Goal: Transaction & Acquisition: Subscribe to service/newsletter

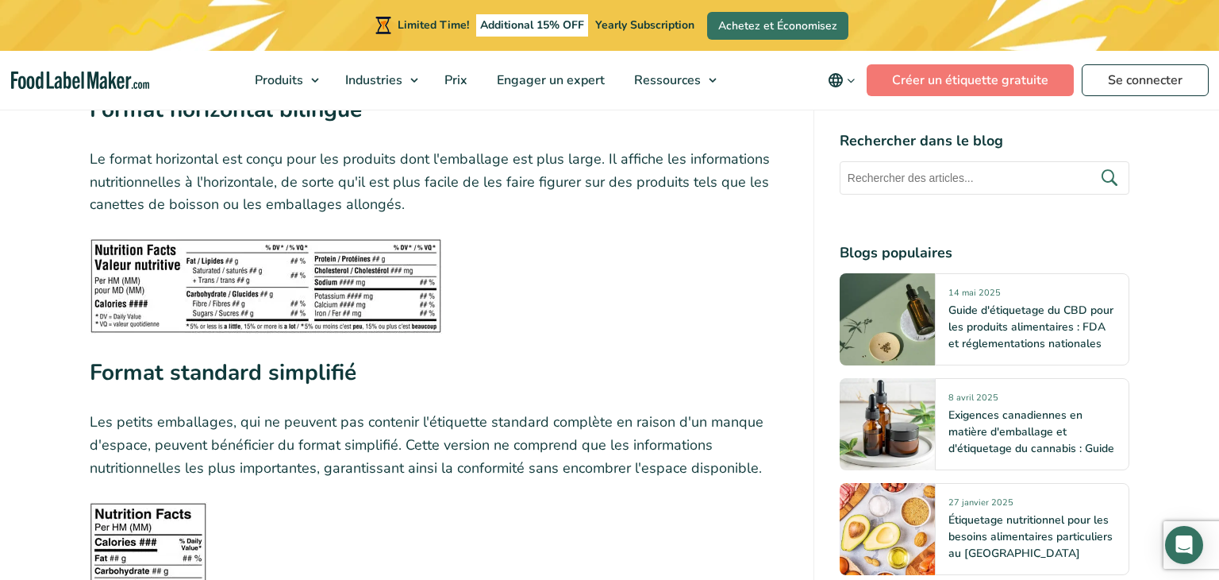
scroll to position [3294, 0]
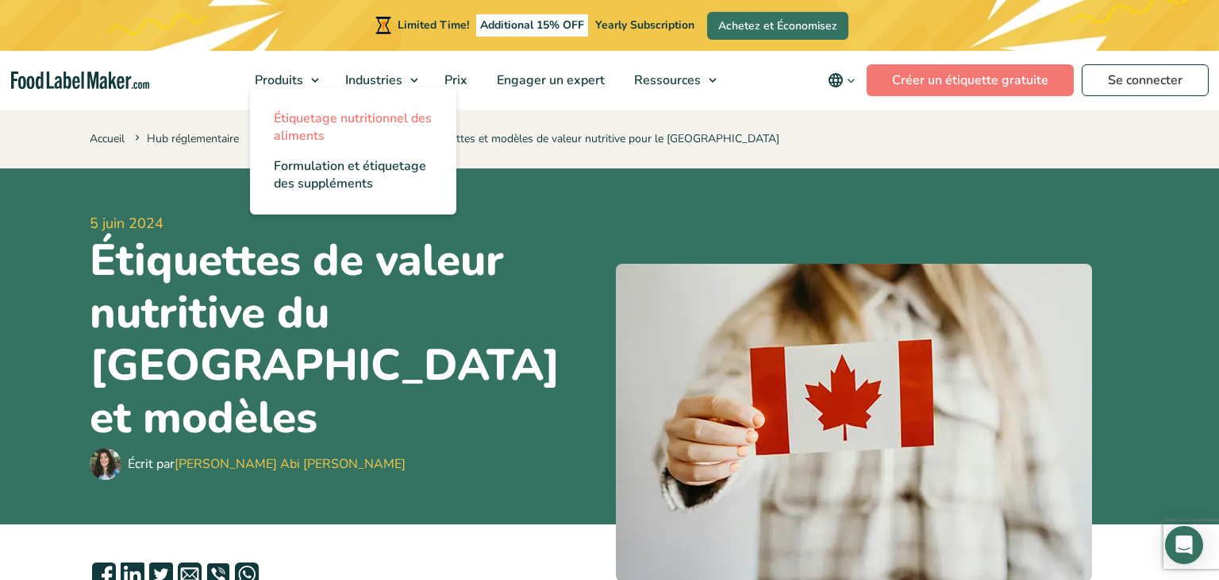
click at [319, 122] on span "Étiquetage nutritionnel des aliments" at bounding box center [353, 127] width 158 height 35
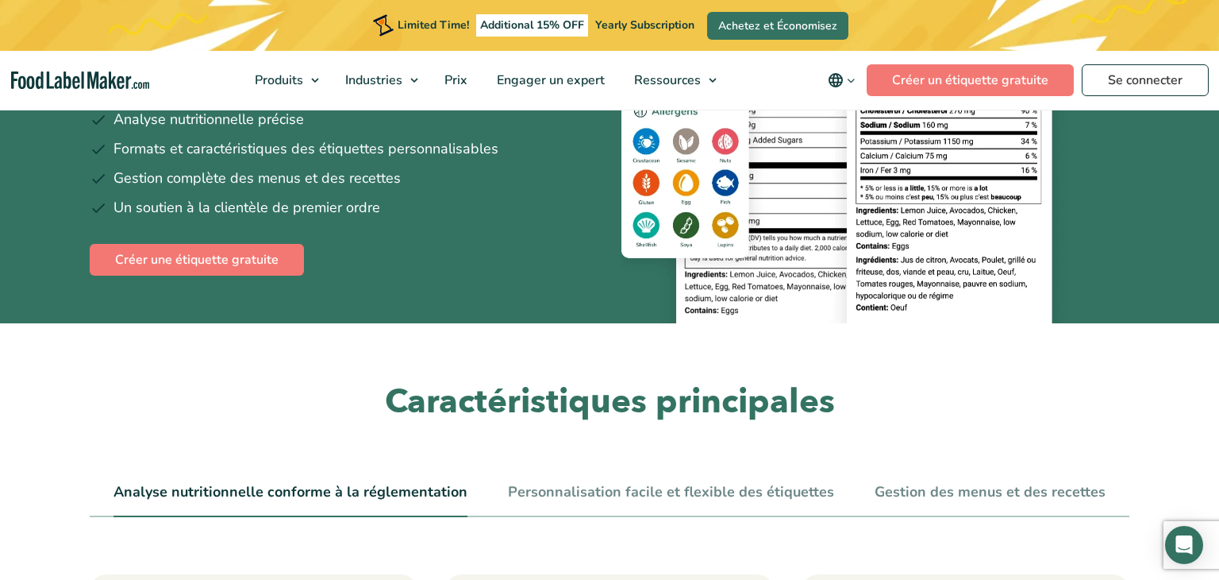
scroll to position [310, 0]
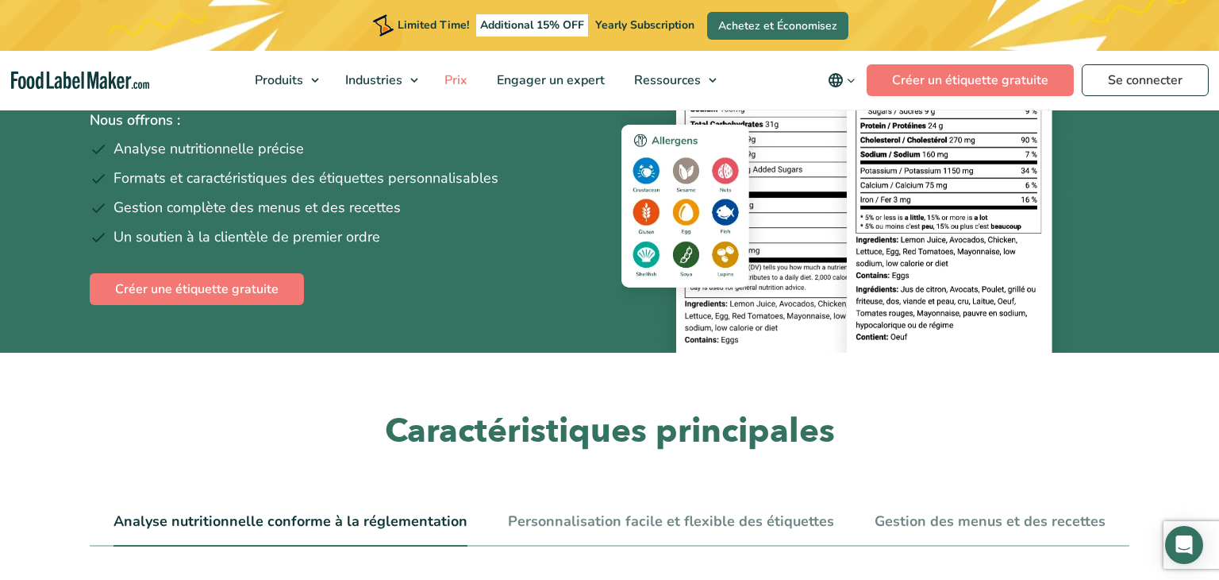
click at [460, 74] on span "Prix" at bounding box center [454, 79] width 29 height 17
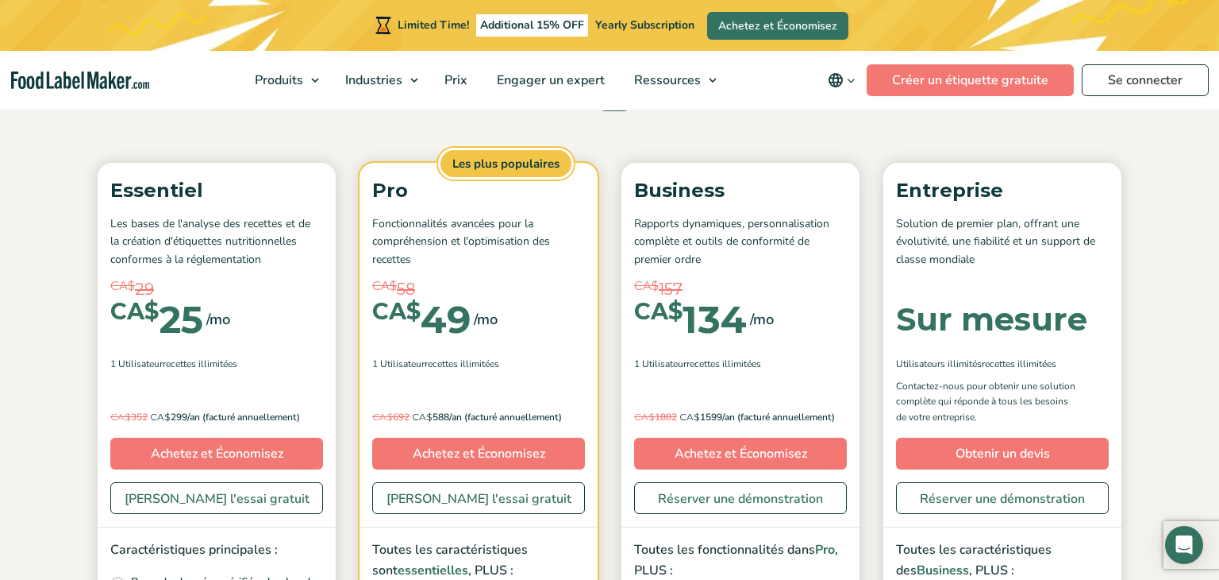
scroll to position [175, 0]
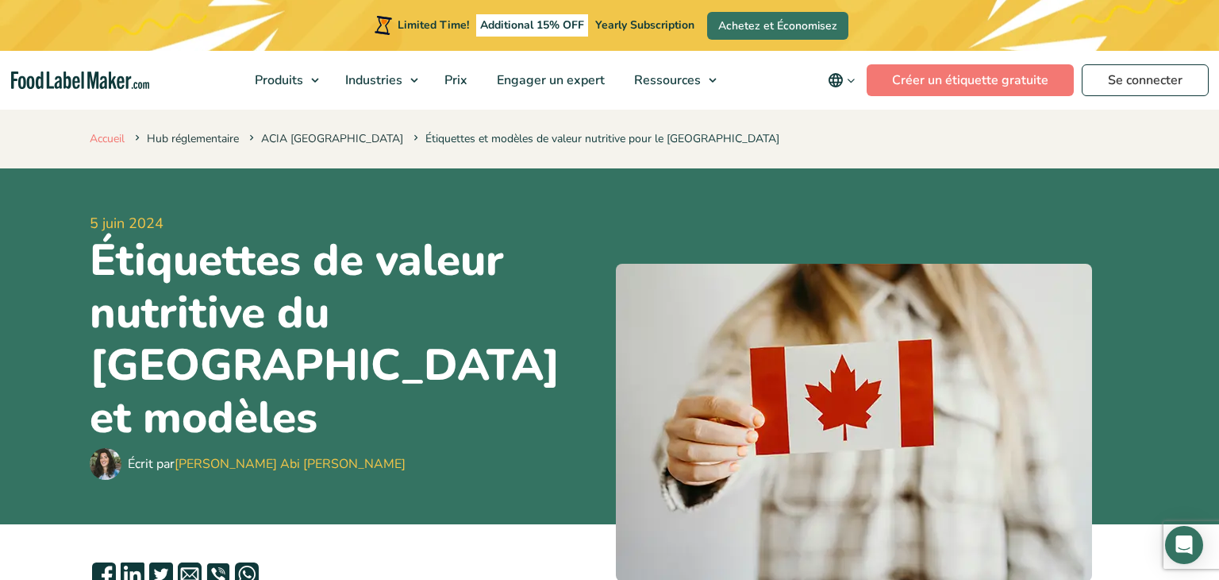
click at [110, 137] on link "Accueil" at bounding box center [107, 138] width 35 height 15
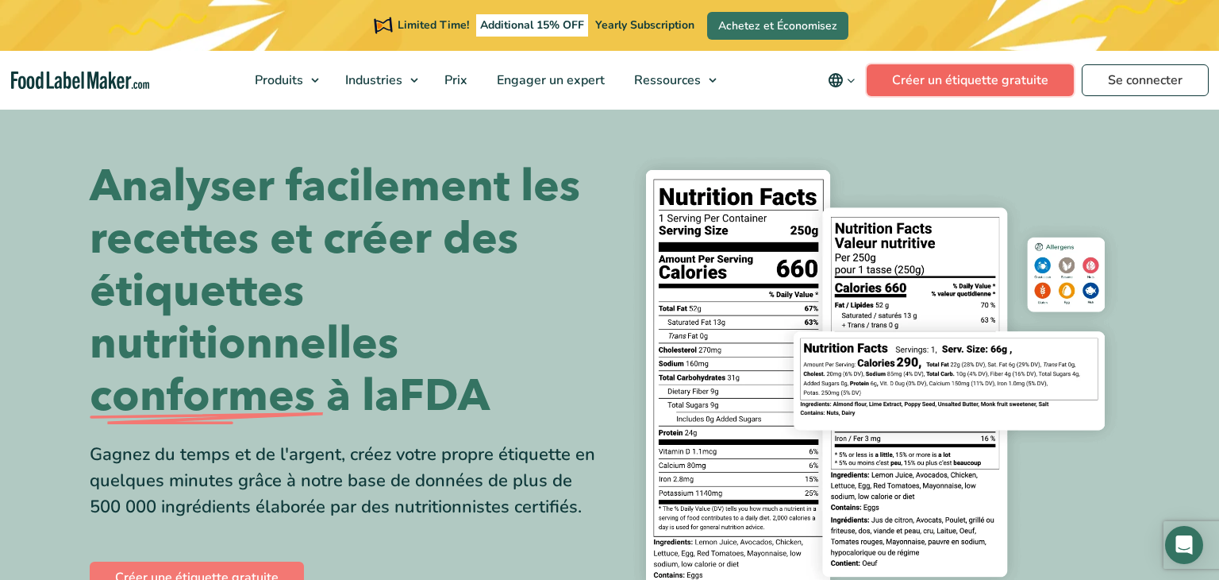
click at [957, 74] on link "Créer un étiquette gratuite" at bounding box center [970, 80] width 207 height 32
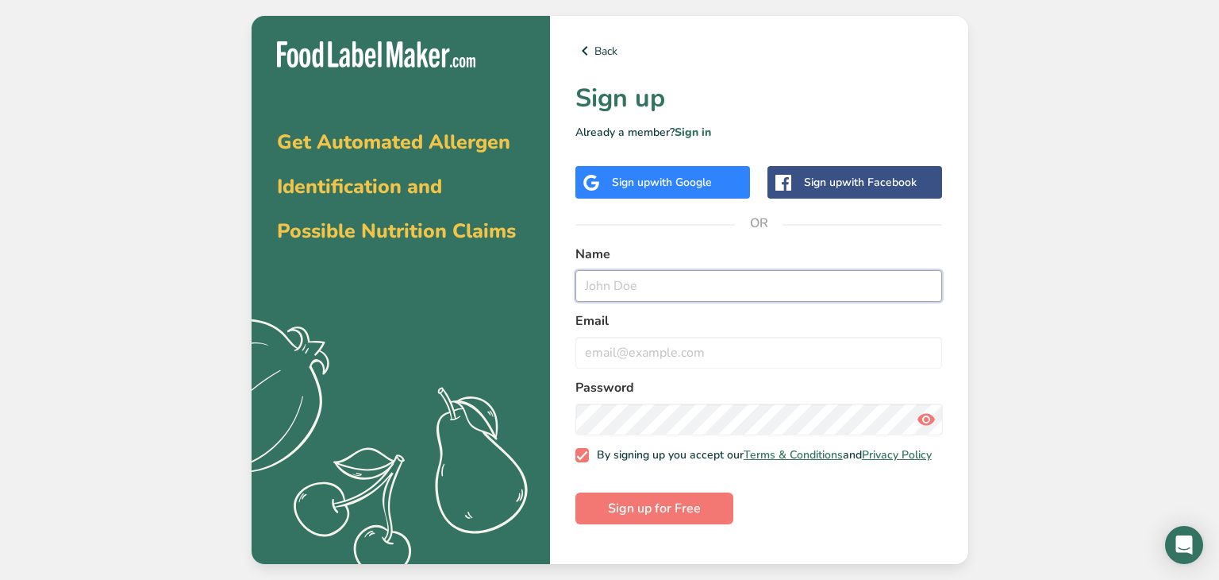
click at [642, 271] on input "text" at bounding box center [760, 286] width 368 height 32
click at [631, 183] on div "Sign up with Google" at bounding box center [662, 182] width 100 height 17
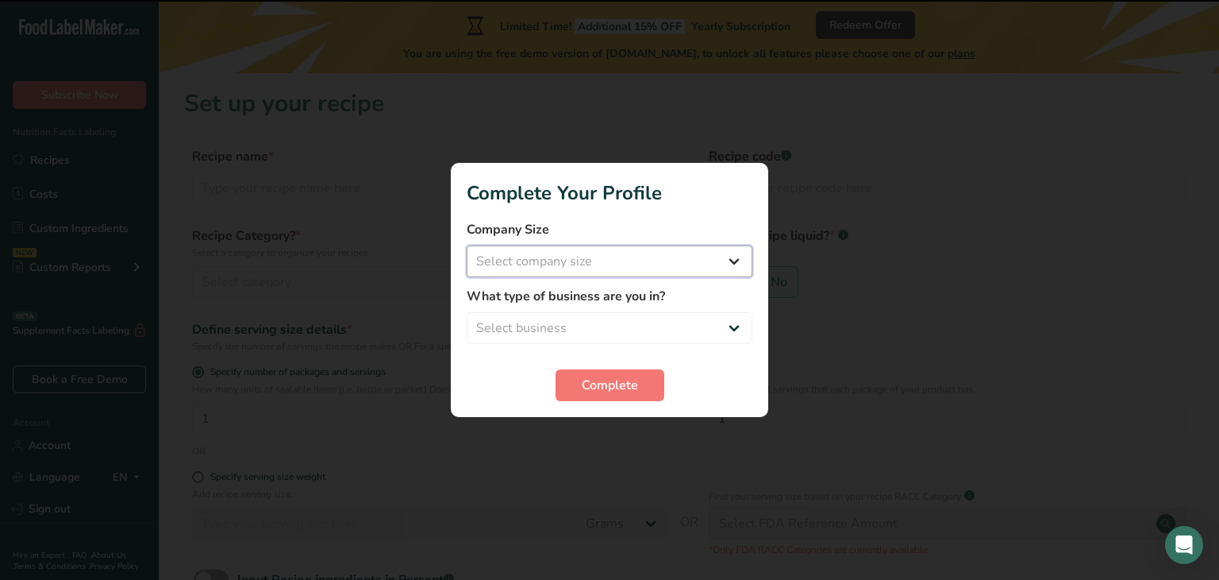
click at [652, 258] on select "Select company size Fewer than 10 Employees 10 to 50 Employees 51 to 500 Employ…" at bounding box center [610, 261] width 286 height 32
select select "1"
click at [467, 245] on select "Select company size Fewer than 10 Employees 10 to 50 Employees 51 to 500 Employ…" at bounding box center [610, 261] width 286 height 32
click at [642, 321] on select "Select business Packaged Food Manufacturer Restaurant & Cafe Bakery Meal Plans …" at bounding box center [610, 328] width 286 height 32
select select "2"
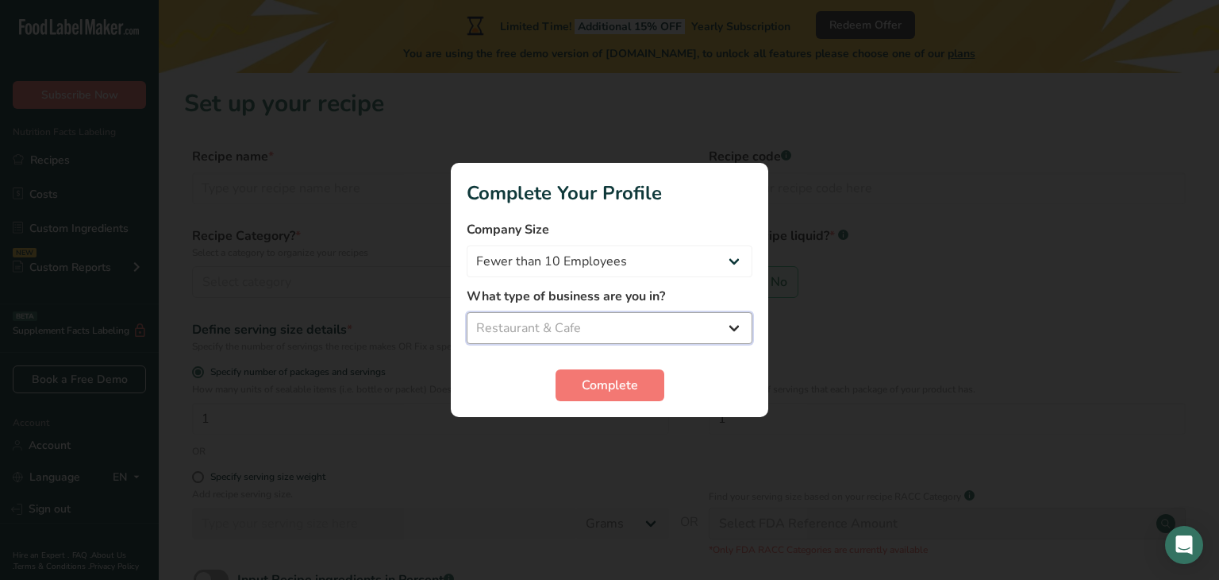
click at [467, 312] on select "Select business Packaged Food Manufacturer Restaurant & Cafe Bakery Meal Plans …" at bounding box center [610, 328] width 286 height 32
click at [618, 384] on span "Complete" at bounding box center [610, 385] width 56 height 19
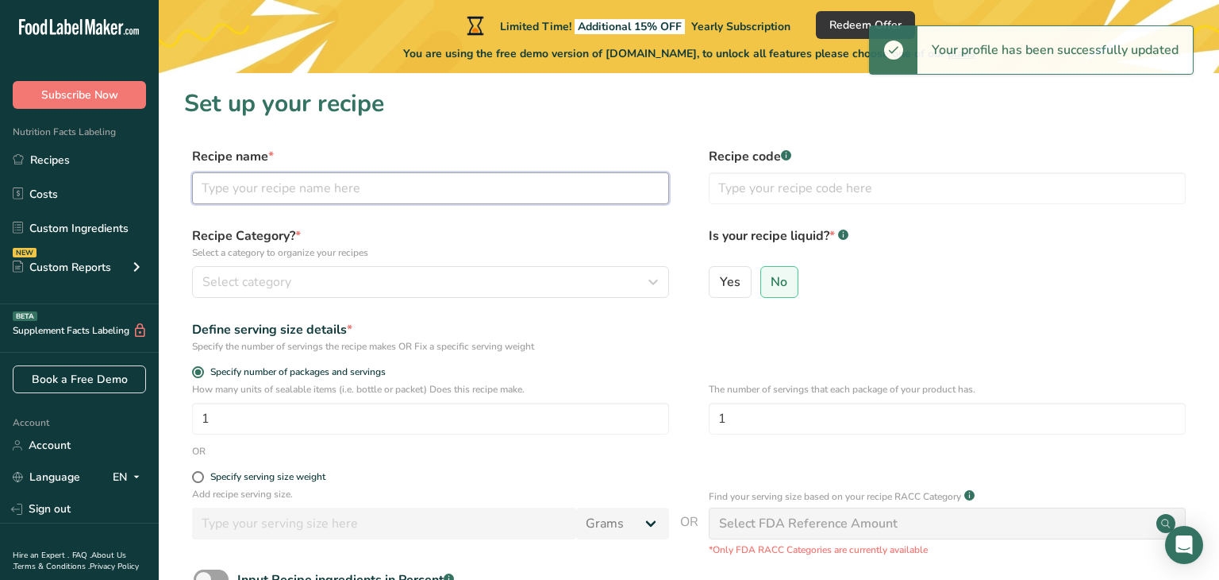
click at [414, 190] on input "text" at bounding box center [430, 188] width 477 height 32
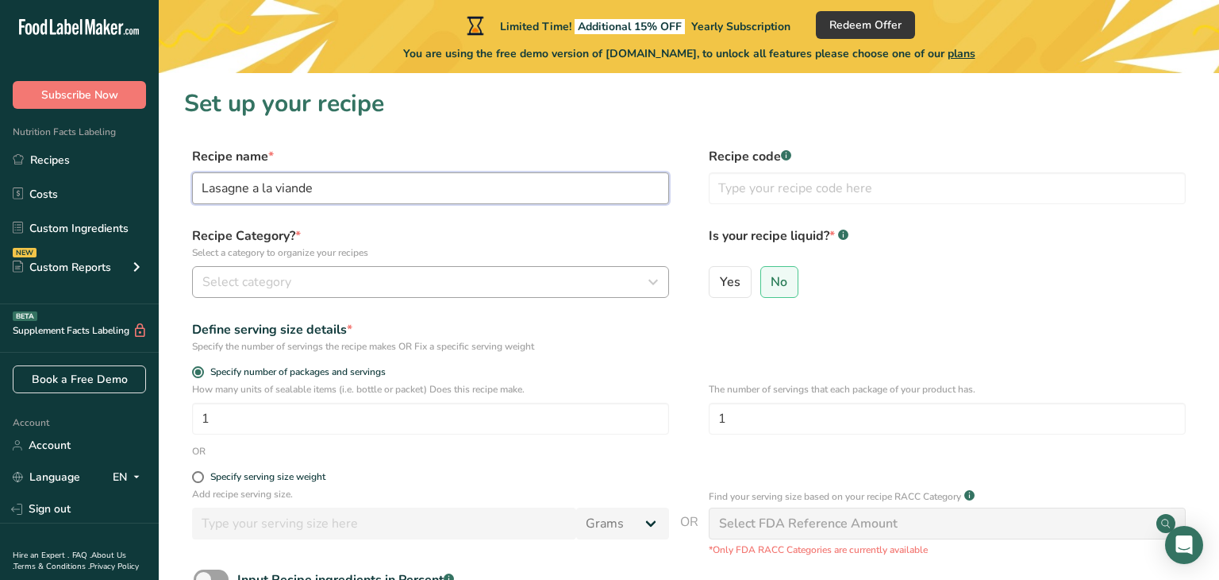
type input "Lasagne a la viande"
click at [534, 275] on div "Select category" at bounding box center [425, 281] width 447 height 19
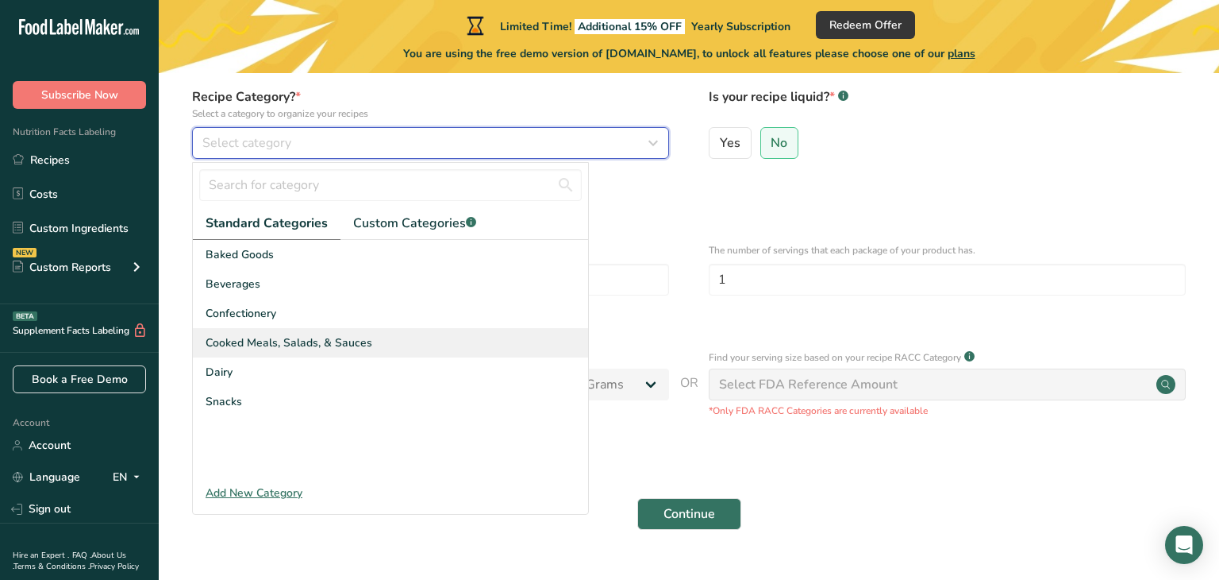
scroll to position [140, 0]
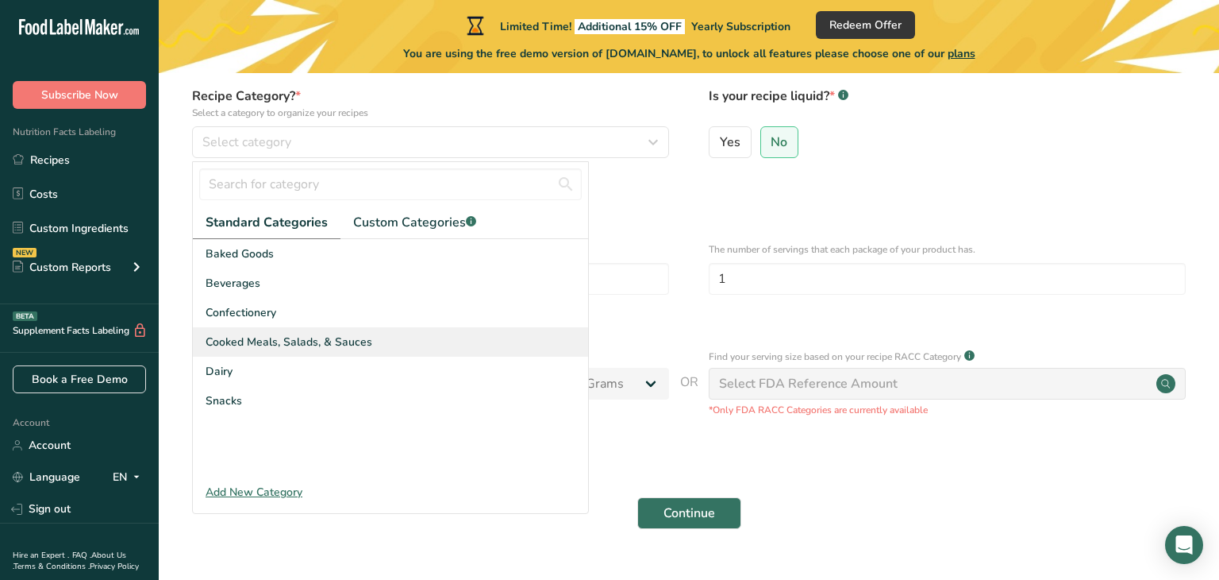
click at [379, 340] on div "Cooked Meals, Salads, & Sauces" at bounding box center [390, 341] width 395 height 29
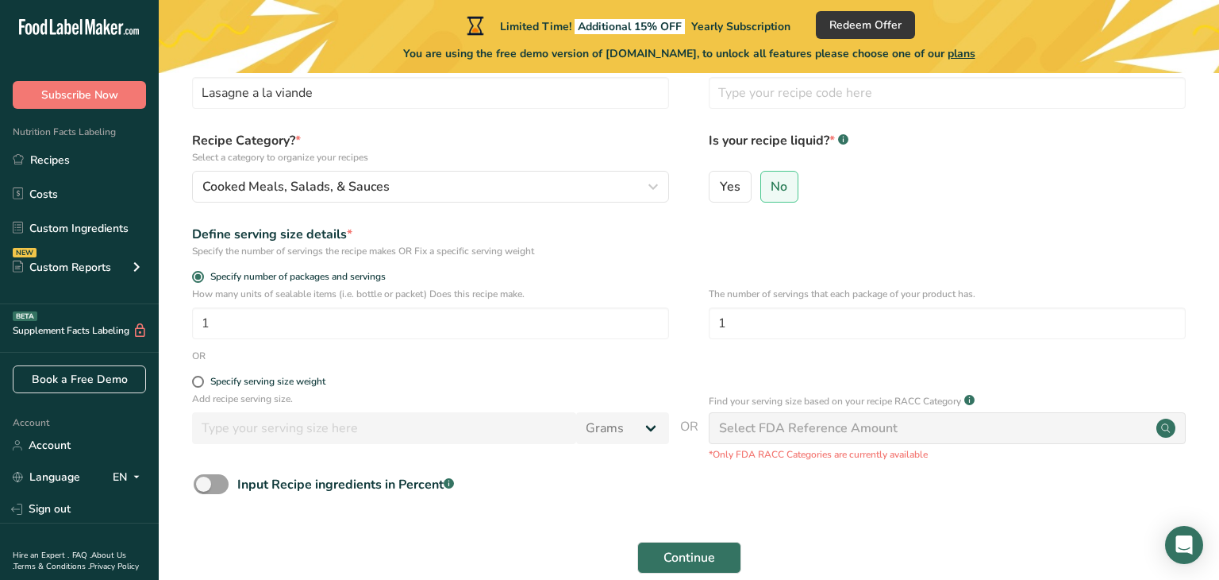
scroll to position [98, 0]
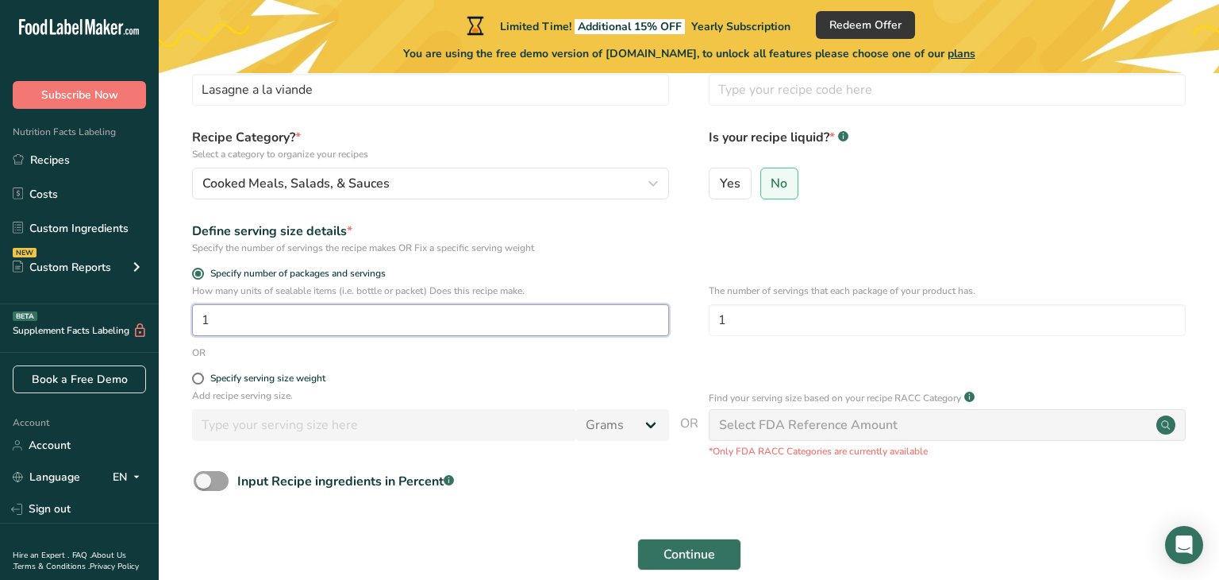
click at [384, 318] on input "1" at bounding box center [430, 320] width 477 height 32
click at [799, 329] on input "1" at bounding box center [947, 320] width 477 height 32
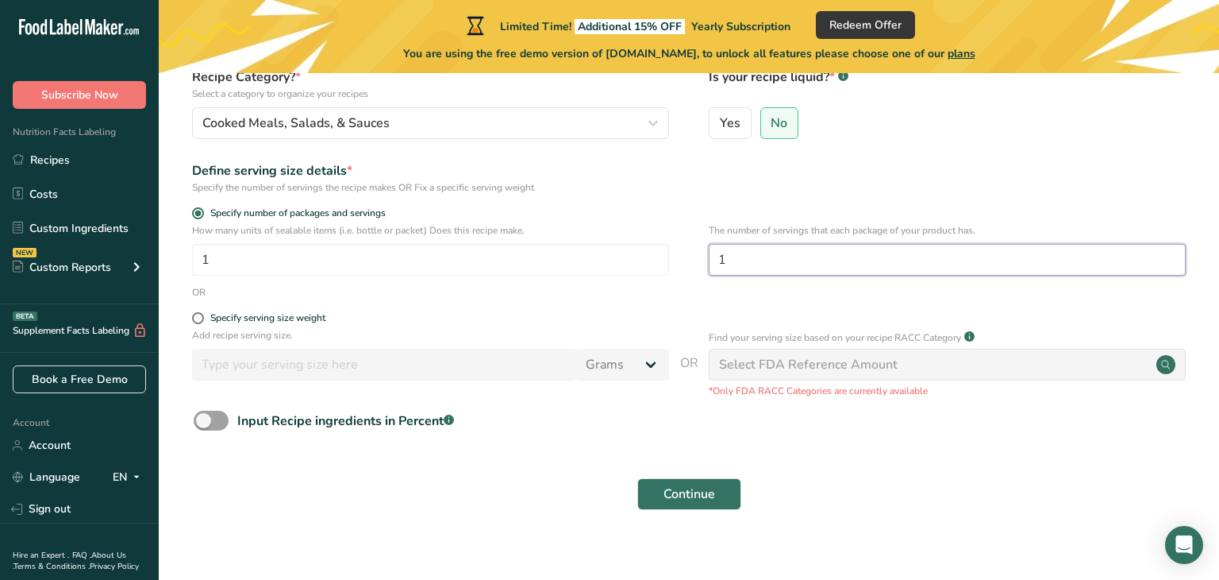
scroll to position [177, 0]
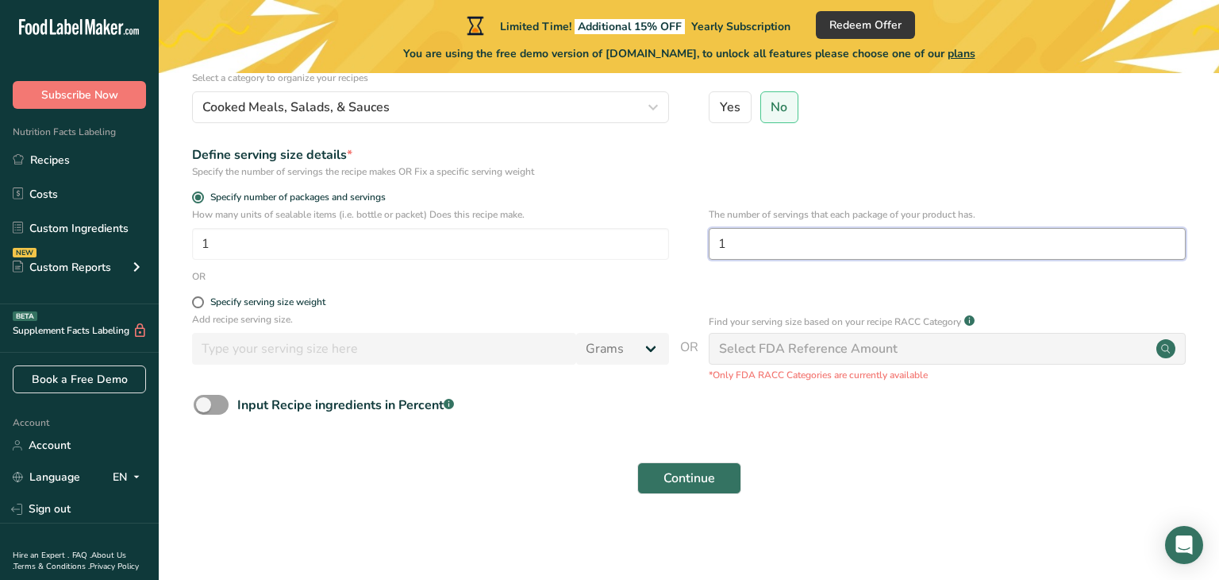
click at [734, 229] on input "1" at bounding box center [947, 244] width 477 height 32
type input "4"
click at [199, 299] on span at bounding box center [198, 302] width 12 height 12
click at [199, 299] on input "Specify serving size weight" at bounding box center [197, 302] width 10 height 10
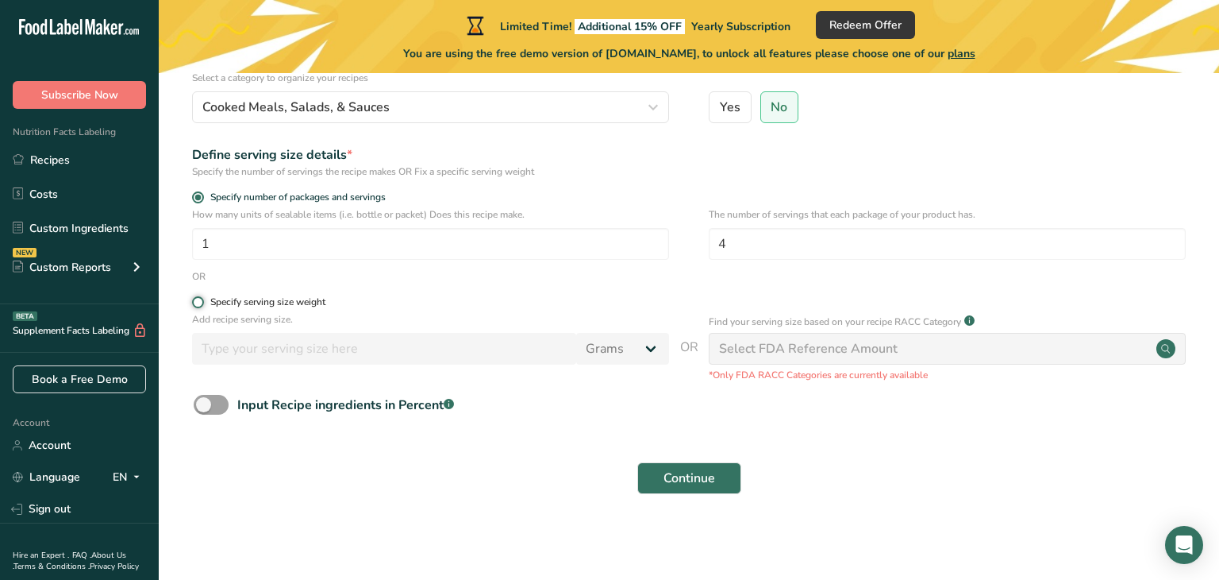
radio input "true"
radio input "false"
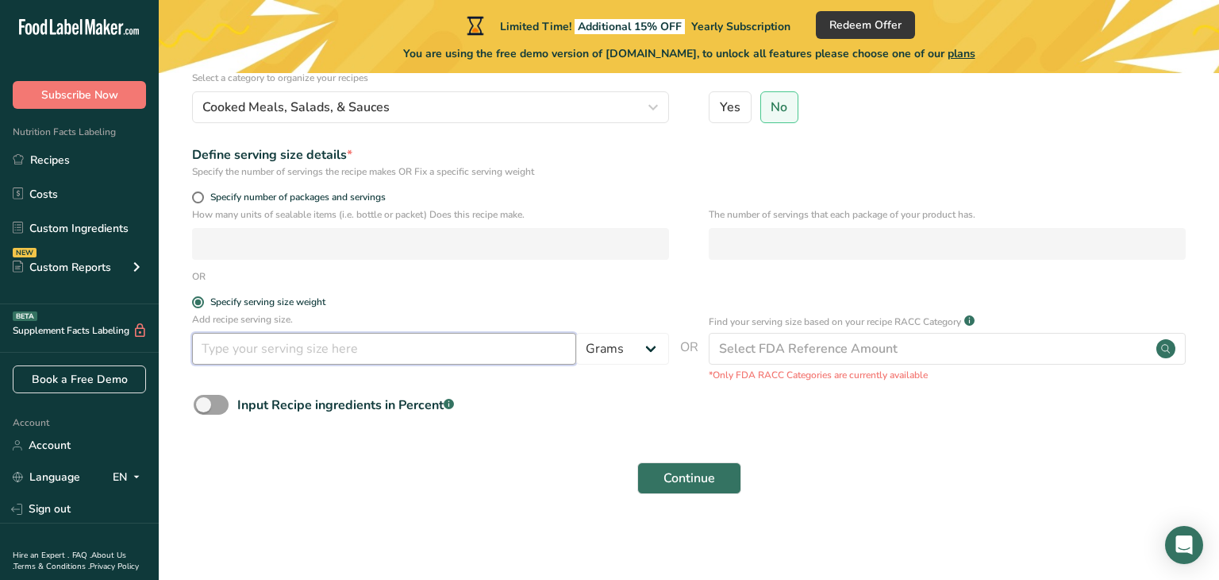
click at [487, 340] on input "number" at bounding box center [384, 349] width 384 height 32
type input "200"
click at [669, 482] on span "Continue" at bounding box center [690, 477] width 52 height 19
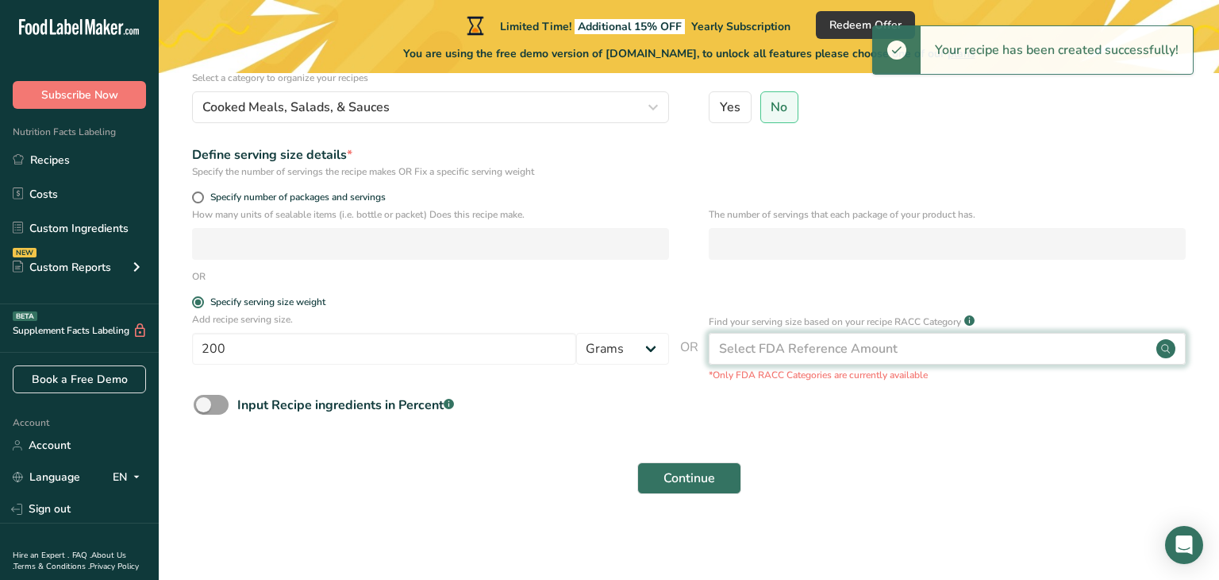
click at [857, 352] on div "Select FDA Reference Amount" at bounding box center [808, 348] width 179 height 19
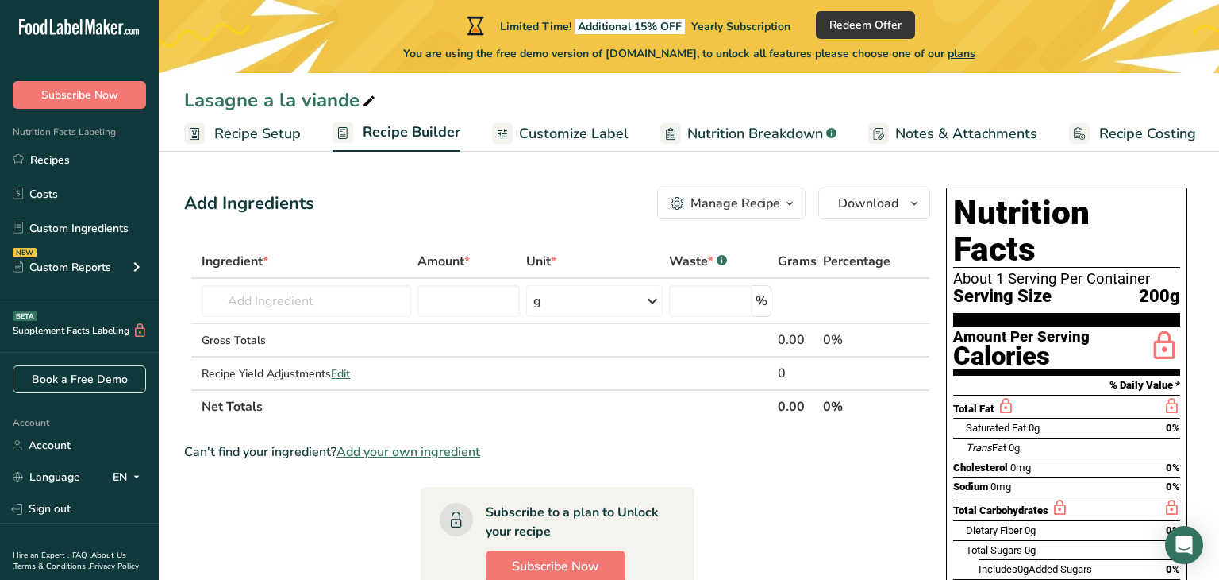
click at [287, 137] on span "Recipe Setup" at bounding box center [257, 133] width 87 height 21
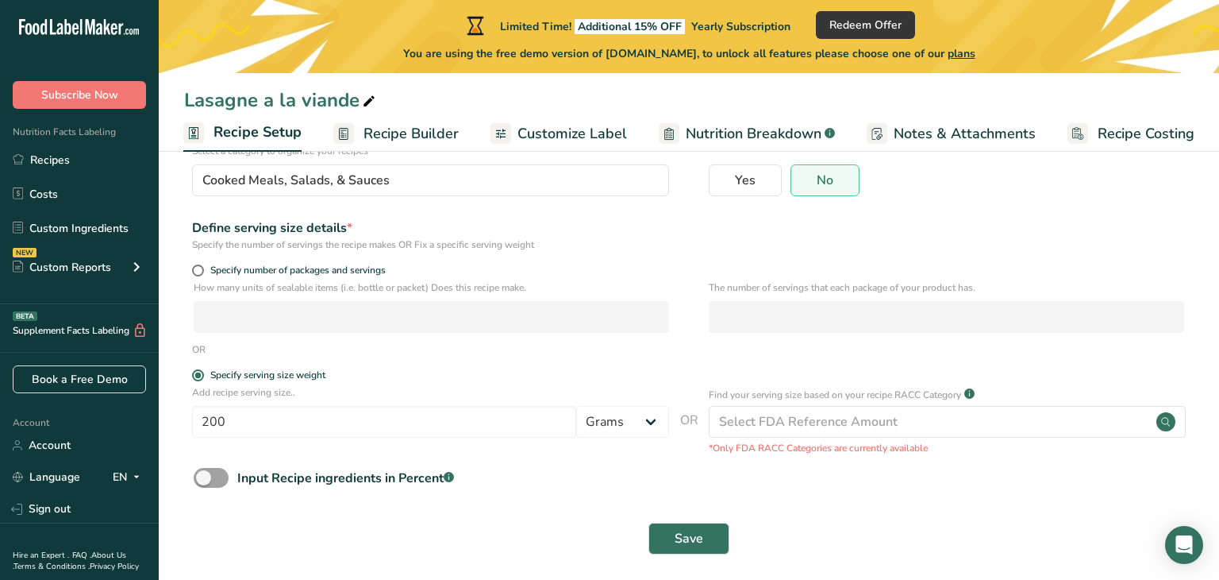
scroll to position [154, 0]
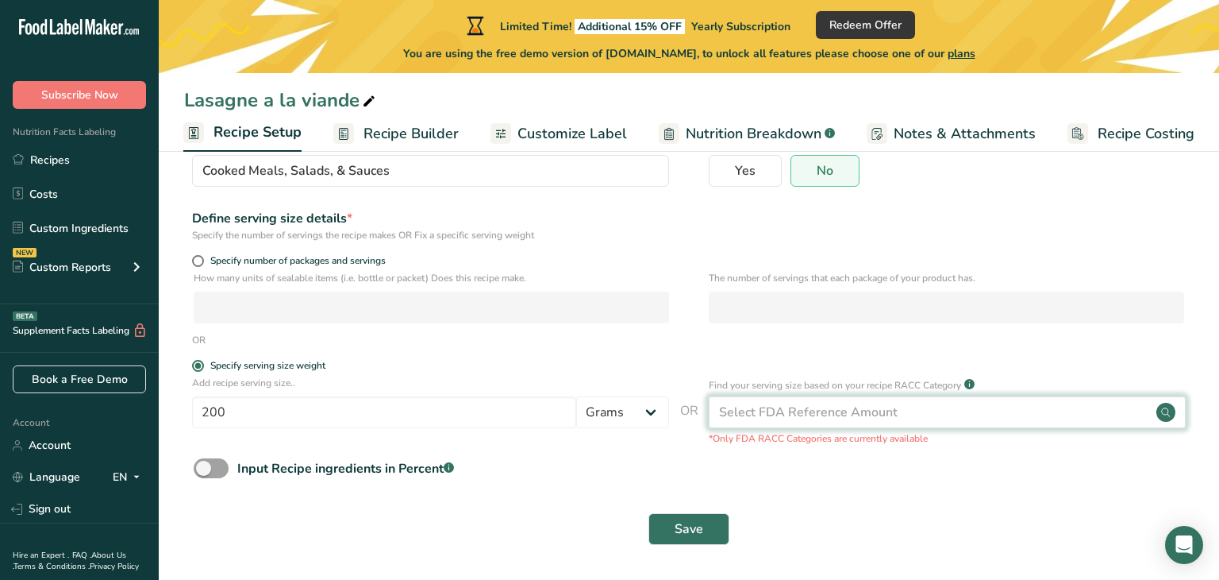
click at [951, 404] on div "Select FDA Reference Amount" at bounding box center [947, 412] width 477 height 32
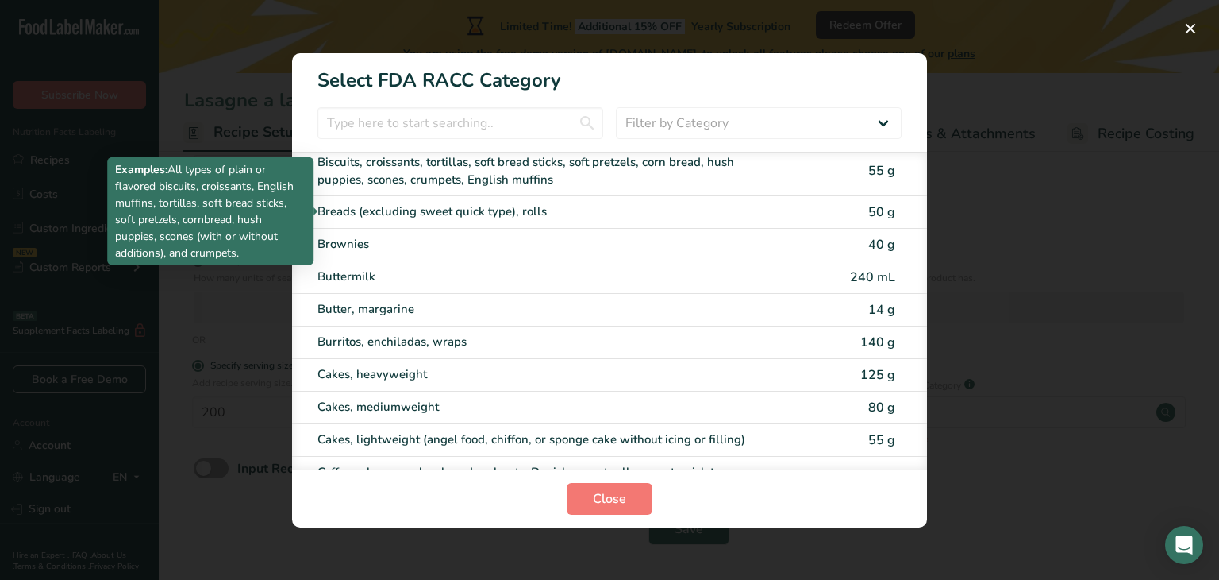
scroll to position [0, 0]
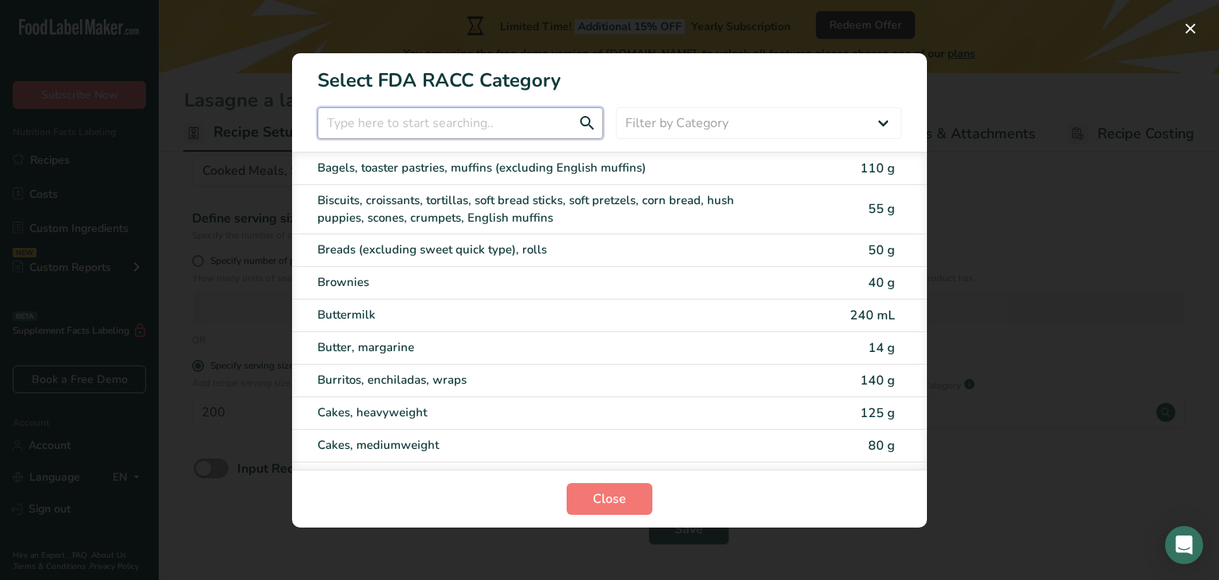
click at [488, 118] on input "RACC Category Selection Modal" at bounding box center [461, 123] width 286 height 32
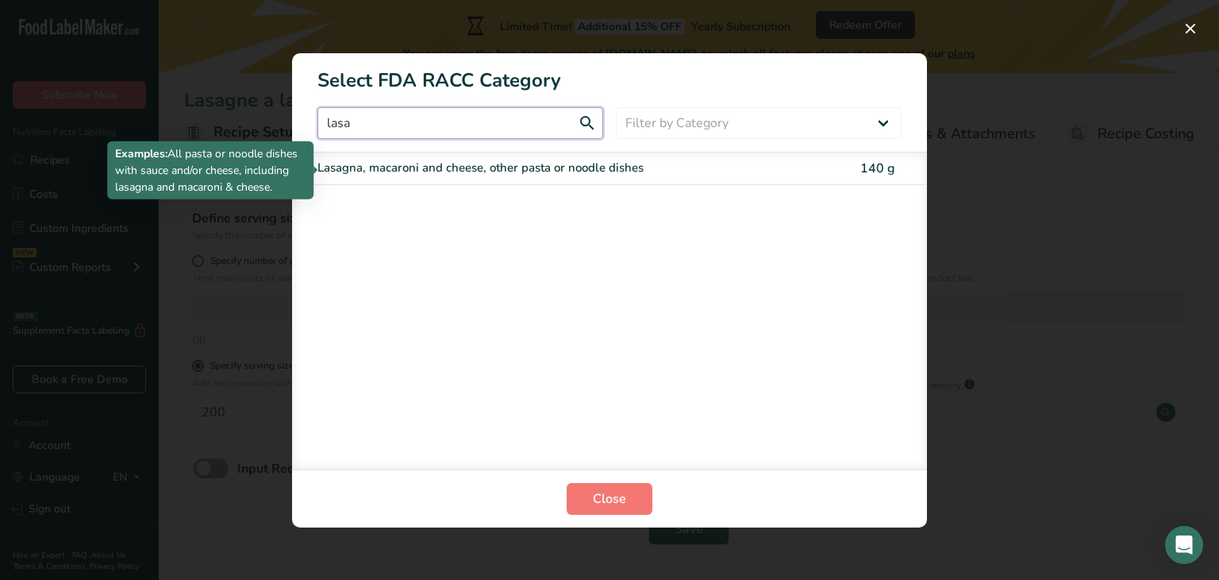
type input "lasa"
click at [506, 164] on div "Lasagna, macaroni and cheese, other pasta or noodle dishes" at bounding box center [543, 168] width 451 height 18
type input "140"
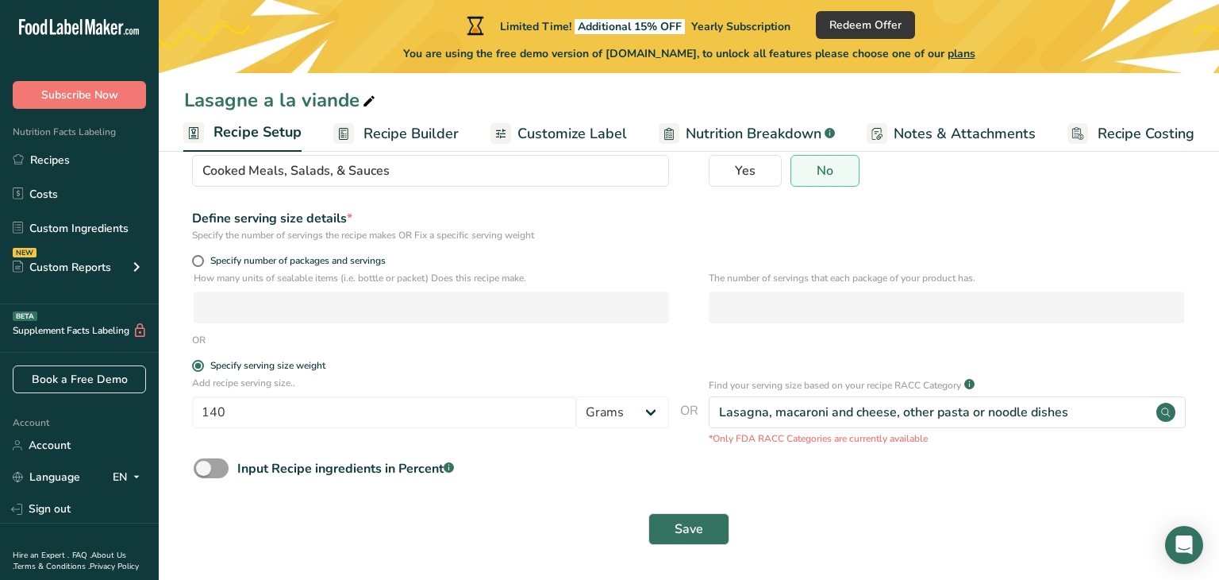
click at [409, 141] on span "Recipe Builder" at bounding box center [411, 133] width 95 height 21
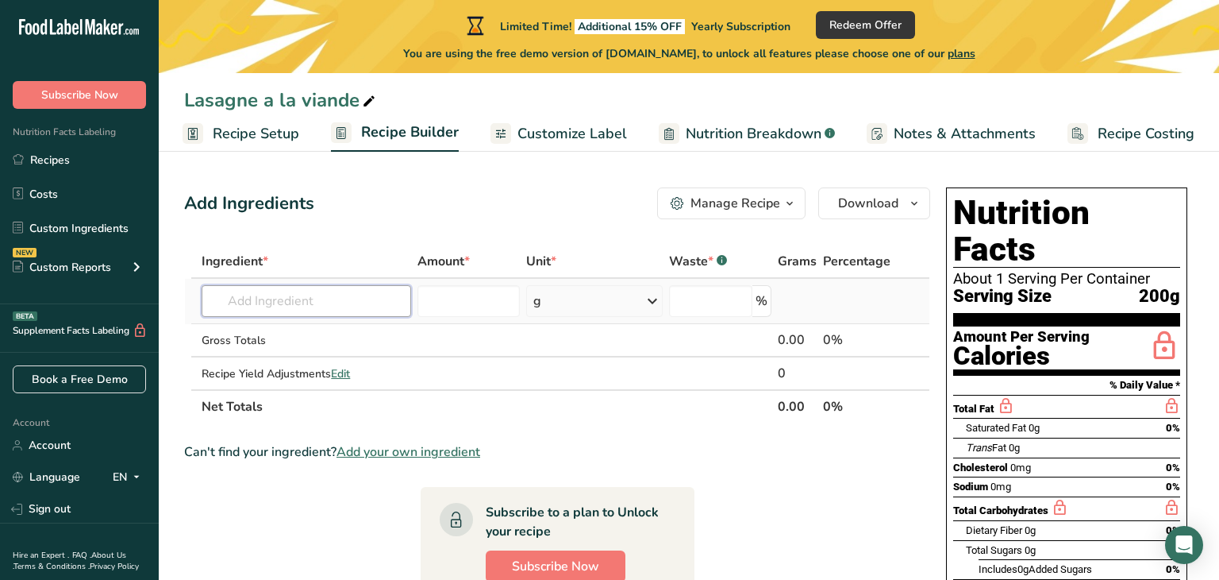
click at [364, 301] on input "text" at bounding box center [307, 301] width 210 height 32
type input "p"
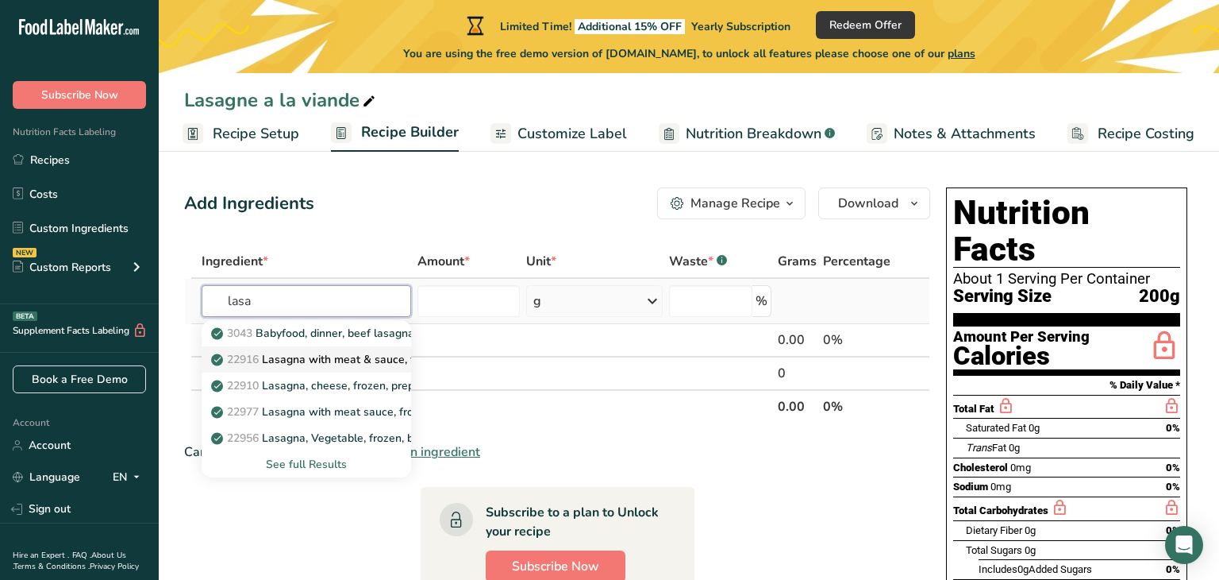
type input "lasa"
click at [338, 361] on p "22916 Lasagna with meat & sauce, frozen entree" at bounding box center [346, 359] width 265 height 17
type input "Lasagna with meat & sauce, frozen entree"
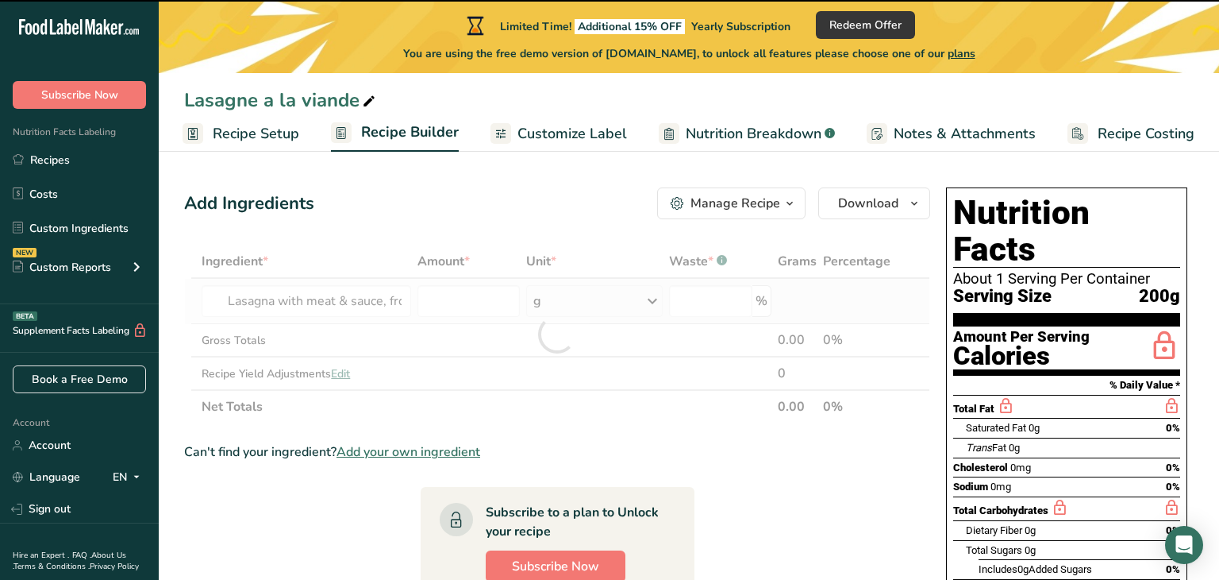
type input "0"
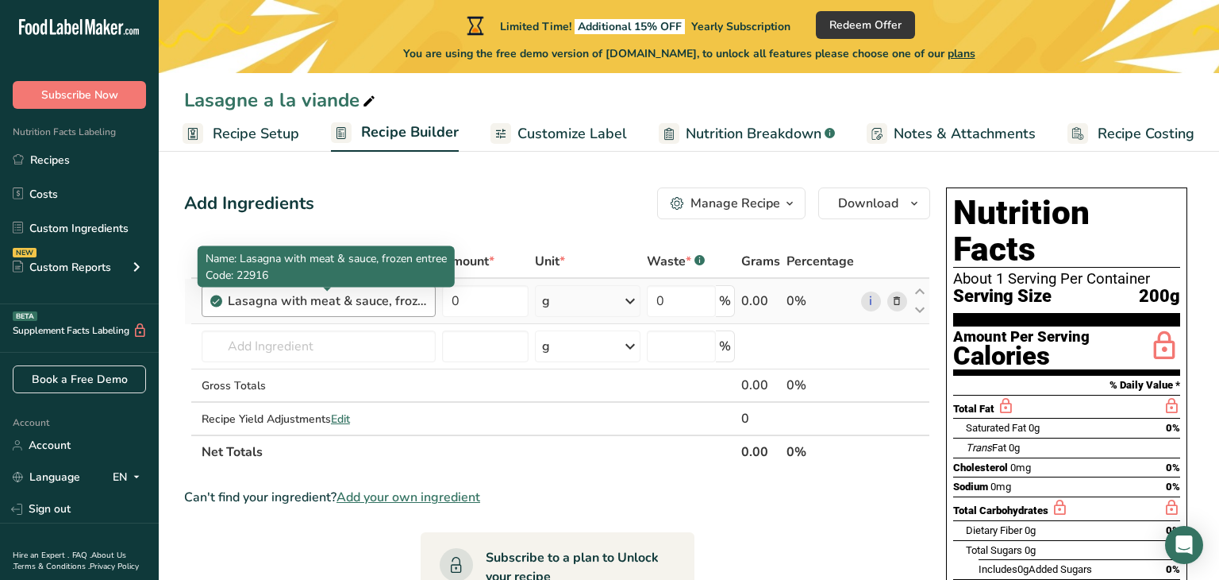
click at [341, 299] on div "Lasagna with meat & sauce, frozen entree" at bounding box center [327, 300] width 198 height 19
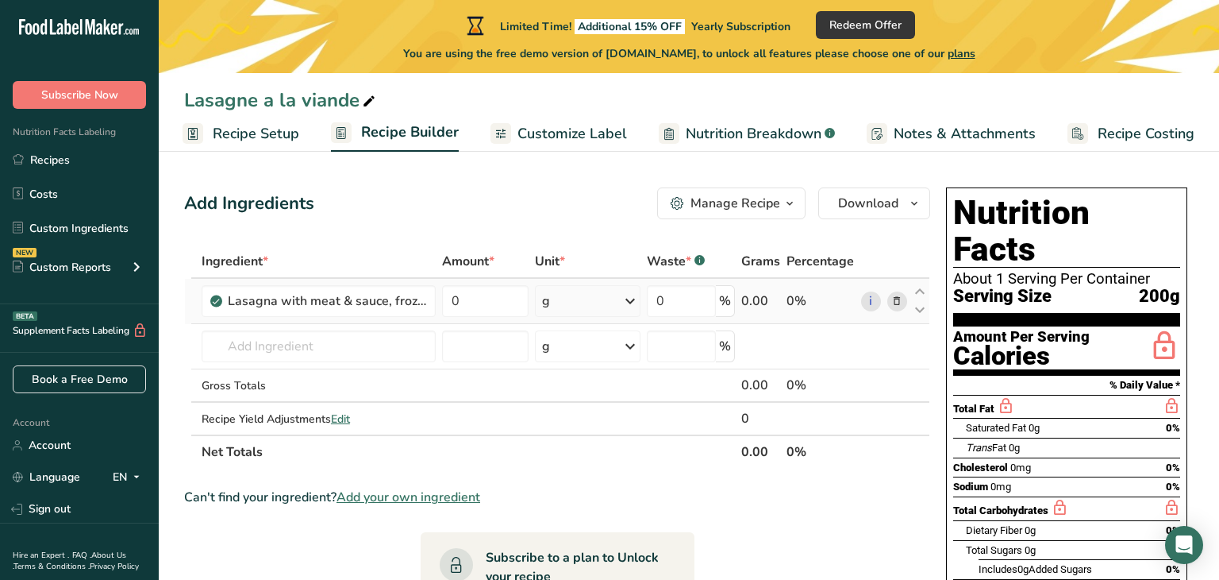
click at [900, 304] on icon at bounding box center [897, 301] width 11 height 17
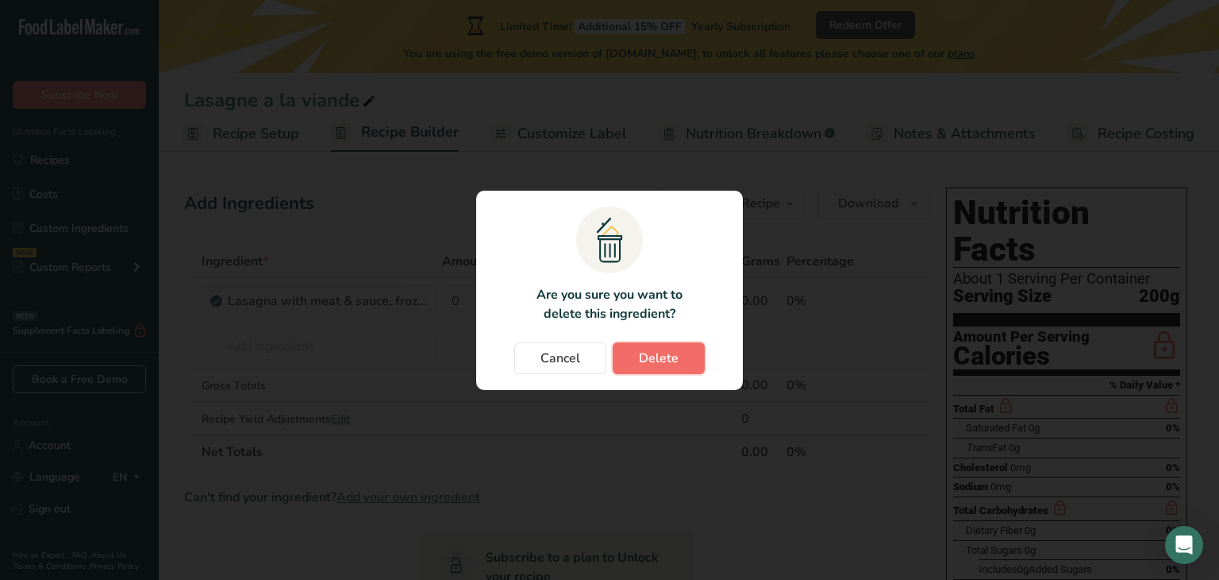
click at [657, 358] on span "Delete" at bounding box center [659, 358] width 40 height 19
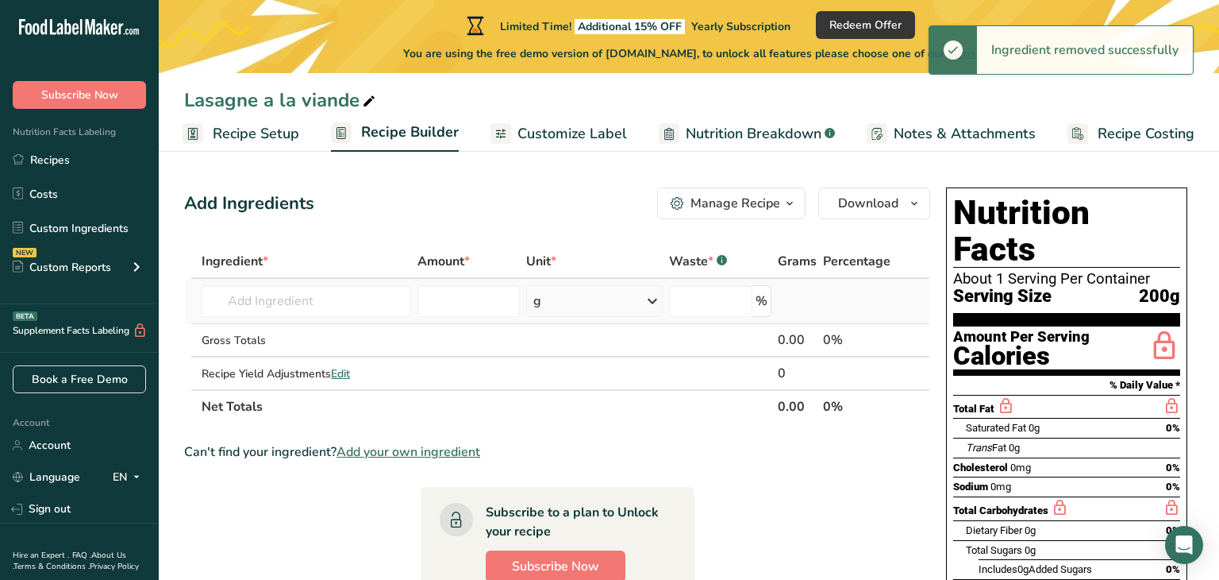
click at [361, 316] on td "3043 Babyfood, dinner, beef lasagna, toddler 22916 Lasagna with meat & sauce, f…" at bounding box center [306, 301] width 216 height 45
click at [361, 300] on input "text" at bounding box center [307, 301] width 210 height 32
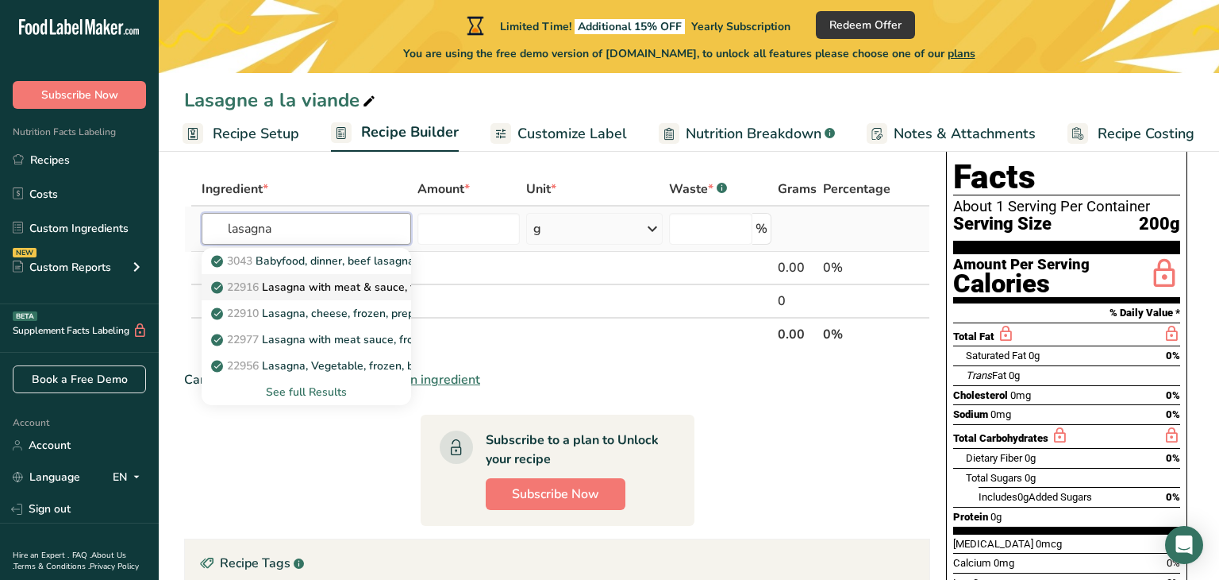
scroll to position [78, 0]
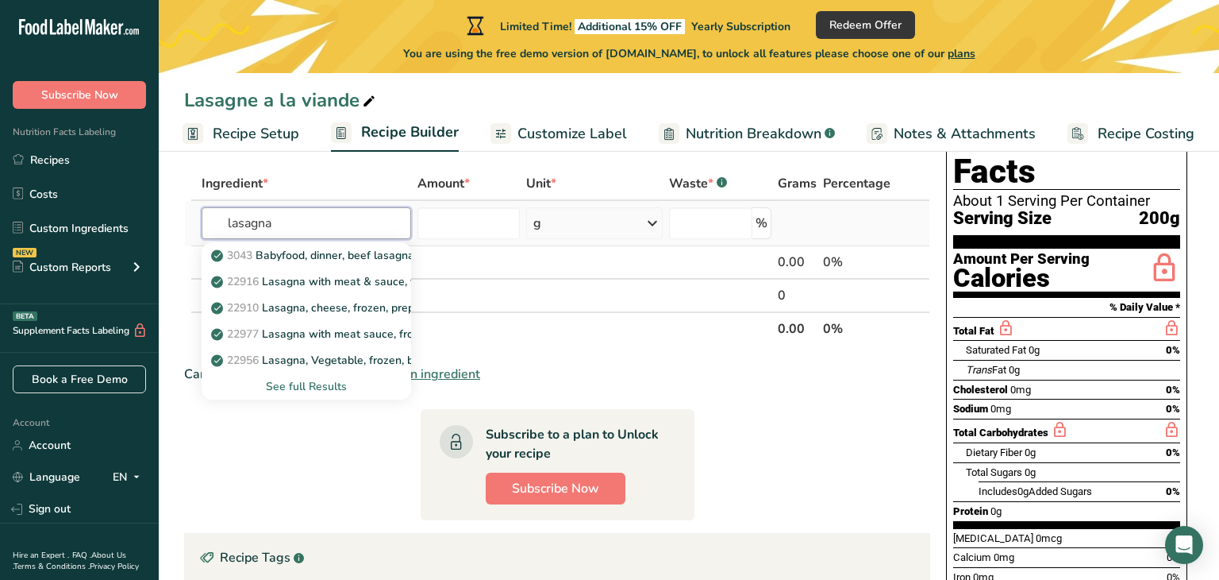
type input "lasagna"
click at [327, 387] on div "See full Results" at bounding box center [306, 386] width 184 height 17
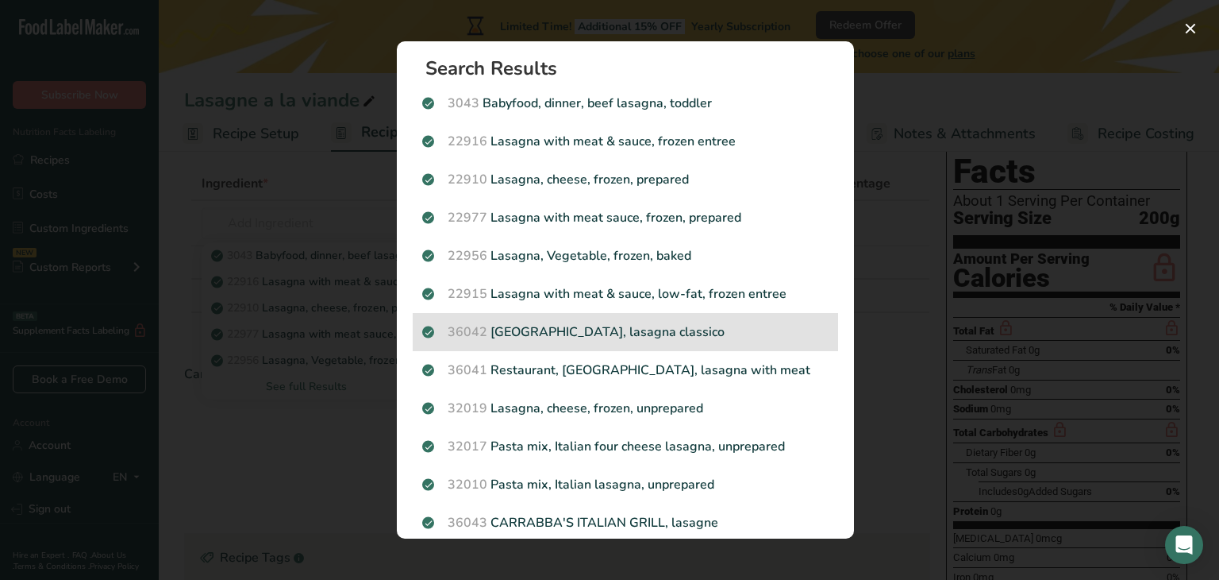
scroll to position [0, 0]
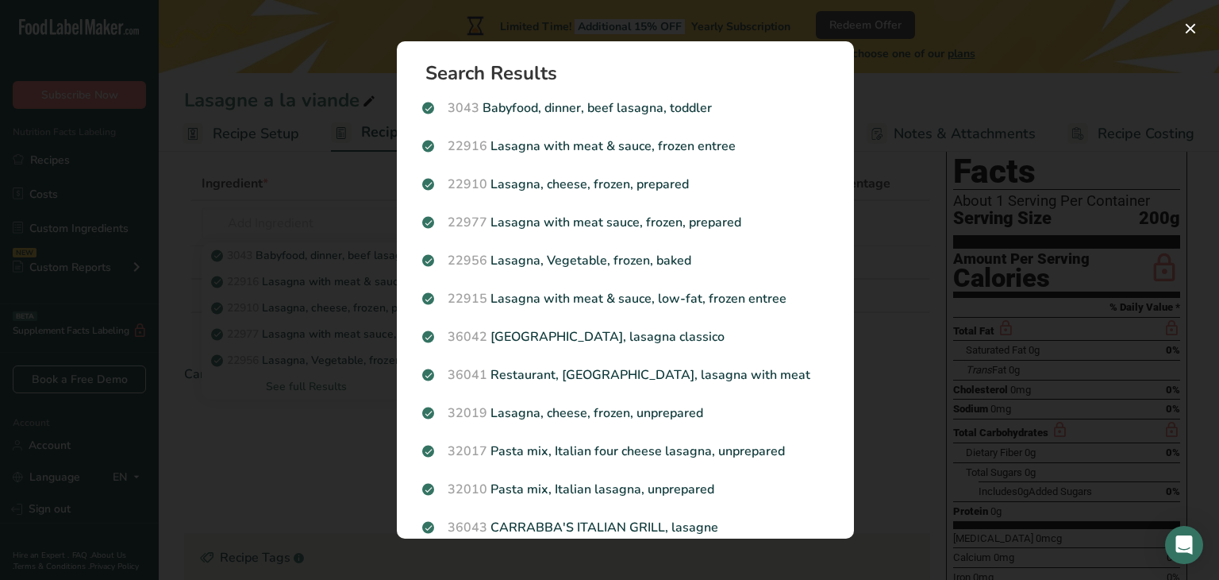
click at [294, 402] on div "Search results modal" at bounding box center [609, 290] width 1219 height 580
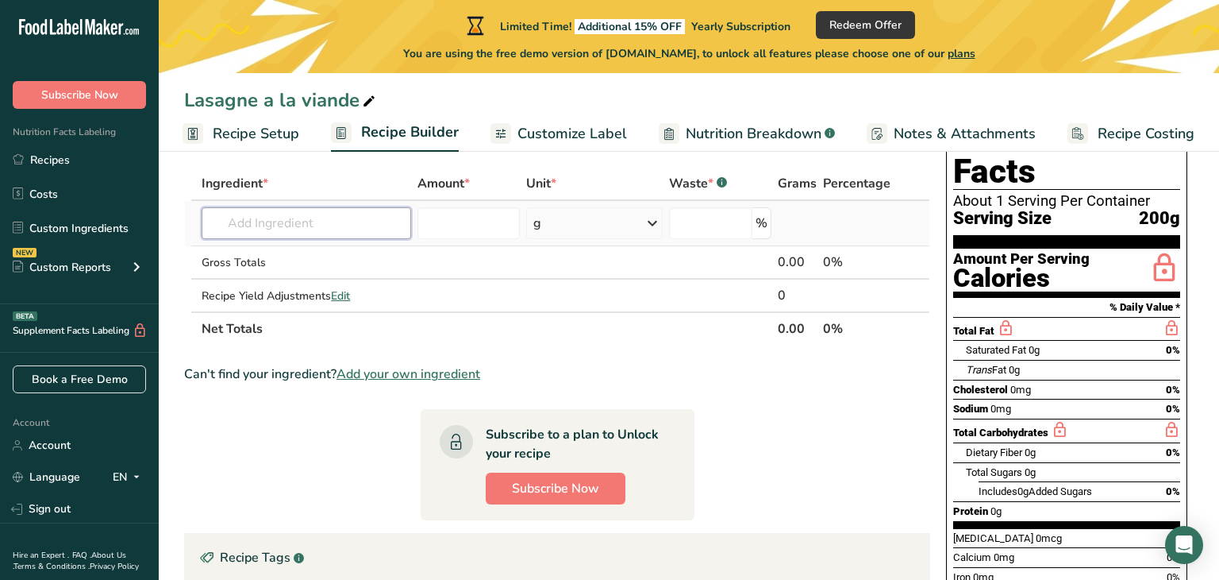
click at [272, 227] on input "text" at bounding box center [307, 223] width 210 height 32
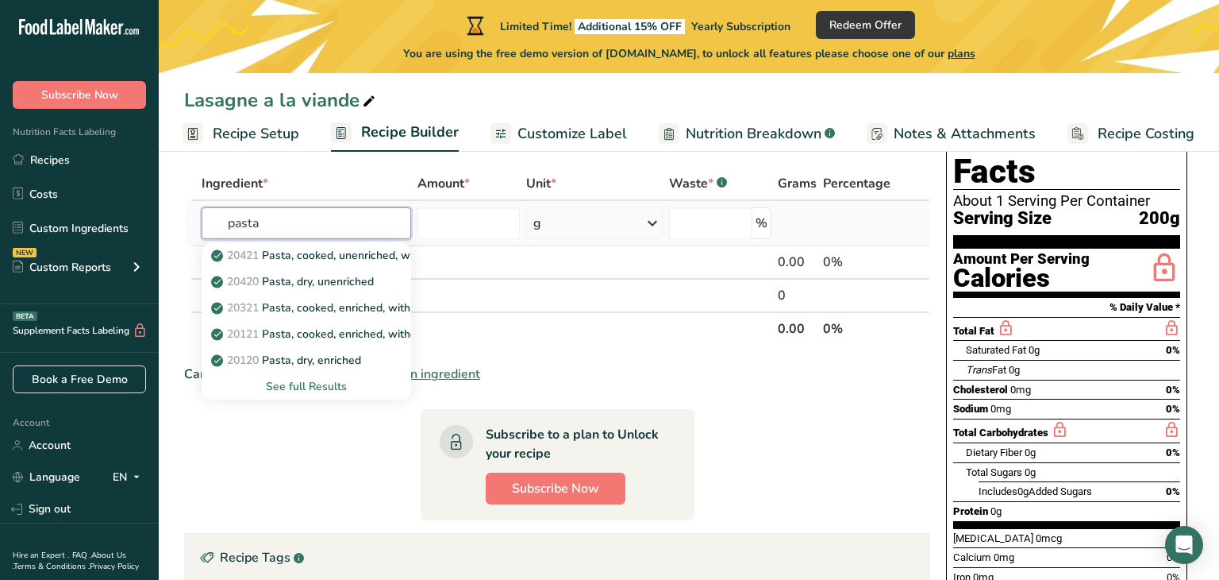
type input "pasta"
click at [325, 391] on div "See full Results" at bounding box center [306, 386] width 184 height 17
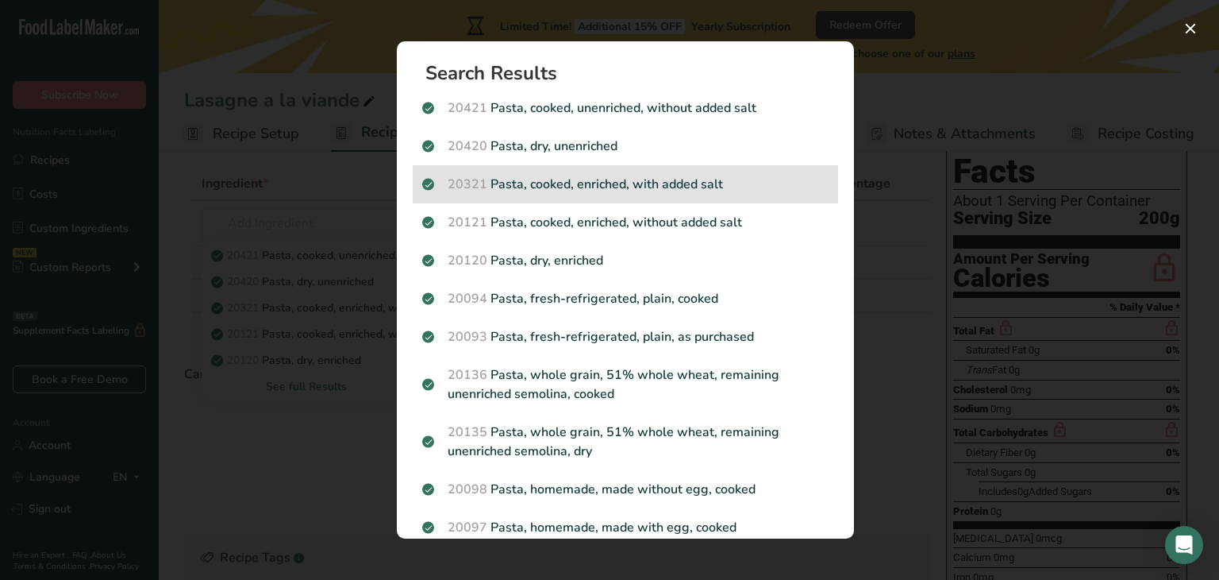
click at [671, 182] on p "20321 Pasta, cooked, enriched, with added salt" at bounding box center [625, 184] width 406 height 19
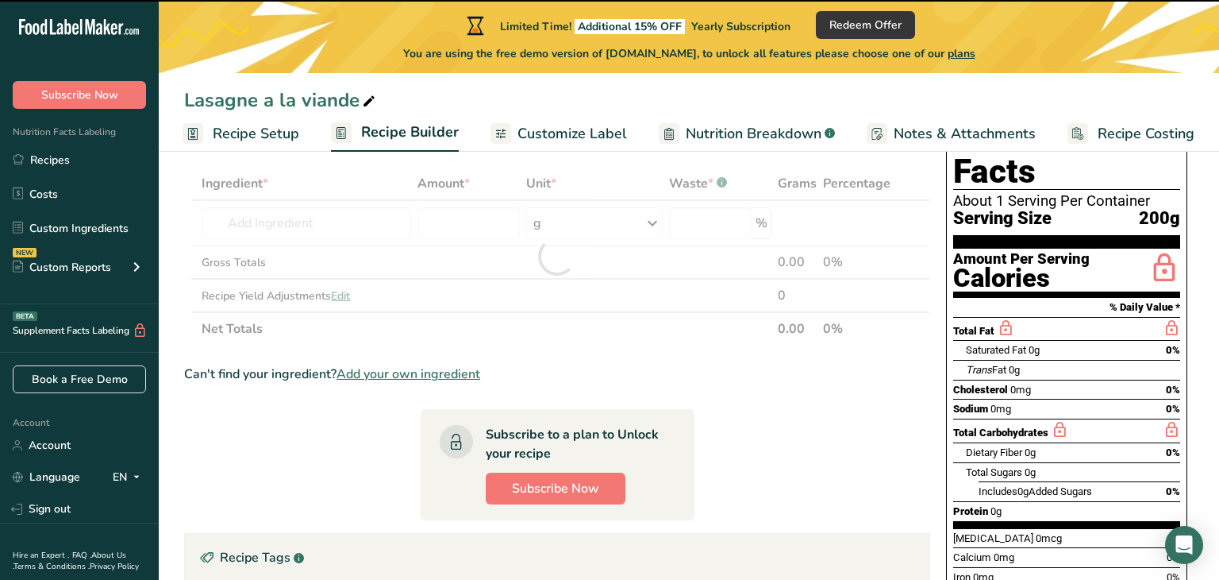
type input "0"
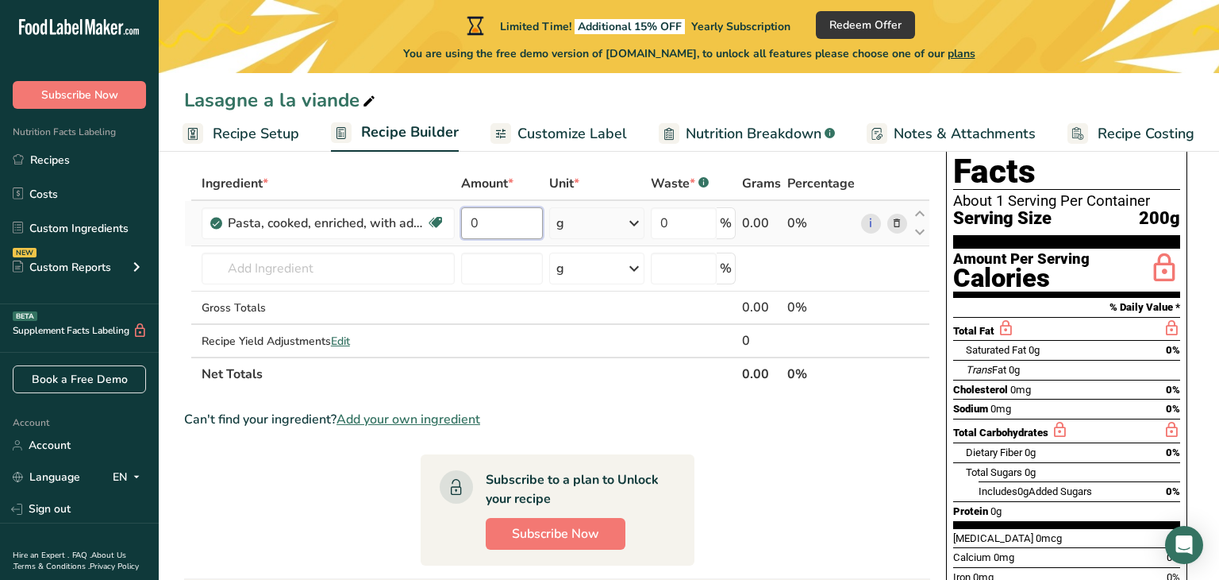
click at [520, 221] on input "0" at bounding box center [502, 223] width 82 height 32
type input "8"
type input "400"
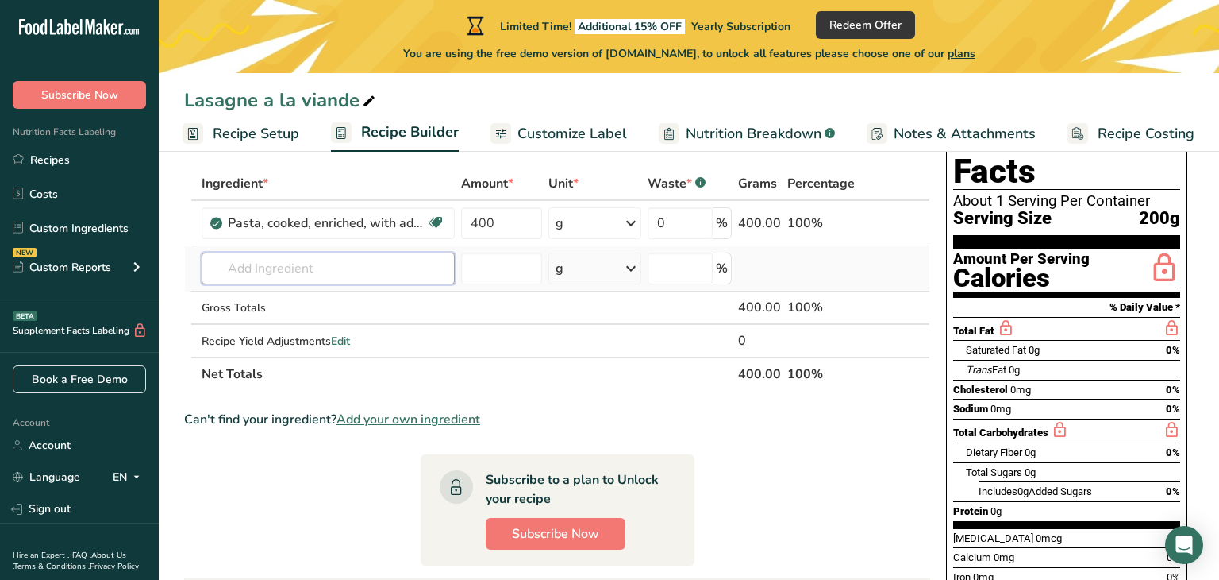
click at [299, 265] on div "Ingredient * Amount * Unit * Waste * .a-a{fill:#347362;}.b-a{fill:#fff;} Grams …" at bounding box center [557, 279] width 746 height 224
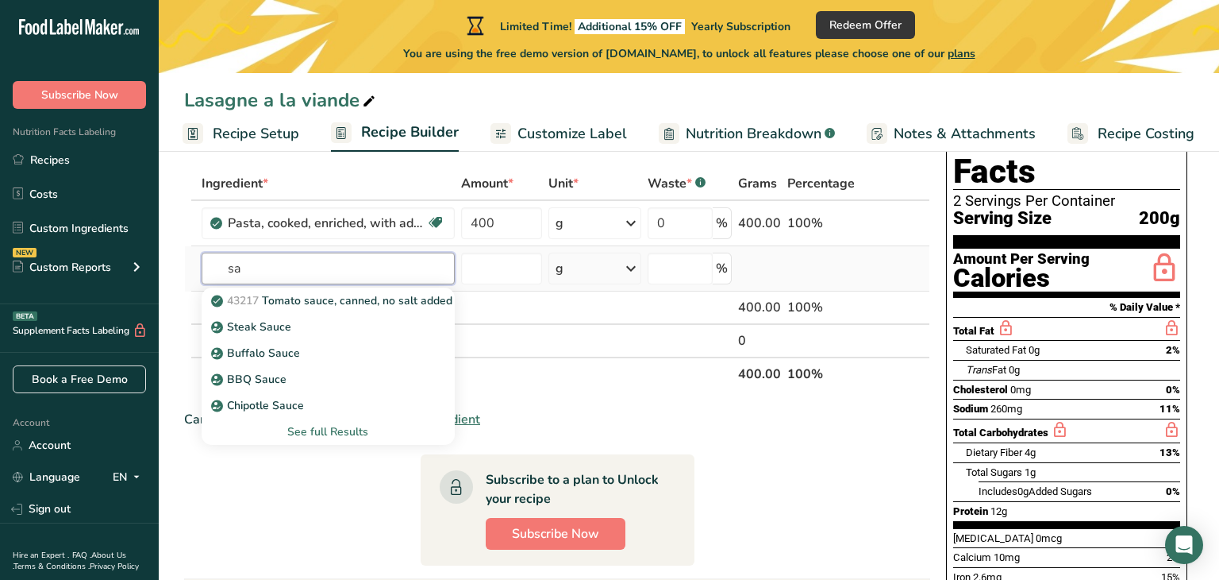
type input "s"
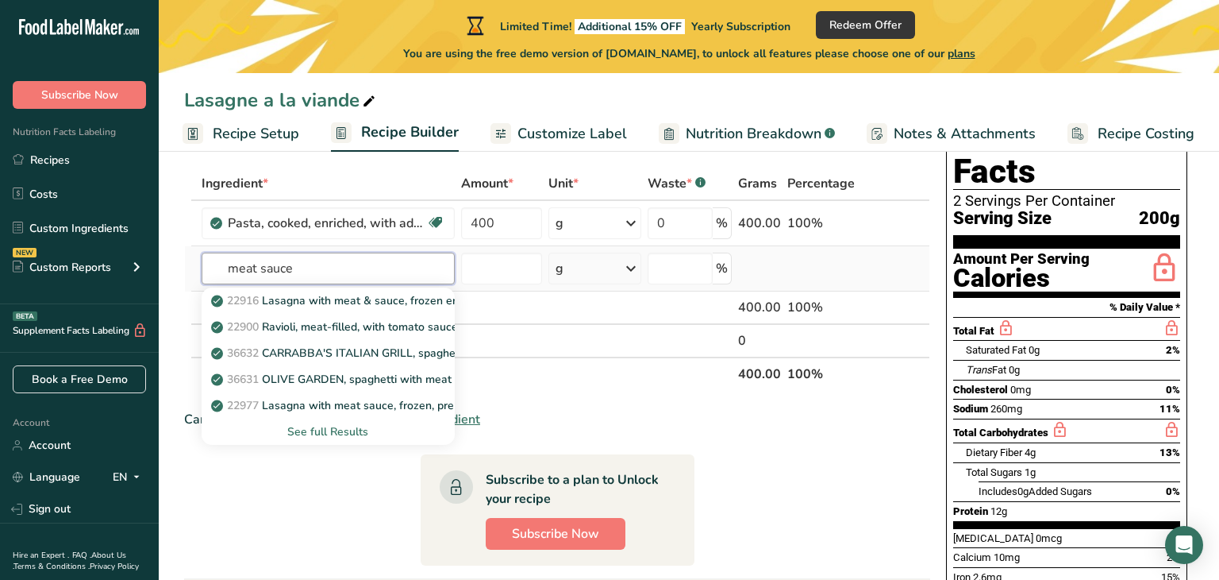
type input "meat sauce"
click at [312, 430] on div "See full Results" at bounding box center [328, 431] width 228 height 17
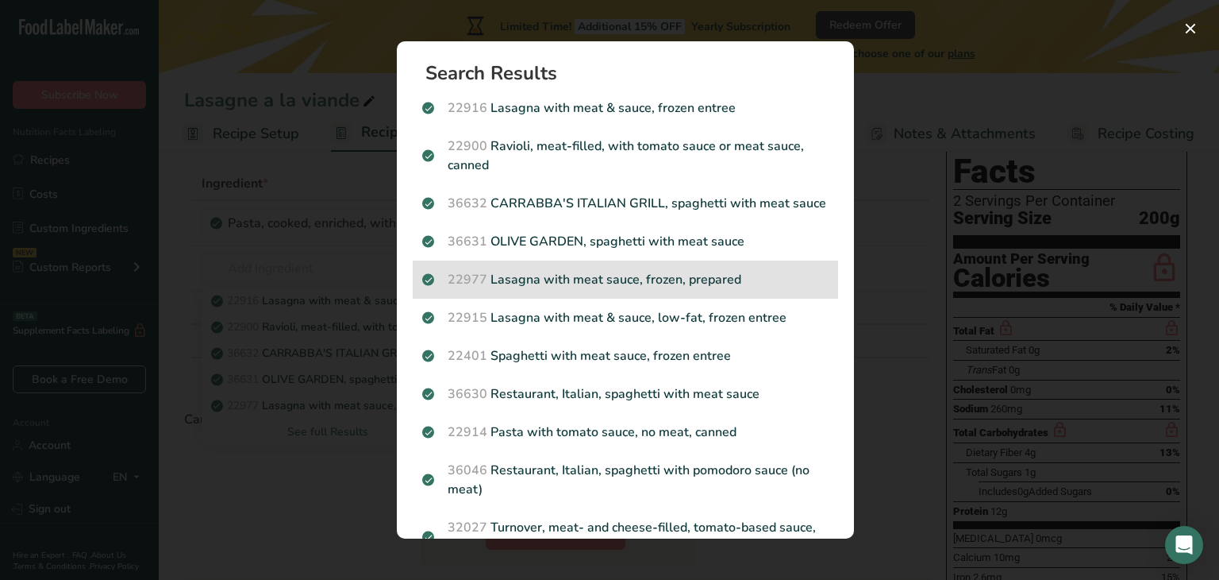
click at [516, 279] on p "22977 Lasagna with meat sauce, frozen, prepared" at bounding box center [625, 279] width 406 height 19
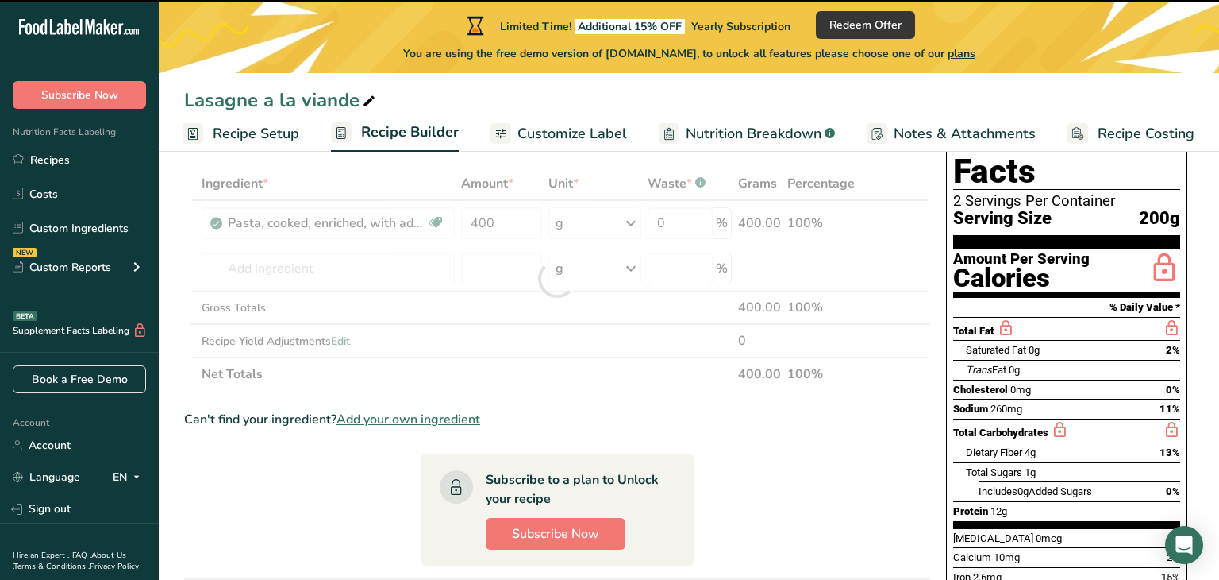
type input "0"
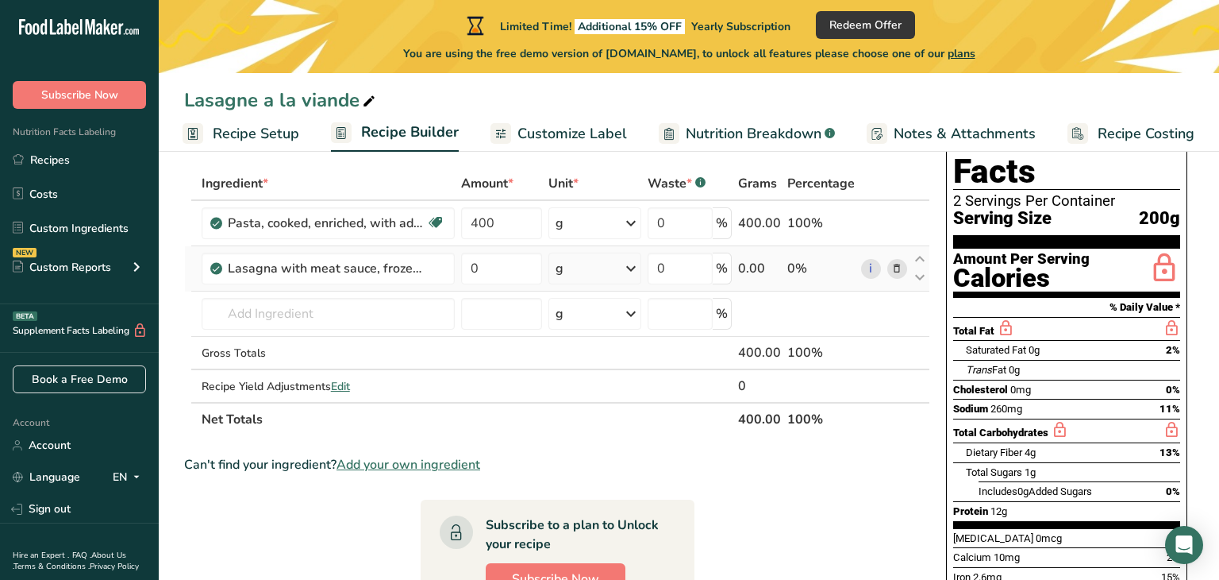
click at [899, 265] on icon at bounding box center [897, 268] width 11 height 17
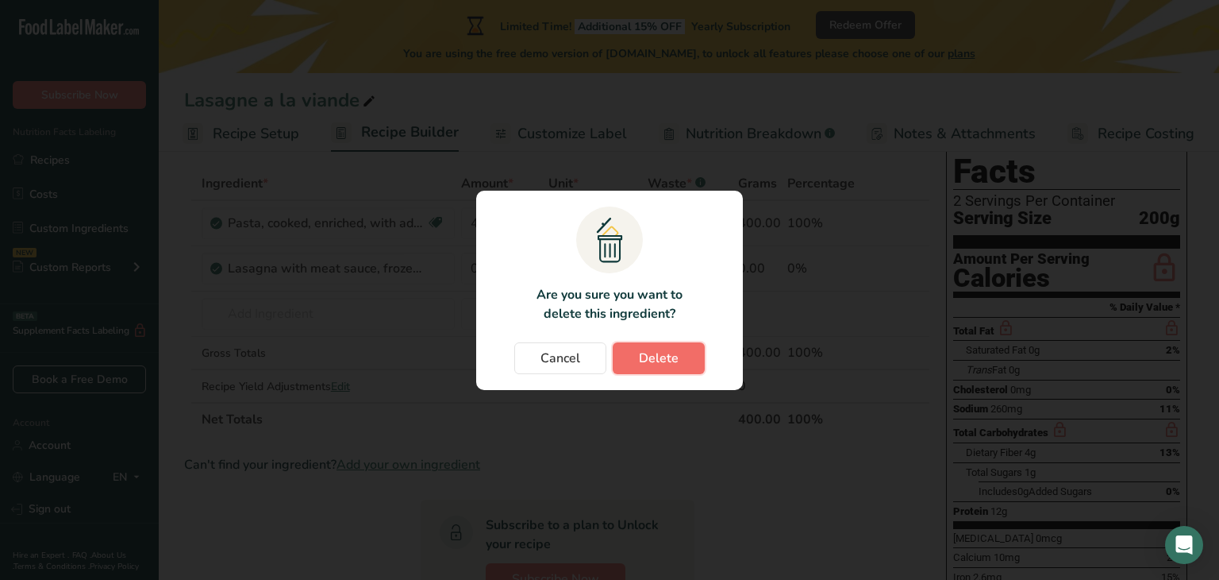
click at [653, 358] on span "Delete" at bounding box center [659, 358] width 40 height 19
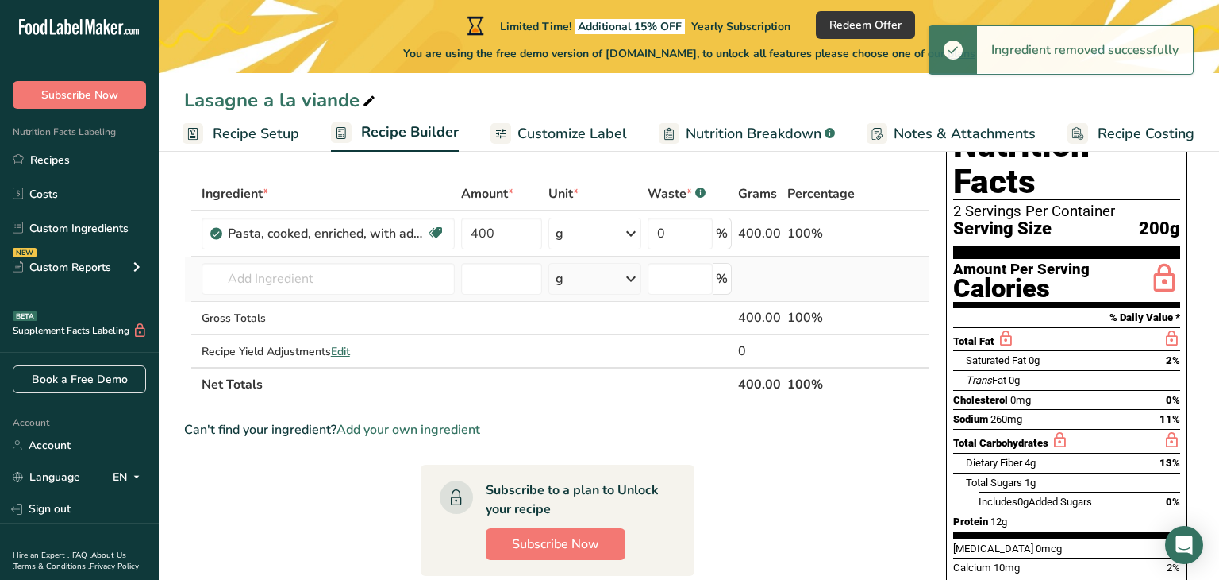
scroll to position [62, 0]
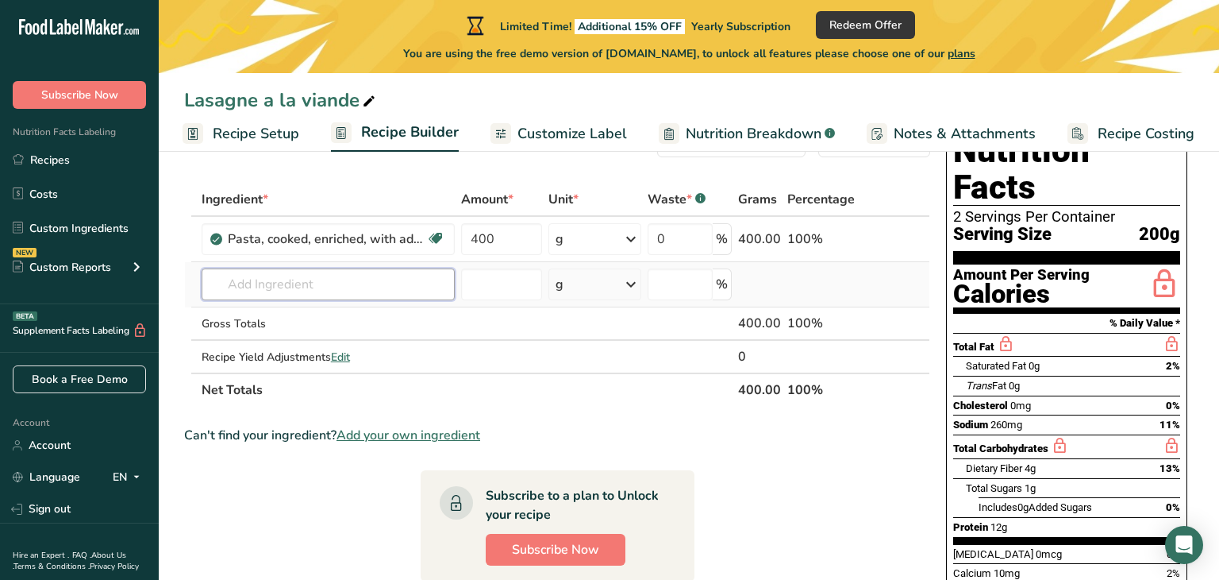
click at [337, 280] on input "text" at bounding box center [328, 284] width 253 height 32
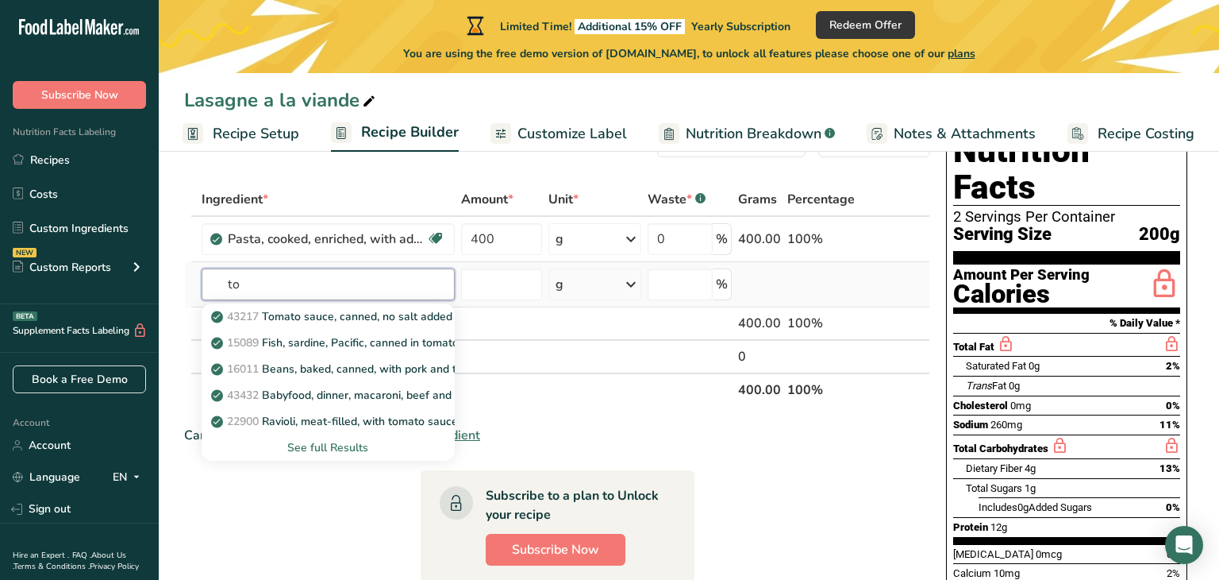
type input "t"
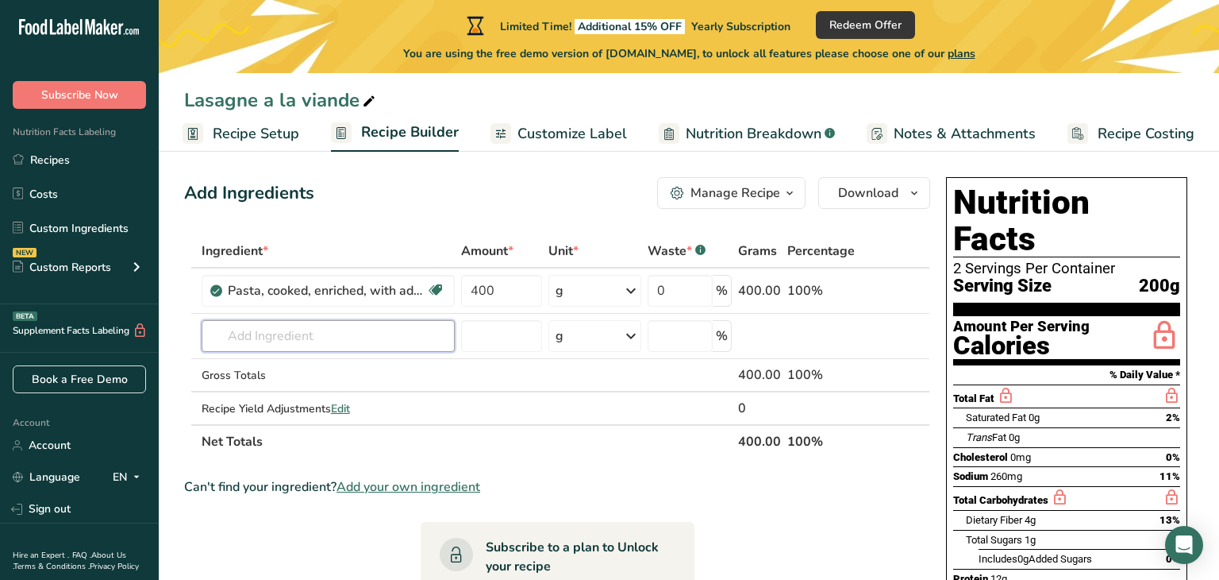
scroll to position [0, 0]
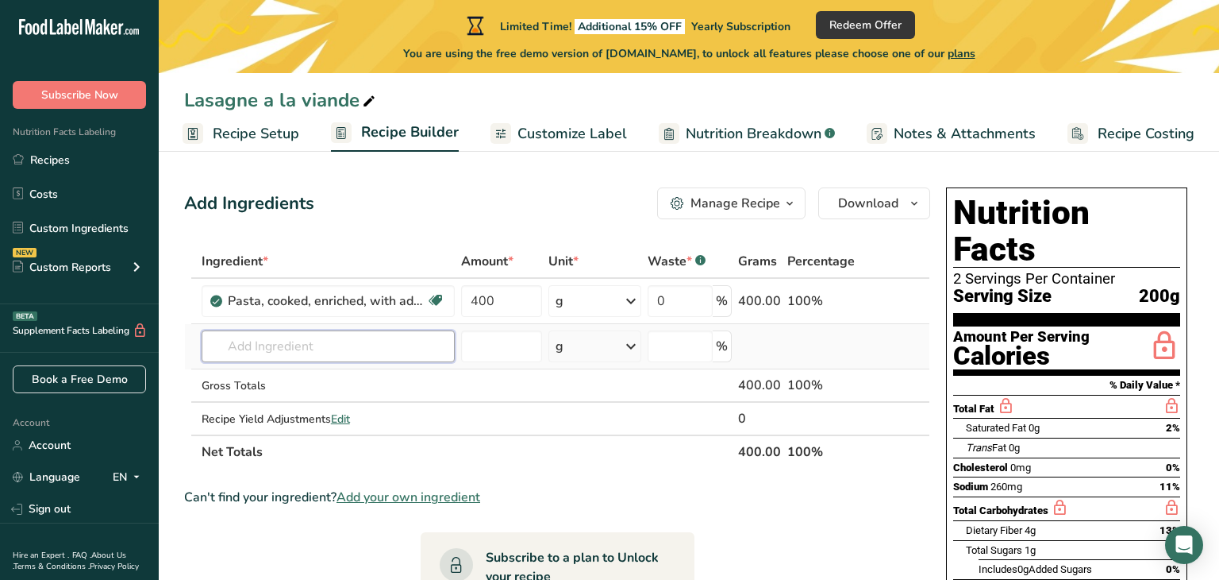
click at [345, 342] on input "text" at bounding box center [328, 346] width 253 height 32
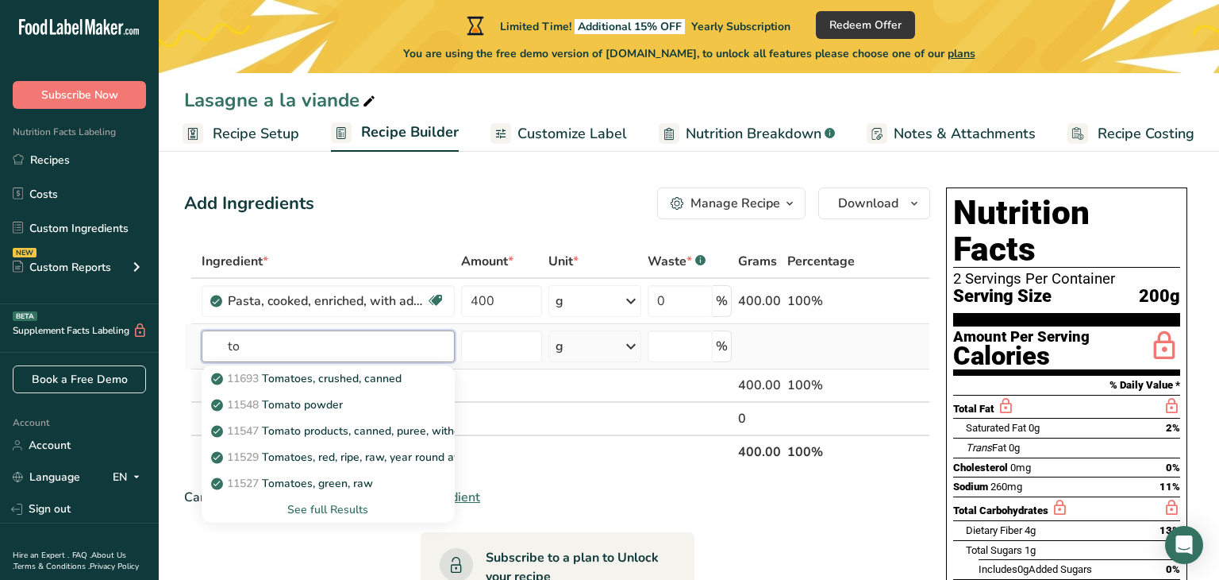
type input "t"
type input "meat sauce"
click at [310, 505] on div "See full Results" at bounding box center [328, 509] width 228 height 17
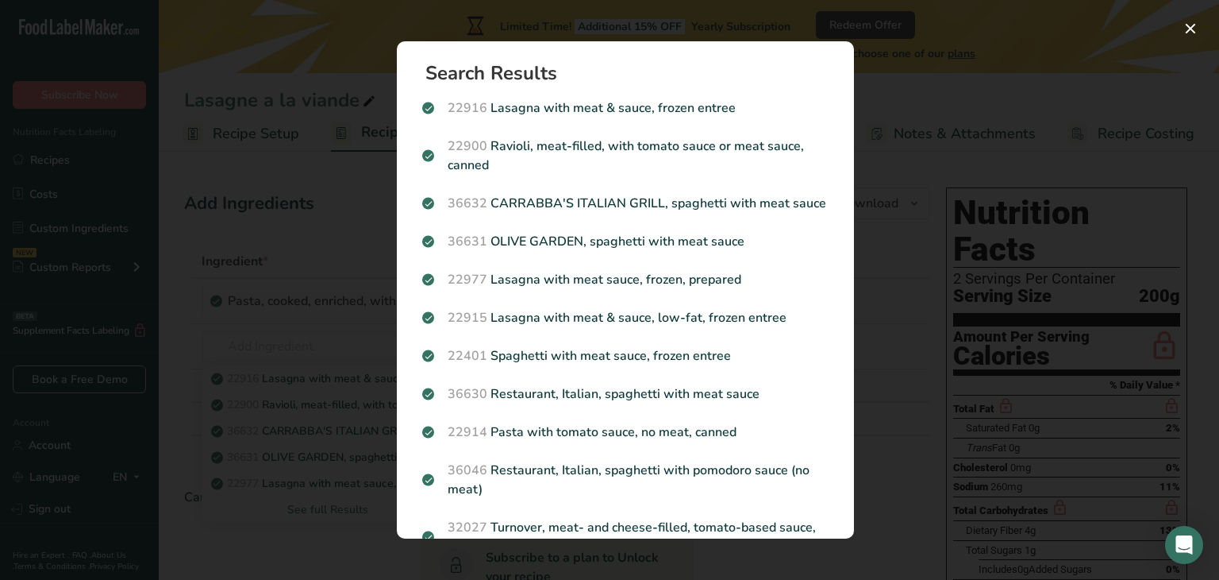
click at [927, 179] on div "Search results modal" at bounding box center [609, 290] width 1219 height 580
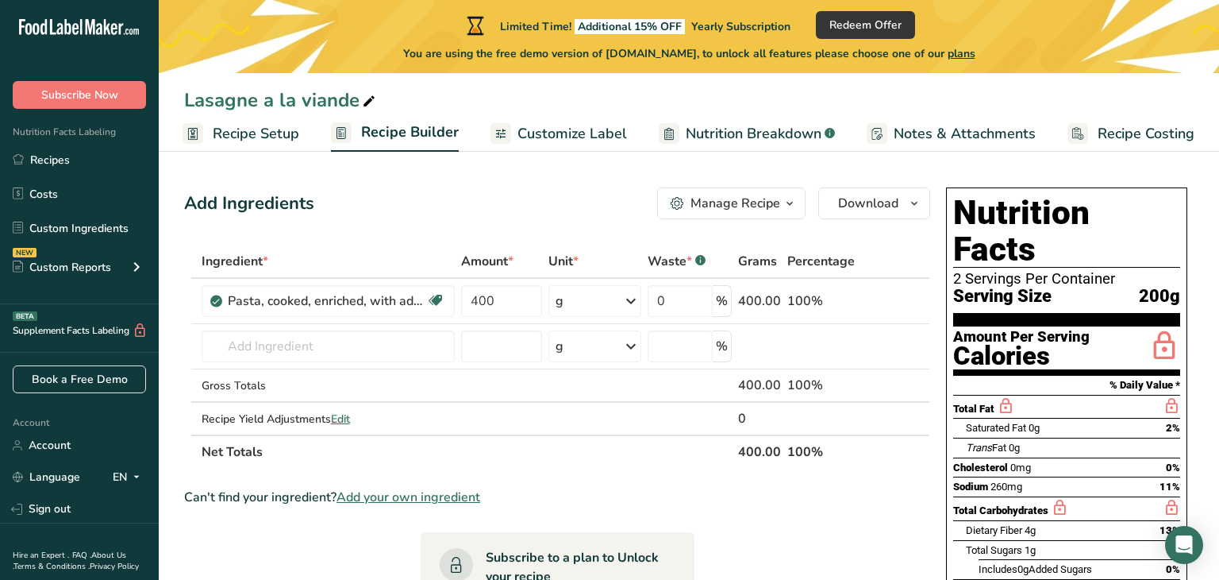
click at [713, 136] on span "Nutrition Breakdown" at bounding box center [754, 133] width 136 height 21
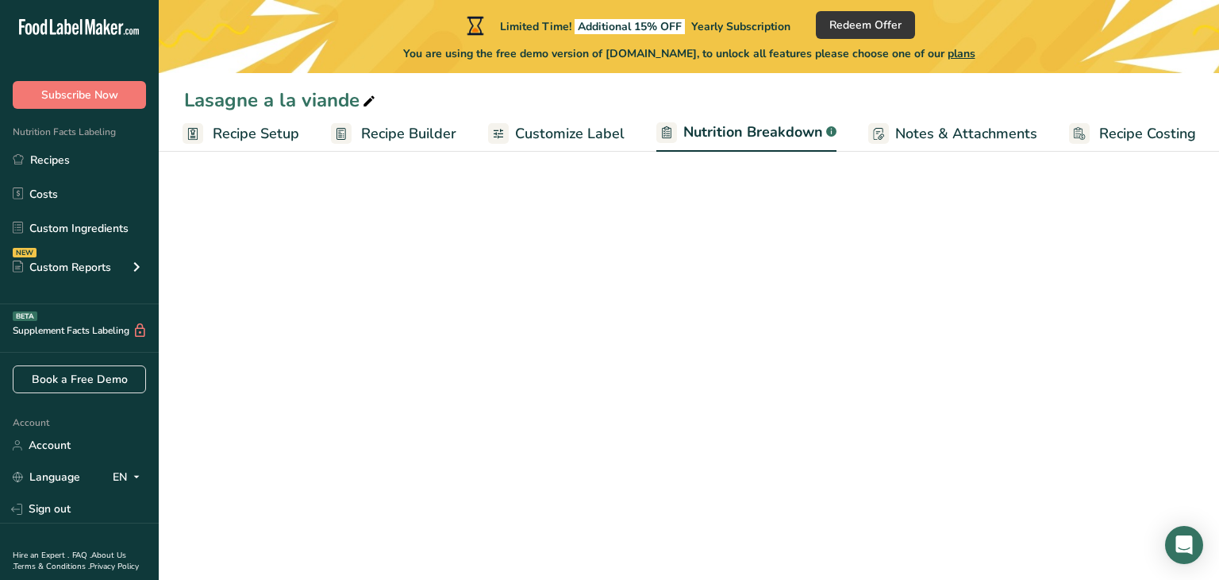
scroll to position [0, 3]
select select "Calories"
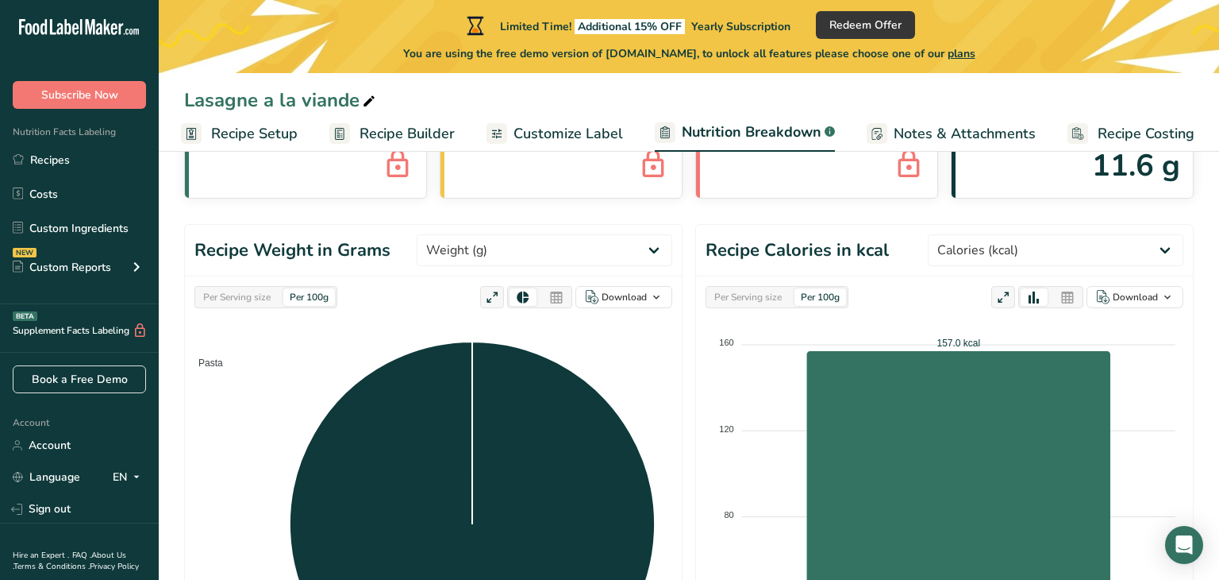
scroll to position [0, 0]
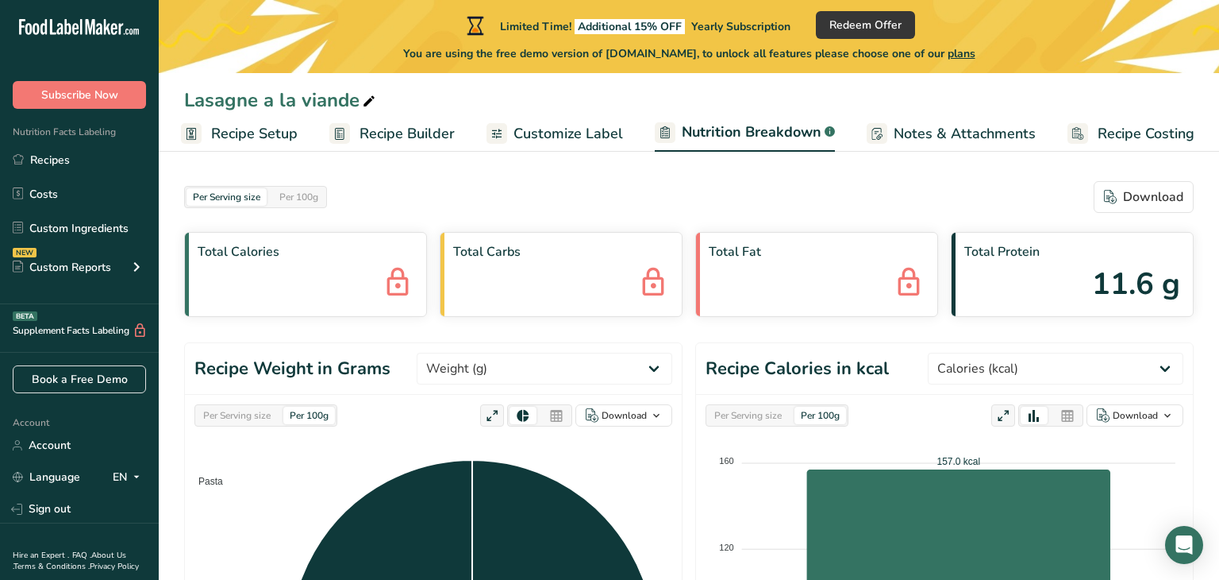
click at [413, 133] on span "Recipe Builder" at bounding box center [407, 133] width 95 height 21
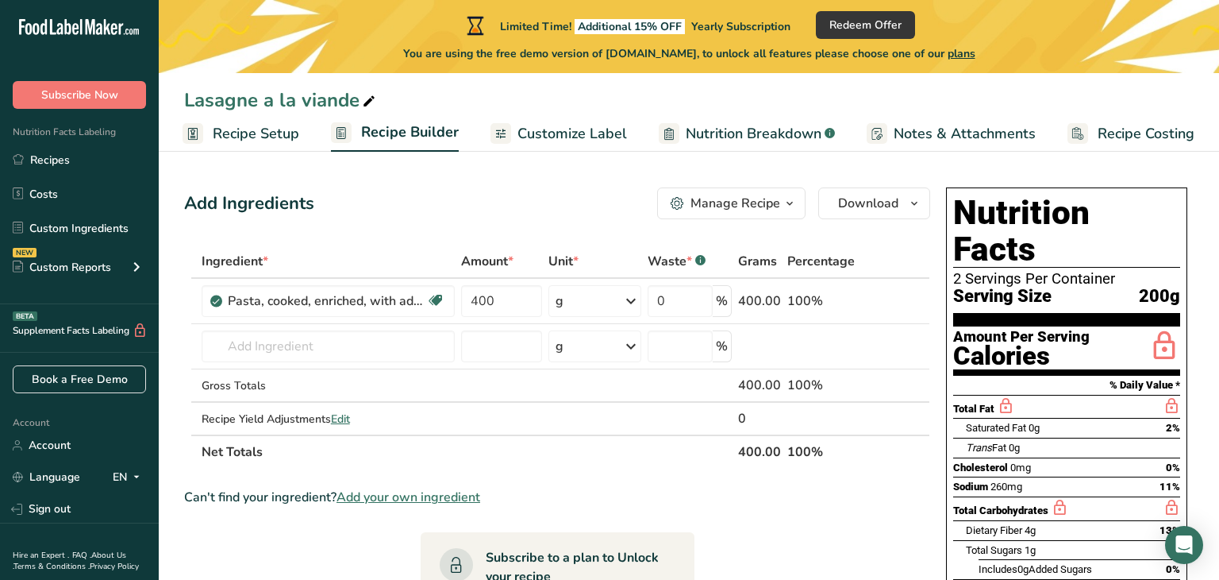
click at [798, 137] on span "Nutrition Breakdown" at bounding box center [754, 133] width 136 height 21
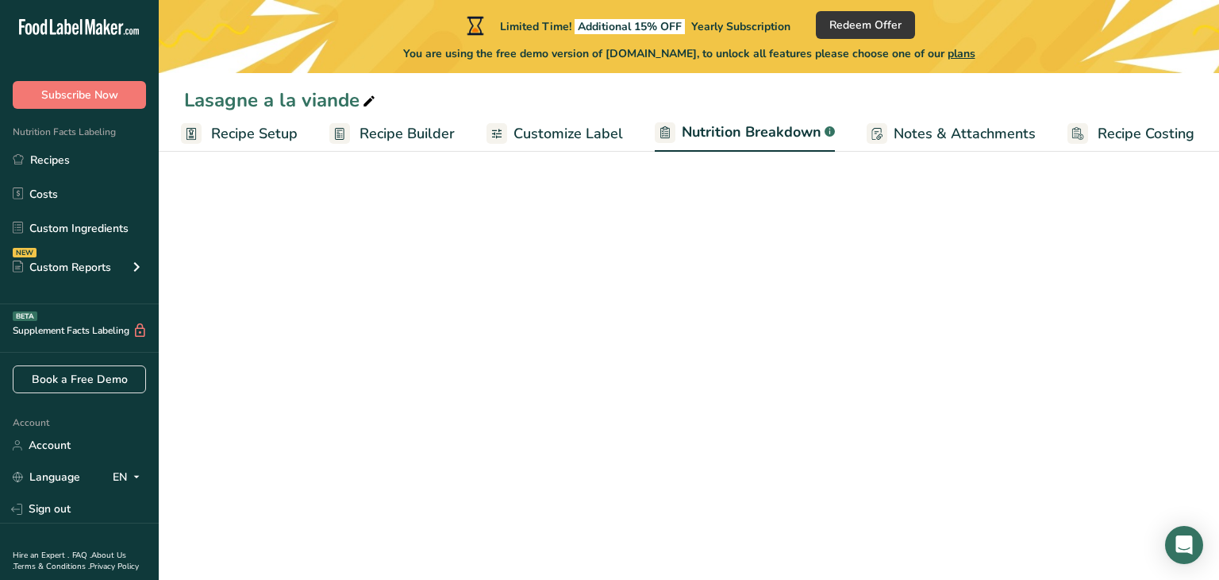
select select "Calories"
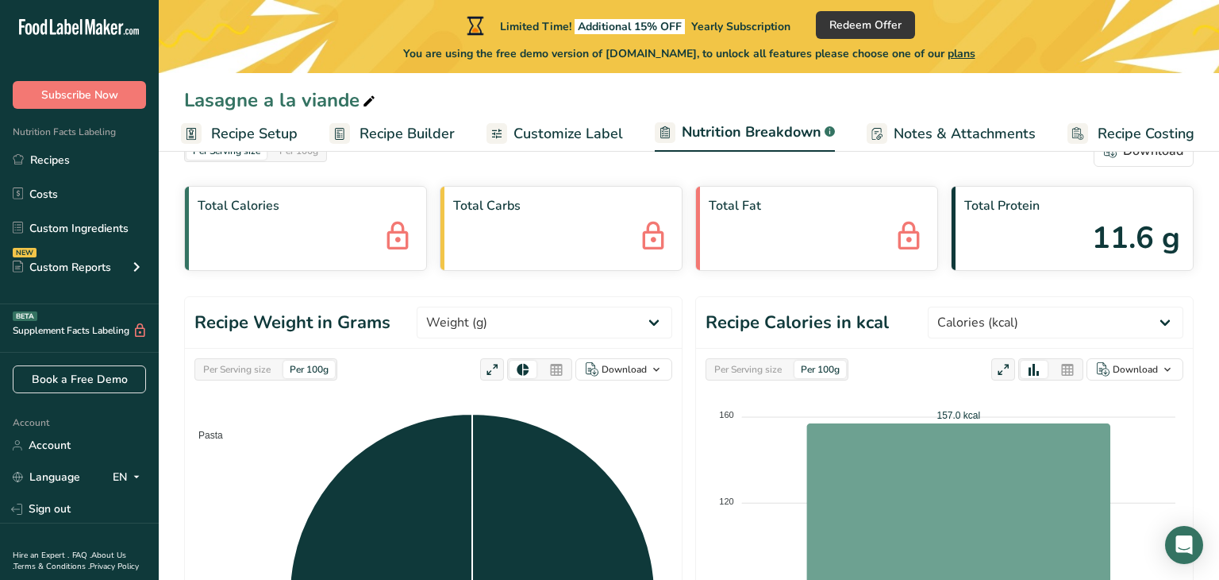
scroll to position [0, 0]
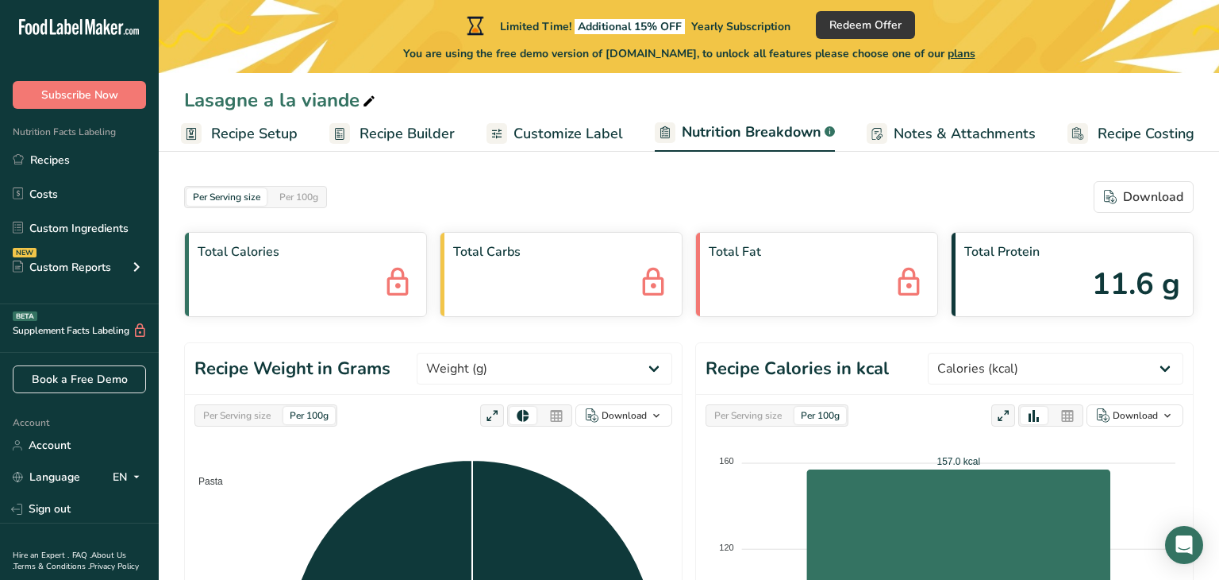
click at [549, 120] on link "Customize Label" at bounding box center [555, 134] width 137 height 36
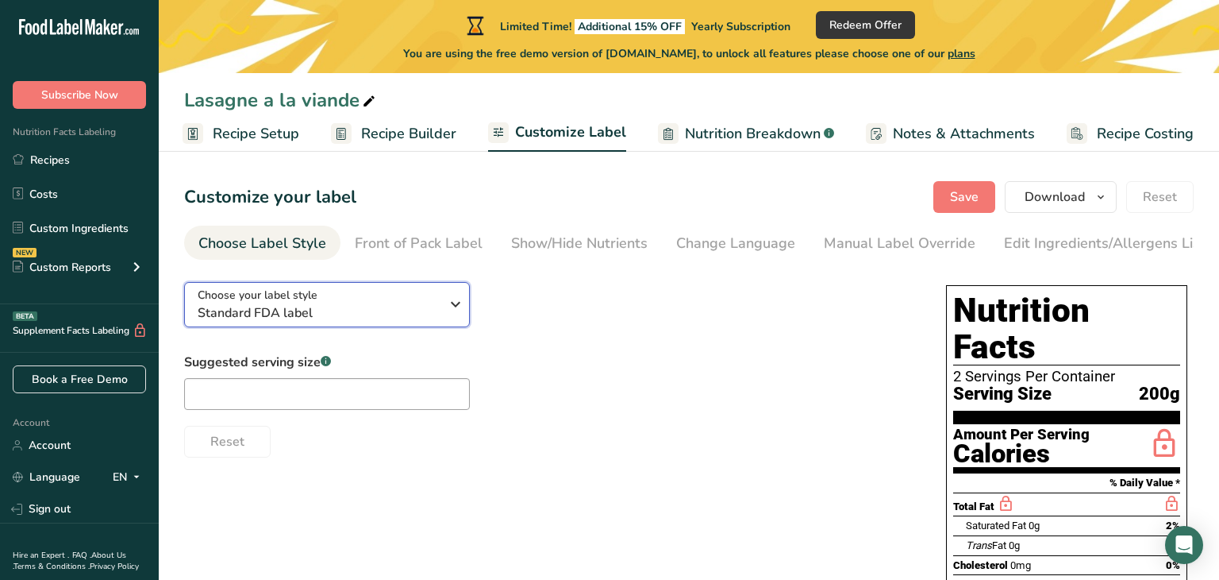
click at [446, 318] on icon "button" at bounding box center [455, 304] width 19 height 29
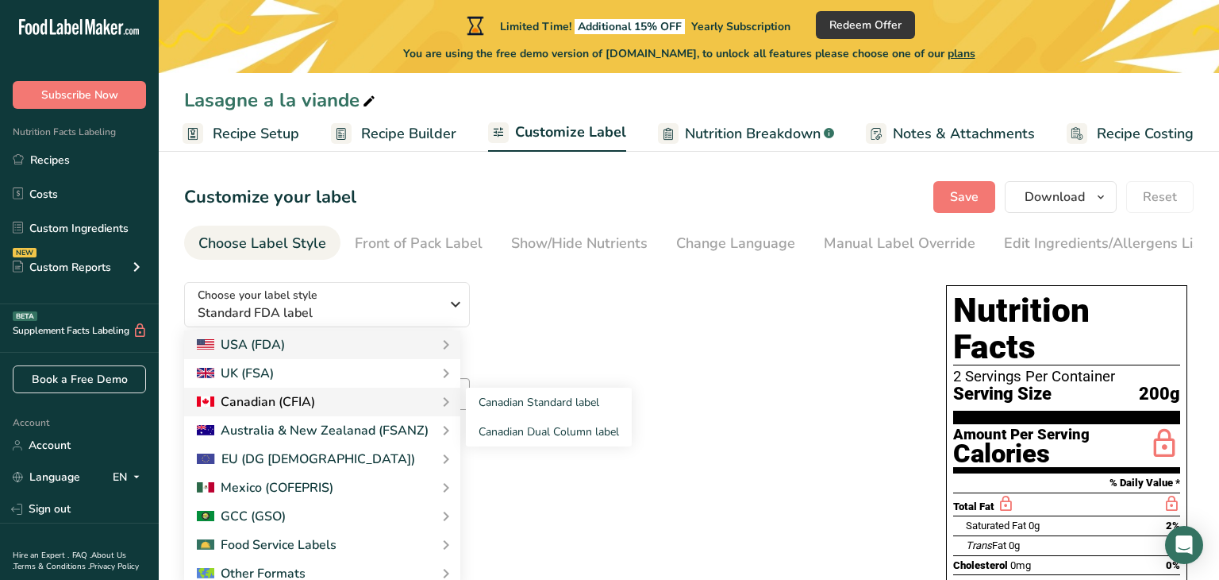
click at [398, 396] on div "Canadian (CFIA)" at bounding box center [322, 401] width 251 height 19
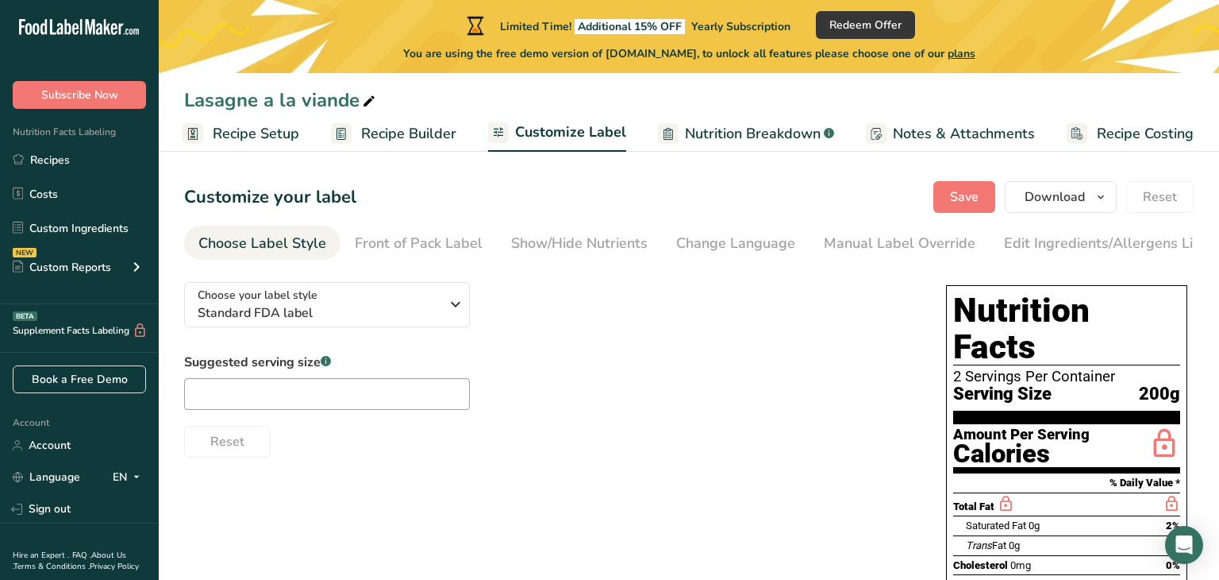
click at [733, 382] on div "Suggested serving size .a-a{fill:#347362;}.b-a{fill:#fff;} Reset" at bounding box center [549, 405] width 730 height 105
click at [408, 399] on input "text" at bounding box center [327, 394] width 286 height 32
click at [585, 329] on div "Choose your label style Standard FDA label USA (FDA) Standard FDA label Tabular…" at bounding box center [549, 363] width 730 height 188
click at [279, 136] on span "Recipe Setup" at bounding box center [256, 133] width 87 height 21
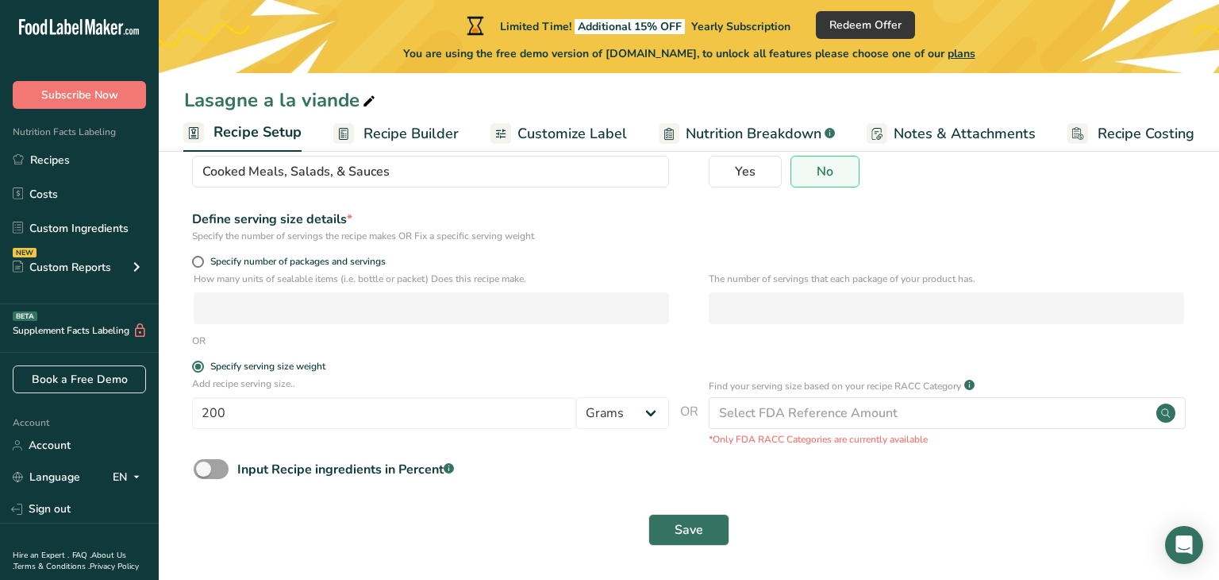
scroll to position [154, 0]
click at [444, 133] on span "Recipe Builder" at bounding box center [411, 133] width 95 height 21
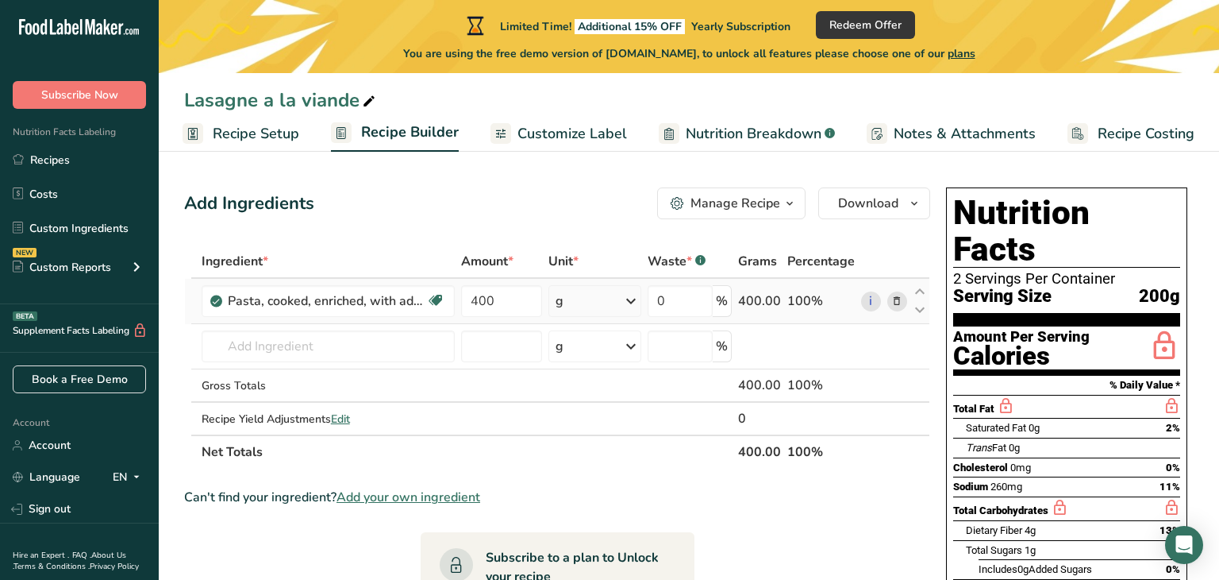
click at [900, 304] on icon at bounding box center [897, 301] width 11 height 17
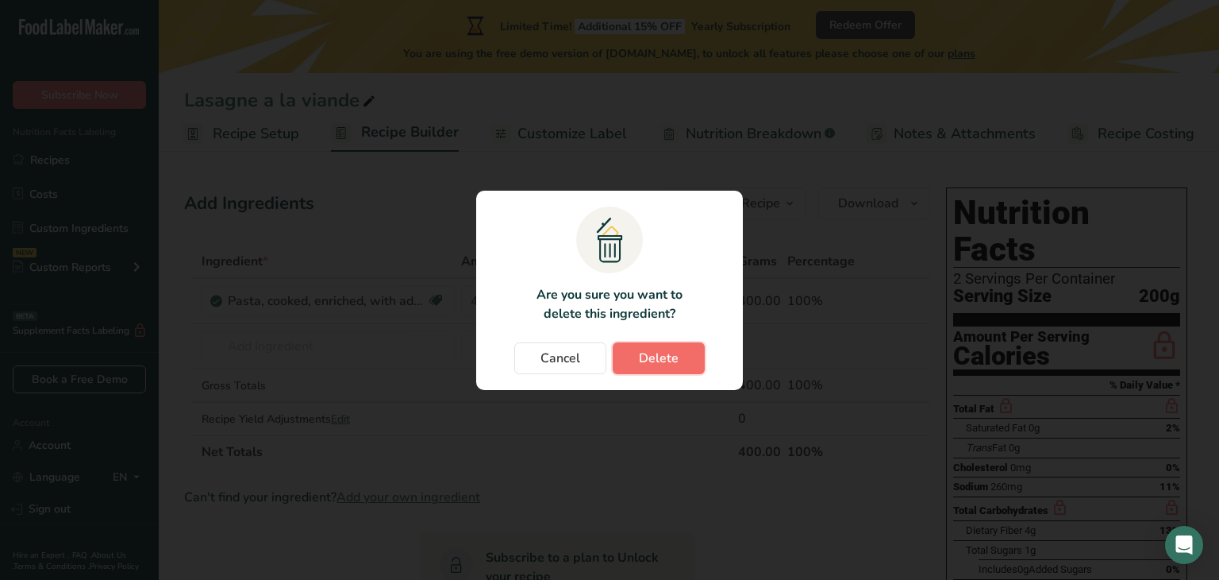
click at [686, 361] on button "Delete" at bounding box center [659, 358] width 92 height 32
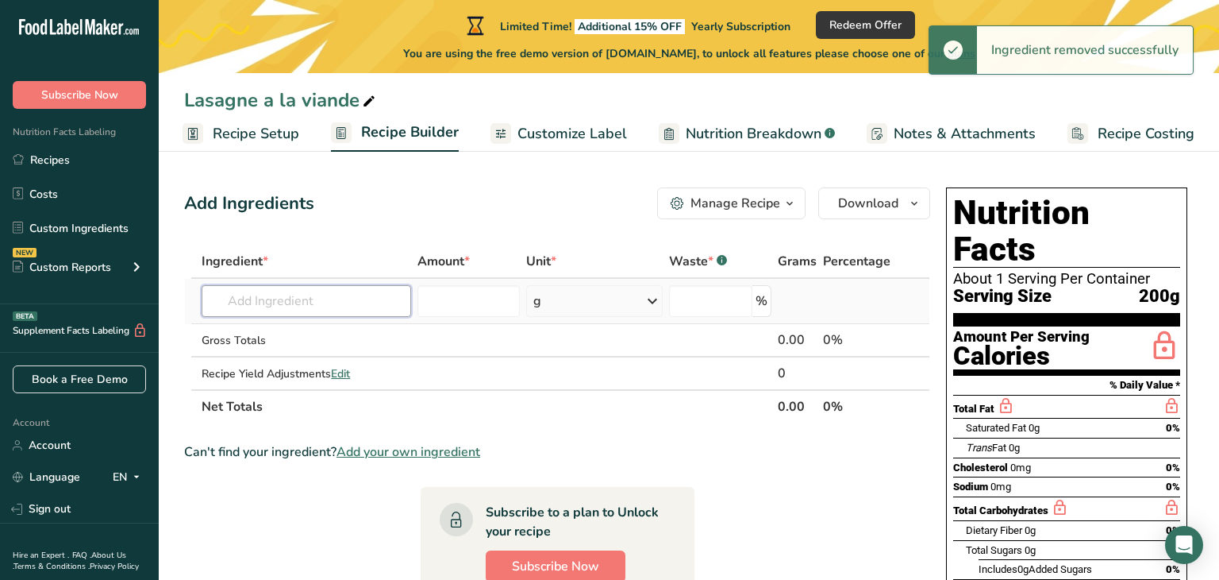
click at [346, 305] on input "text" at bounding box center [307, 301] width 210 height 32
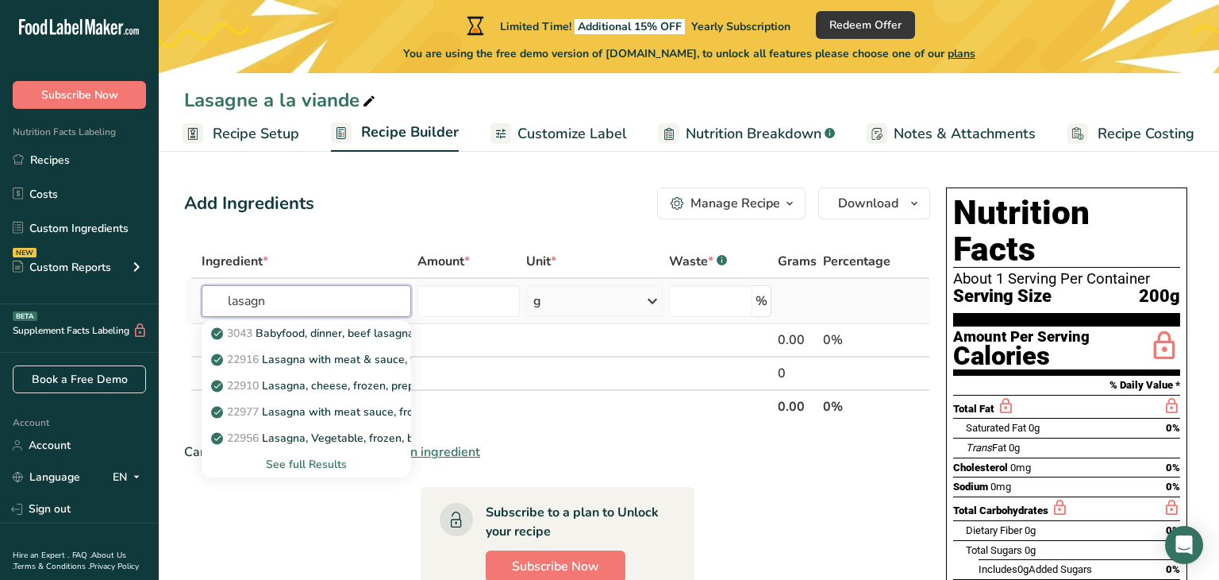
type input "lasagn"
click at [322, 461] on div "See full Results" at bounding box center [306, 464] width 184 height 17
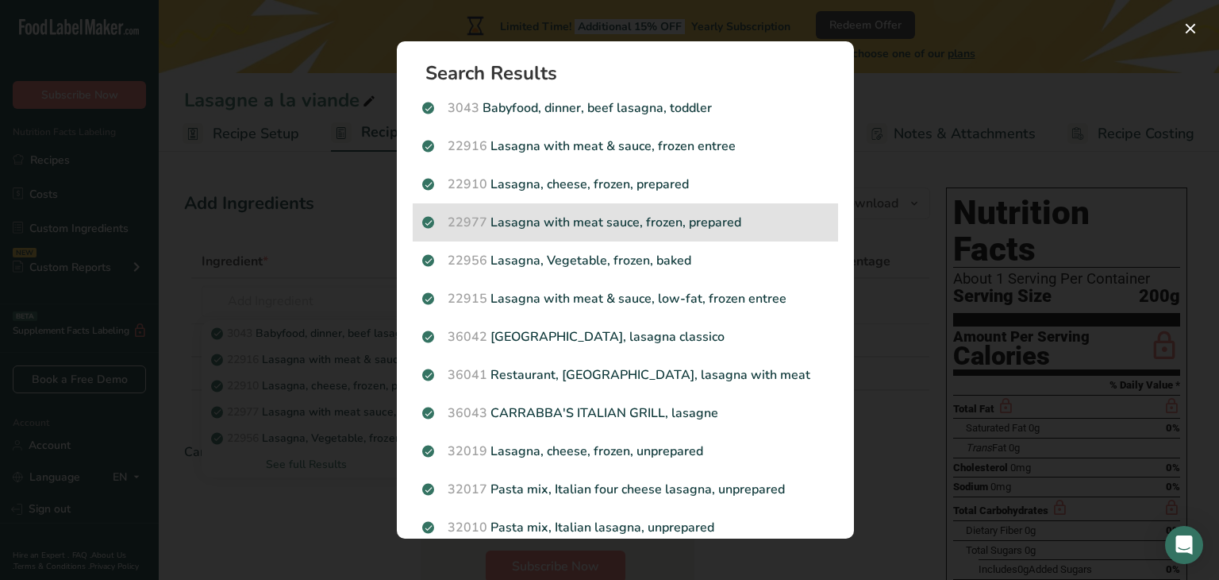
click at [657, 221] on p "22977 Lasagna with meat sauce, frozen, prepared" at bounding box center [625, 222] width 406 height 19
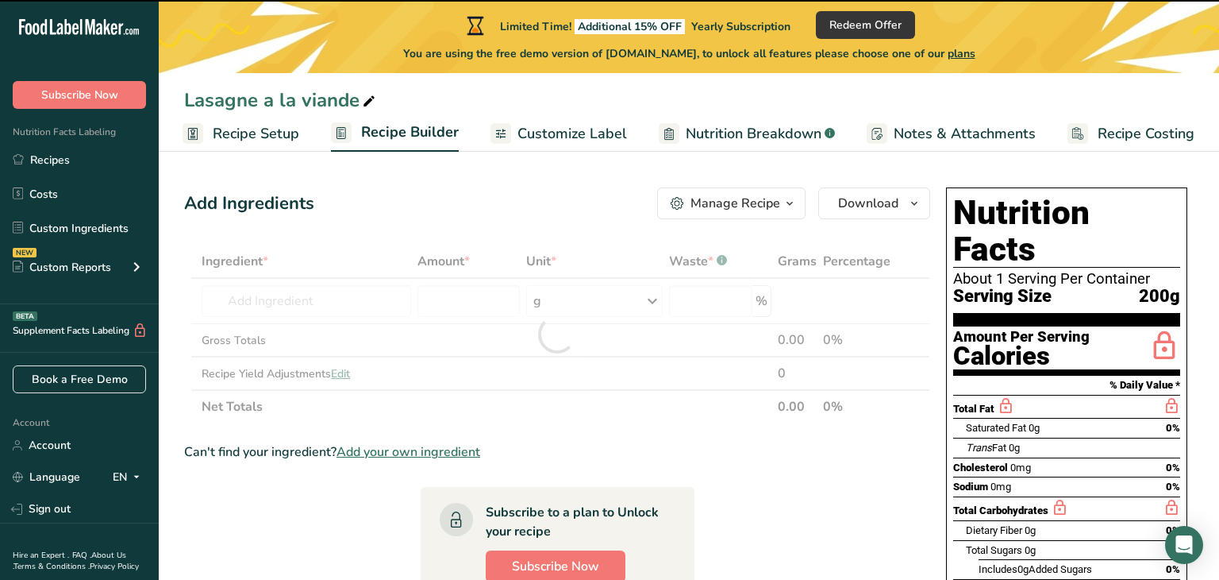
type input "0"
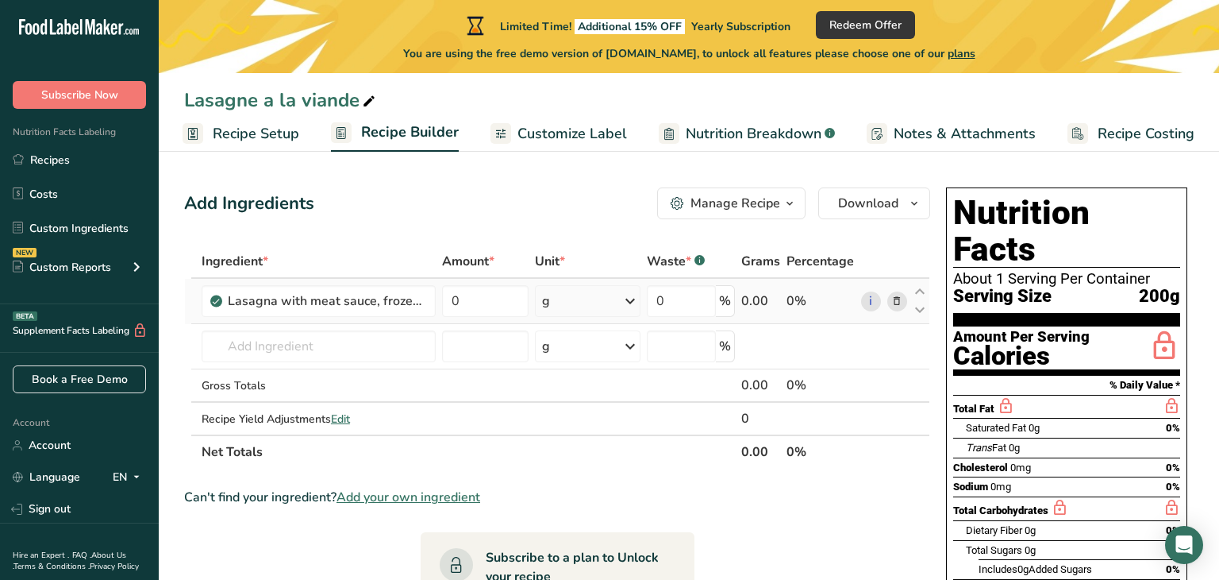
click at [549, 299] on div "g" at bounding box center [546, 300] width 8 height 19
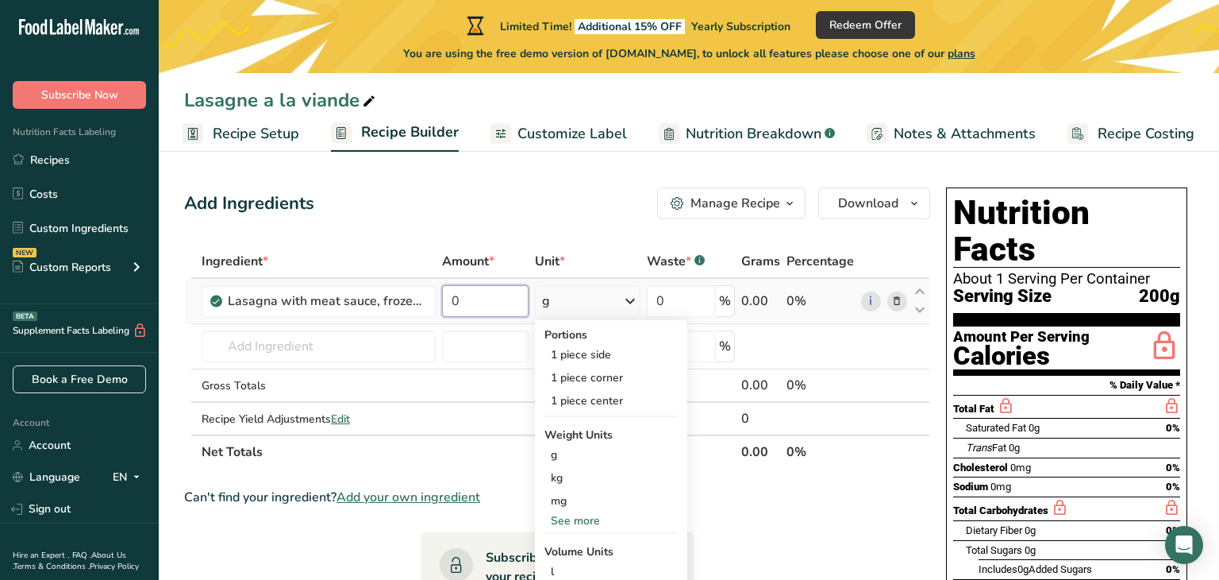
click at [477, 306] on input "0" at bounding box center [485, 301] width 87 height 32
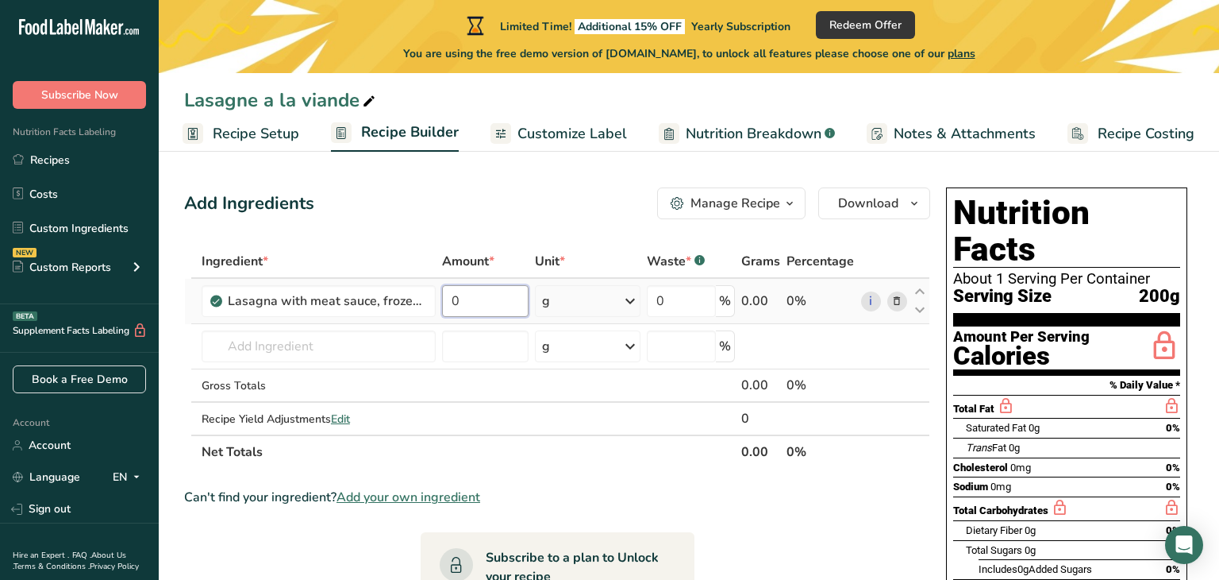
click at [477, 306] on input "0" at bounding box center [485, 301] width 87 height 32
type input "1550"
click at [557, 191] on div "Add Ingredients Manage Recipe Delete Recipe Duplicate Recipe Scale Recipe Save …" at bounding box center [557, 203] width 746 height 32
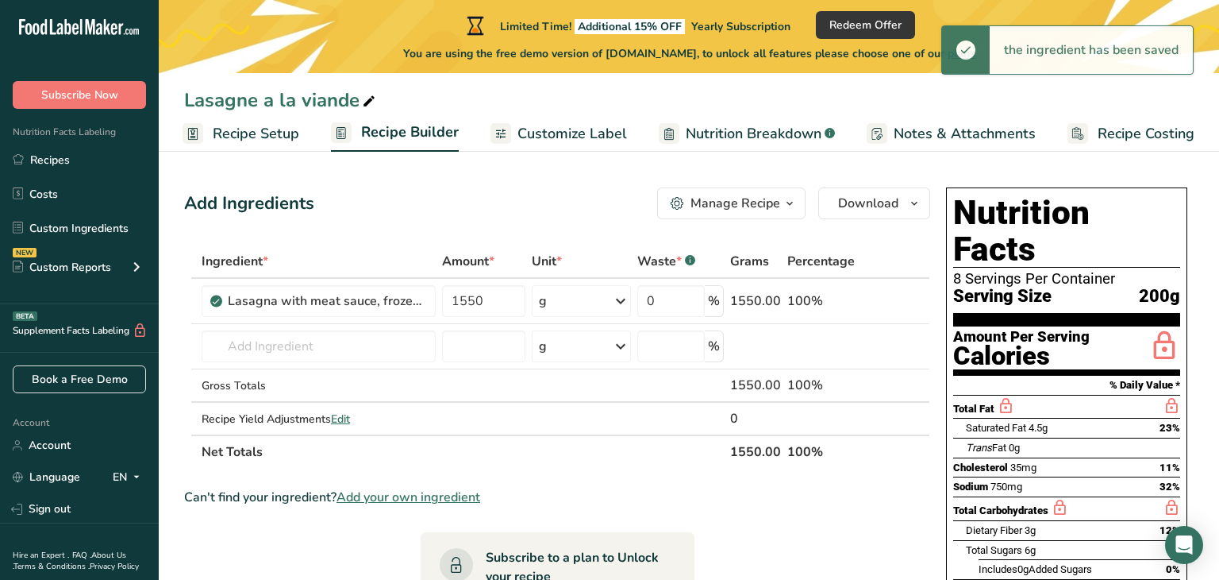
click at [549, 128] on span "Customize Label" at bounding box center [573, 133] width 110 height 21
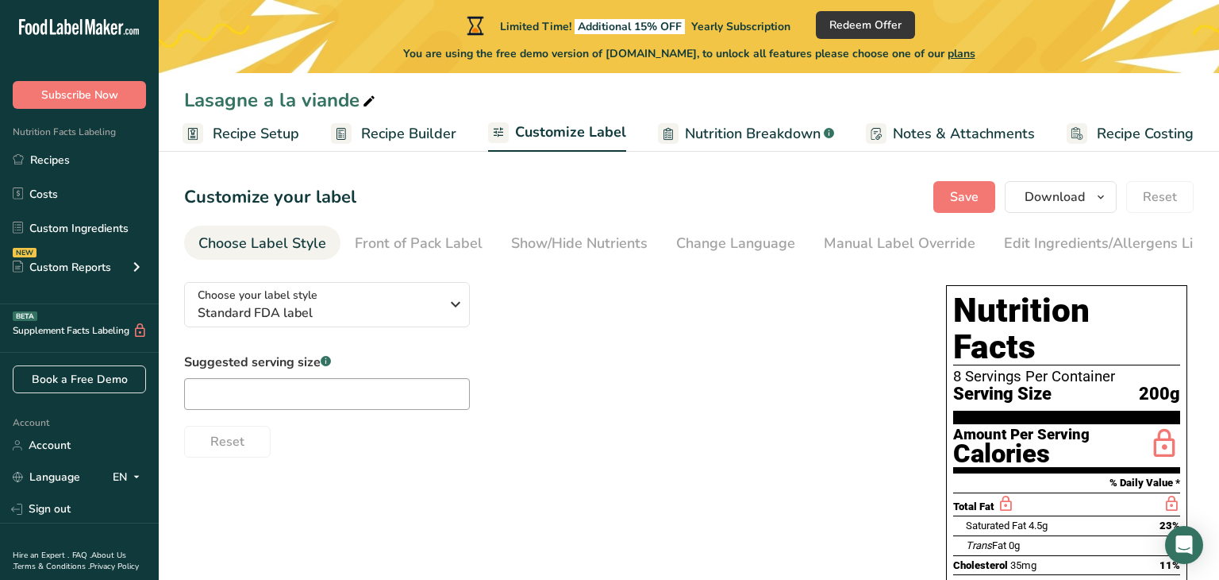
click at [735, 131] on span "Nutrition Breakdown" at bounding box center [753, 133] width 136 height 21
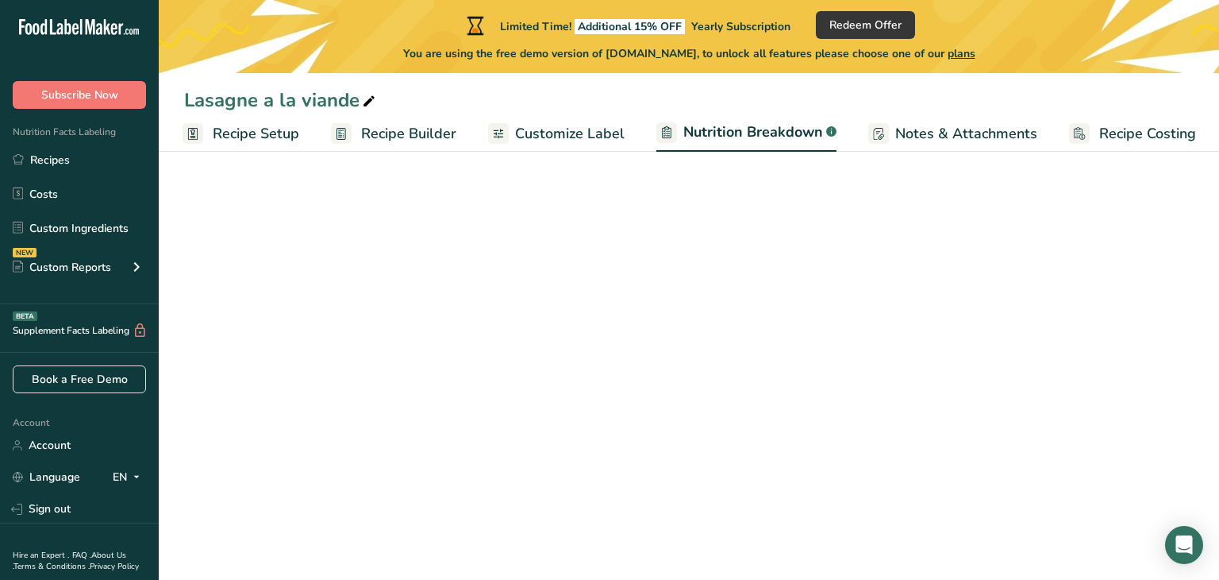
scroll to position [0, 3]
select select "Calories"
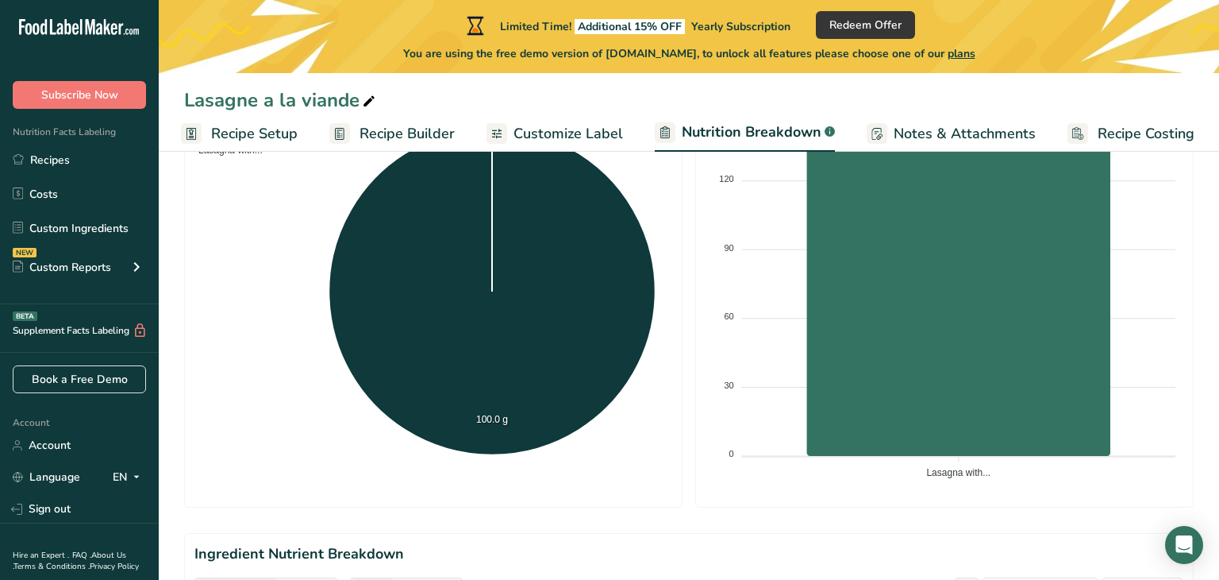
scroll to position [353, 0]
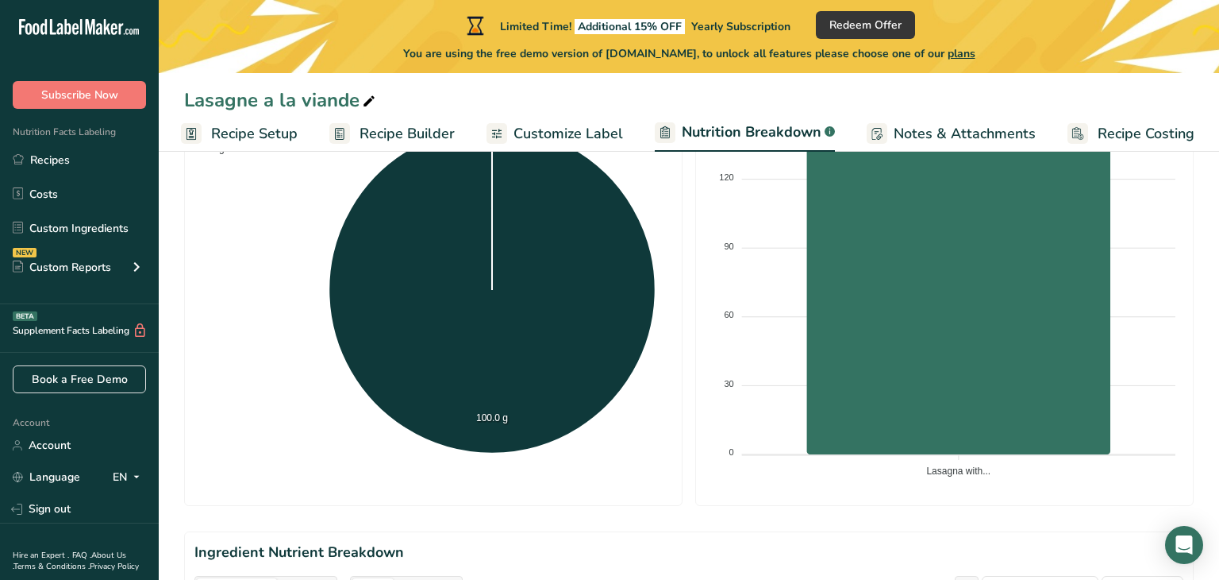
click at [922, 134] on span "Notes & Attachments" at bounding box center [965, 133] width 142 height 21
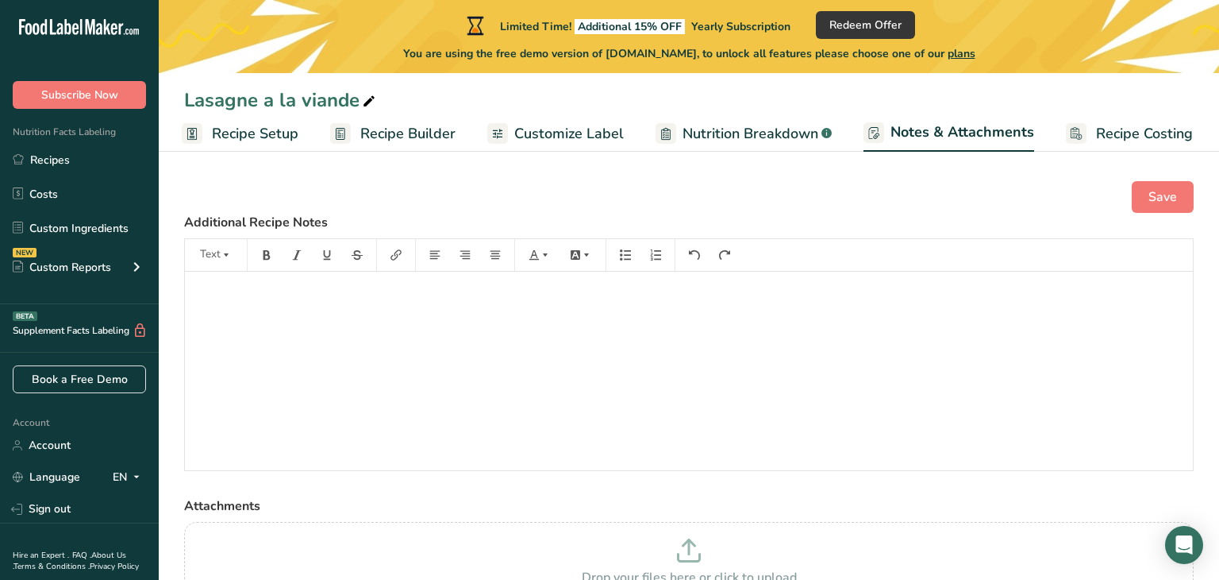
click at [602, 125] on span "Customize Label" at bounding box center [569, 133] width 110 height 21
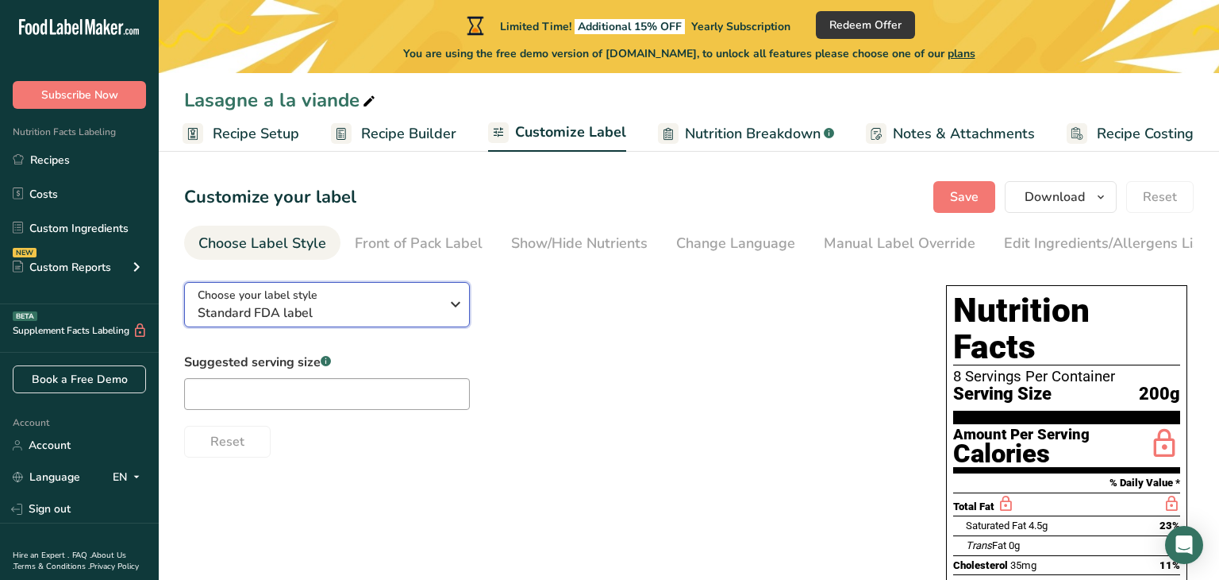
click at [444, 307] on div "Choose your label style Standard FDA label" at bounding box center [325, 305] width 254 height 36
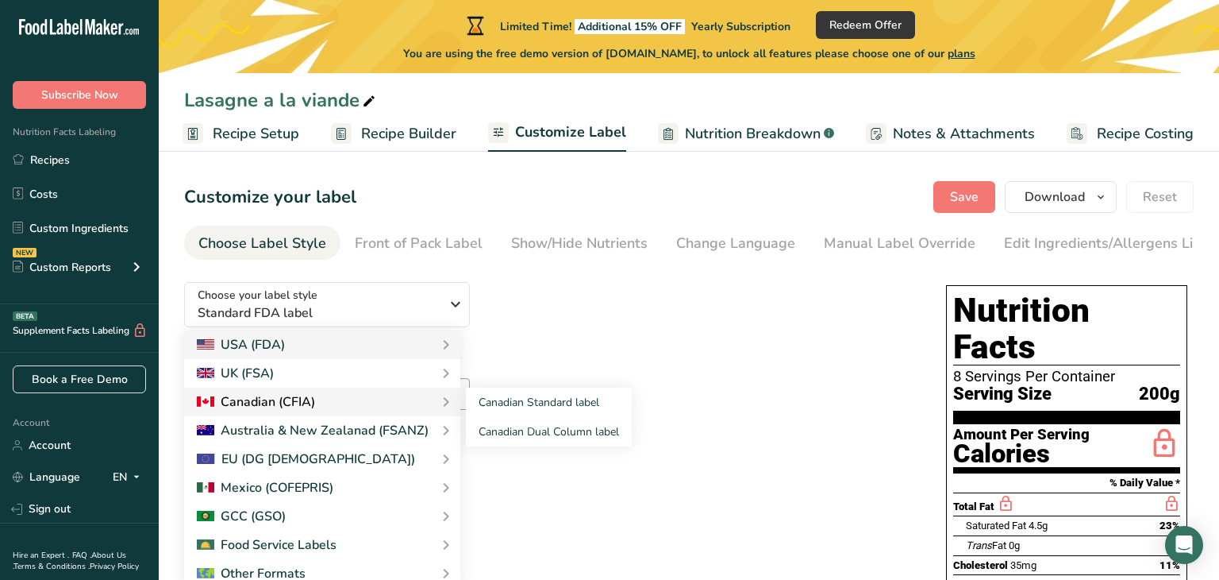
click at [392, 395] on div "Canadian (CFIA)" at bounding box center [322, 401] width 276 height 29
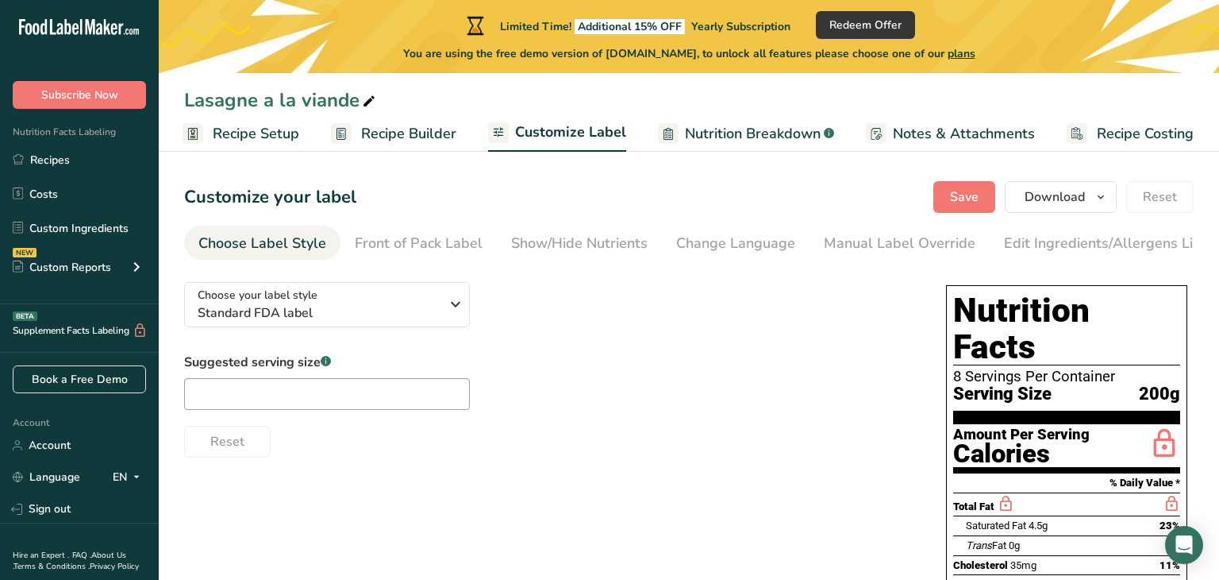
click at [678, 401] on div "Suggested serving size .a-a{fill:#347362;}.b-a{fill:#fff;} Reset" at bounding box center [549, 405] width 730 height 105
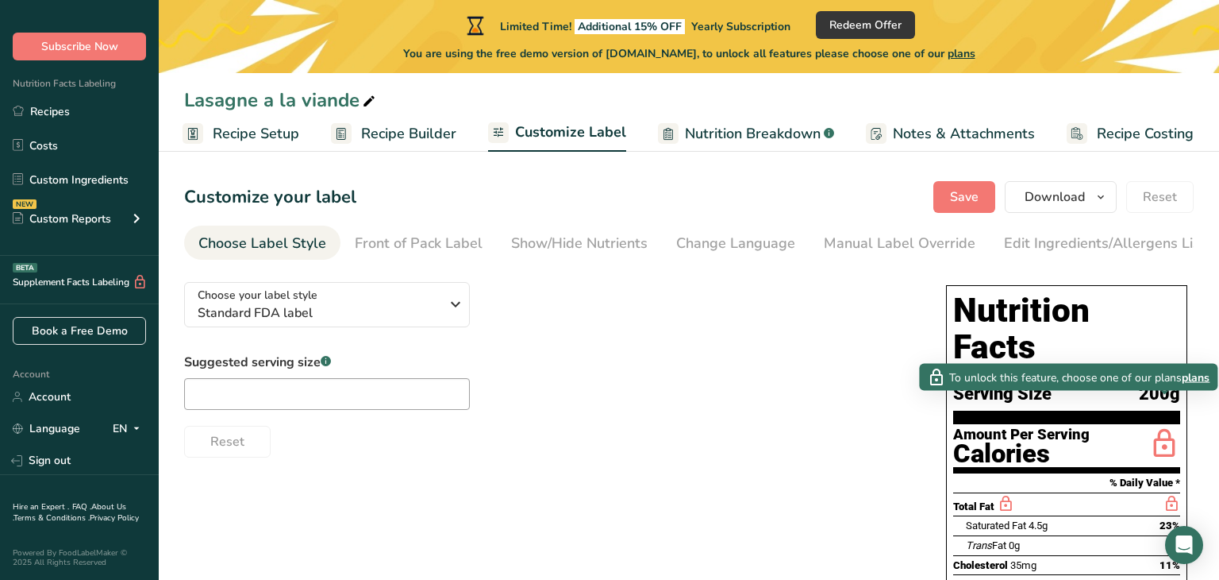
click at [1191, 382] on span "plans" at bounding box center [1196, 376] width 28 height 17
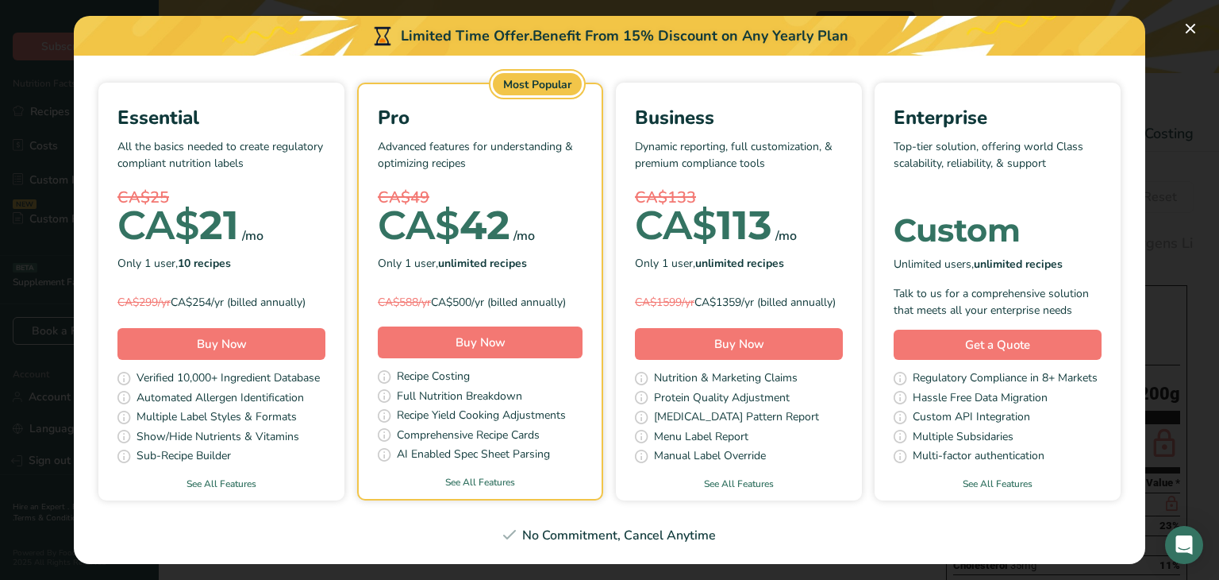
scroll to position [113, 0]
click at [256, 342] on button "Buy Now" at bounding box center [222, 344] width 208 height 32
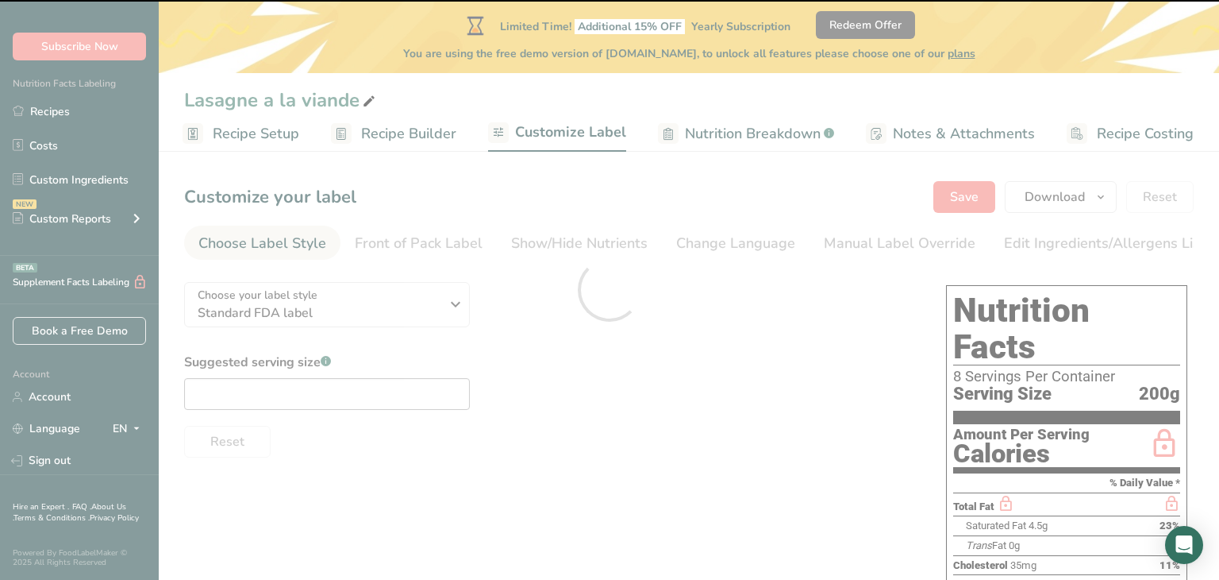
click at [256, 342] on div at bounding box center [609, 290] width 1219 height 580
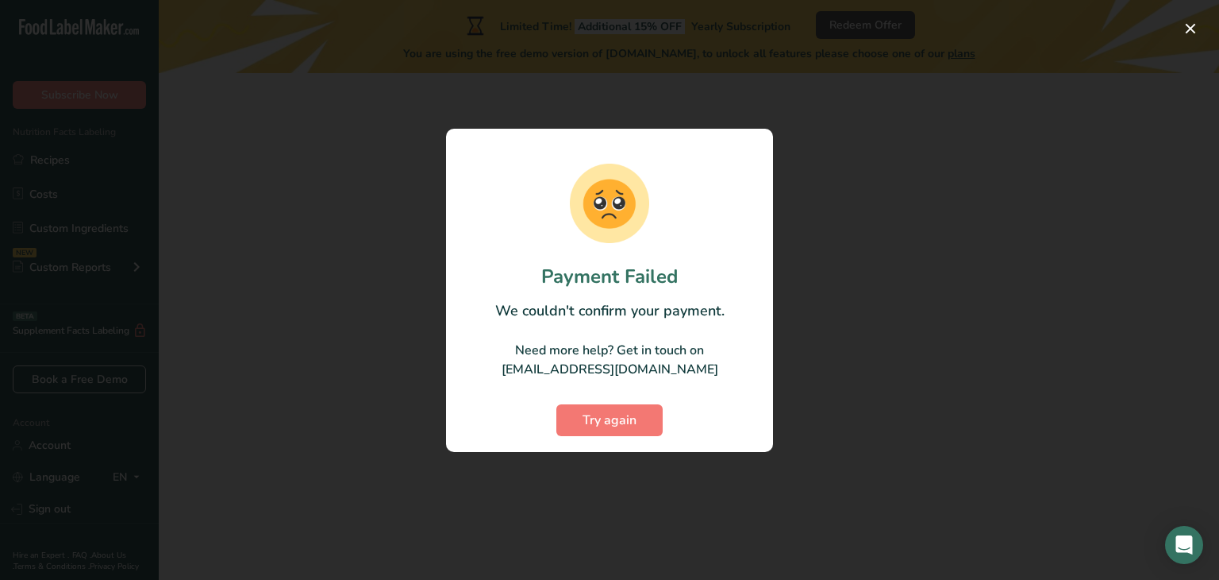
click at [756, 399] on div "Try again" at bounding box center [609, 407] width 295 height 57
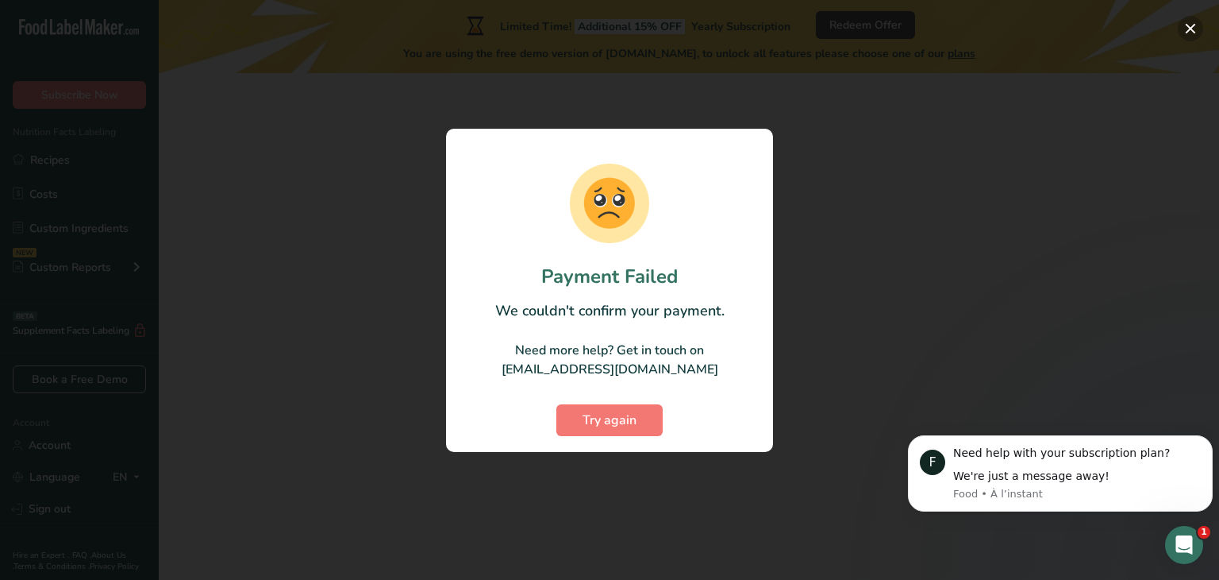
click at [1192, 25] on button "button" at bounding box center [1190, 28] width 25 height 25
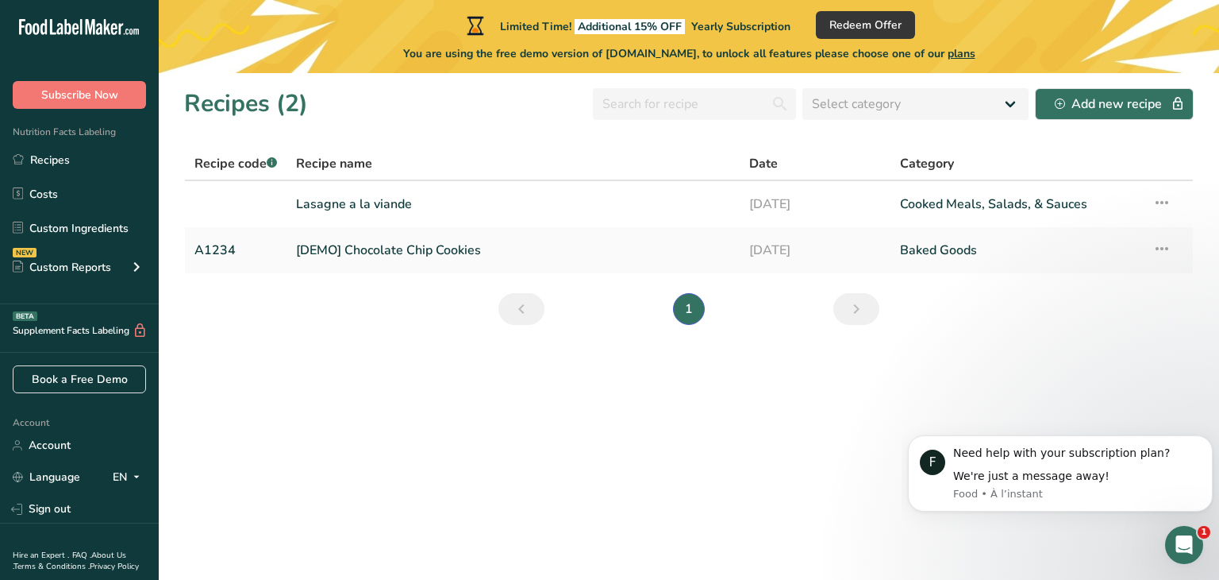
scroll to position [48, 0]
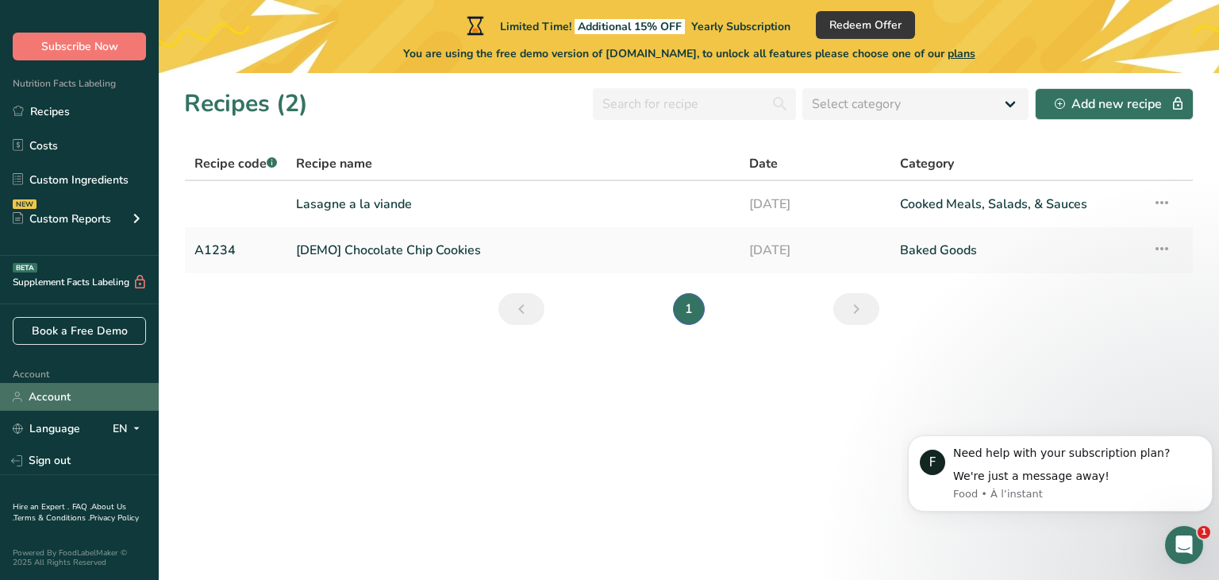
click at [72, 395] on link "Account" at bounding box center [79, 397] width 159 height 28
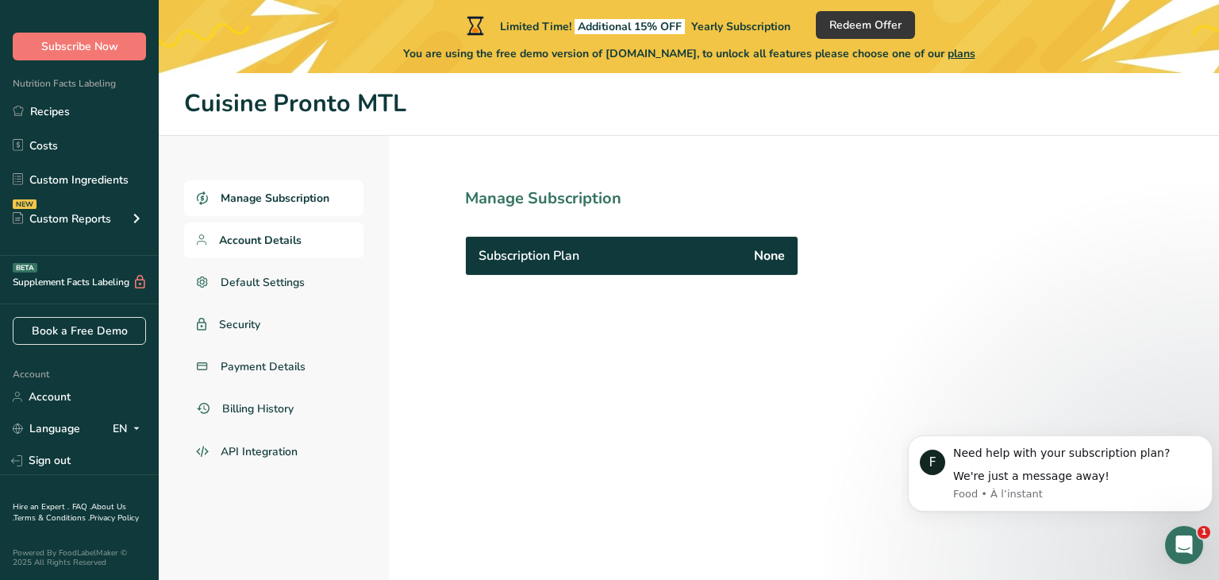
click at [277, 241] on span "Account Details" at bounding box center [260, 240] width 83 height 17
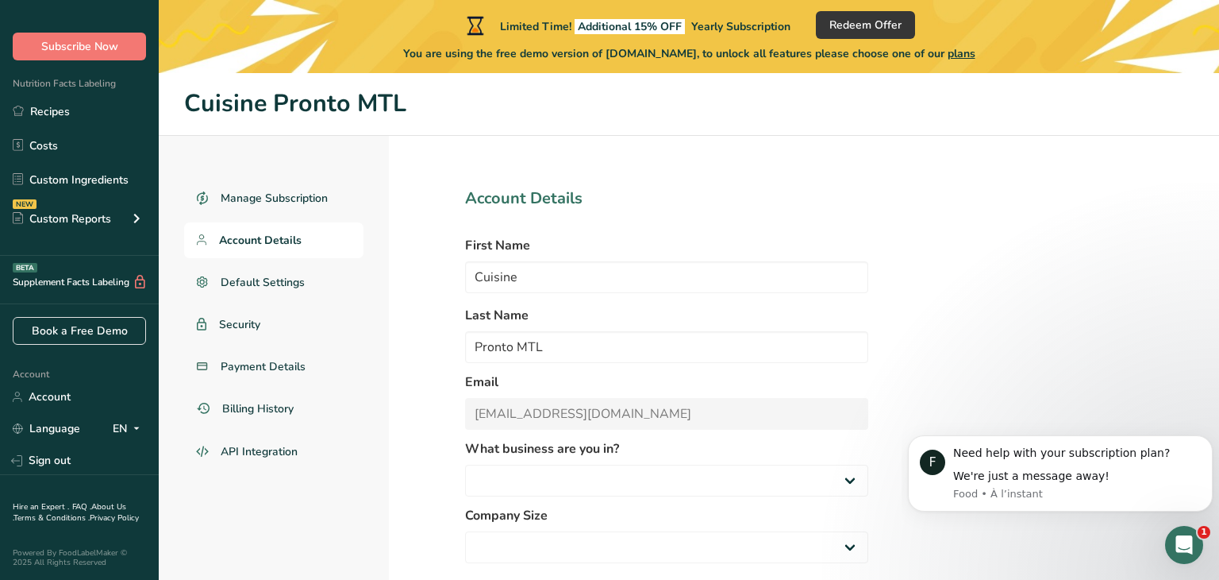
select select "2"
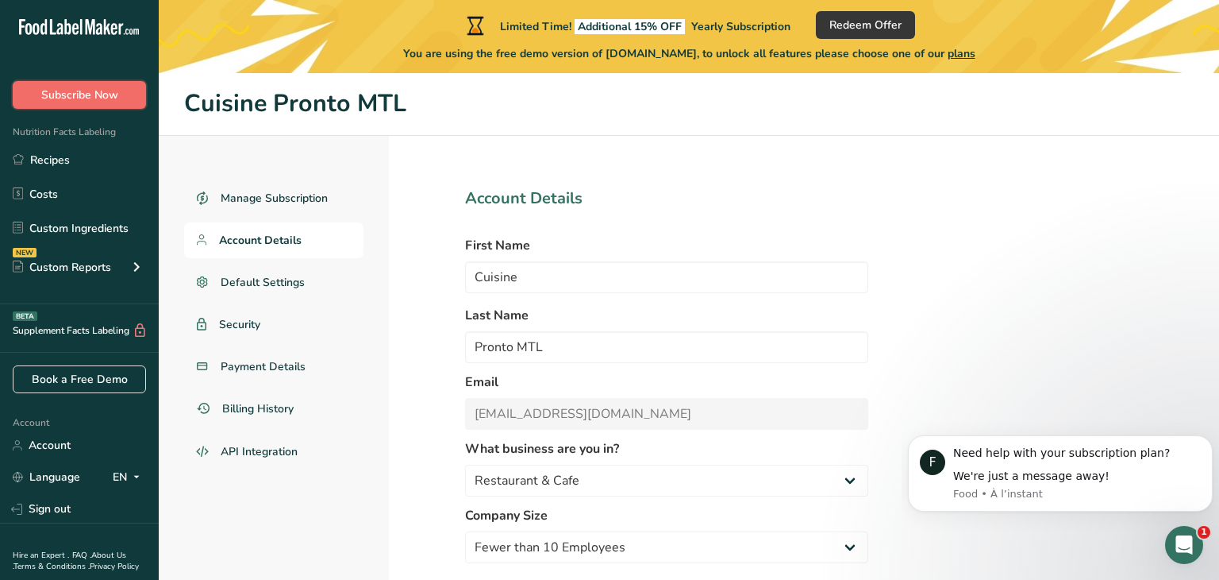
click at [84, 98] on span "Subscribe Now" at bounding box center [79, 95] width 77 height 17
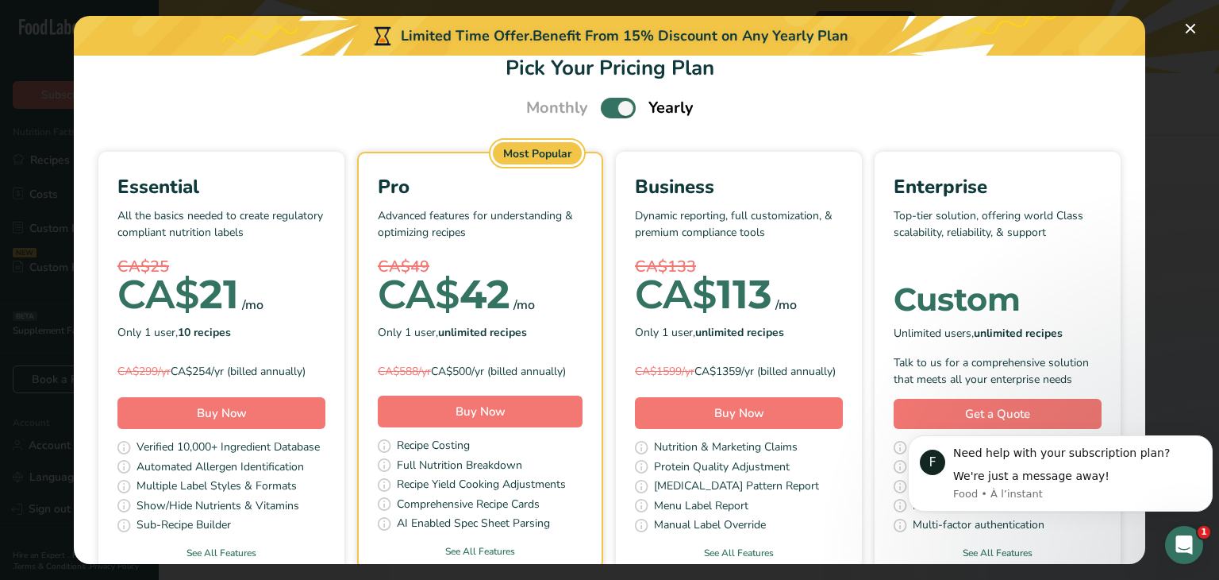
scroll to position [32, 0]
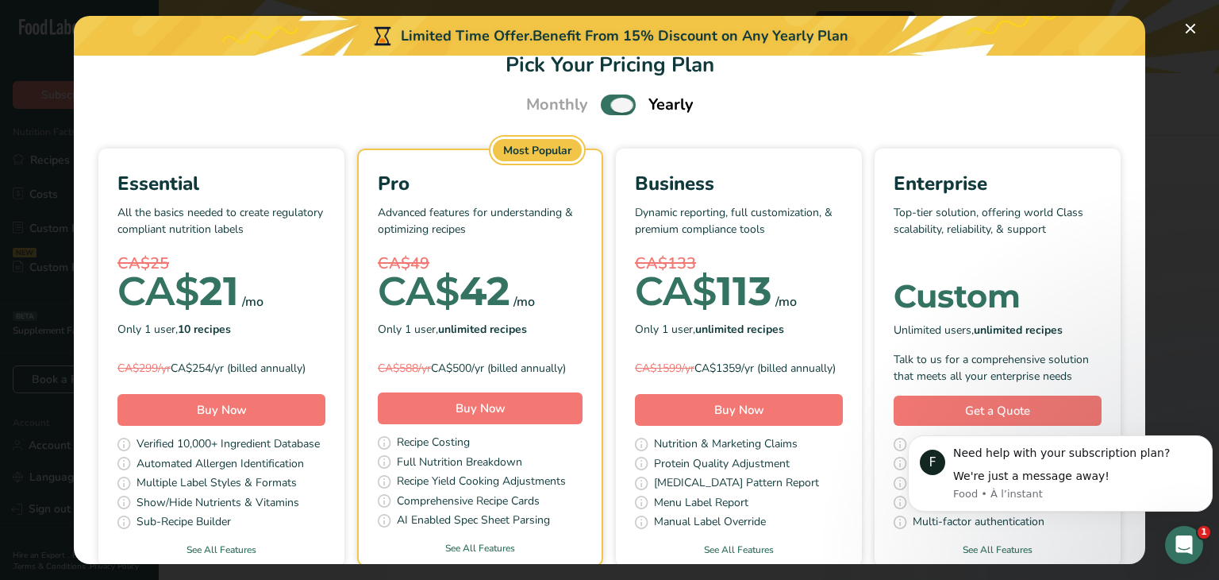
click at [615, 109] on span "Pick Your Pricing Plan Modal" at bounding box center [618, 104] width 35 height 20
click at [611, 109] on input "Pick Your Pricing Plan Modal" at bounding box center [606, 105] width 10 height 10
checkbox input "false"
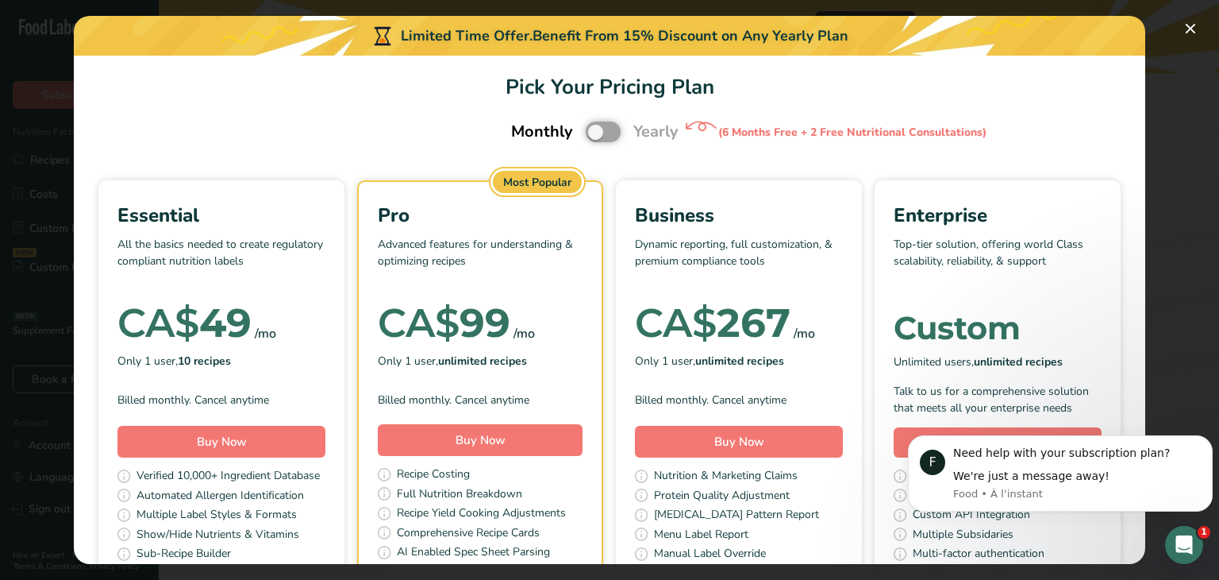
scroll to position [0, 0]
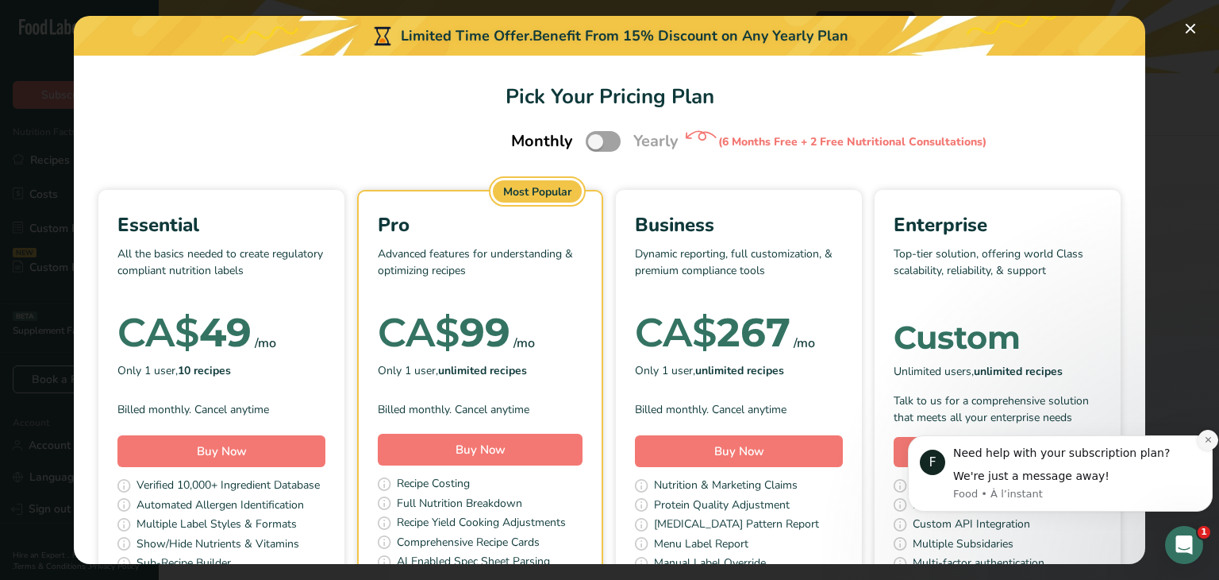
click at [1209, 441] on icon "Dismiss notification" at bounding box center [1208, 439] width 9 height 9
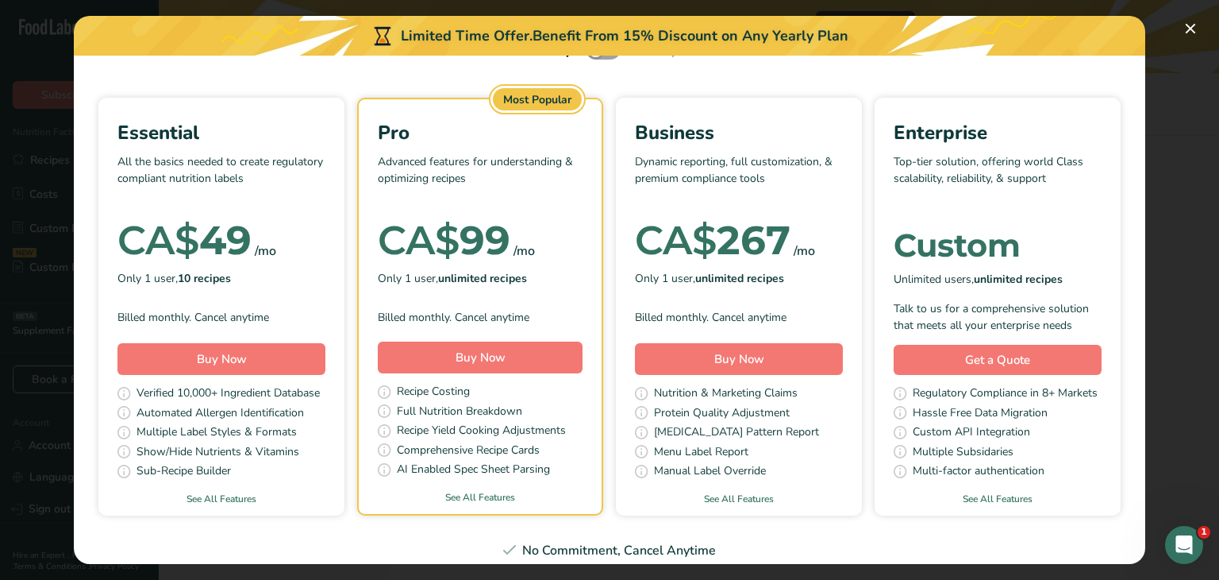
scroll to position [94, 0]
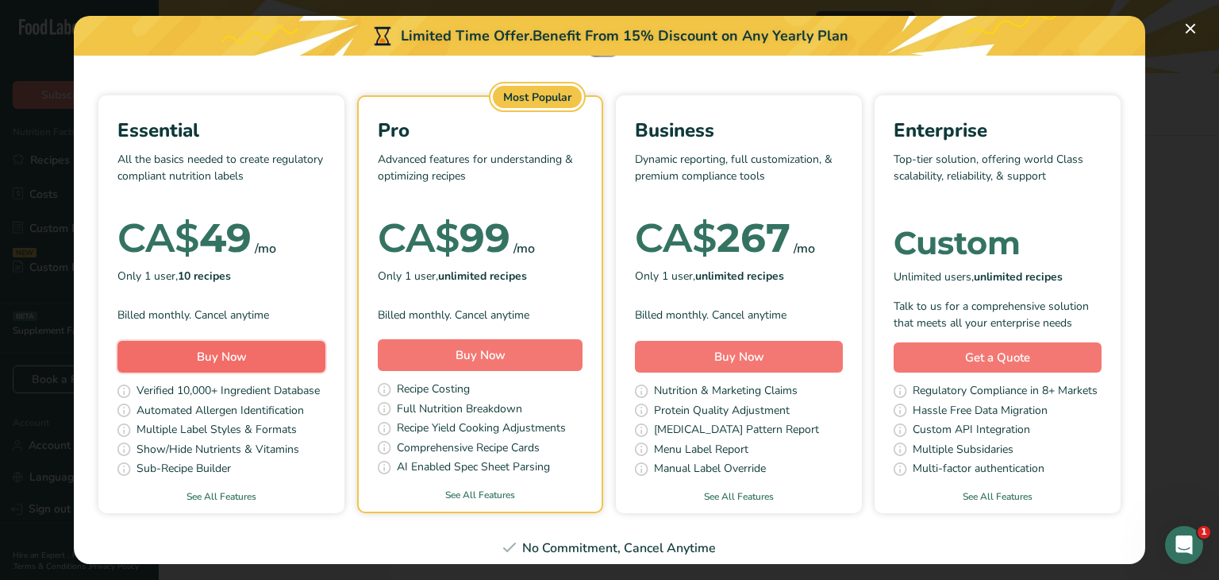
click at [202, 351] on span "Buy Now" at bounding box center [222, 357] width 50 height 16
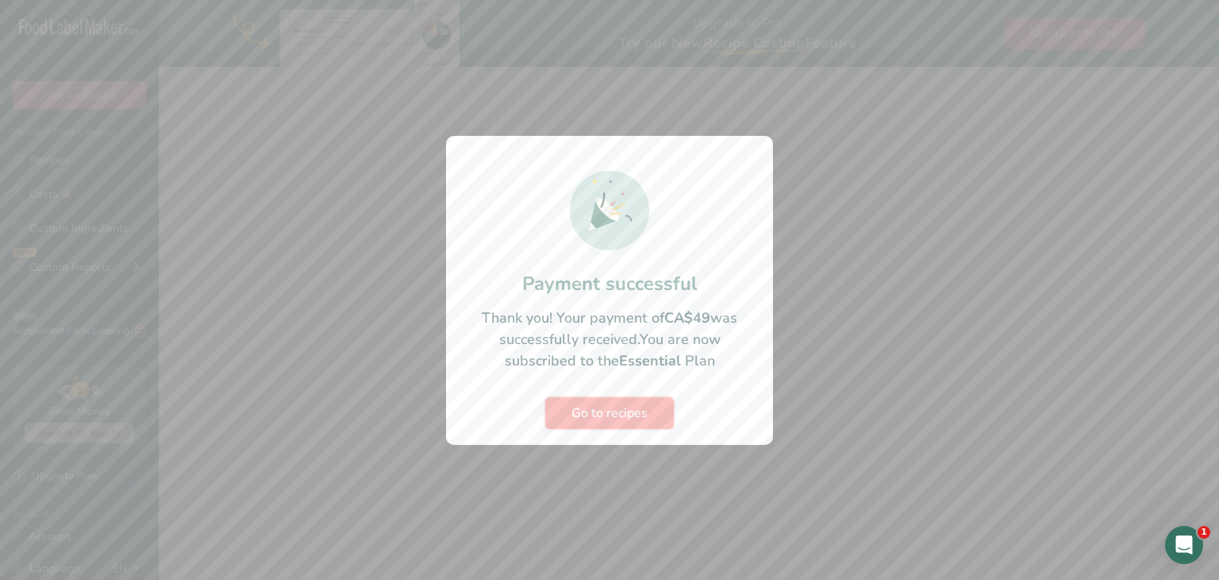
click at [642, 406] on span "Go to recipes" at bounding box center [610, 412] width 76 height 19
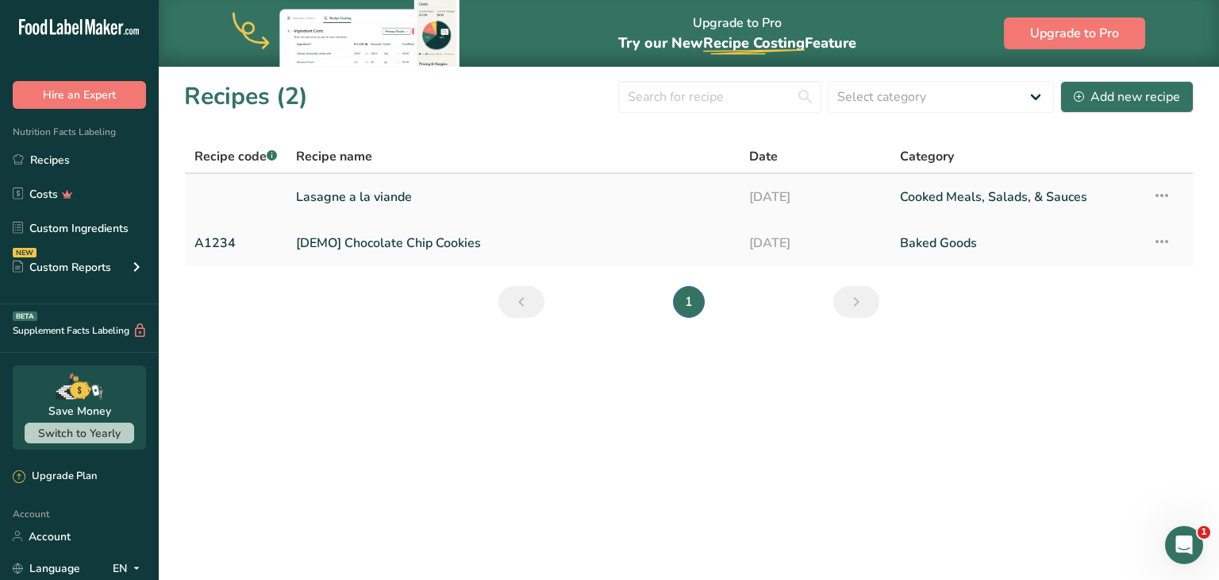
click at [429, 199] on link "Lasagne a la viande" at bounding box center [513, 196] width 434 height 33
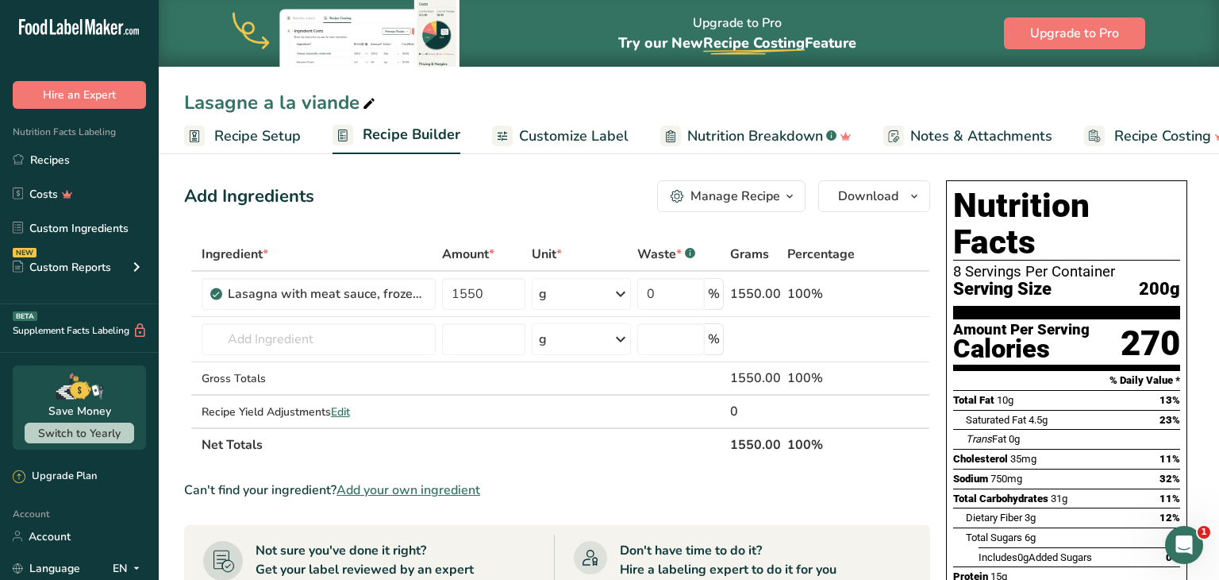
click at [554, 136] on span "Customize Label" at bounding box center [574, 135] width 110 height 21
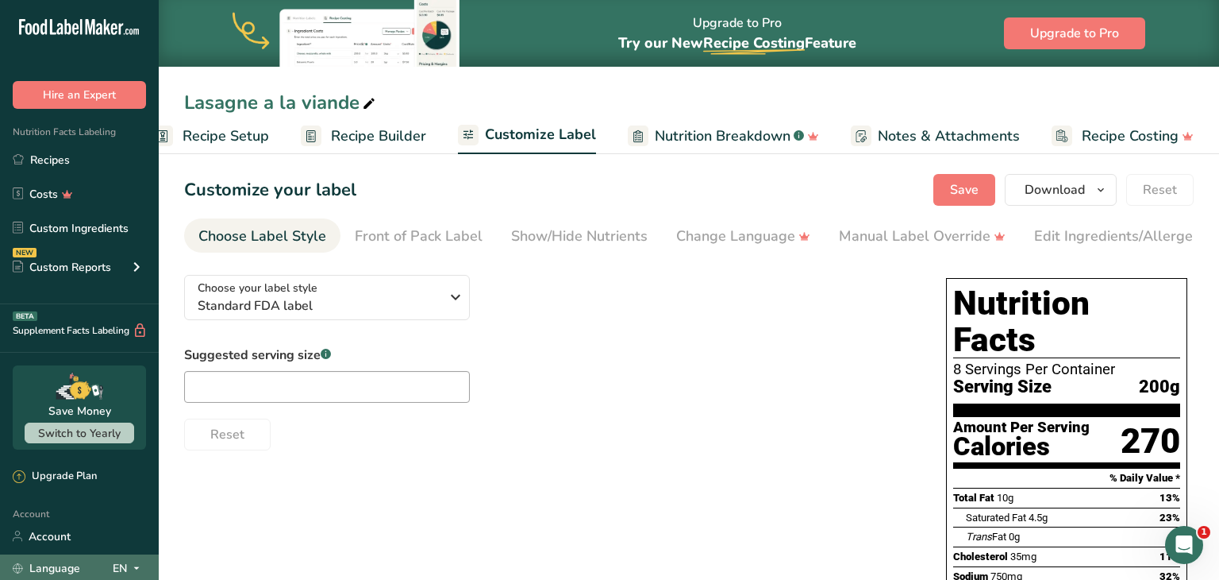
click at [125, 568] on div "EN" at bounding box center [129, 567] width 33 height 19
click at [133, 563] on icon at bounding box center [136, 568] width 13 height 20
click at [56, 561] on link "Language" at bounding box center [46, 568] width 67 height 28
click at [133, 573] on icon at bounding box center [136, 568] width 13 height 20
click at [127, 568] on span at bounding box center [136, 567] width 19 height 19
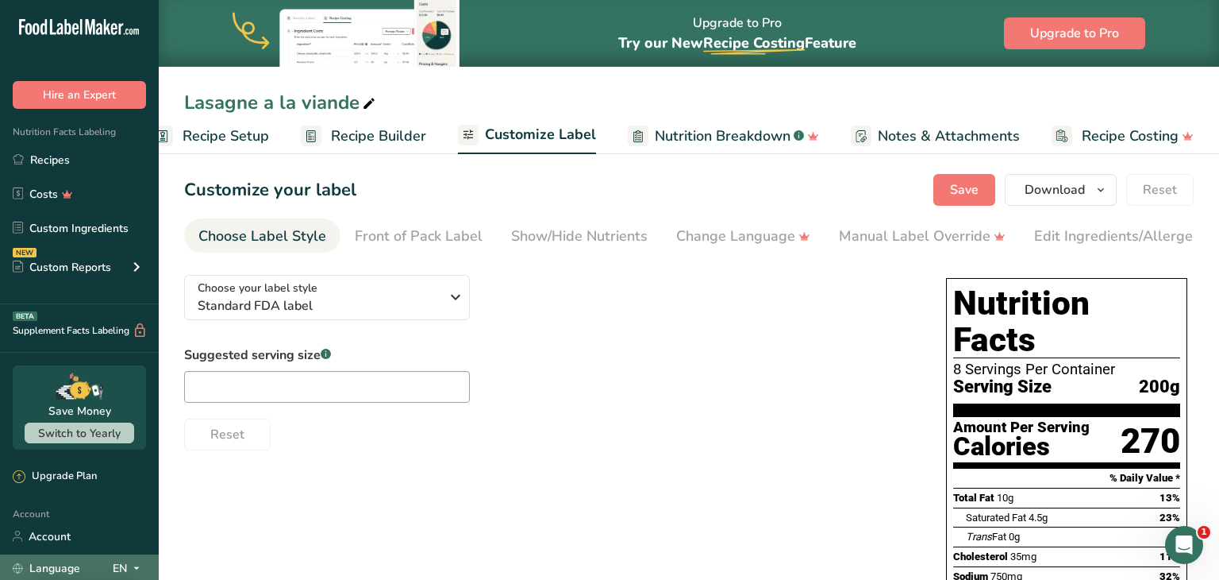
click at [113, 564] on div "EN" at bounding box center [129, 567] width 33 height 19
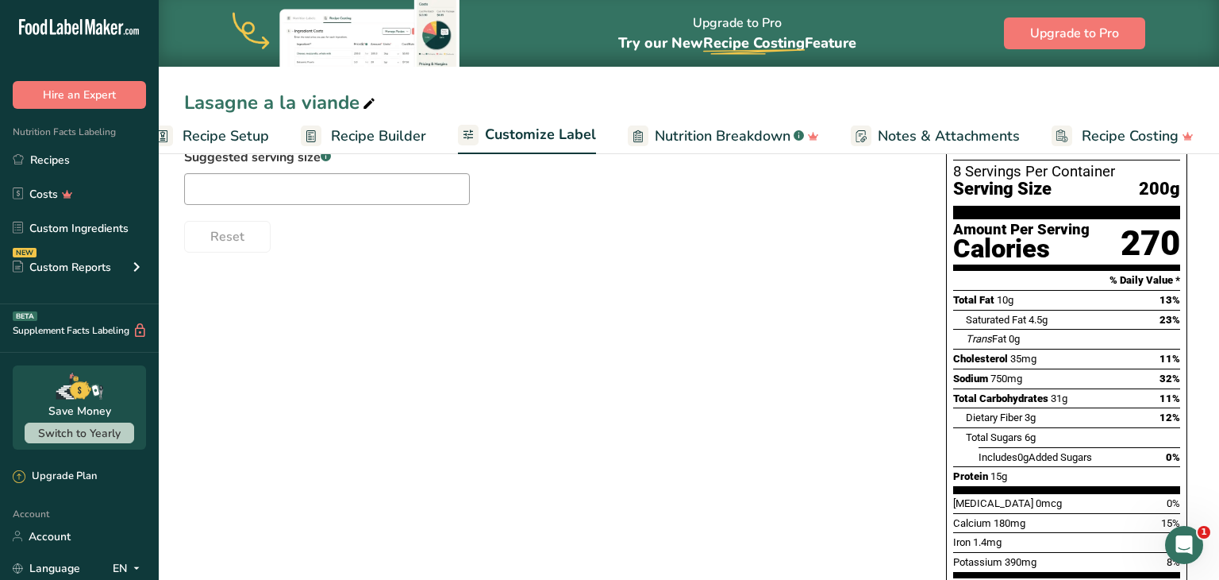
scroll to position [279, 0]
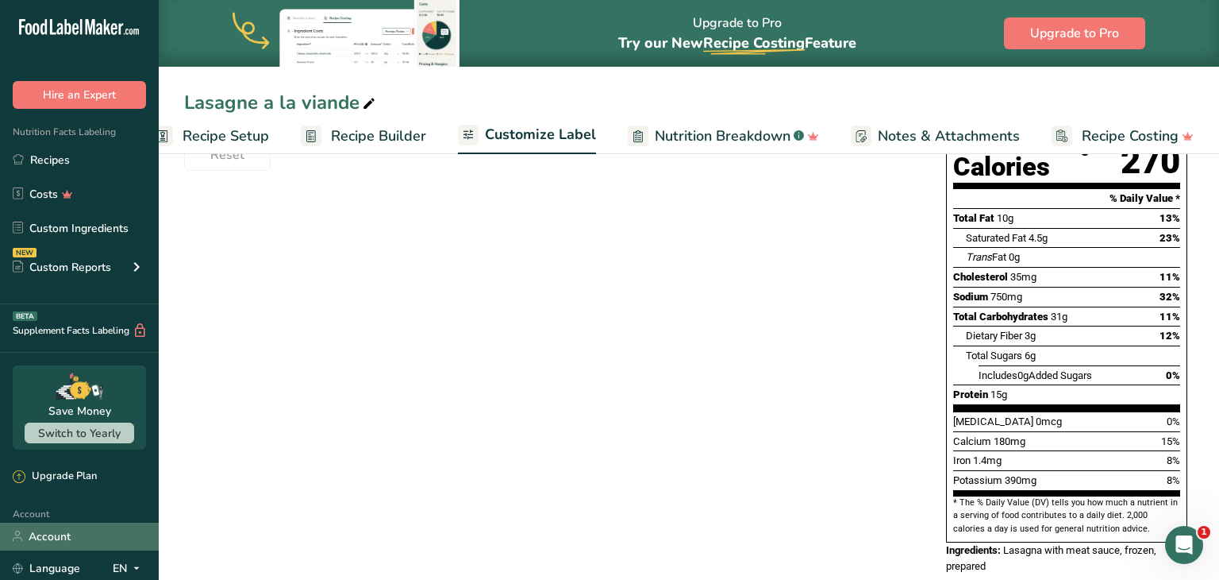
click at [71, 530] on link "Account" at bounding box center [79, 536] width 159 height 28
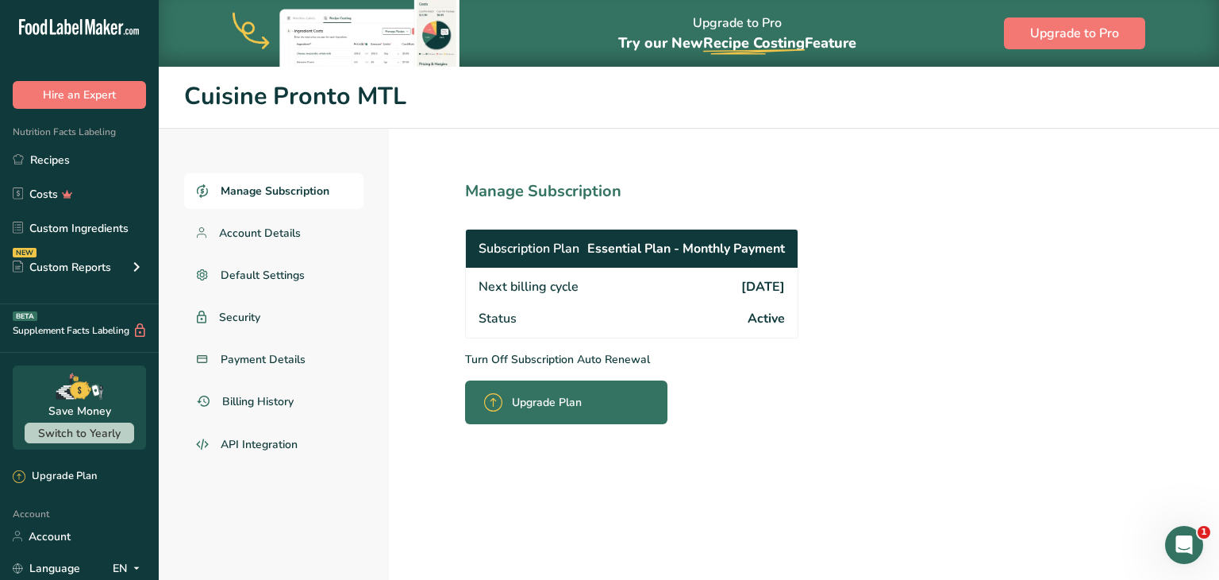
click at [580, 354] on p "Turn Off Subscription Auto Renewal" at bounding box center [666, 359] width 403 height 17
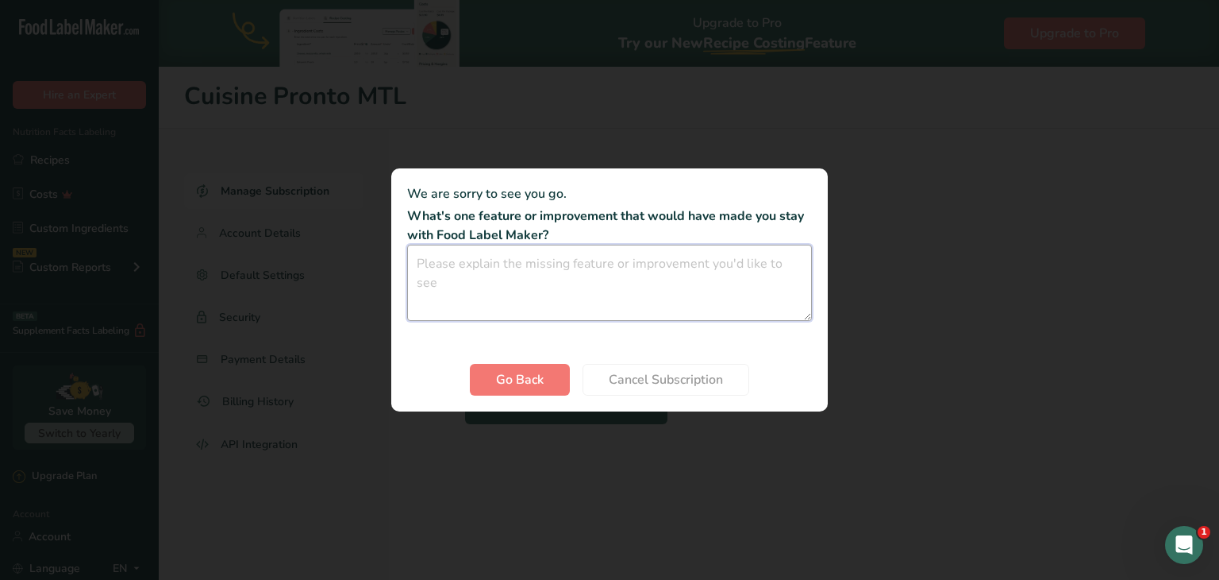
click at [676, 267] on textarea "Cancel subscription modal" at bounding box center [609, 283] width 405 height 76
type textarea "just need it for 1 month"
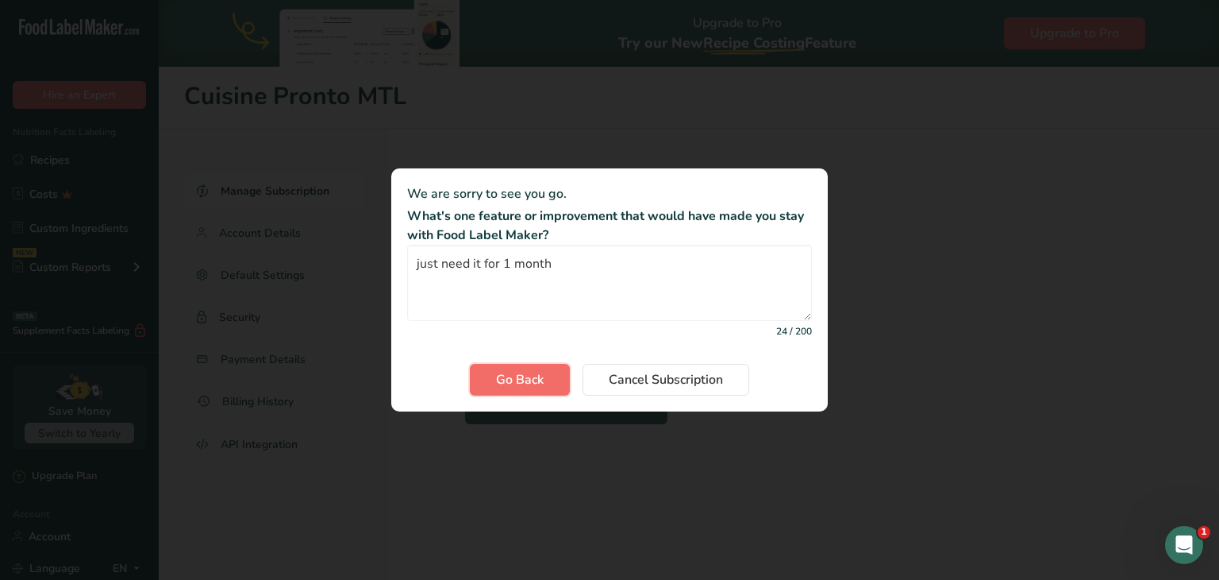
click at [538, 372] on span "Go Back" at bounding box center [520, 379] width 48 height 19
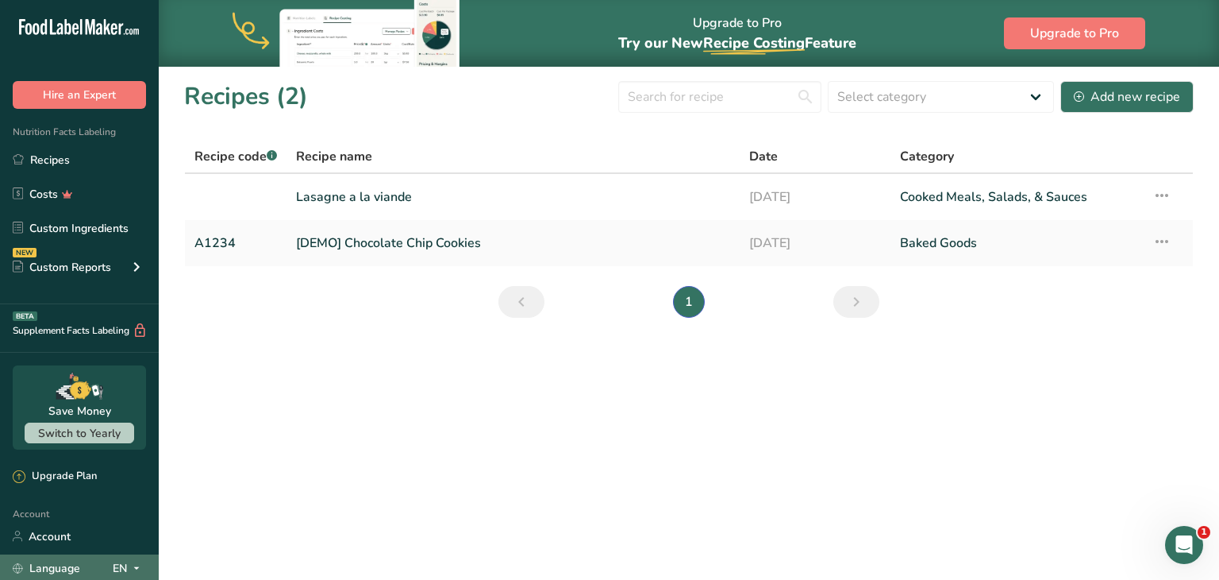
click at [68, 568] on link "Language" at bounding box center [46, 568] width 67 height 28
click at [134, 566] on icon at bounding box center [136, 568] width 13 height 20
click at [121, 567] on div "EN" at bounding box center [129, 567] width 33 height 19
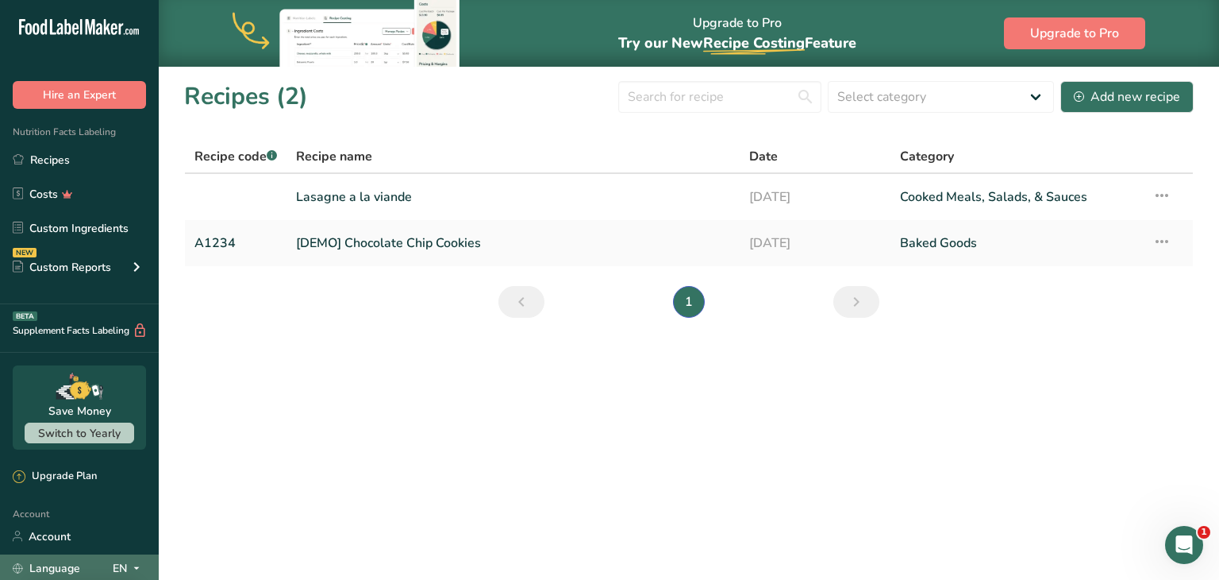
click at [121, 567] on div "EN" at bounding box center [129, 567] width 33 height 19
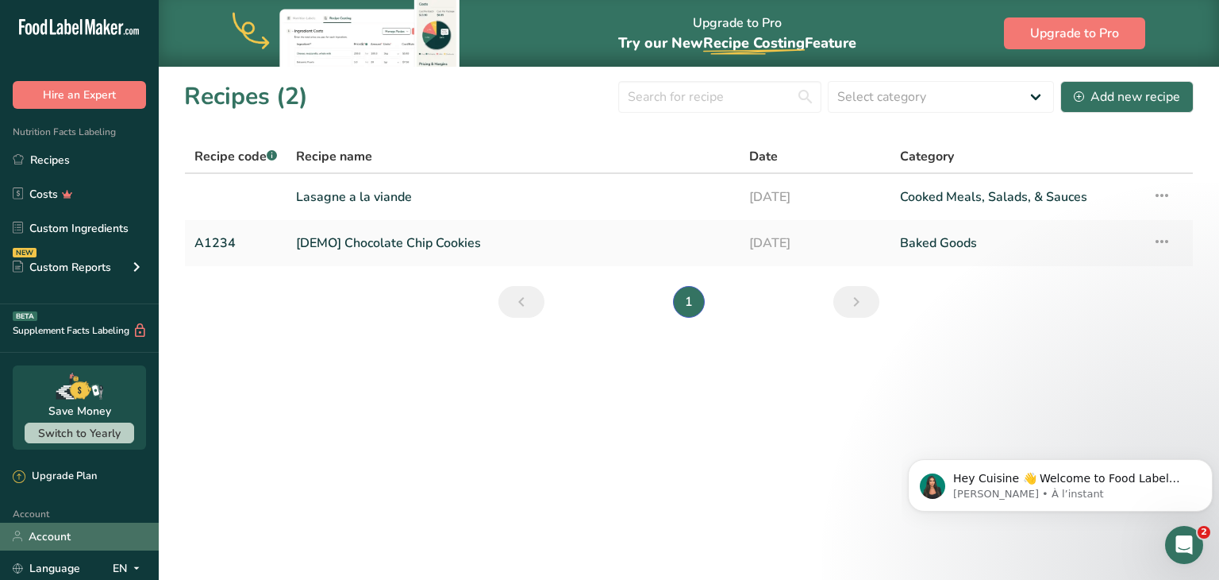
click at [60, 536] on link "Account" at bounding box center [79, 536] width 159 height 28
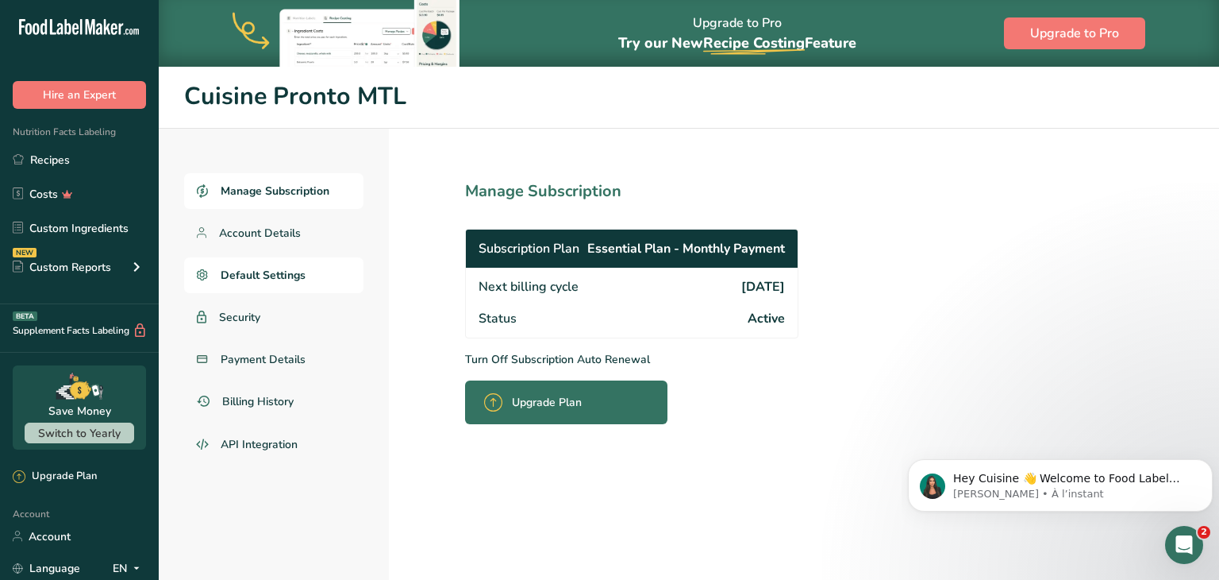
click at [278, 264] on link "Default Settings" at bounding box center [273, 275] width 179 height 36
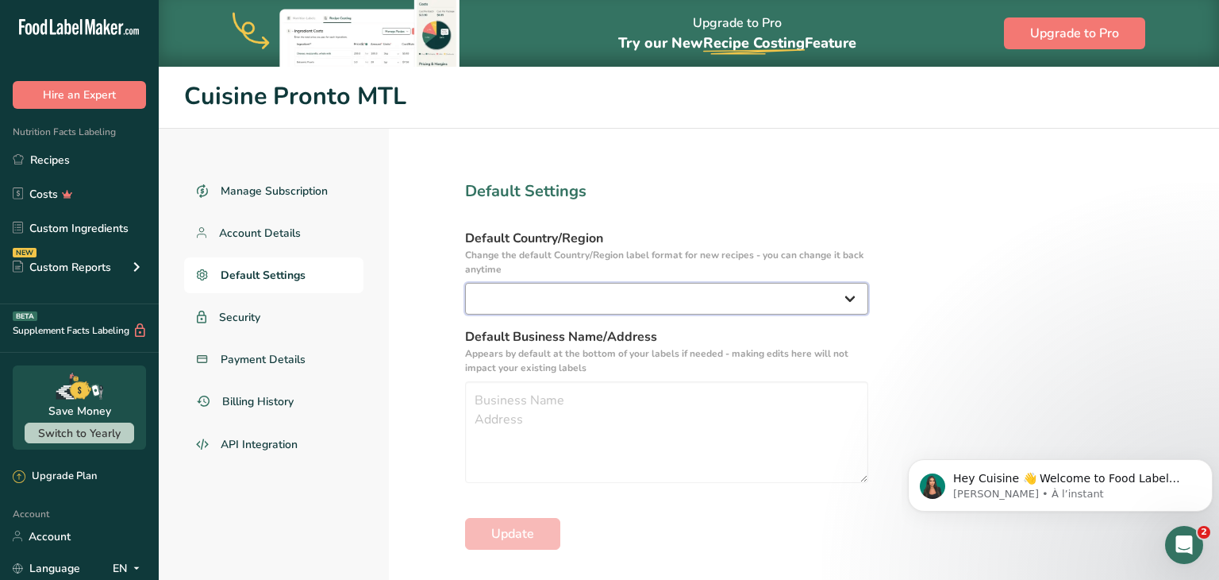
click at [645, 292] on select "United States Canada Australia/New Zealand United Kingdom European Union Mexico…" at bounding box center [666, 299] width 403 height 32
select select "CA"
click at [465, 283] on select "United States Canada Australia/New Zealand United Kingdom European Union Mexico…" at bounding box center [666, 299] width 403 height 32
click at [952, 335] on div "Manage Subscription Account Details Default Settings Security Payment Details B…" at bounding box center [689, 387] width 1061 height 517
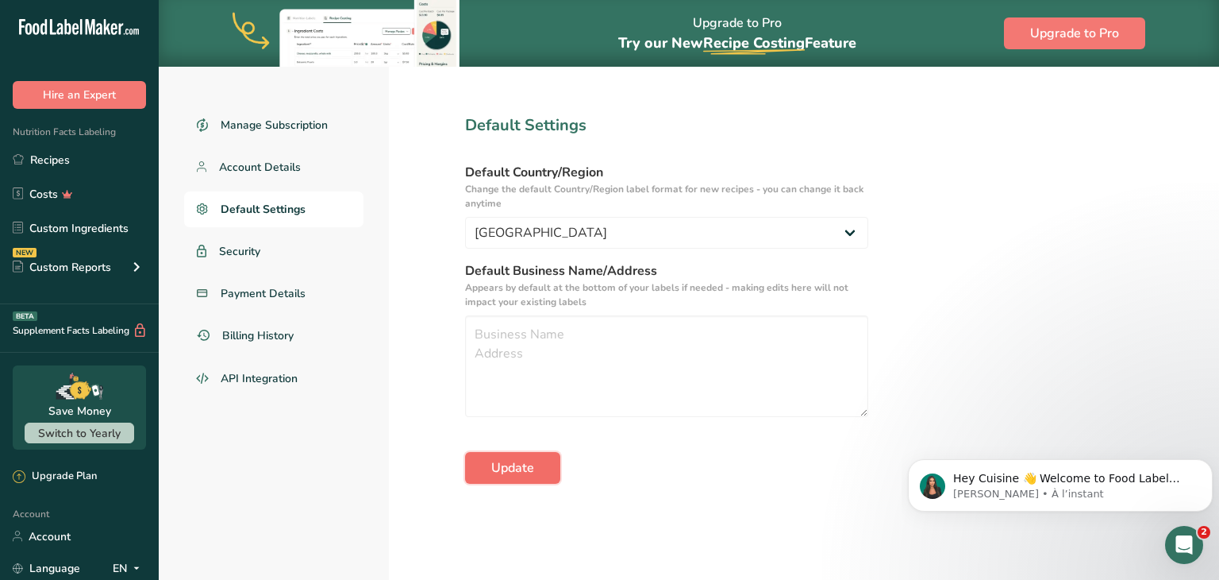
click at [550, 470] on button "Update" at bounding box center [512, 468] width 95 height 32
click at [136, 574] on icon at bounding box center [136, 568] width 13 height 20
click at [87, 563] on div "Language EN" at bounding box center [79, 568] width 133 height 28
click at [64, 563] on link "Language" at bounding box center [46, 568] width 67 height 28
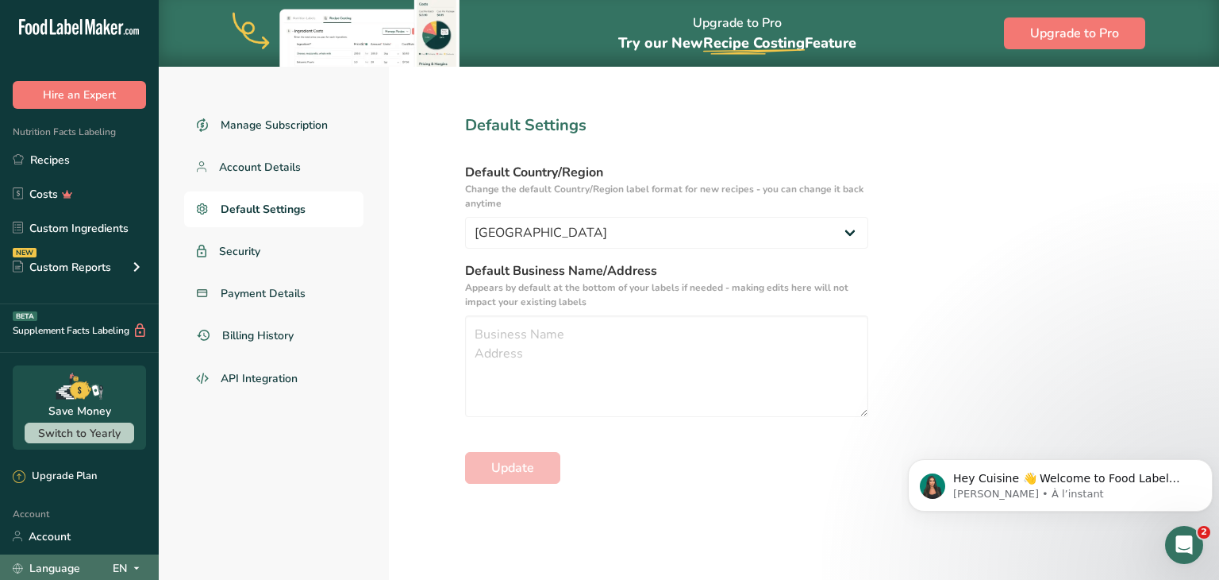
click at [64, 563] on link "Language" at bounding box center [46, 568] width 67 height 28
click at [122, 568] on div "EN" at bounding box center [129, 567] width 33 height 19
click at [147, 564] on link "Language EN English Spanish" at bounding box center [79, 568] width 159 height 28
click at [134, 567] on icon at bounding box center [136, 568] width 13 height 20
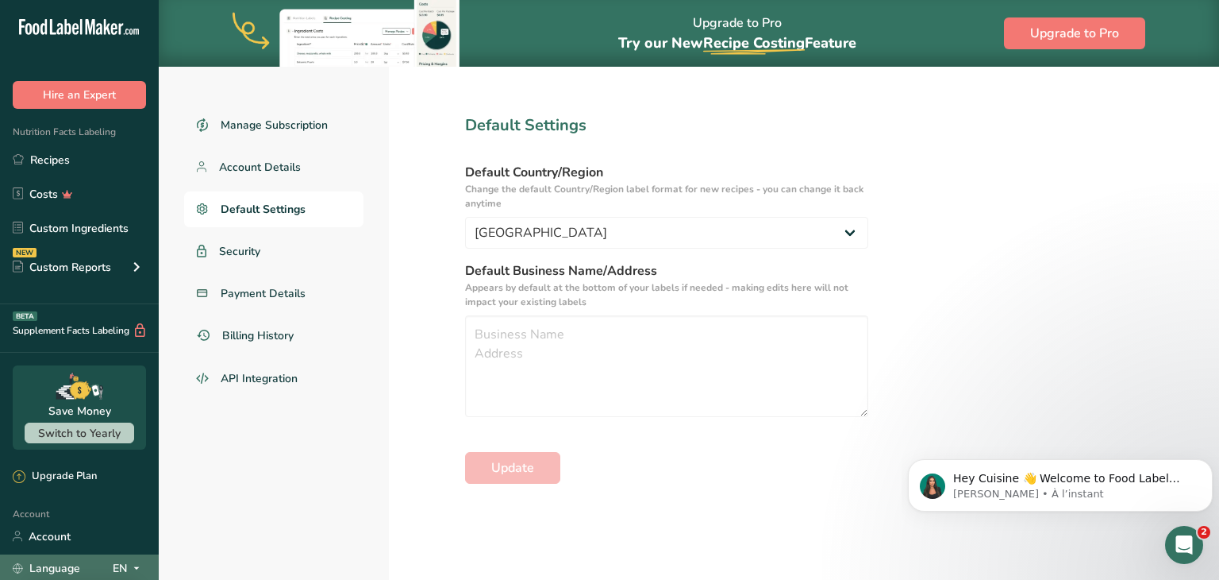
click at [134, 567] on icon at bounding box center [136, 568] width 13 height 20
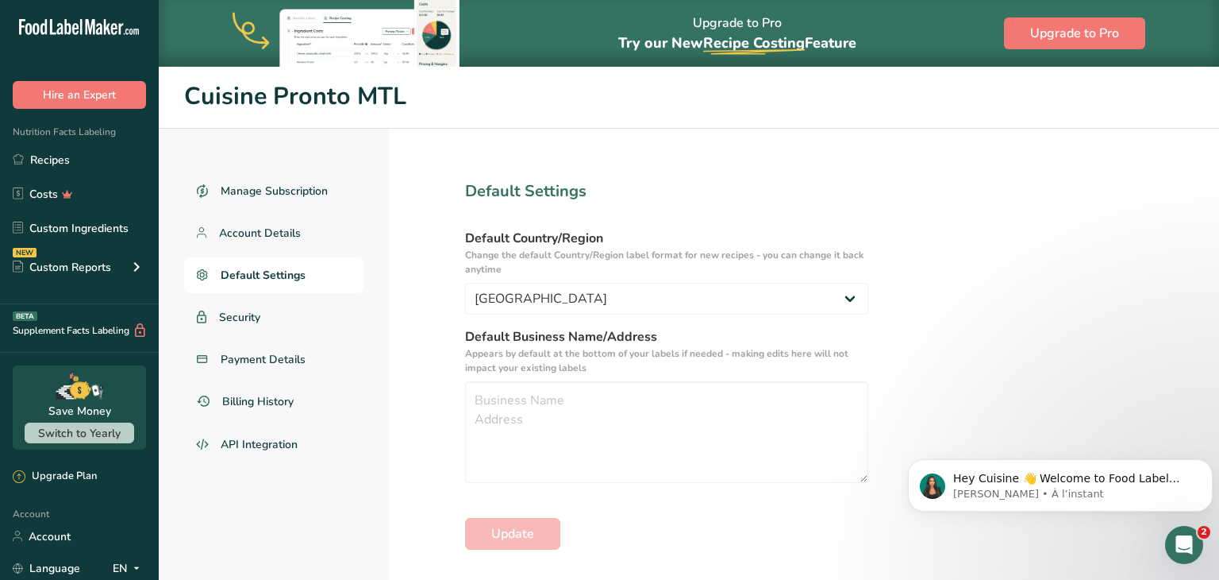
click at [84, 25] on icon ".a-20{fill:#fff;}" at bounding box center [96, 31] width 155 height 25
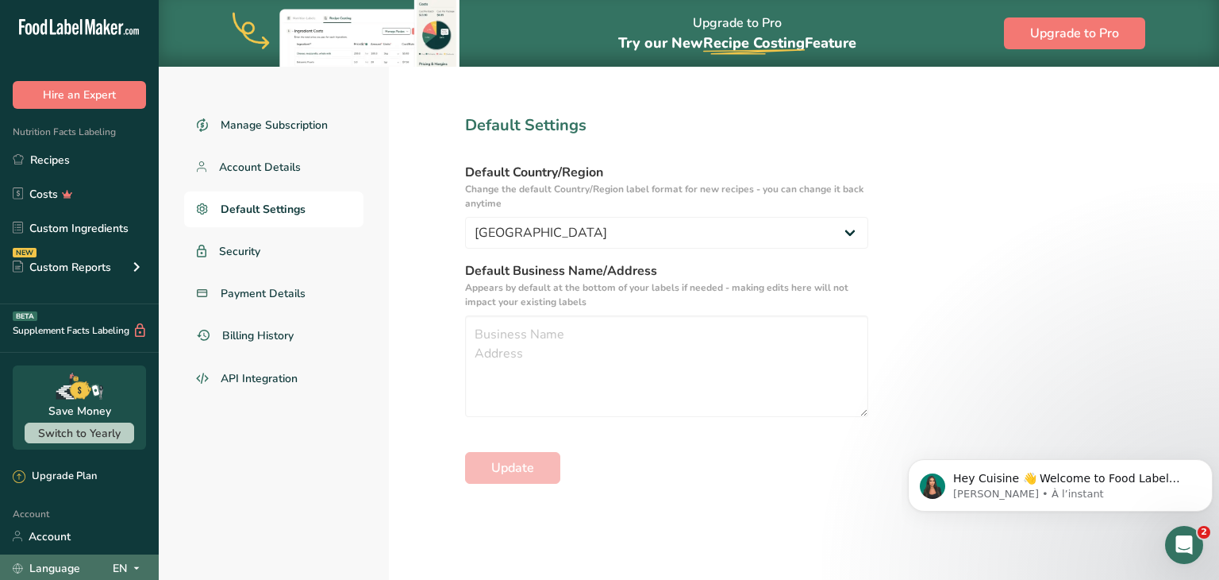
click at [82, 568] on div "Language EN" at bounding box center [79, 568] width 133 height 28
click at [17, 566] on icon at bounding box center [18, 568] width 10 height 10
click at [125, 564] on div "EN" at bounding box center [129, 567] width 33 height 19
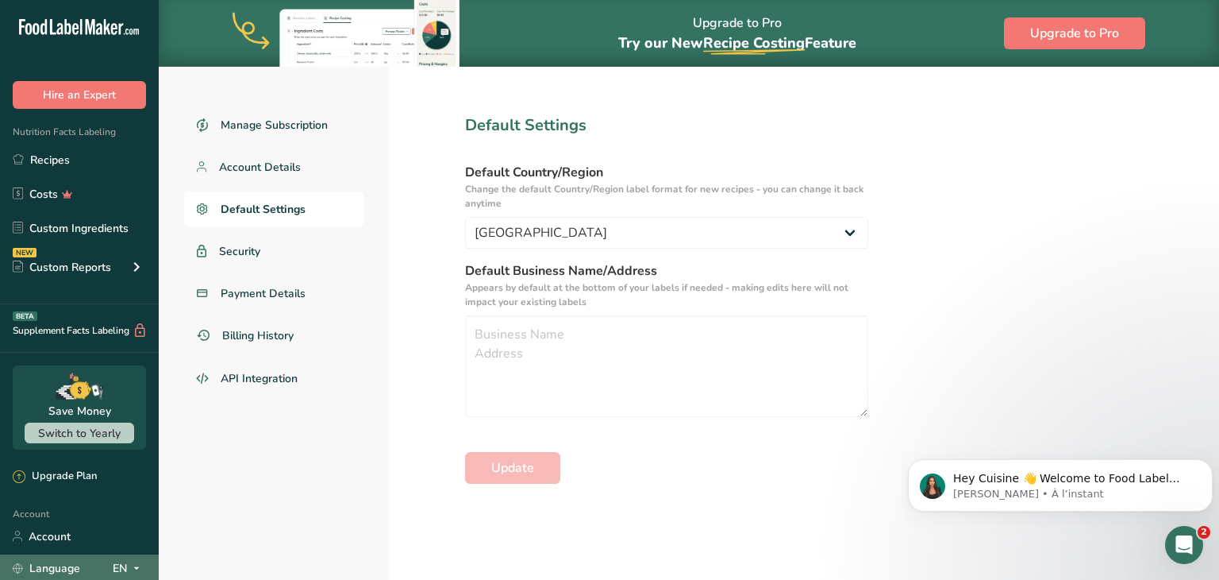
click at [125, 564] on div "EN" at bounding box center [129, 567] width 33 height 19
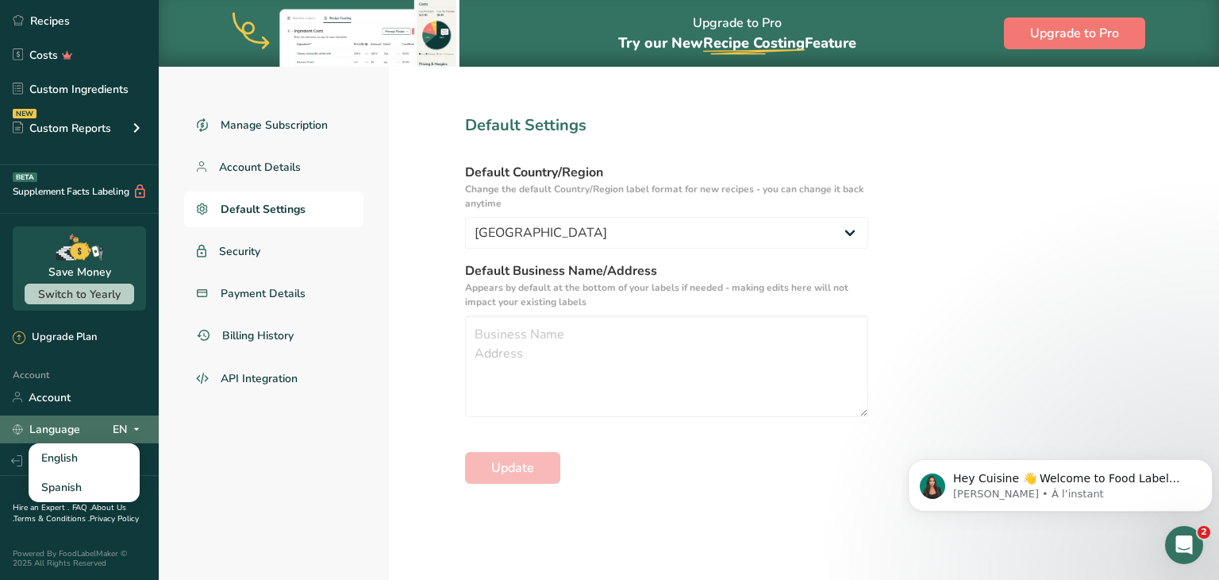
click at [115, 431] on div "EN" at bounding box center [129, 428] width 33 height 19
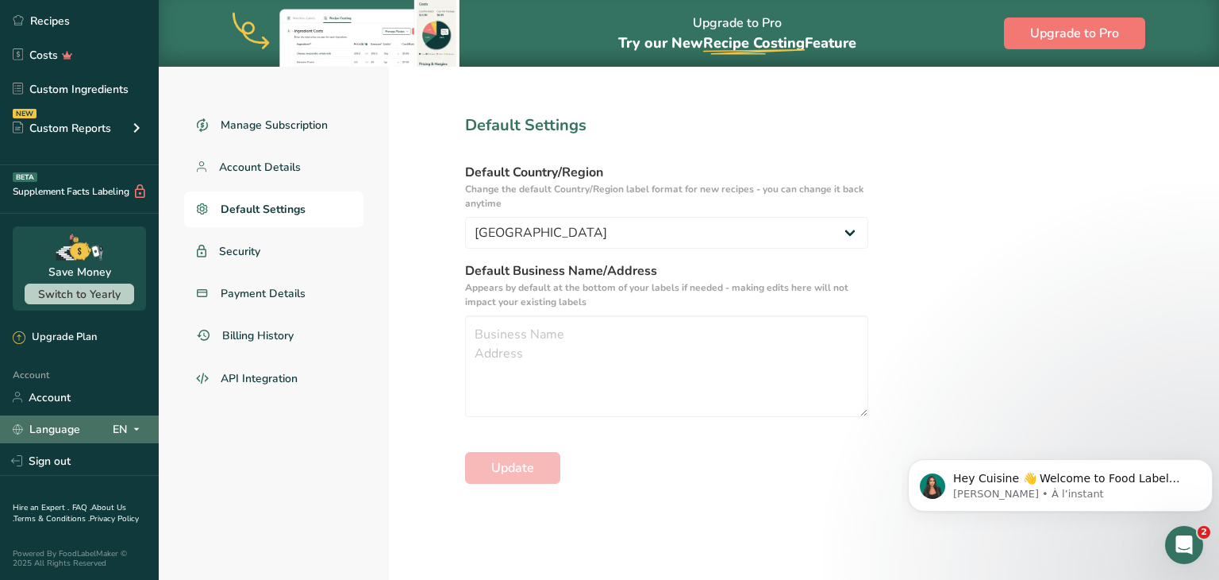
click at [122, 430] on div "EN" at bounding box center [129, 428] width 33 height 19
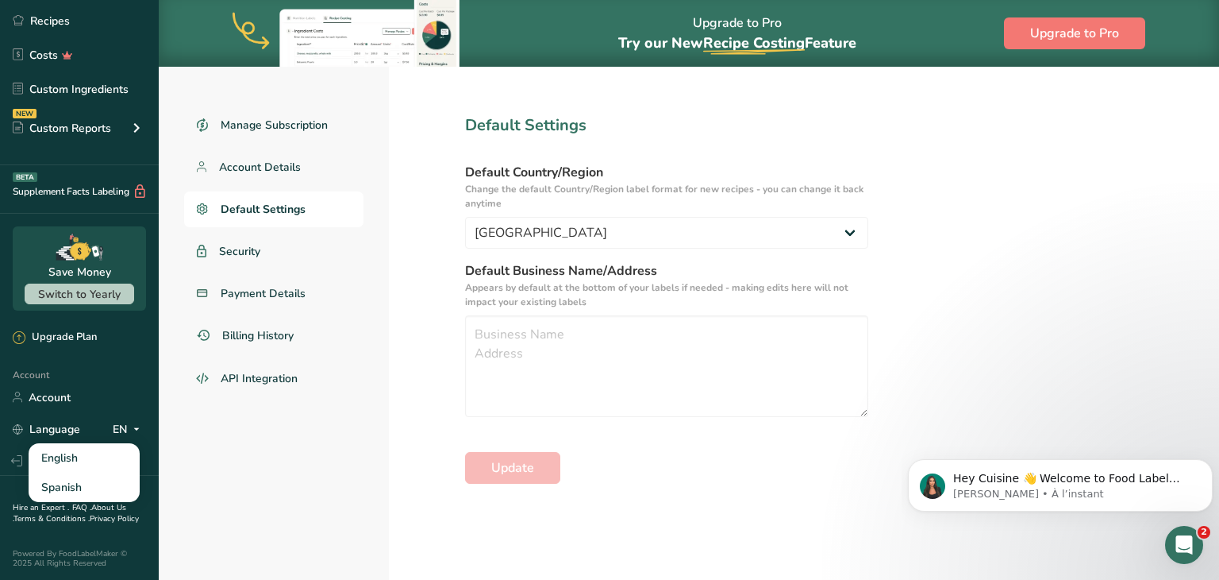
click at [244, 437] on div "Manage Subscription Account Details Default Settings Security Payment Details B…" at bounding box center [274, 321] width 230 height 517
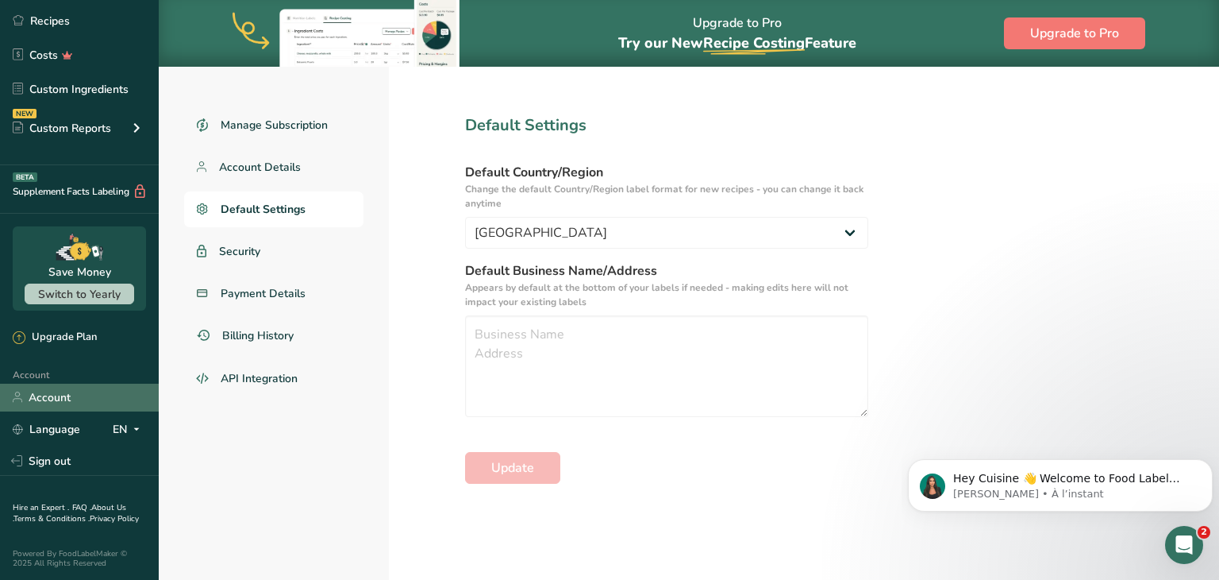
scroll to position [0, 0]
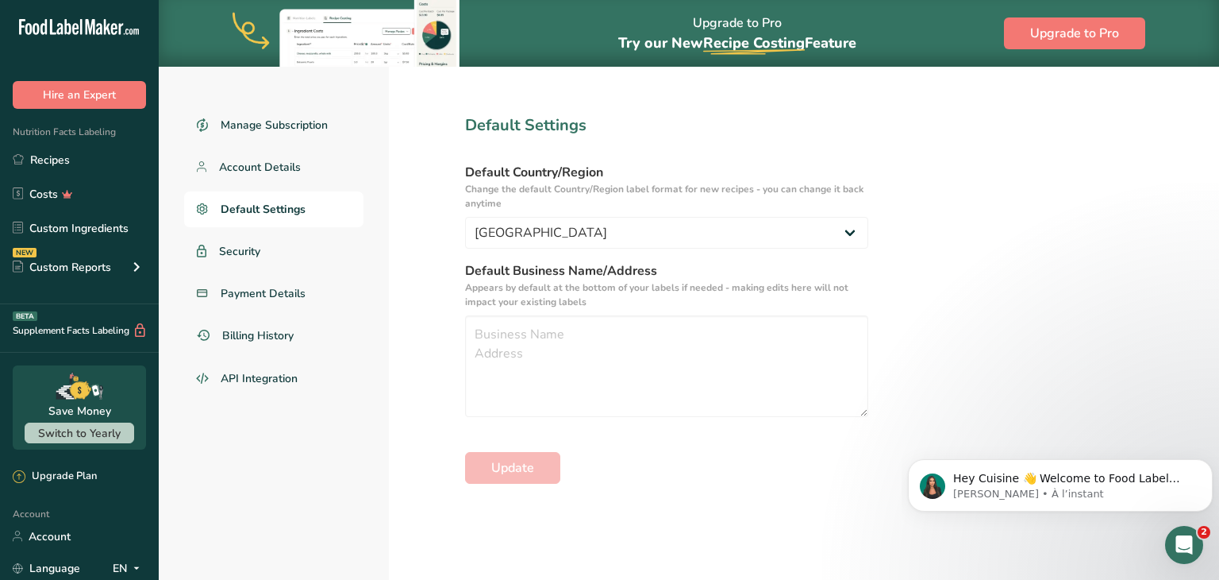
click at [73, 31] on icon at bounding box center [75, 29] width 6 height 12
click at [64, 153] on link "Recipes" at bounding box center [79, 159] width 159 height 30
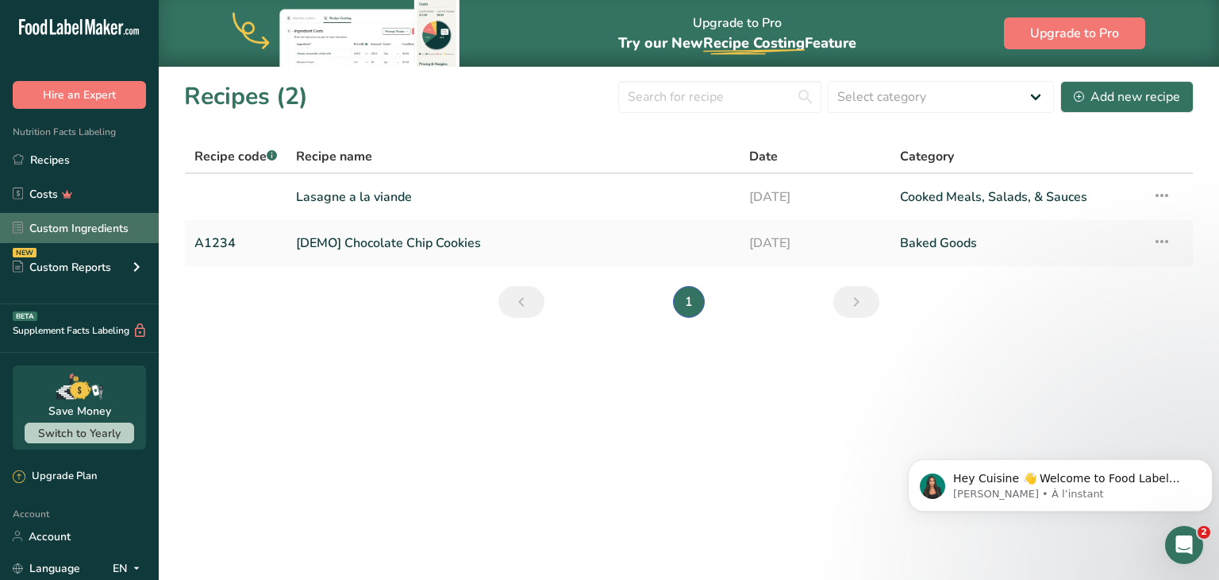
scroll to position [139, 0]
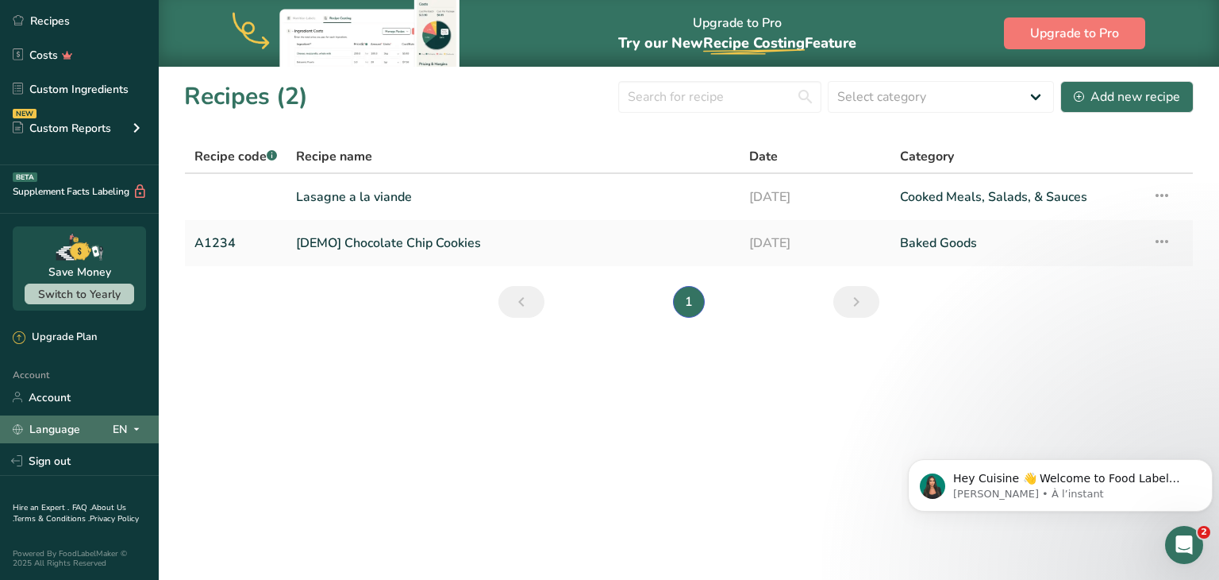
click at [91, 419] on div "Language EN" at bounding box center [79, 429] width 133 height 28
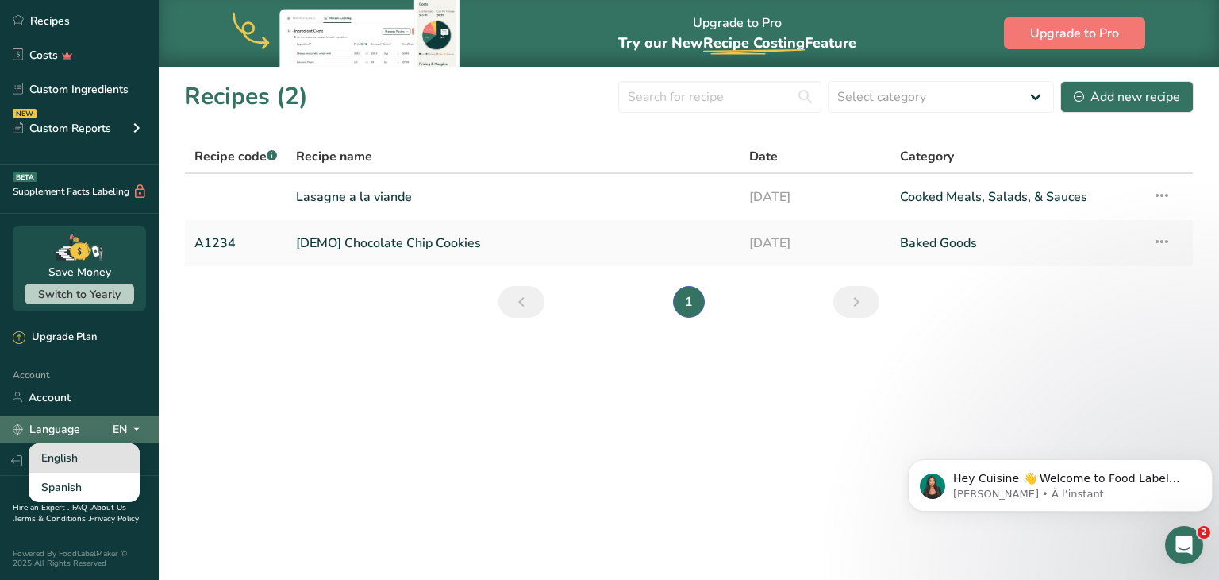
click at [102, 458] on div "English" at bounding box center [84, 457] width 111 height 29
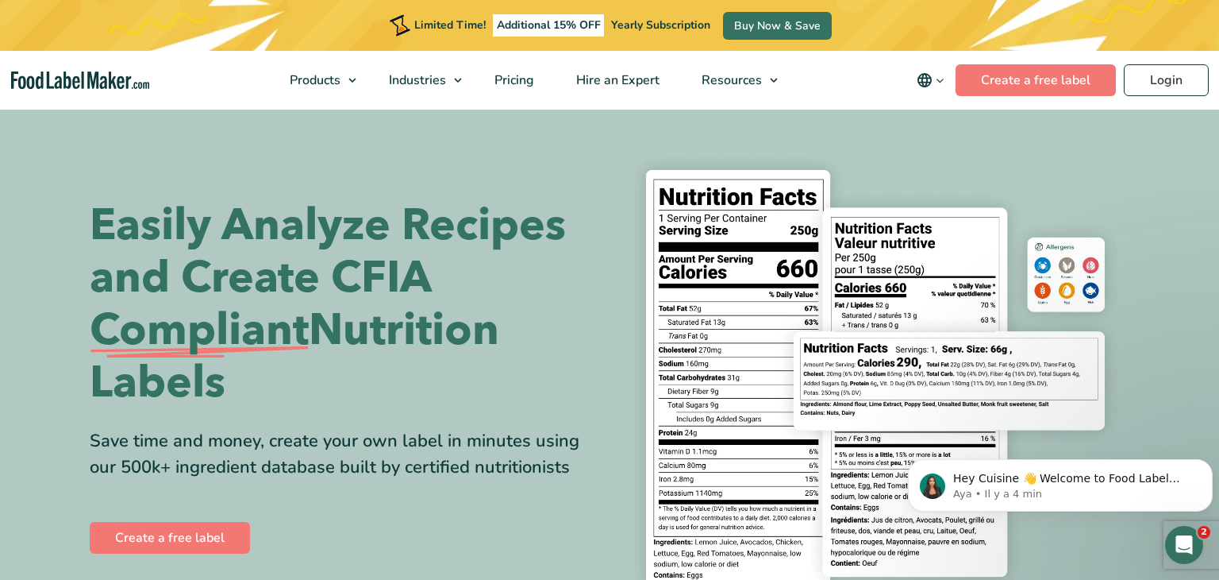
click at [940, 91] on button "main navigation" at bounding box center [931, 80] width 50 height 32
click at [953, 160] on link "Français" at bounding box center [953, 158] width 44 height 16
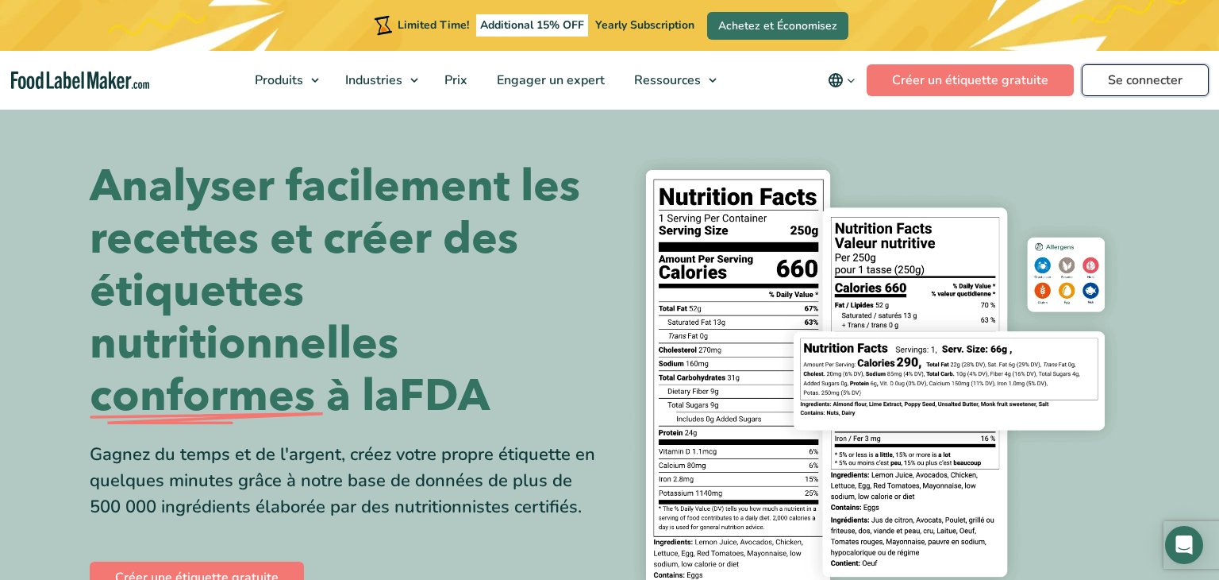
click at [1144, 88] on link "Se connecter" at bounding box center [1145, 80] width 127 height 32
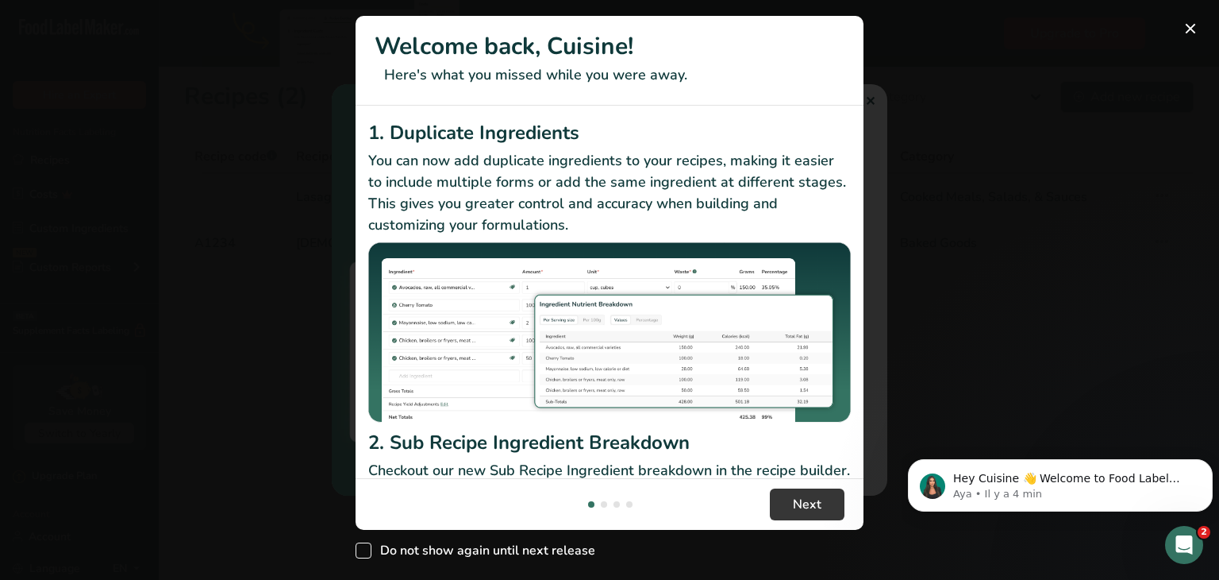
click at [519, 557] on span "Do not show again until next release" at bounding box center [484, 550] width 224 height 16
click at [366, 556] on input "Do not show again until next release" at bounding box center [361, 550] width 10 height 10
checkbox input "true"
click at [1195, 30] on button "New Features" at bounding box center [1190, 28] width 25 height 25
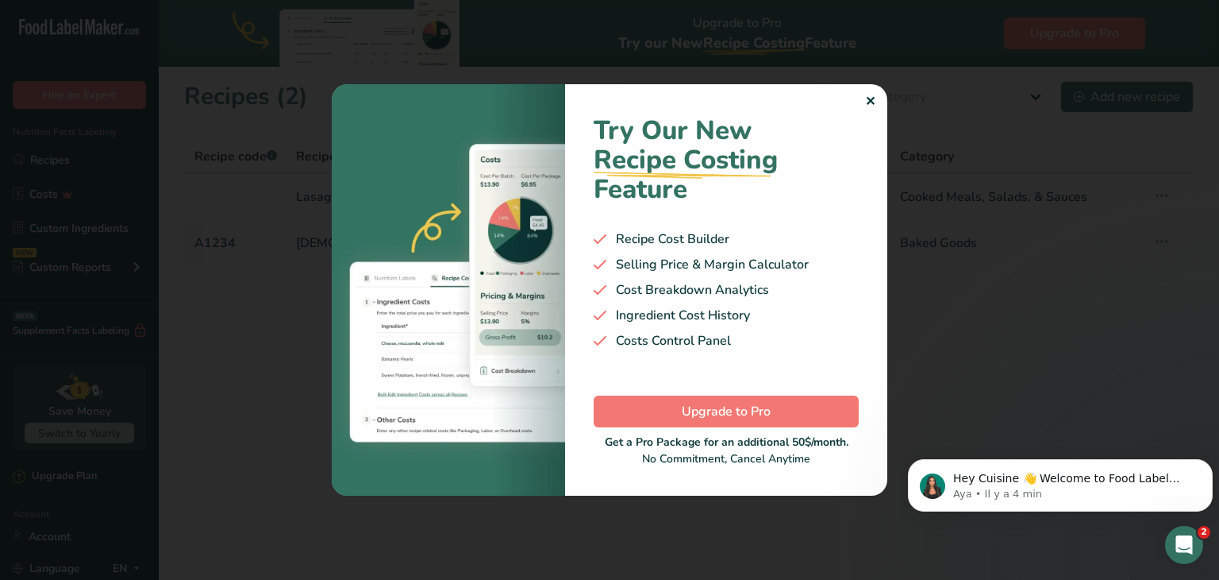
click at [868, 102] on div "✕" at bounding box center [870, 101] width 10 height 19
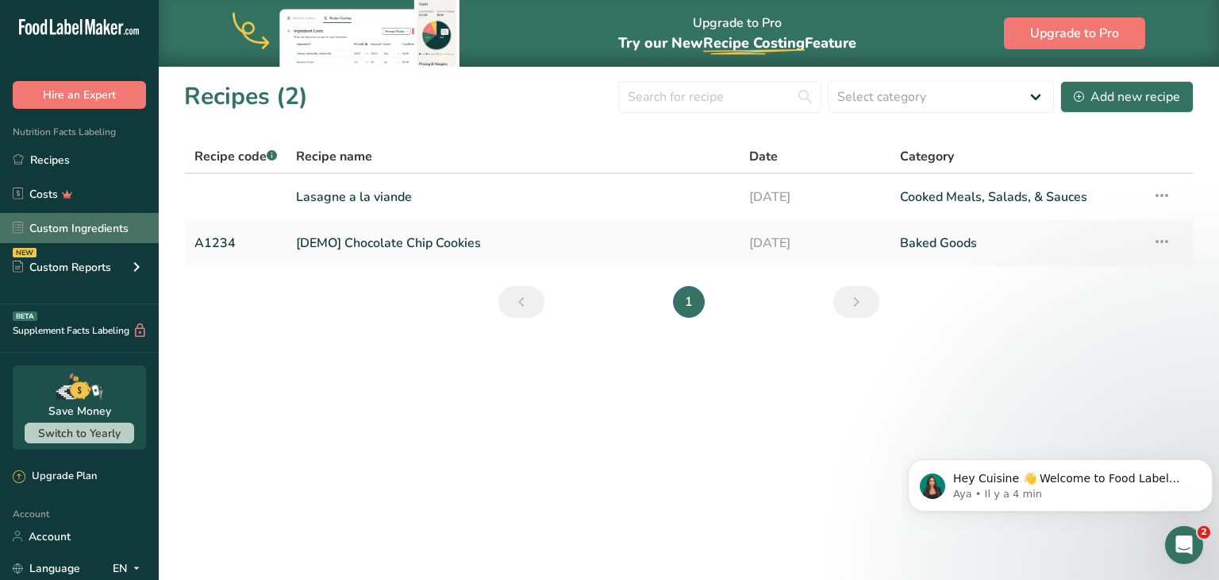
scroll to position [139, 0]
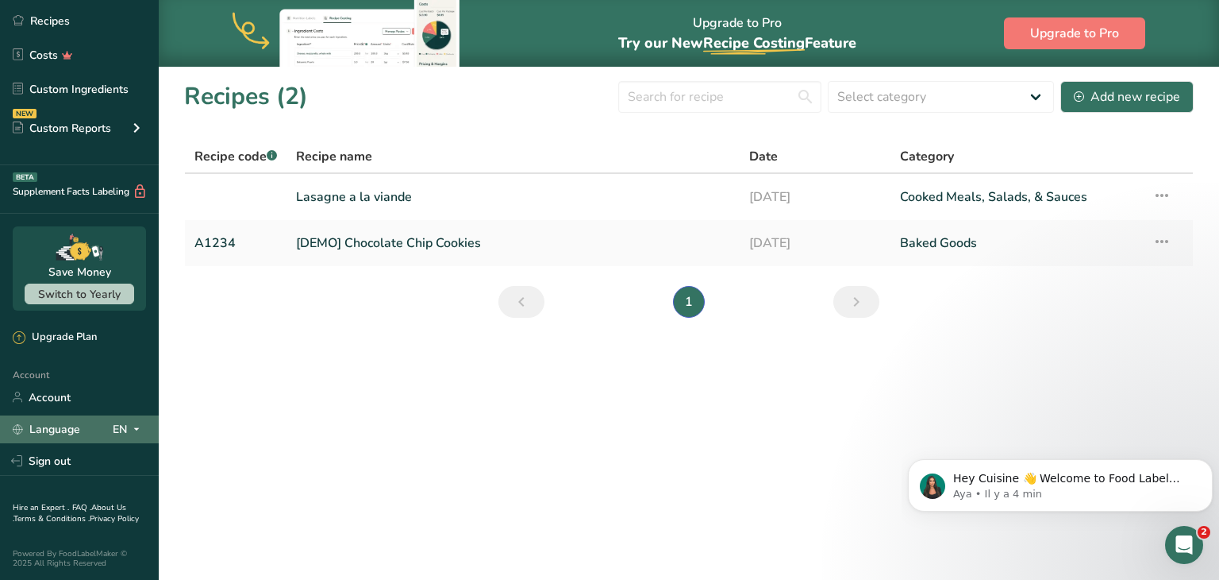
click at [117, 430] on div "EN" at bounding box center [129, 428] width 33 height 19
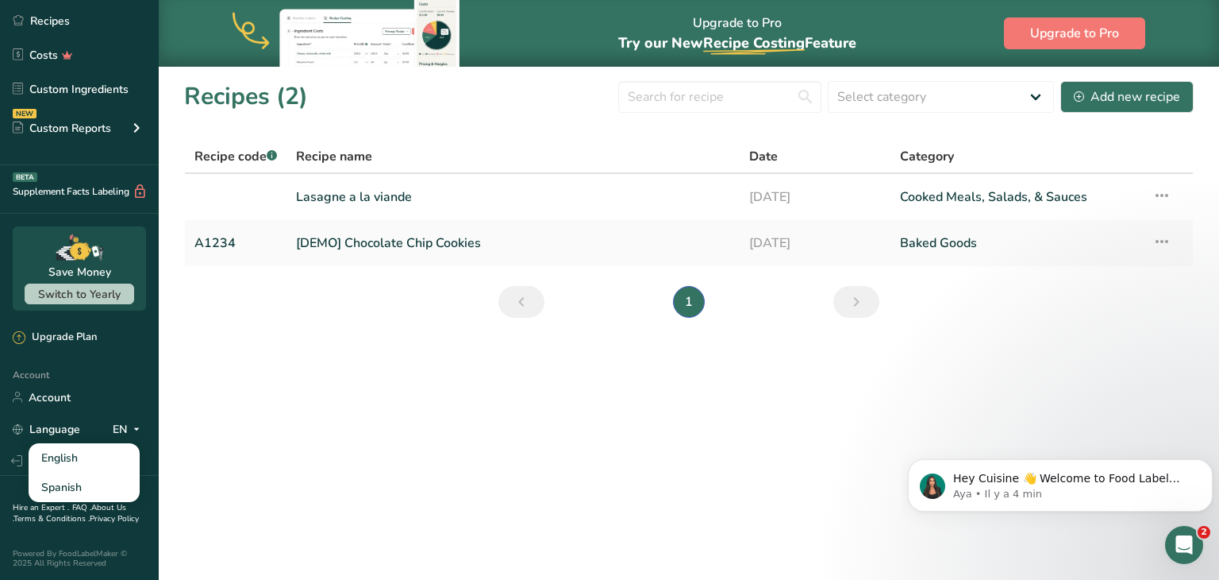
click at [225, 497] on main "Upgrade to Pro Try our New Recipe Costing .a-29{fill:none;stroke-linecap:round;…" at bounding box center [609, 290] width 1219 height 580
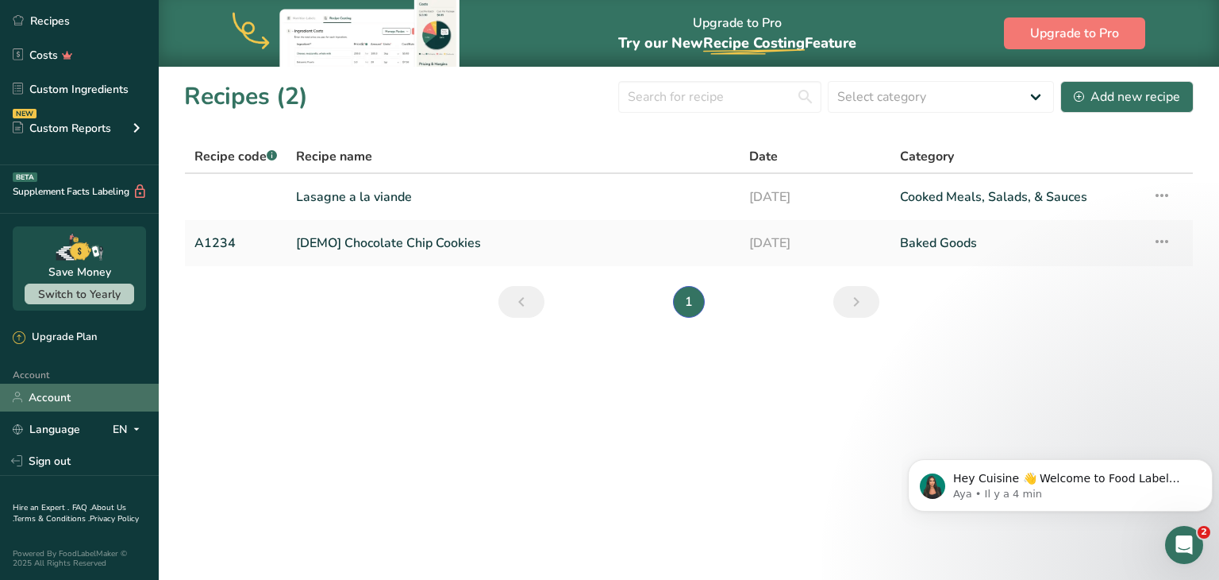
scroll to position [0, 0]
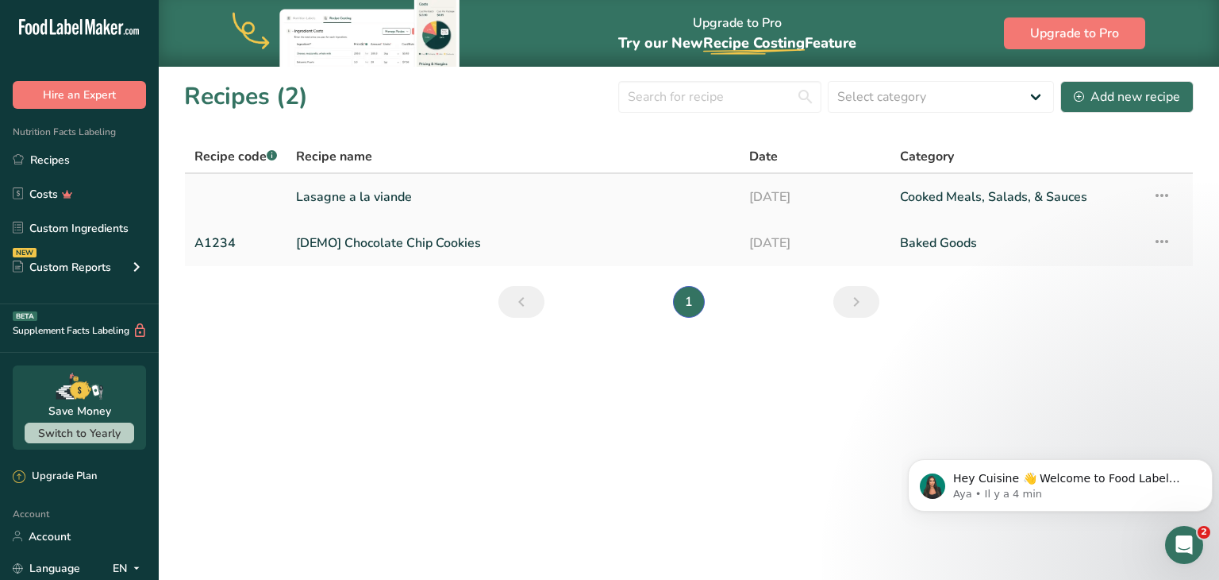
click at [384, 187] on link "Lasagne a la viande" at bounding box center [513, 196] width 434 height 33
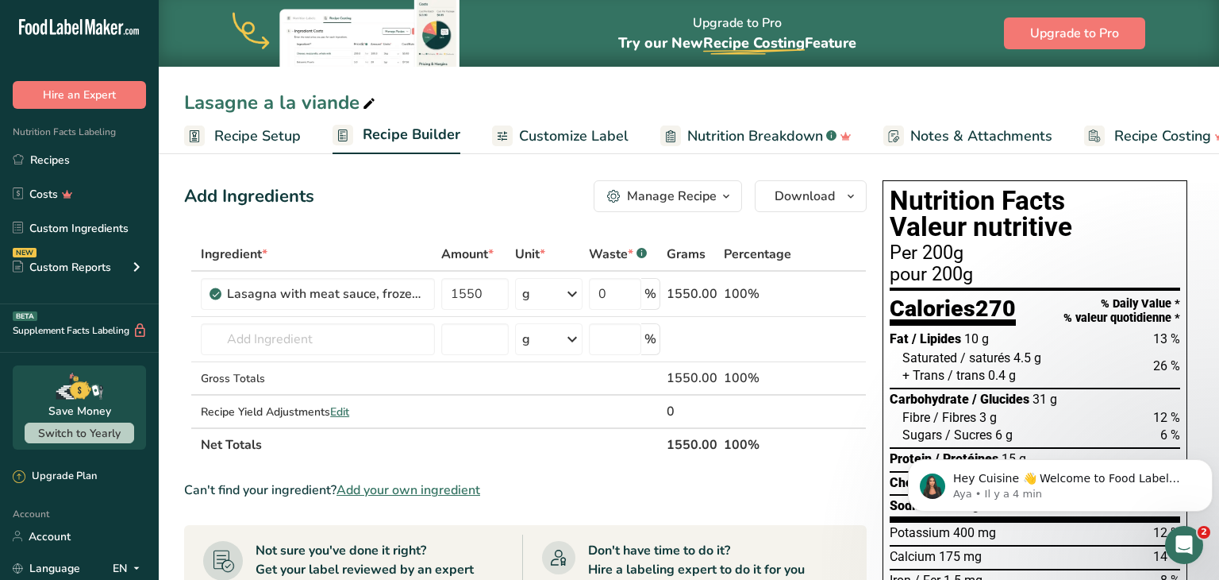
click at [577, 125] on span "Customize Label" at bounding box center [574, 135] width 110 height 21
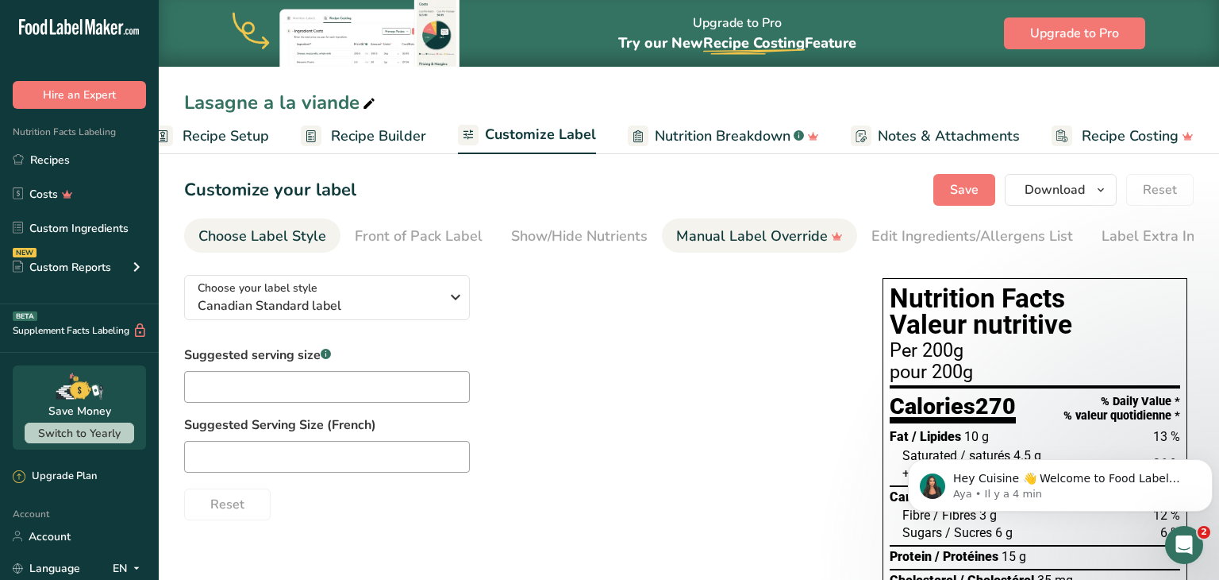
click at [765, 243] on div "Manual Label Override" at bounding box center [759, 235] width 167 height 21
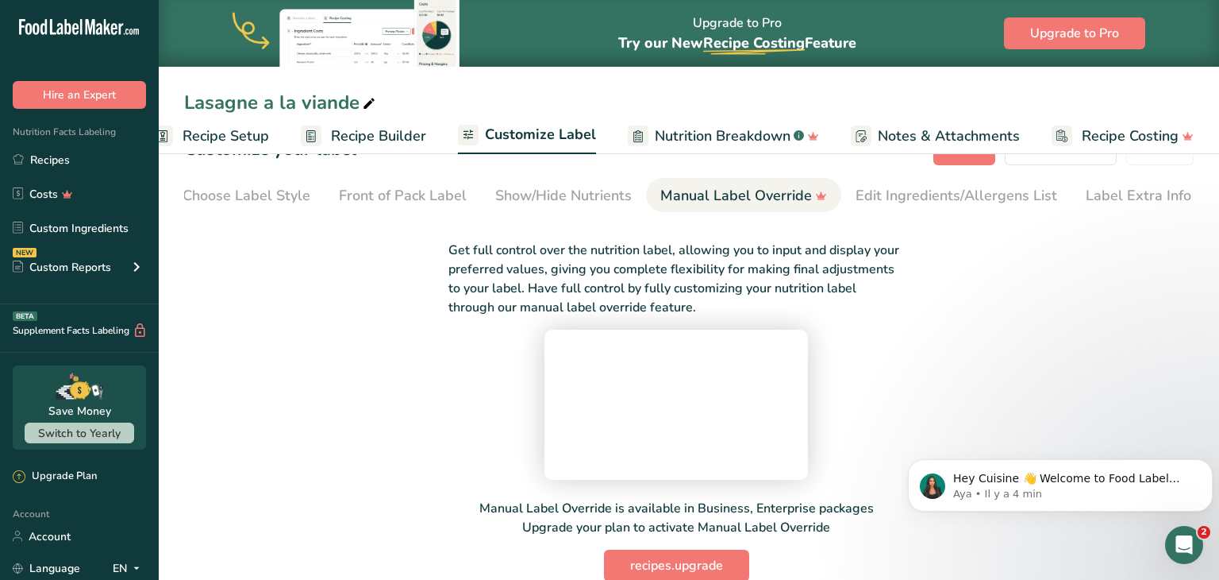
scroll to position [0, 0]
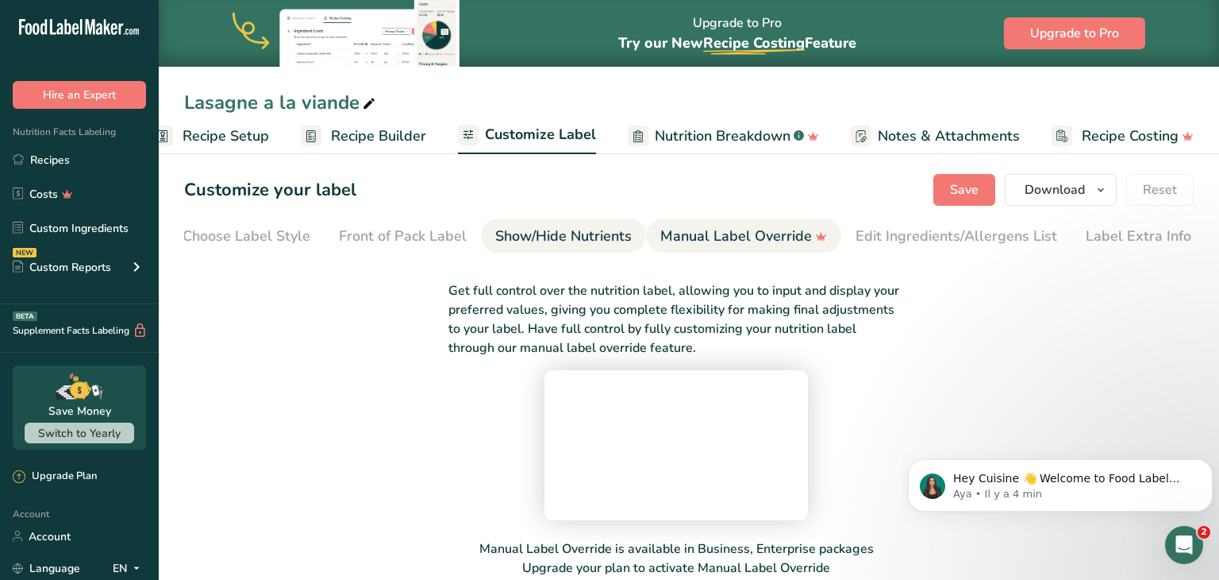
click at [568, 227] on div "Show/Hide Nutrients" at bounding box center [563, 235] width 137 height 21
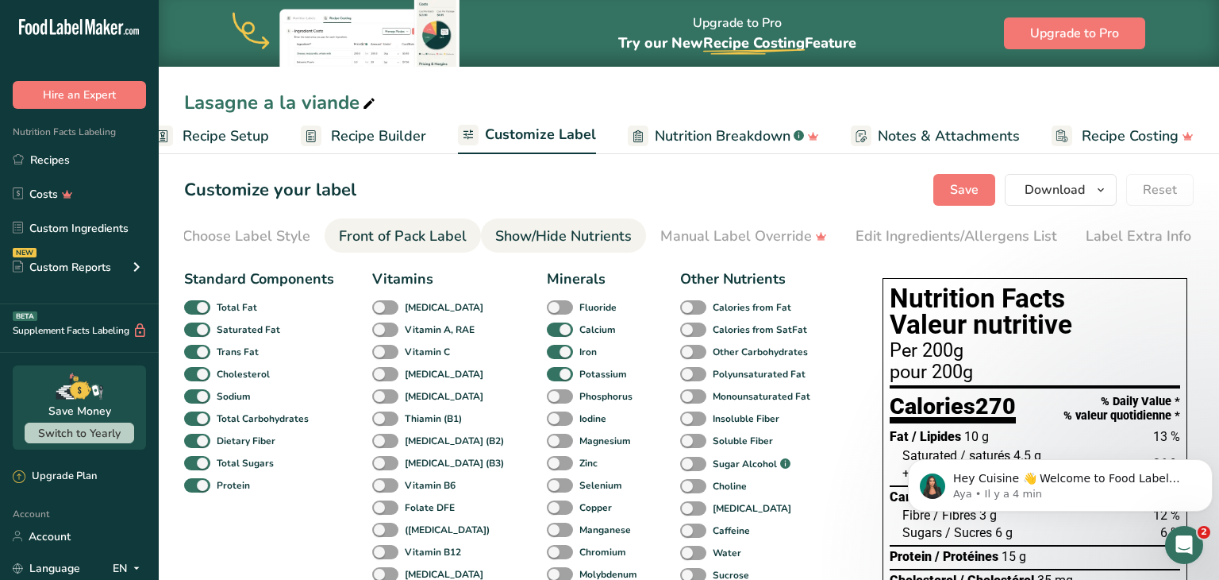
click at [389, 244] on div "Front of Pack Label" at bounding box center [403, 235] width 128 height 21
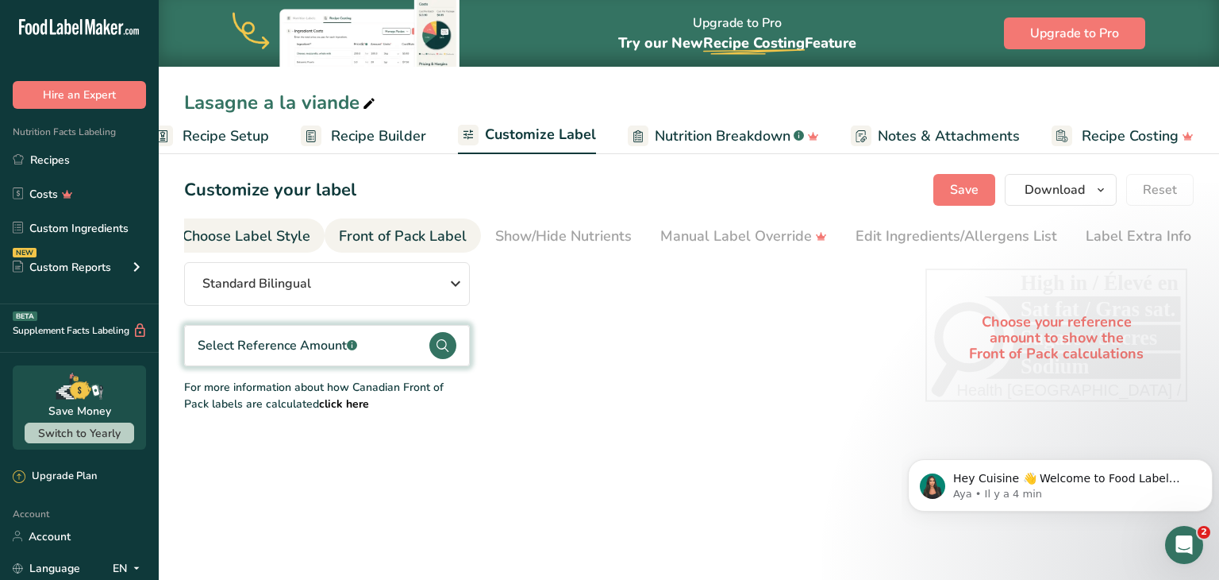
click at [278, 244] on div "Choose Label Style" at bounding box center [247, 235] width 128 height 21
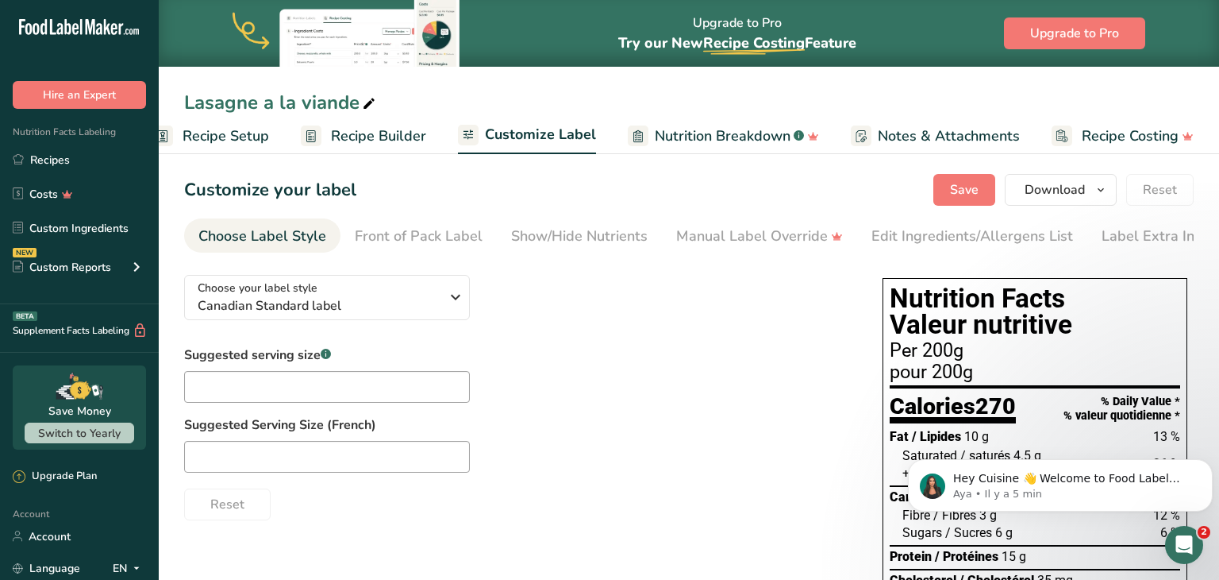
scroll to position [299, 0]
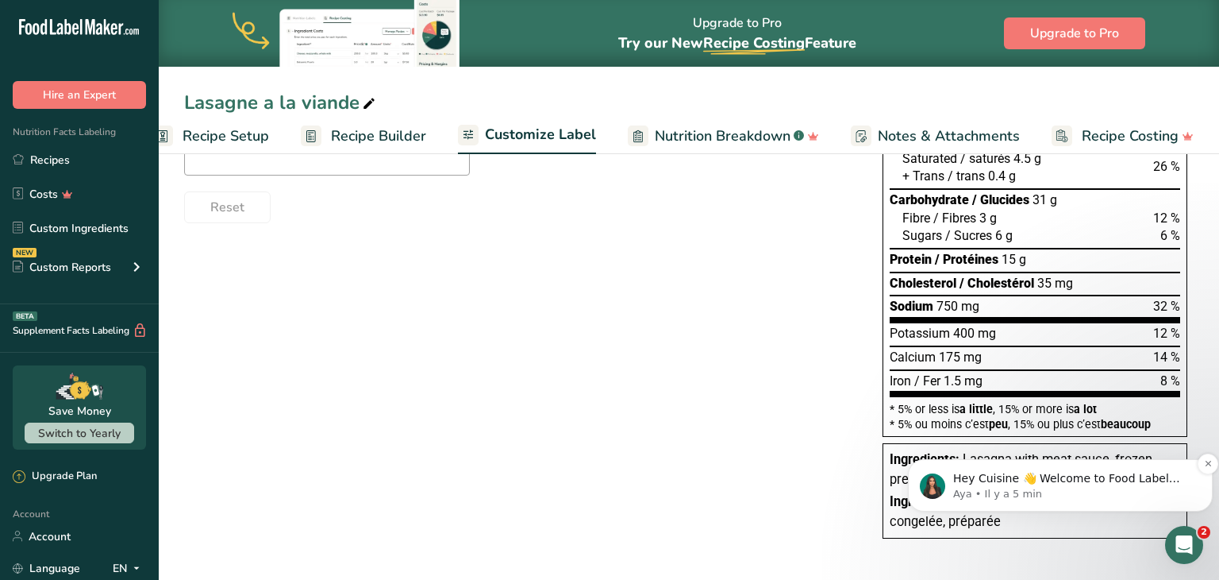
click at [1196, 468] on div "Hey Cuisine 👋 Welcome to Food Label Maker🙌 Take a look around! If you have any …" at bounding box center [1060, 485] width 305 height 52
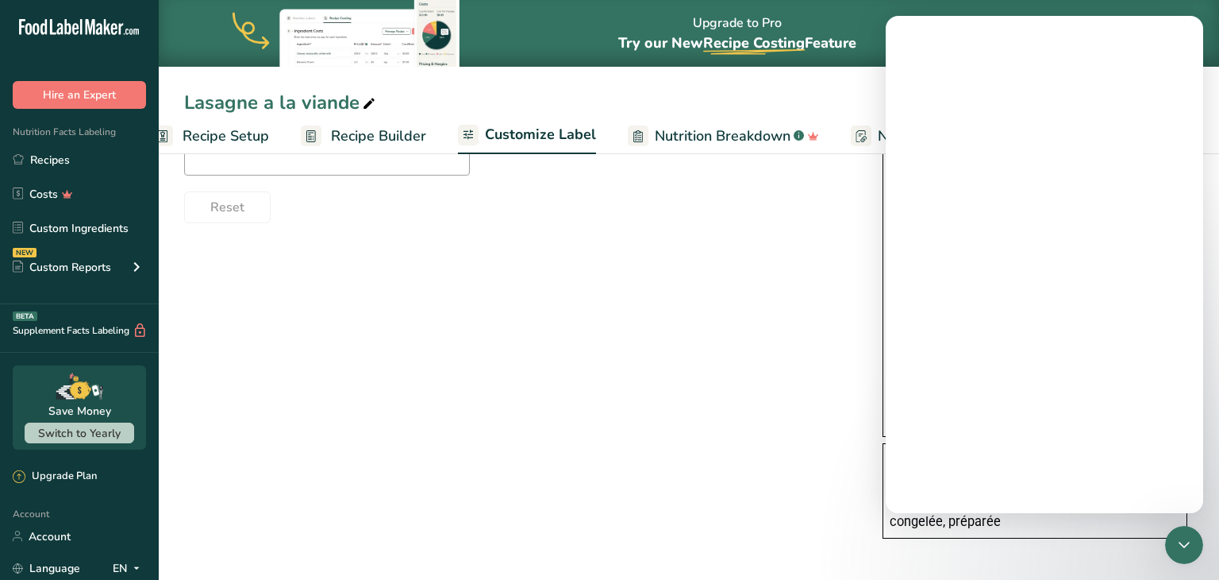
scroll to position [0, 0]
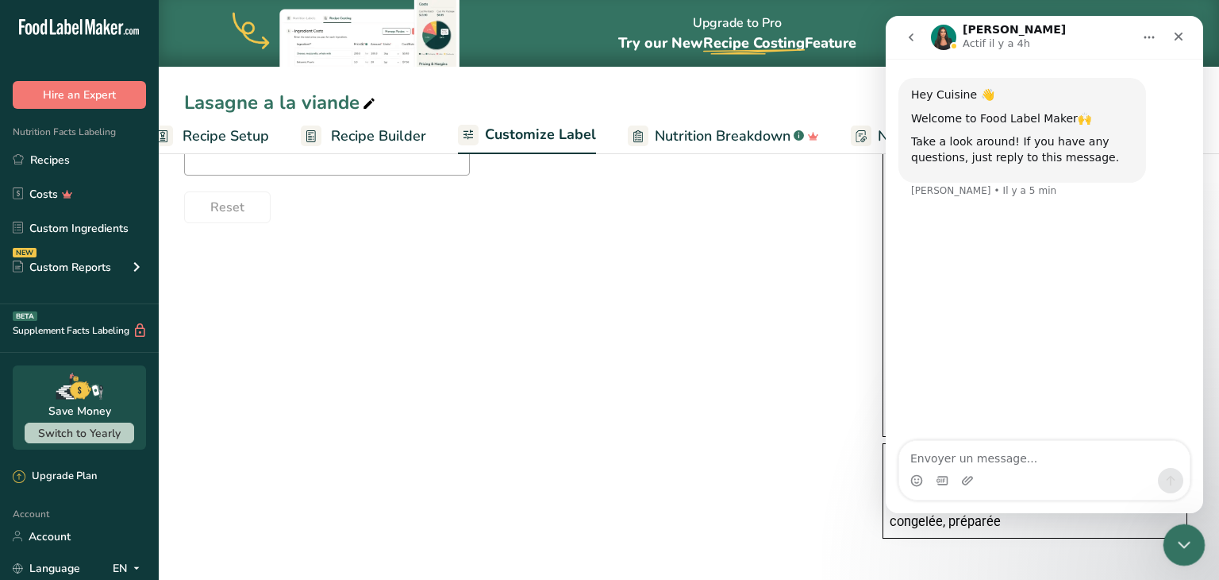
click at [1184, 539] on icon "Fermer le Messenger Intercom" at bounding box center [1182, 542] width 19 height 19
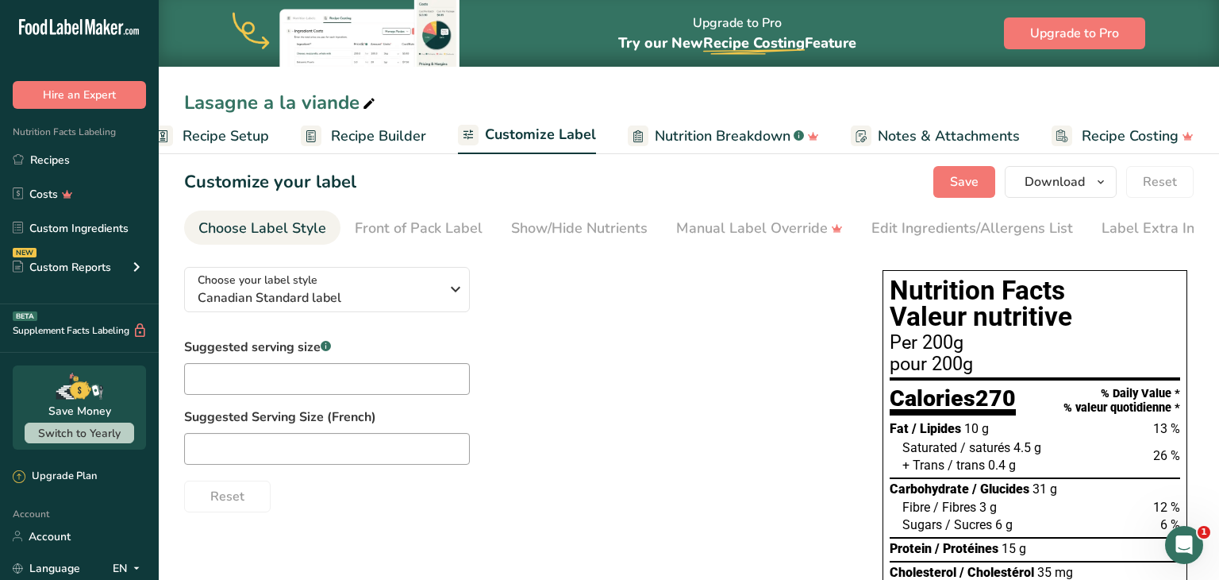
scroll to position [7, 0]
click at [445, 233] on div "Front of Pack Label" at bounding box center [419, 228] width 128 height 21
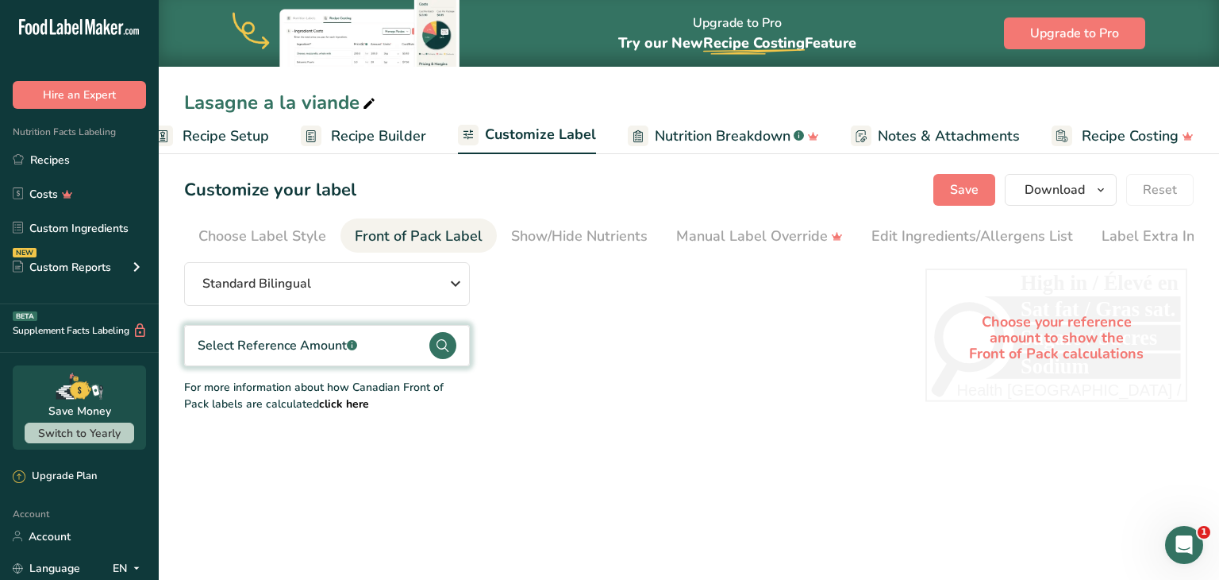
scroll to position [0, 16]
click at [527, 232] on div "Show/Hide Nutrients" at bounding box center [563, 235] width 137 height 21
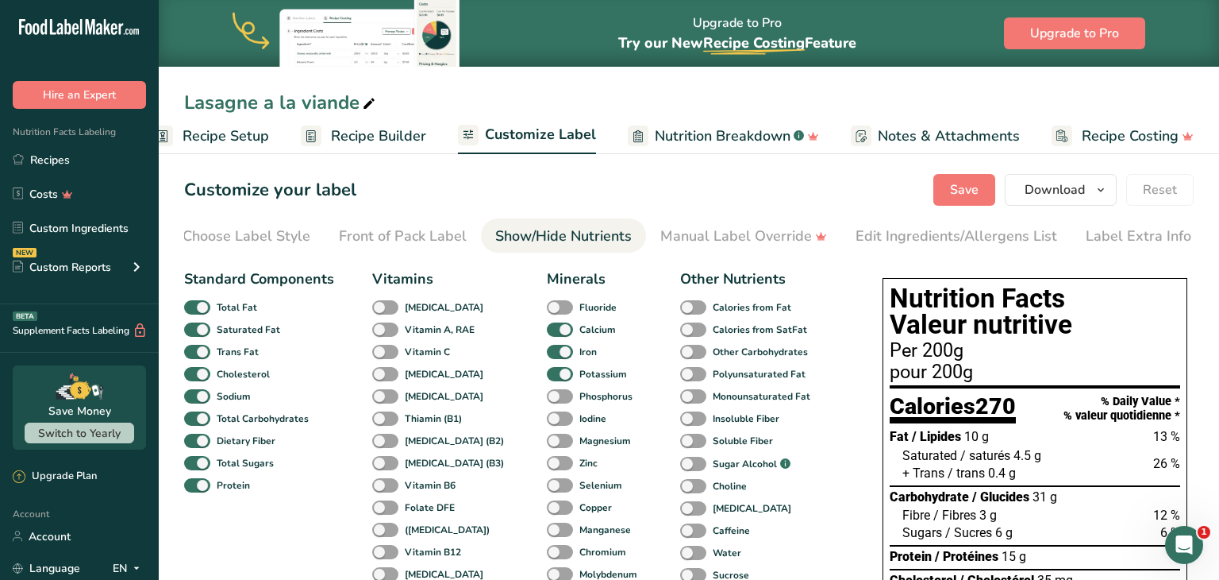
click at [708, 259] on section "Customize your label Save Download Choose what to show on your downloaded label…" at bounding box center [689, 550] width 1061 height 805
click at [735, 237] on div "Manual Label Override" at bounding box center [744, 235] width 167 height 21
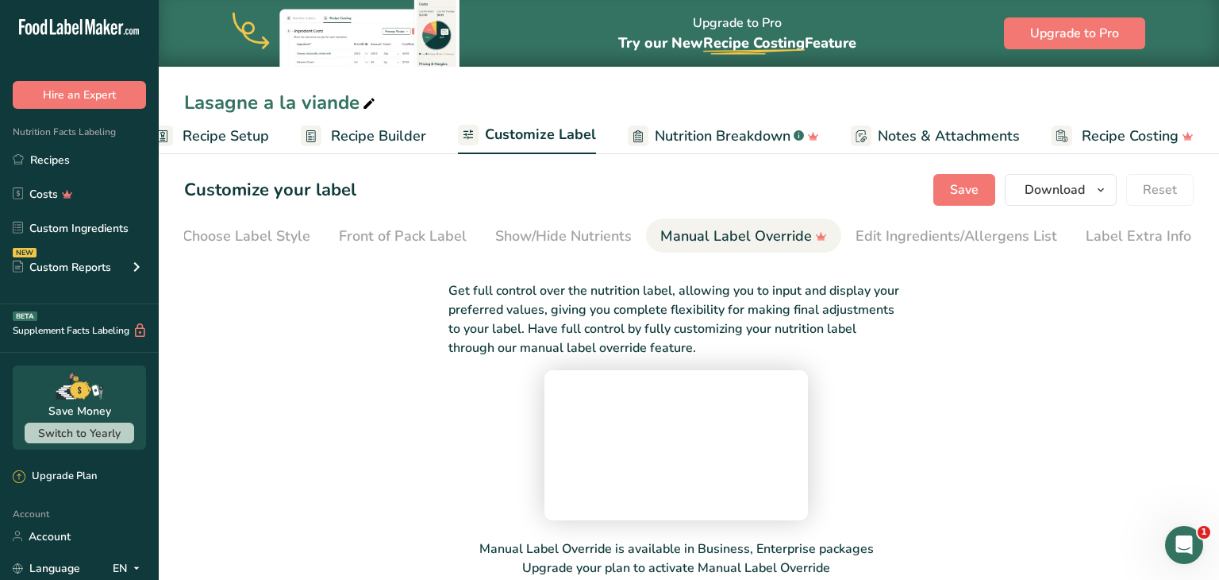
scroll to position [195, 0]
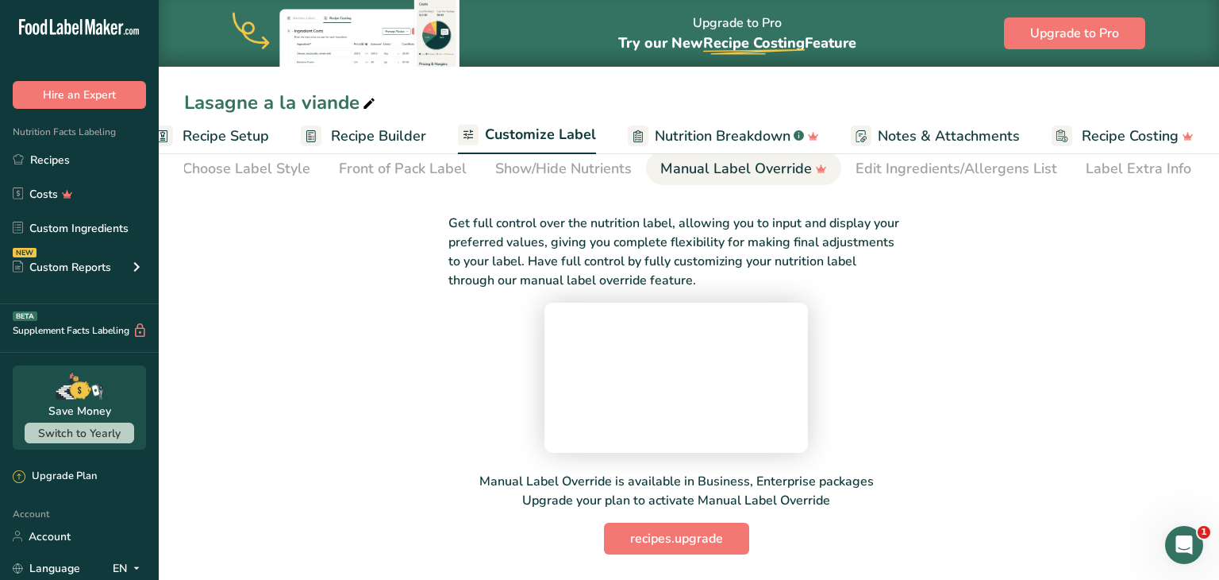
click at [796, 357] on video at bounding box center [676, 374] width 238 height 119
click at [678, 540] on span "recipes.upgrade" at bounding box center [676, 538] width 93 height 19
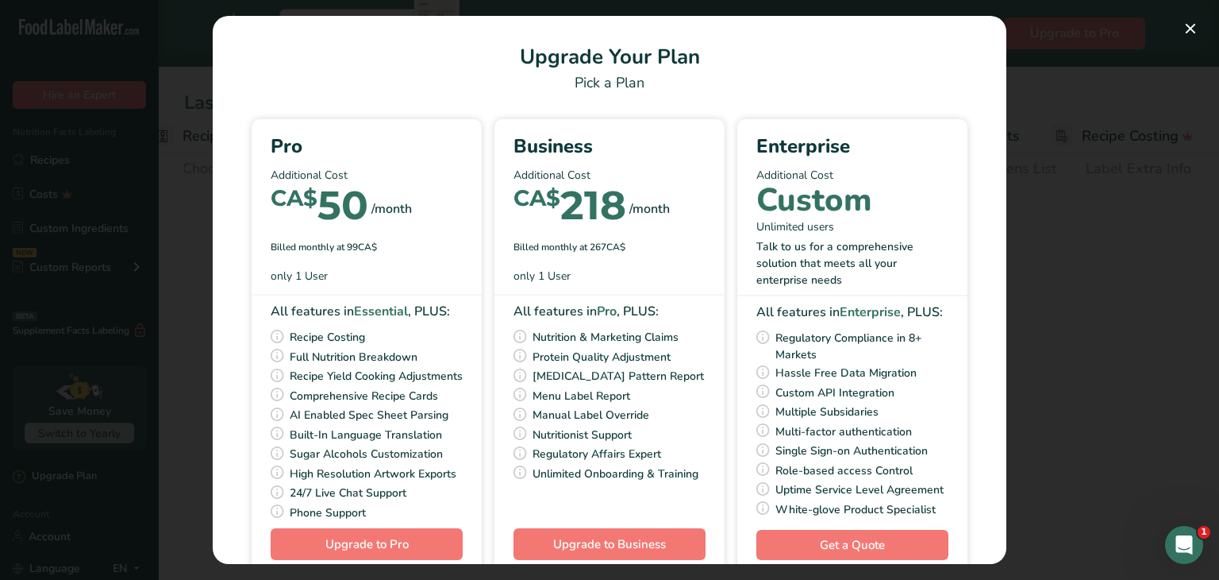
click at [1123, 334] on div "Pick Your Pricing Plan Modal" at bounding box center [609, 290] width 1219 height 580
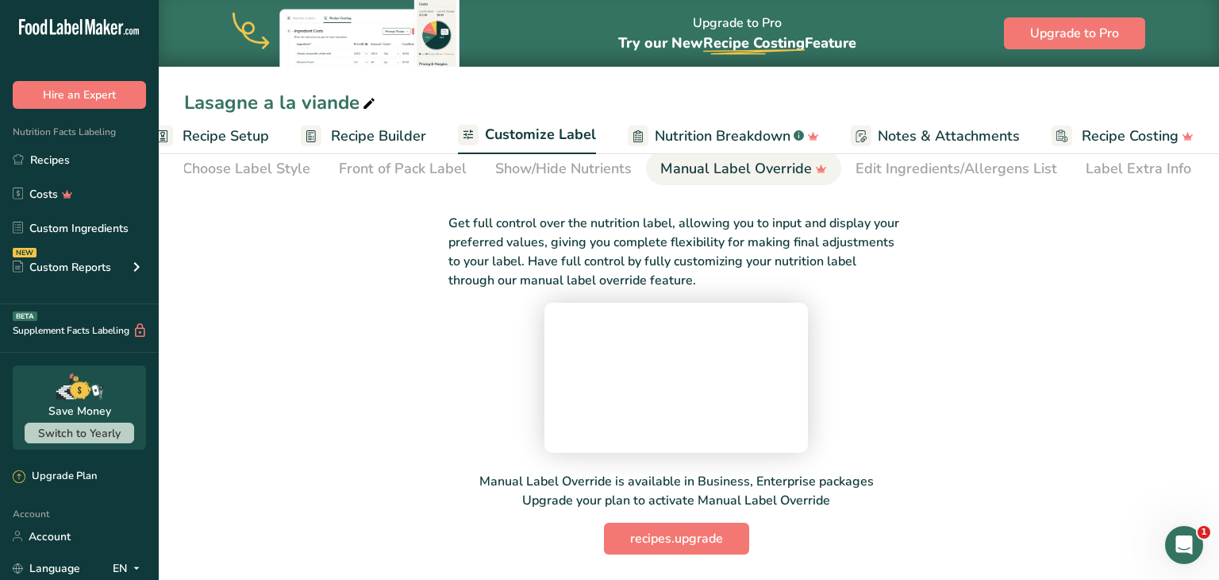
scroll to position [0, 0]
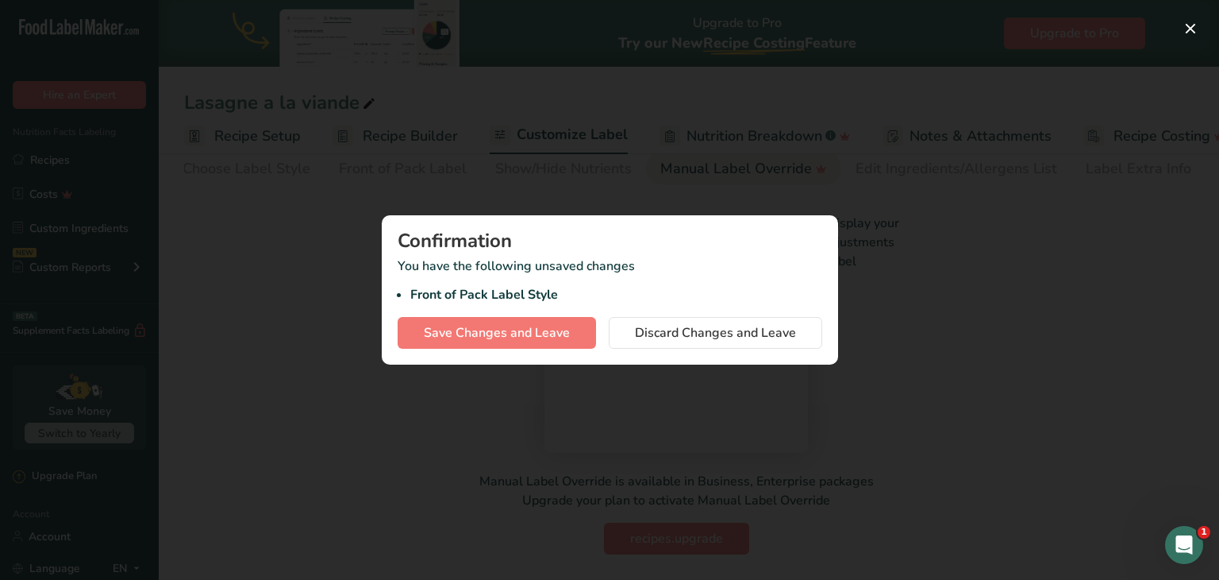
click at [960, 306] on div at bounding box center [609, 290] width 1219 height 580
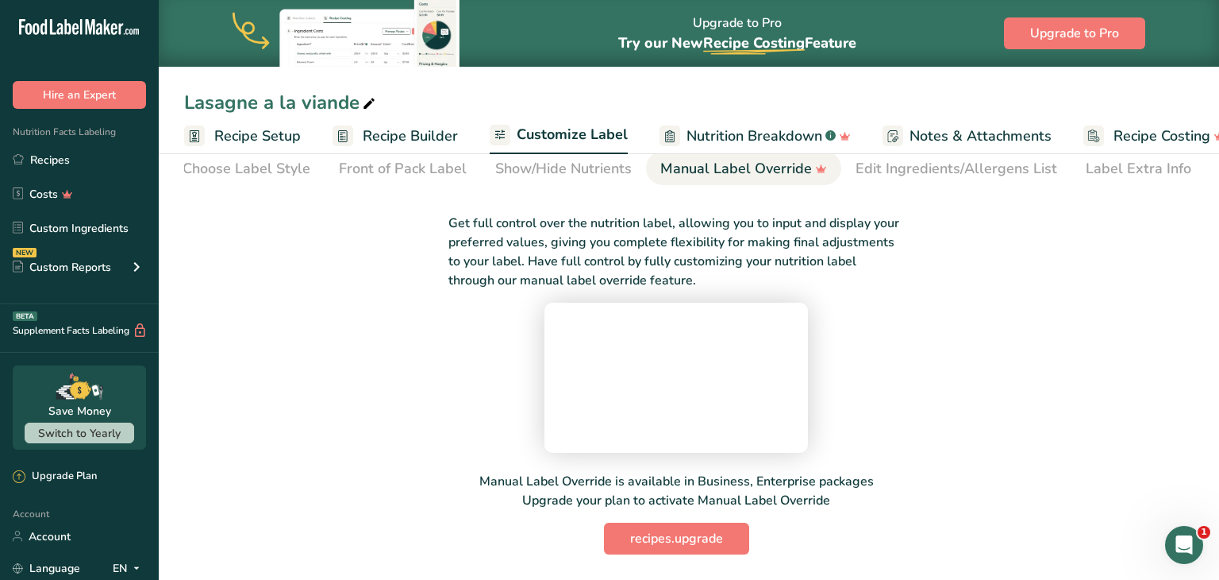
click at [398, 144] on span "Recipe Builder" at bounding box center [410, 135] width 95 height 21
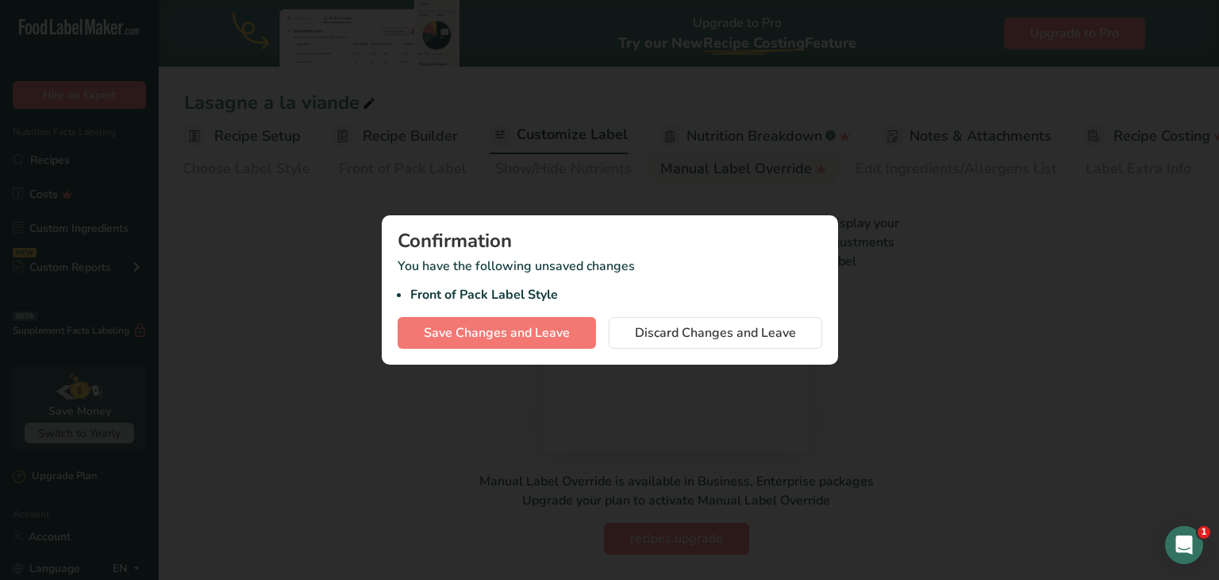
scroll to position [0, 32]
click at [298, 197] on div at bounding box center [609, 290] width 1219 height 580
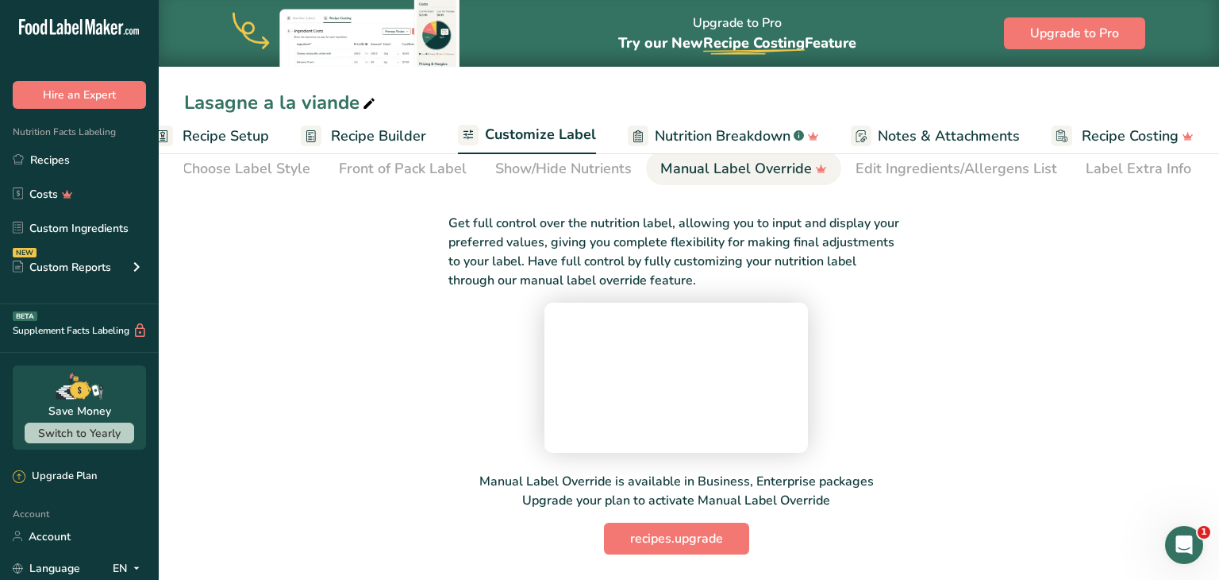
click at [252, 137] on span "Recipe Setup" at bounding box center [226, 135] width 87 height 21
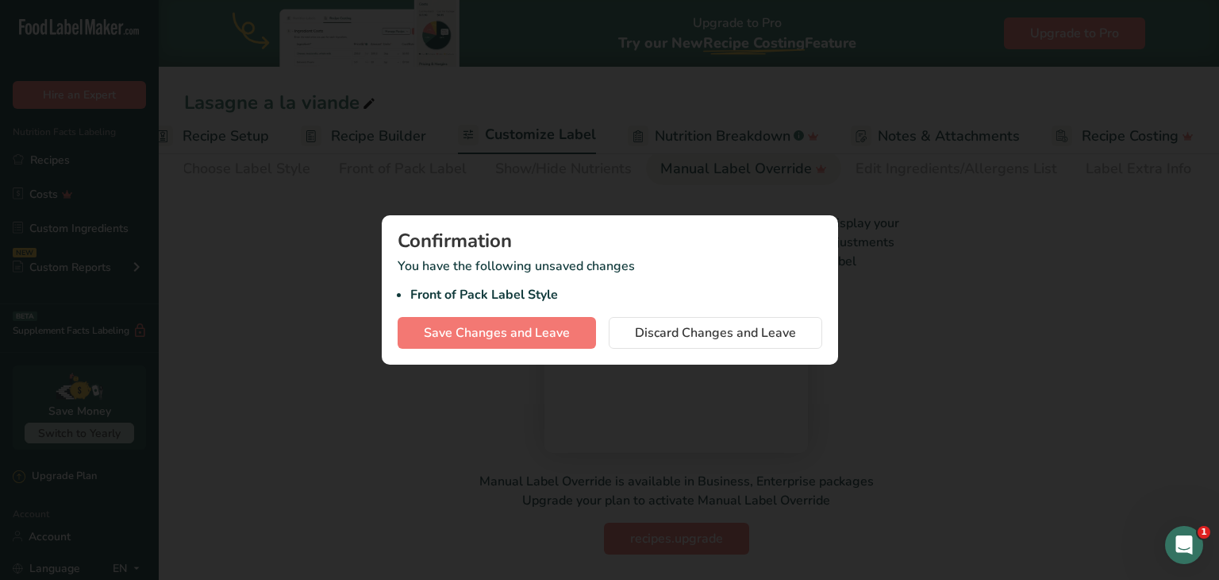
scroll to position [0, 6]
click at [692, 341] on button "Discard Changes and Leave" at bounding box center [716, 333] width 214 height 32
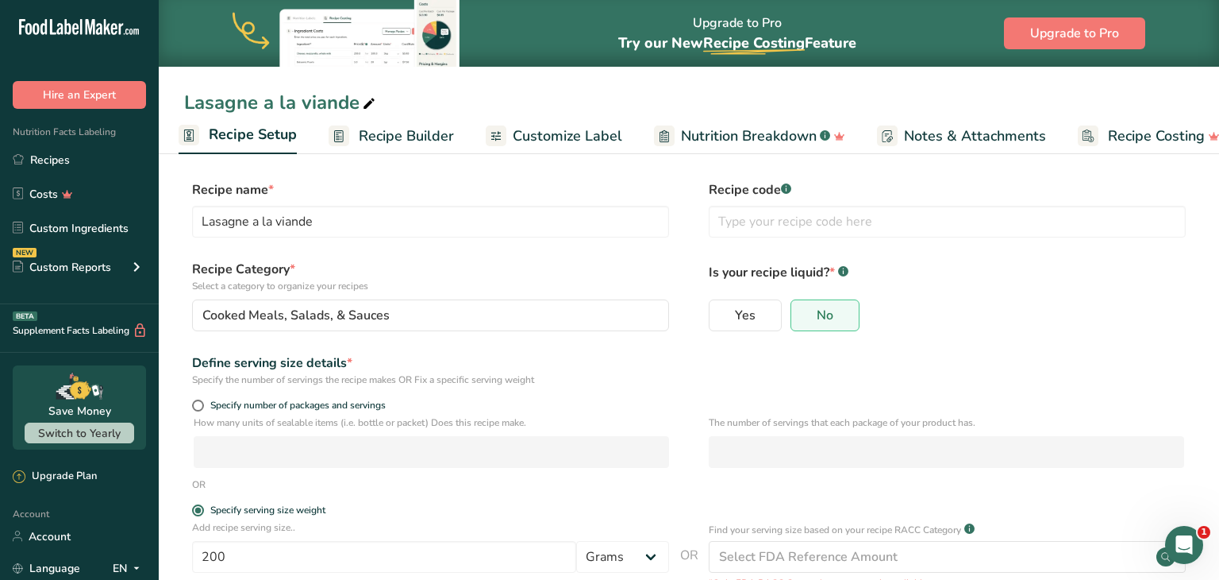
click at [565, 135] on span "Customize Label" at bounding box center [568, 135] width 110 height 21
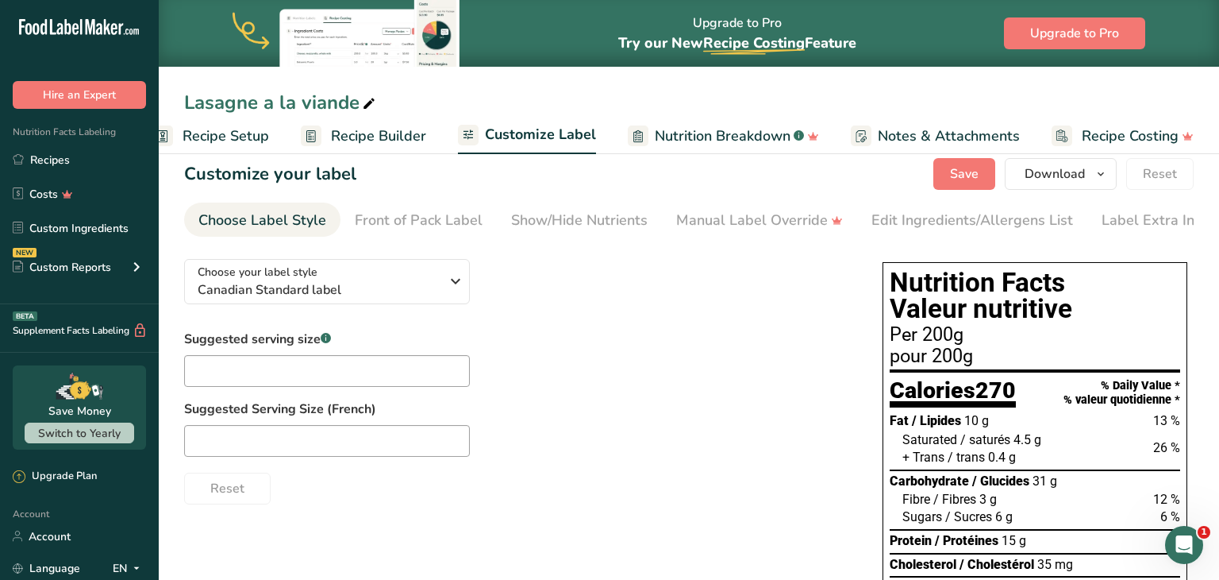
scroll to position [17, 0]
click at [703, 227] on div "Manual Label Override" at bounding box center [759, 219] width 167 height 21
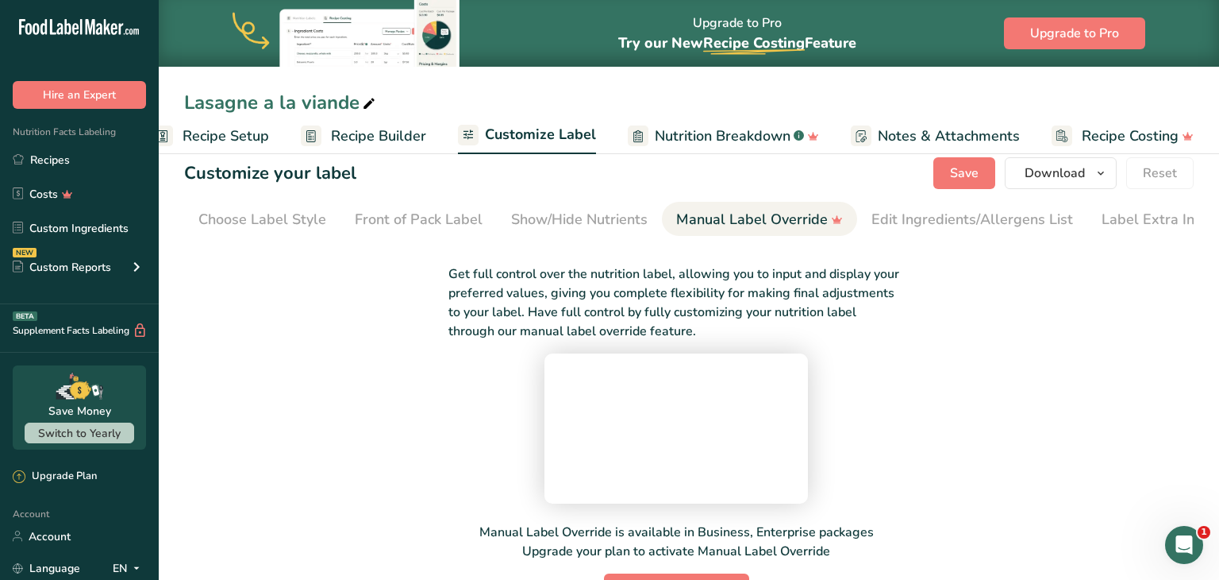
scroll to position [0, 16]
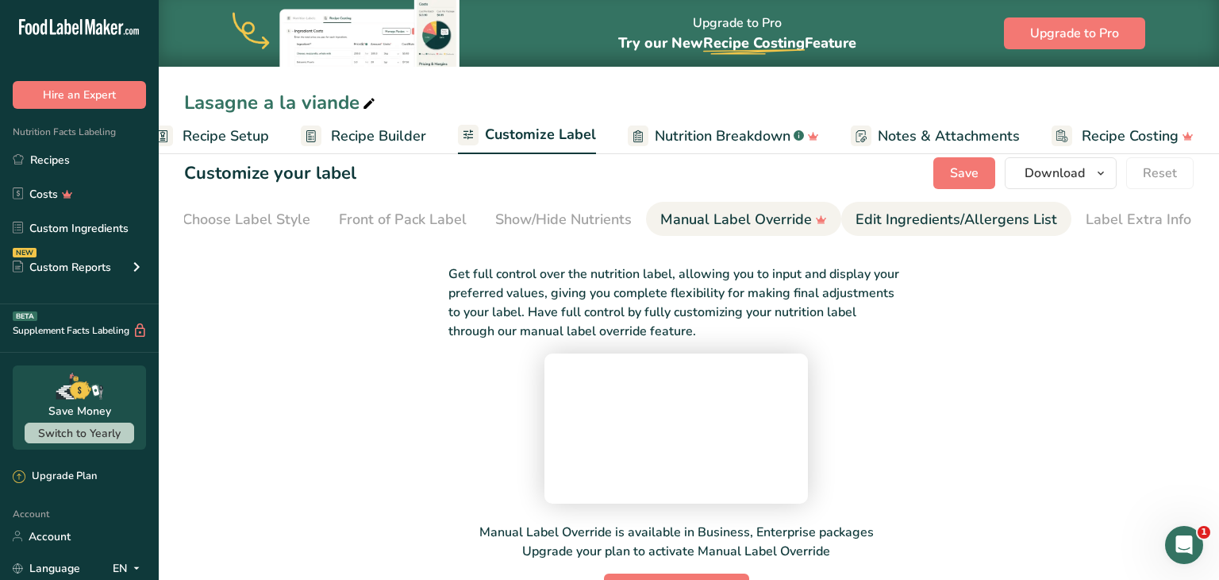
click at [845, 223] on li "Edit Ingredients/Allergens List" at bounding box center [957, 219] width 230 height 34
click at [865, 223] on div "Edit Ingredients/Allergens List" at bounding box center [957, 219] width 202 height 21
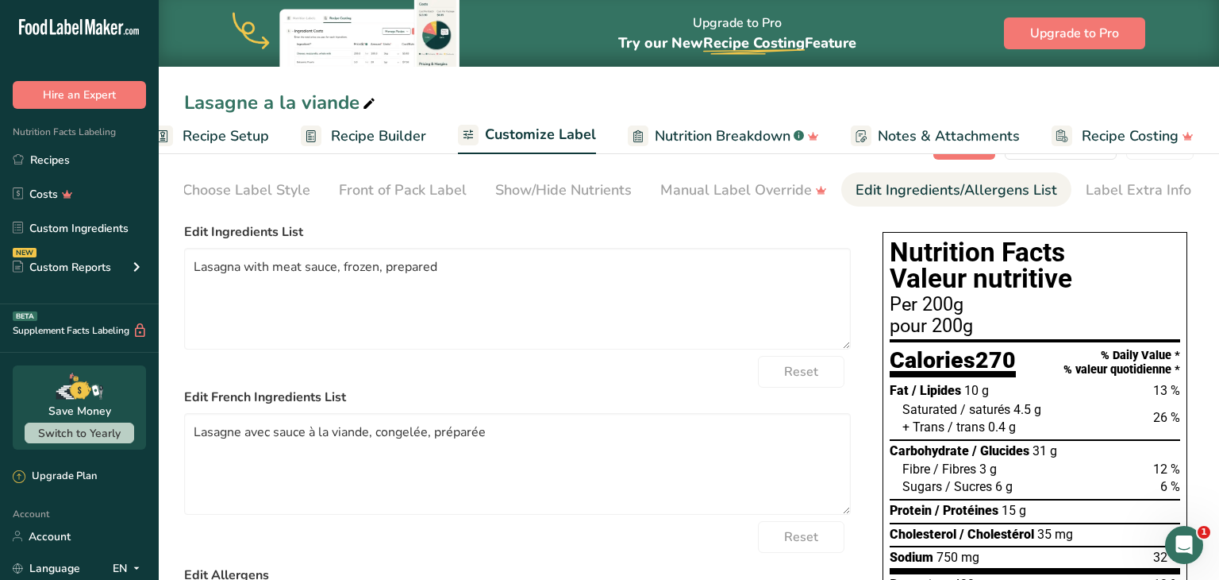
scroll to position [0, 0]
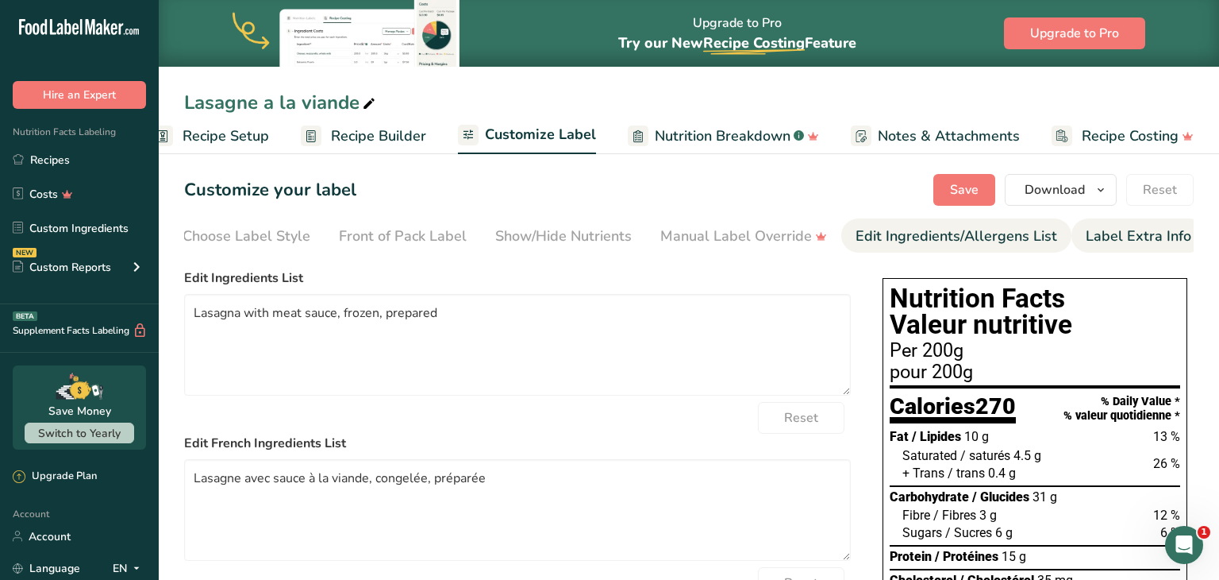
click at [1131, 229] on div "Label Extra Info" at bounding box center [1139, 235] width 106 height 21
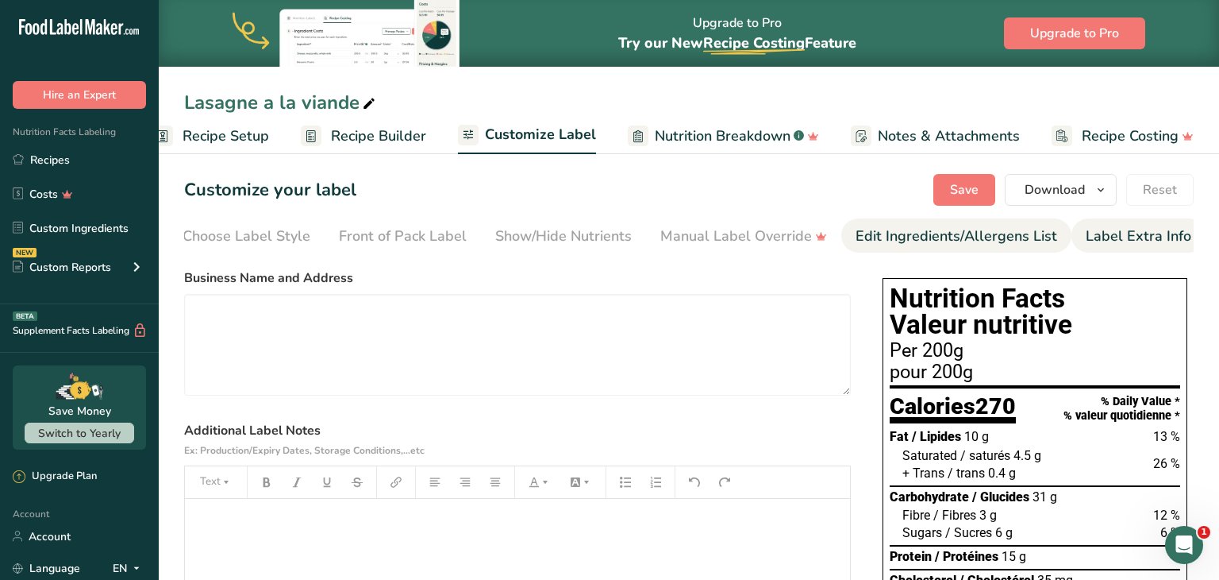
click at [930, 234] on div "Edit Ingredients/Allergens List" at bounding box center [957, 235] width 202 height 21
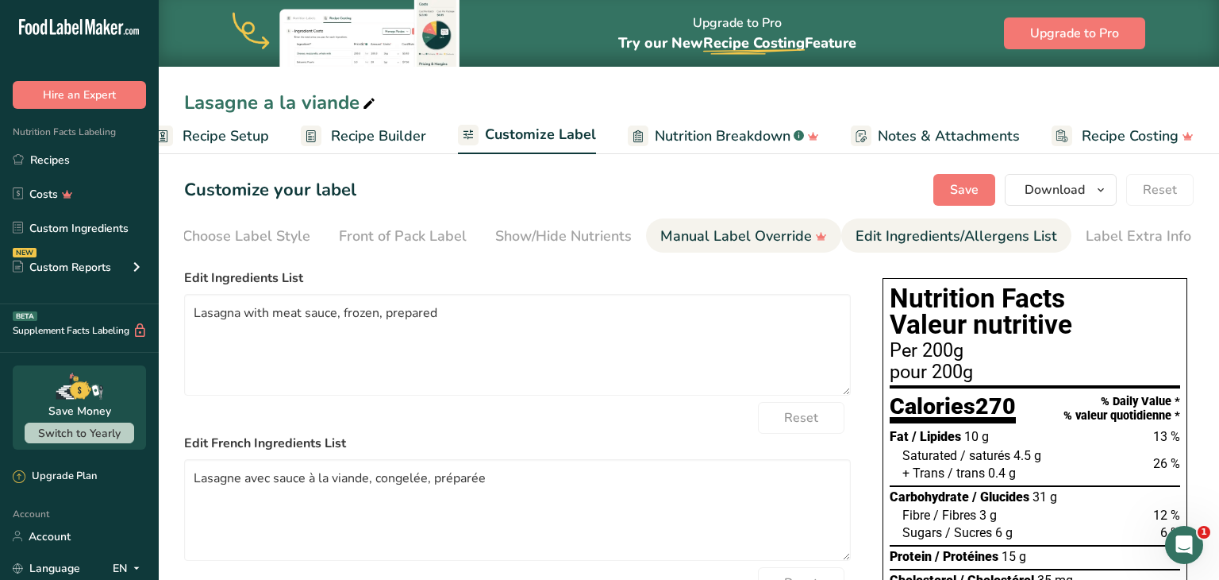
click at [752, 241] on div "Manual Label Override" at bounding box center [744, 235] width 167 height 21
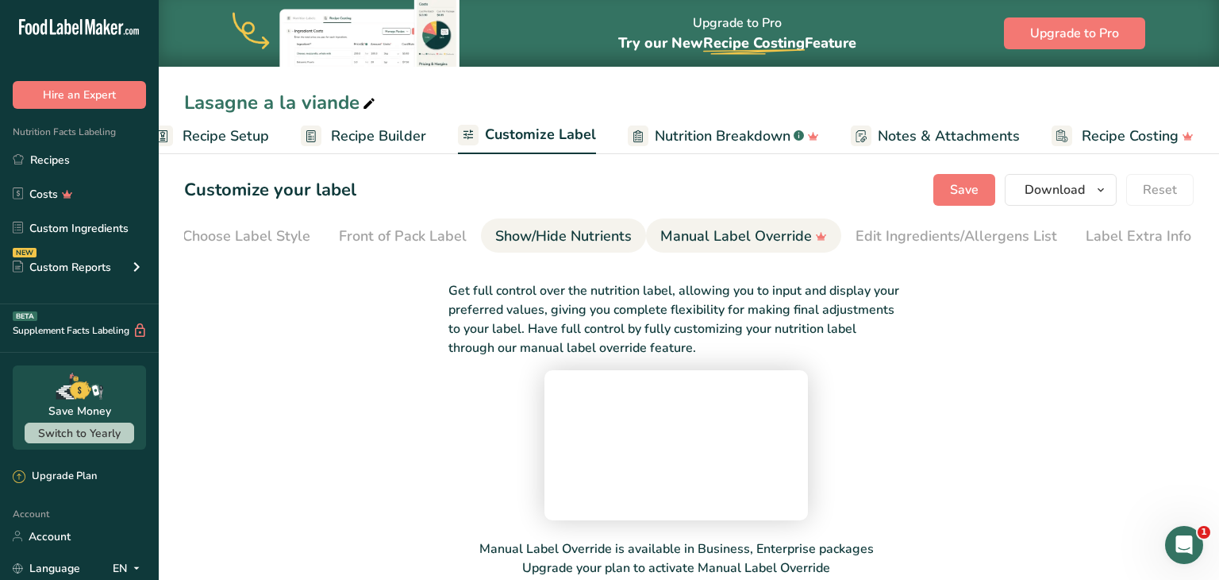
click at [592, 229] on div "Show/Hide Nutrients" at bounding box center [563, 235] width 137 height 21
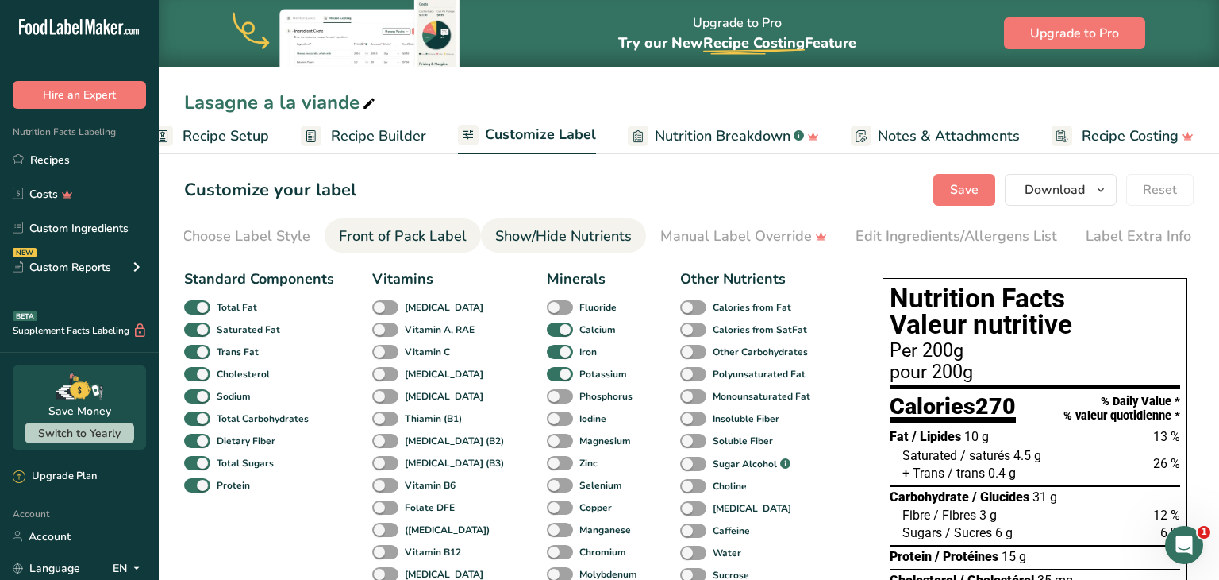
click at [427, 241] on div "Front of Pack Label" at bounding box center [403, 235] width 128 height 21
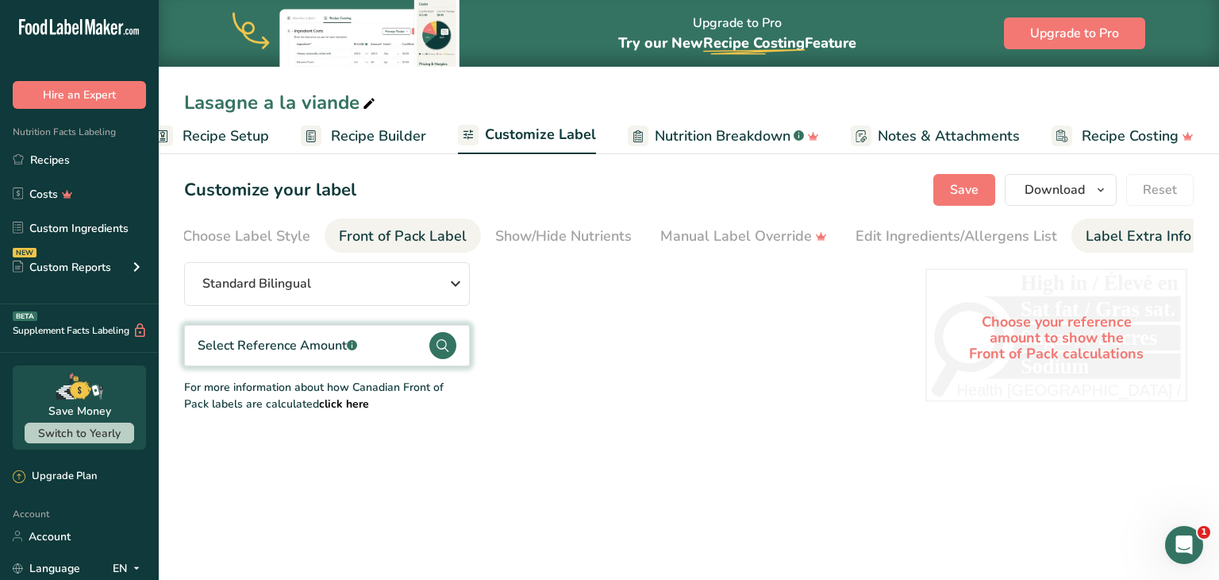
click at [1151, 252] on link "Label Extra Info" at bounding box center [1139, 236] width 106 height 36
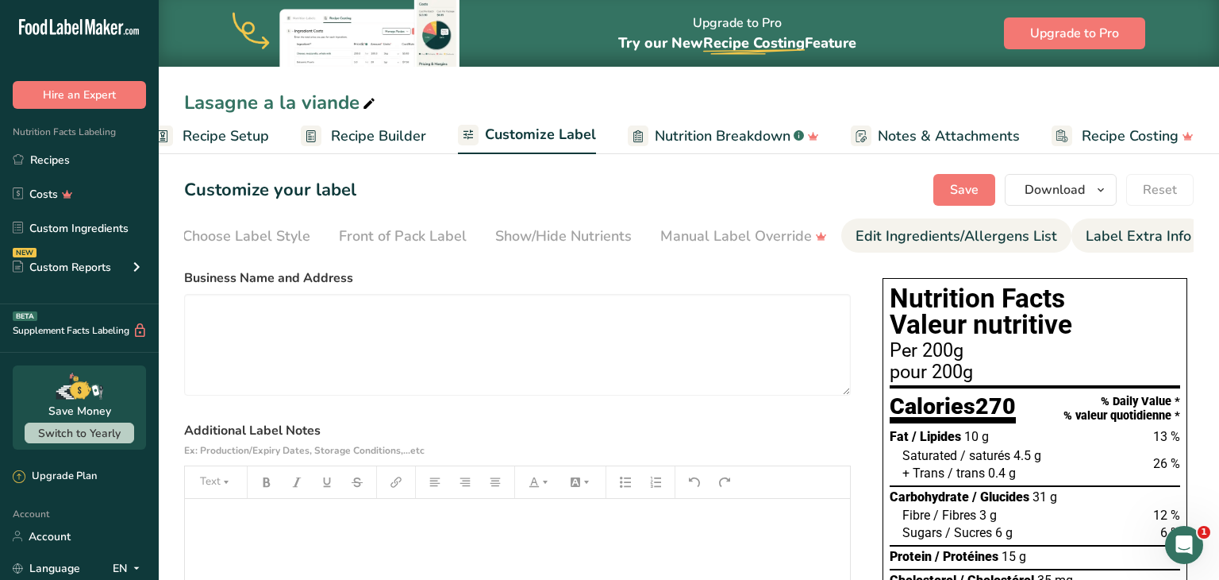
click at [961, 235] on div "Edit Ingredients/Allergens List" at bounding box center [957, 235] width 202 height 21
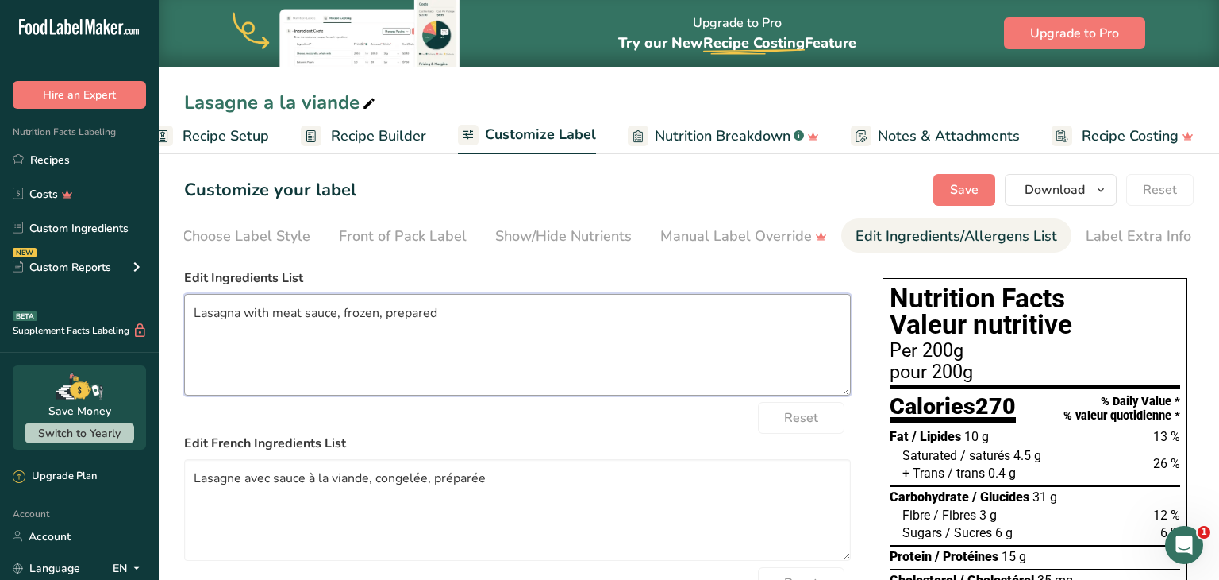
click at [430, 323] on textarea "Lasagna with meat sauce, frozen, prepared" at bounding box center [517, 345] width 667 height 102
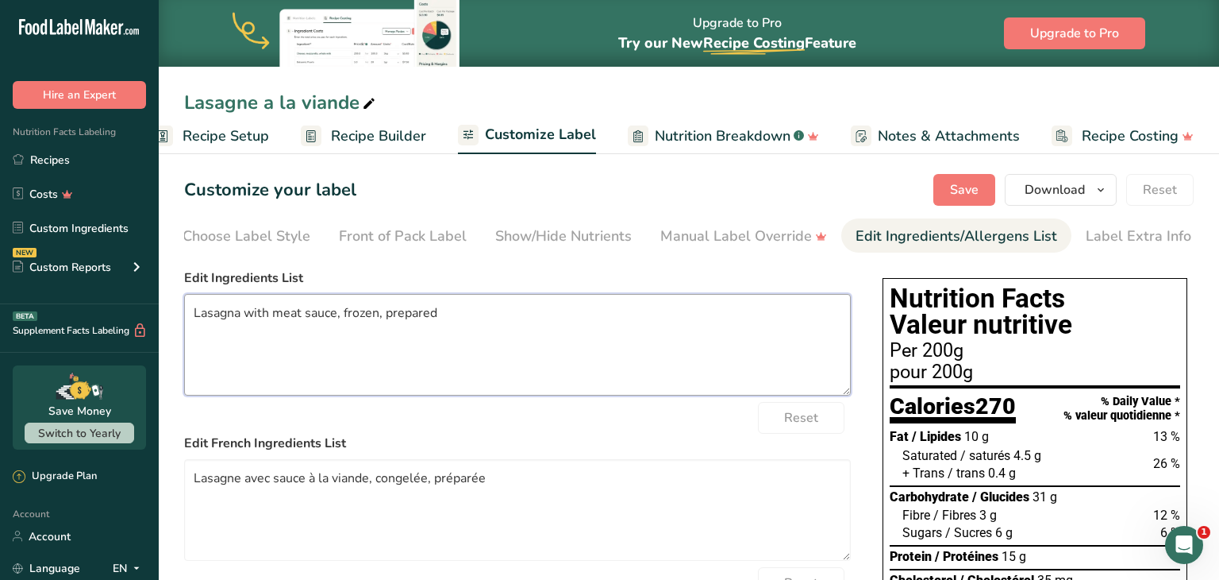
click at [430, 323] on textarea "Lasagna with meat sauce, frozen, prepared" at bounding box center [517, 345] width 667 height 102
type textarea "Lasagnes, sauce a la viande"
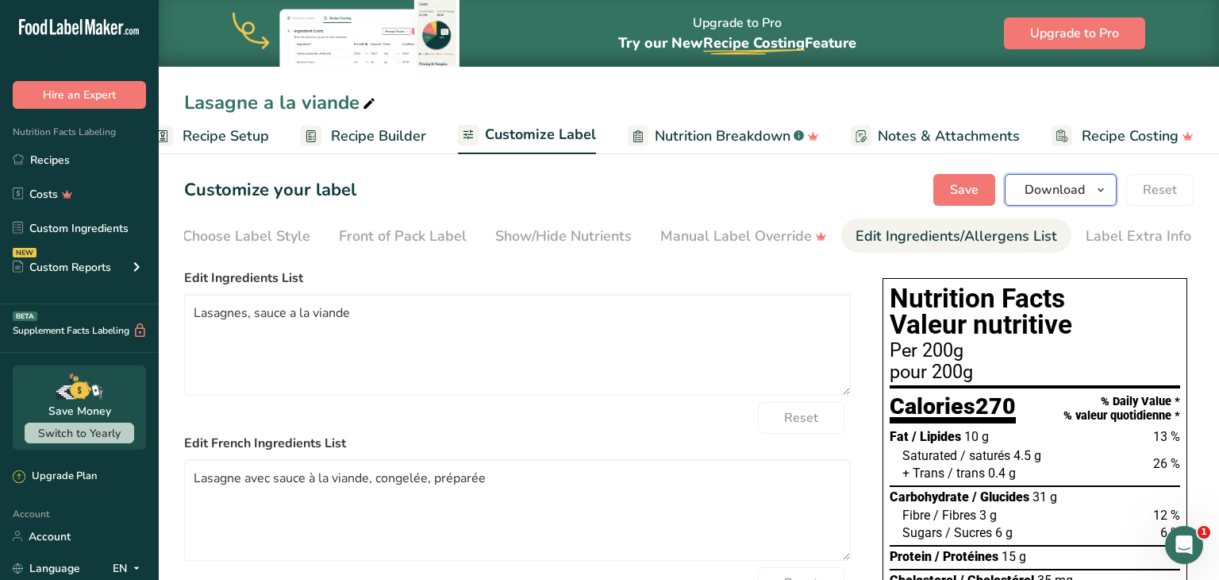
click at [1069, 199] on button "Download" at bounding box center [1061, 190] width 112 height 32
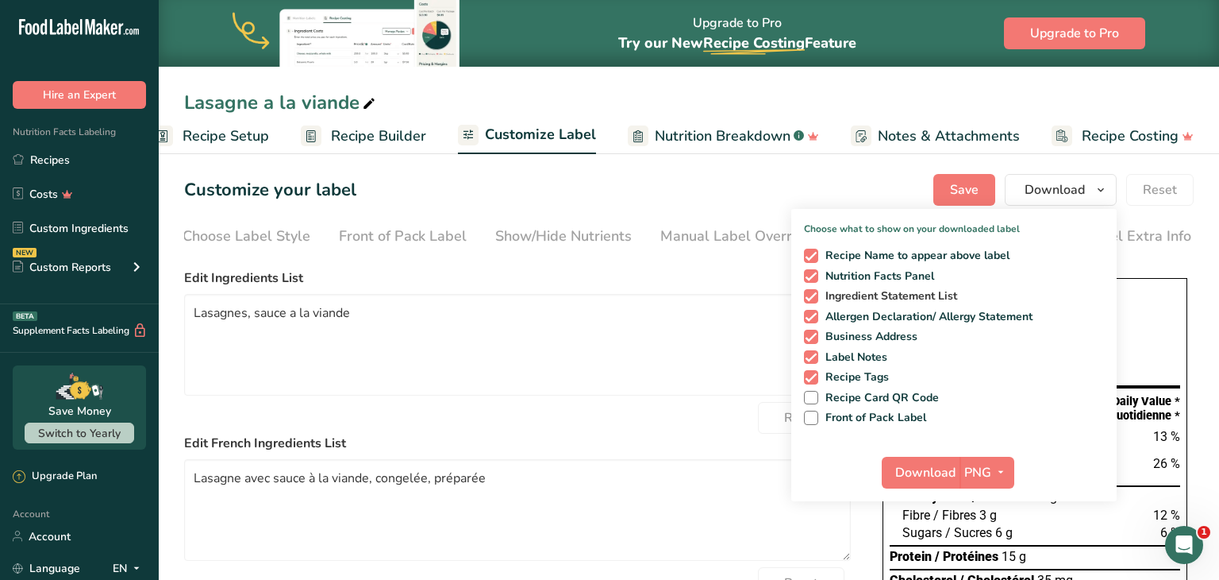
click at [810, 302] on span at bounding box center [811, 296] width 14 height 14
click at [810, 301] on input "Ingredient Statement List" at bounding box center [809, 296] width 10 height 10
checkbox input "false"
click at [734, 156] on section "Customize your label Save Download Choose what to show on your downloaded label…" at bounding box center [689, 561] width 1061 height 827
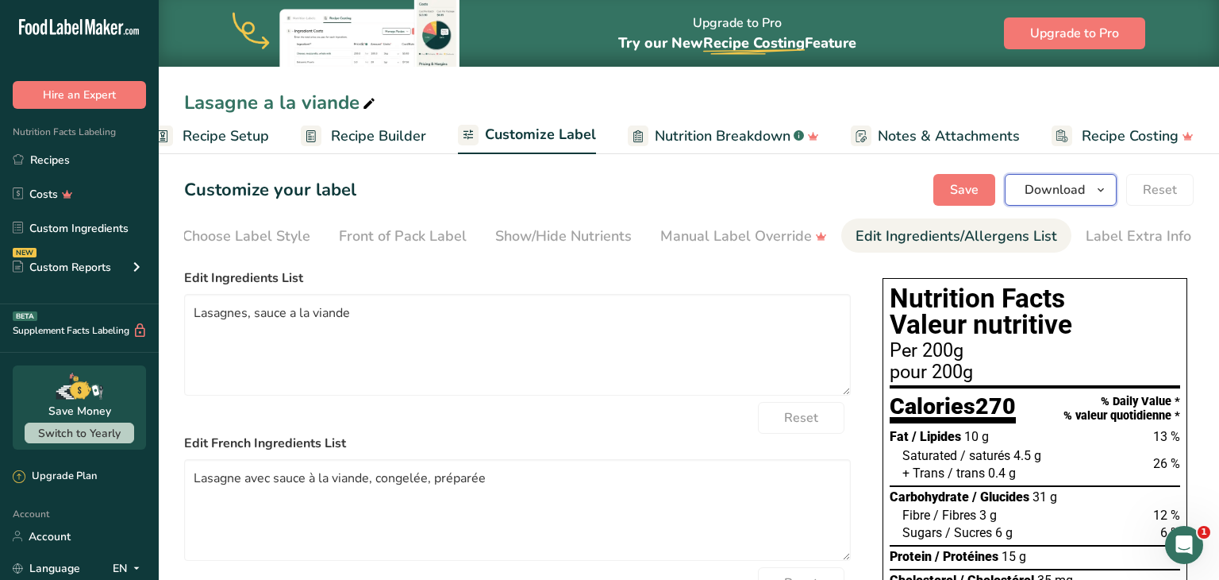
click at [1054, 187] on span "Download" at bounding box center [1055, 189] width 60 height 19
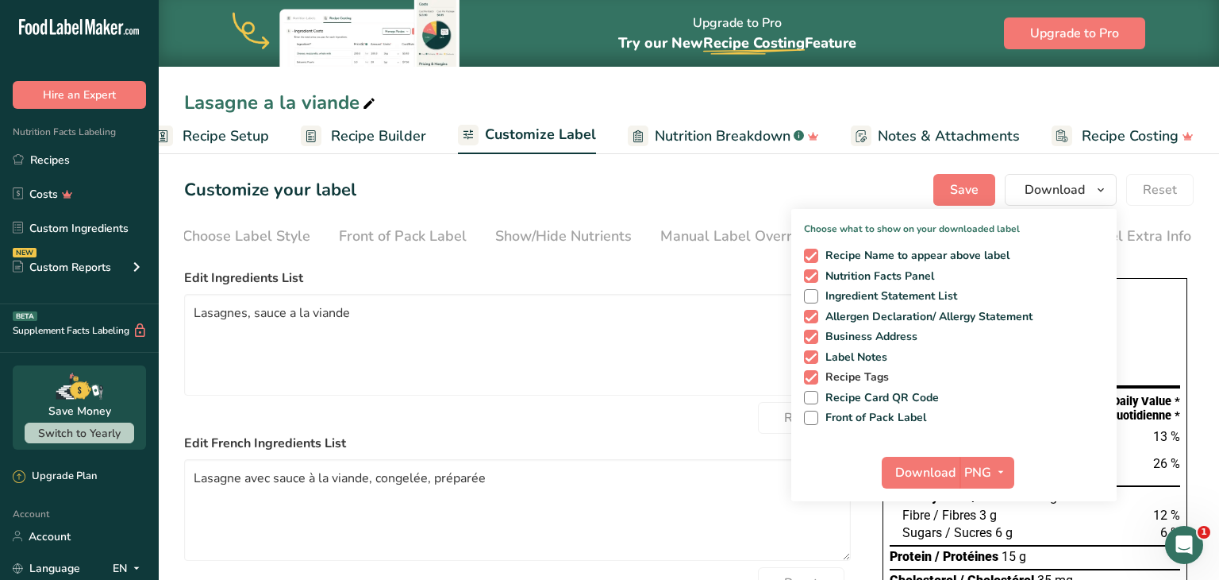
click at [816, 380] on span at bounding box center [811, 377] width 14 height 14
click at [815, 380] on input "Recipe Tags" at bounding box center [809, 377] width 10 height 10
checkbox input "false"
click at [812, 360] on span at bounding box center [811, 357] width 14 height 14
click at [812, 360] on input "Label Notes" at bounding box center [809, 357] width 10 height 10
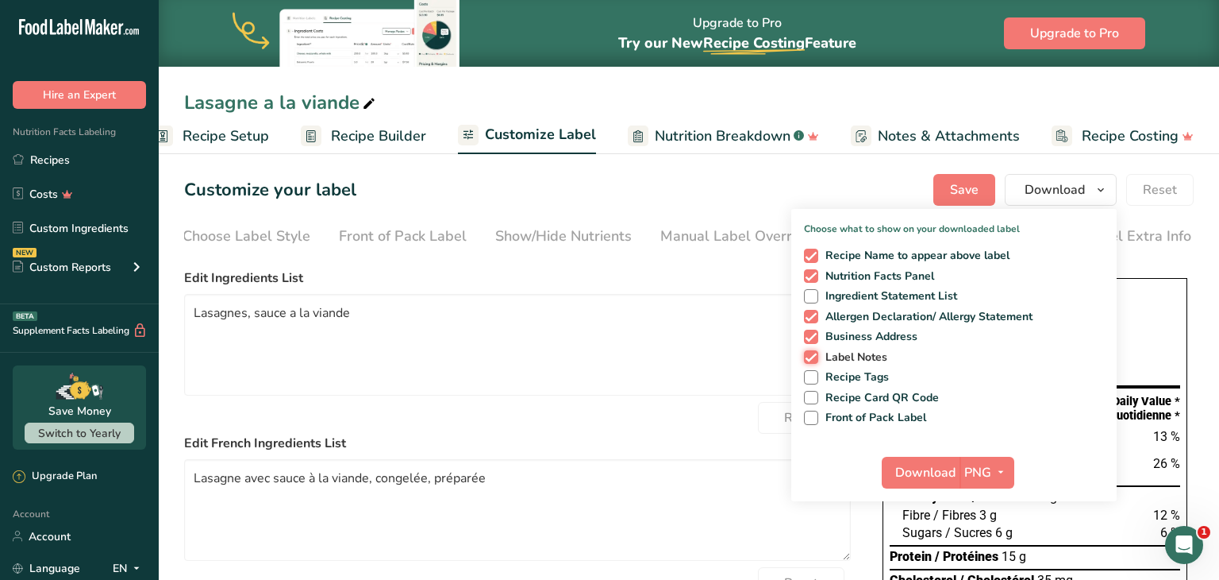
checkbox input "false"
click at [812, 313] on span at bounding box center [811, 317] width 14 height 14
click at [812, 313] on input "Allergen Declaration/ Allergy Statement" at bounding box center [809, 316] width 10 height 10
checkbox input "false"
click at [818, 198] on div "Customize your label Save Download Choose what to show on your downloaded label…" at bounding box center [689, 190] width 1010 height 32
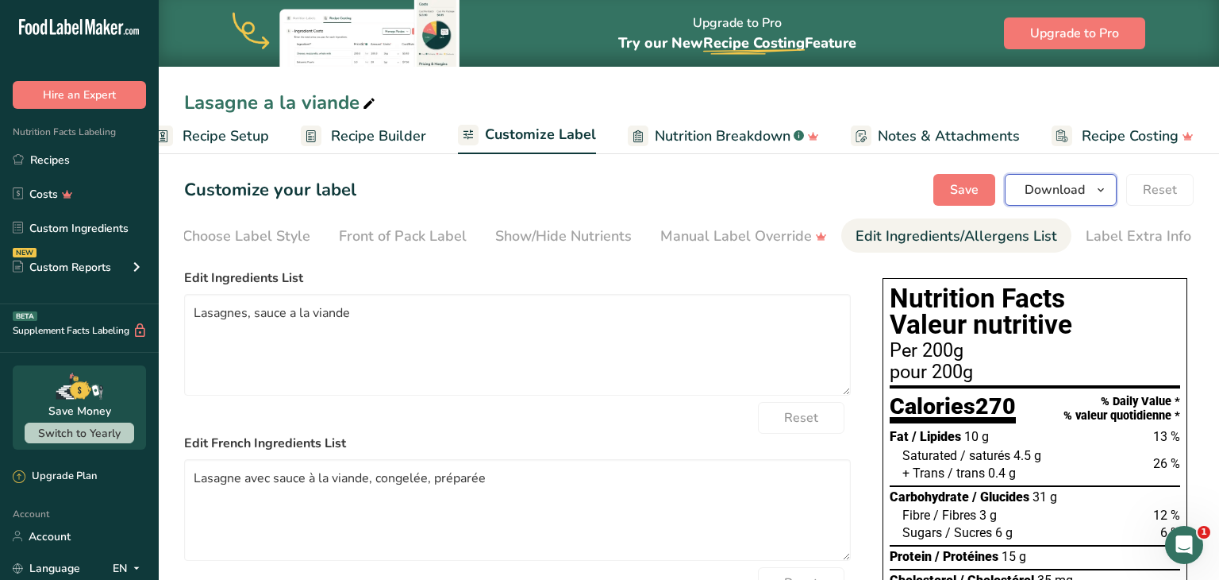
click at [1045, 195] on span "Download" at bounding box center [1055, 189] width 60 height 19
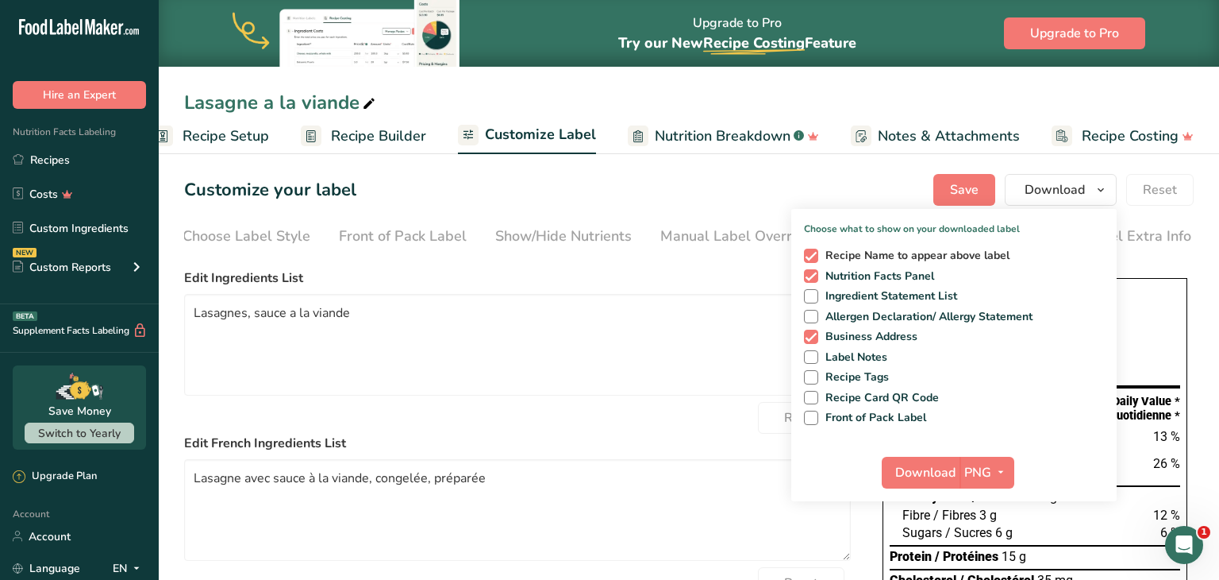
click at [811, 256] on span at bounding box center [811, 255] width 14 height 14
click at [811, 256] on input "Recipe Name to appear above label" at bounding box center [809, 255] width 10 height 10
checkbox input "false"
click at [813, 338] on span at bounding box center [811, 336] width 14 height 14
click at [813, 338] on input "Business Address" at bounding box center [809, 336] width 10 height 10
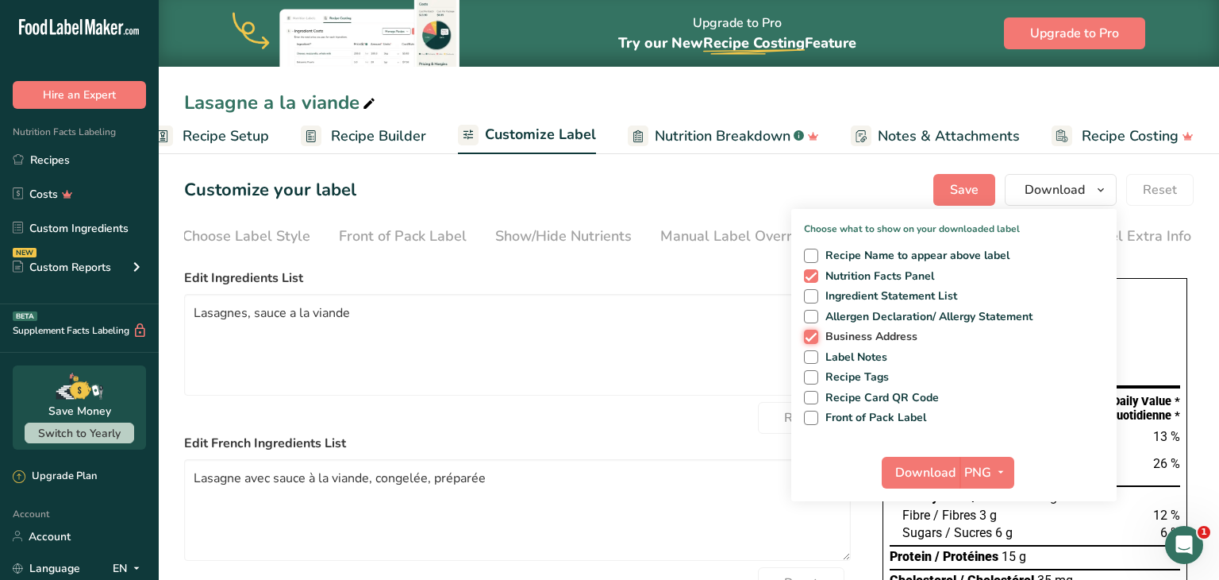
checkbox input "false"
click at [996, 473] on icon "button" at bounding box center [1001, 472] width 13 height 20
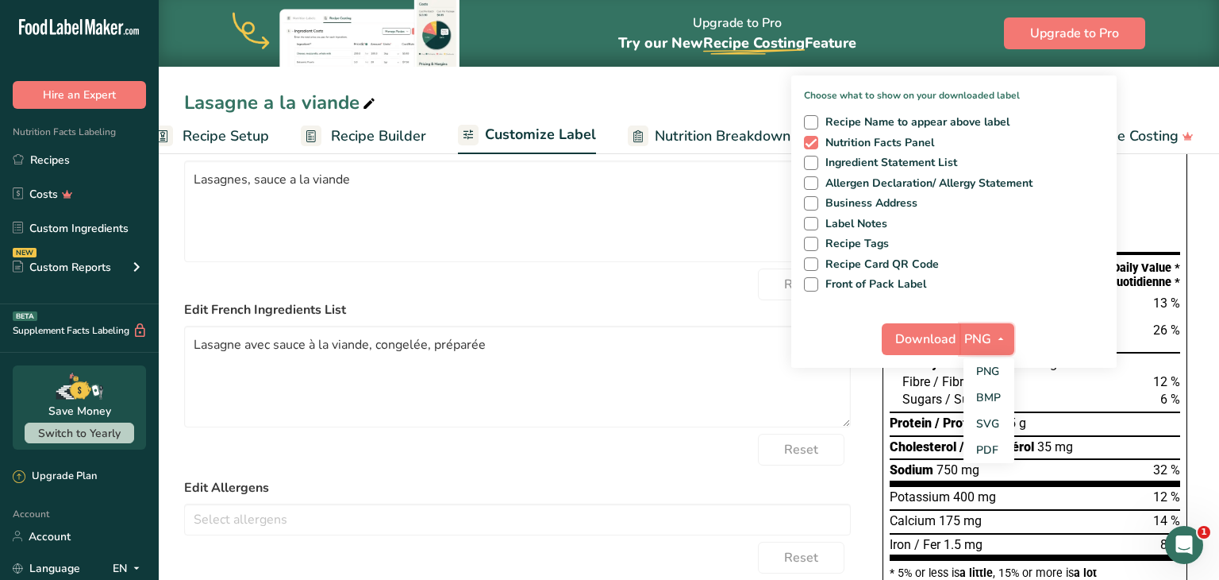
scroll to position [139, 0]
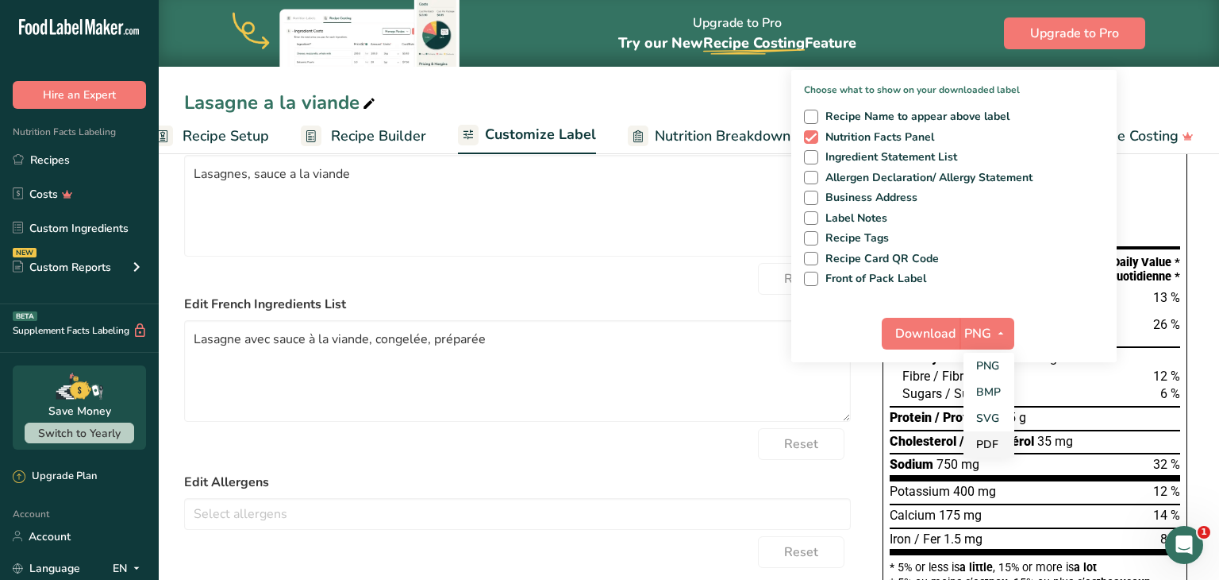
click at [992, 447] on link "PDF" at bounding box center [989, 444] width 51 height 26
click at [930, 331] on span "Download" at bounding box center [926, 333] width 60 height 19
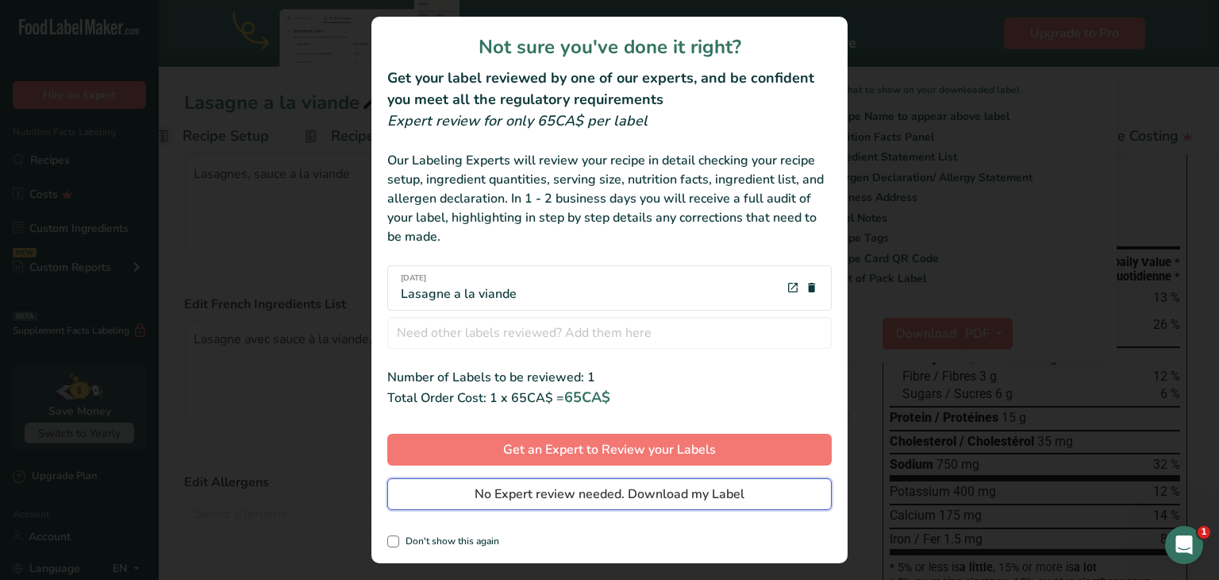
click at [646, 499] on span "No Expert review needed. Download my Label" at bounding box center [610, 493] width 270 height 19
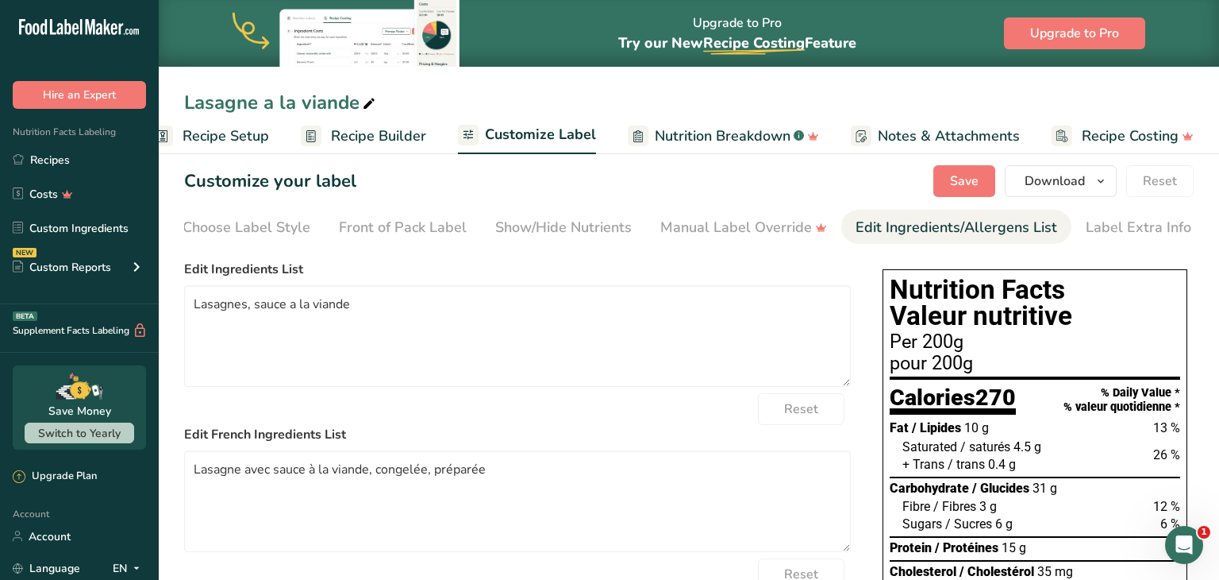
scroll to position [0, 0]
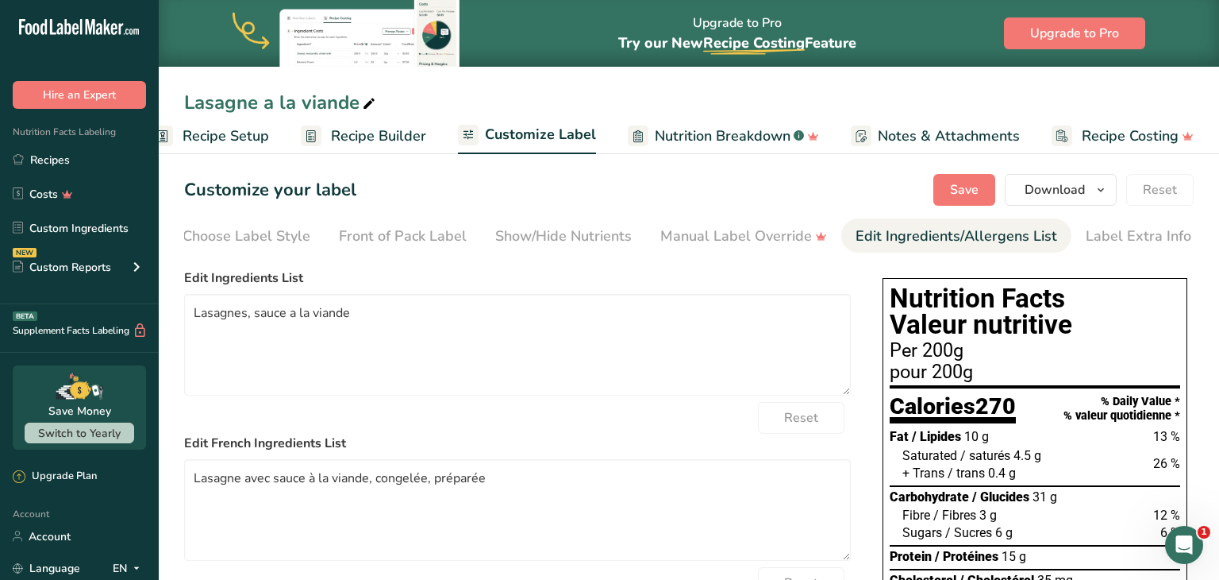
click at [938, 313] on h1 "Nutrition Facts Valeur nutritive" at bounding box center [1035, 311] width 291 height 53
click at [970, 314] on h1 "Nutrition Facts Valeur nutritive" at bounding box center [1035, 311] width 291 height 53
click at [991, 304] on h1 "Nutrition Facts Valeur nutritive" at bounding box center [1035, 311] width 291 height 53
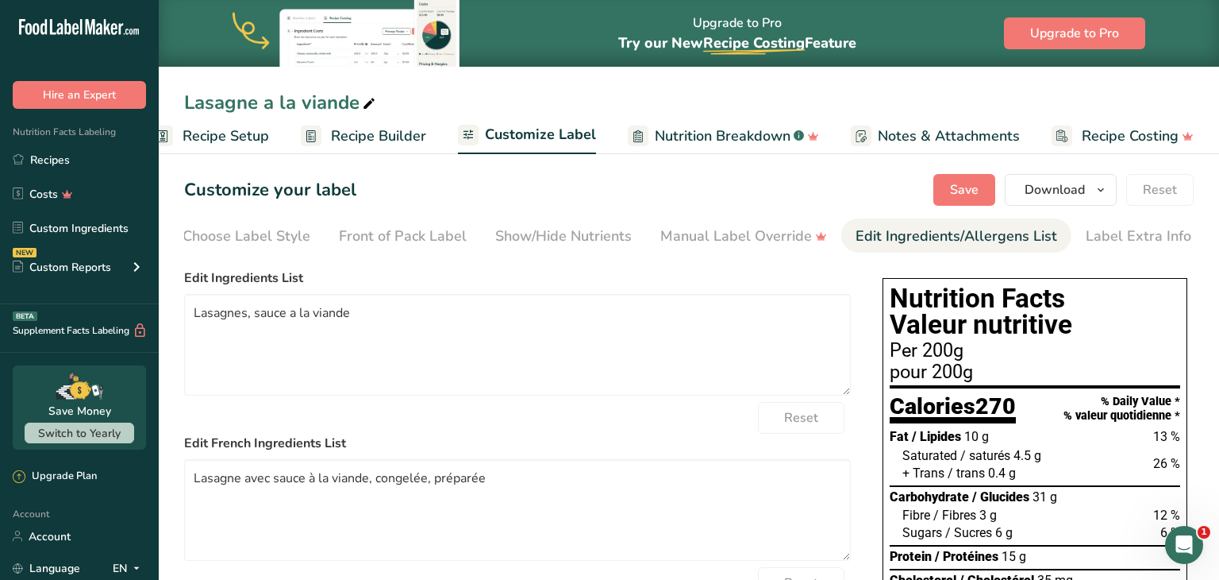
click at [912, 360] on div "Per 200g" at bounding box center [1035, 350] width 291 height 19
click at [284, 241] on div "Choose Label Style" at bounding box center [247, 235] width 128 height 21
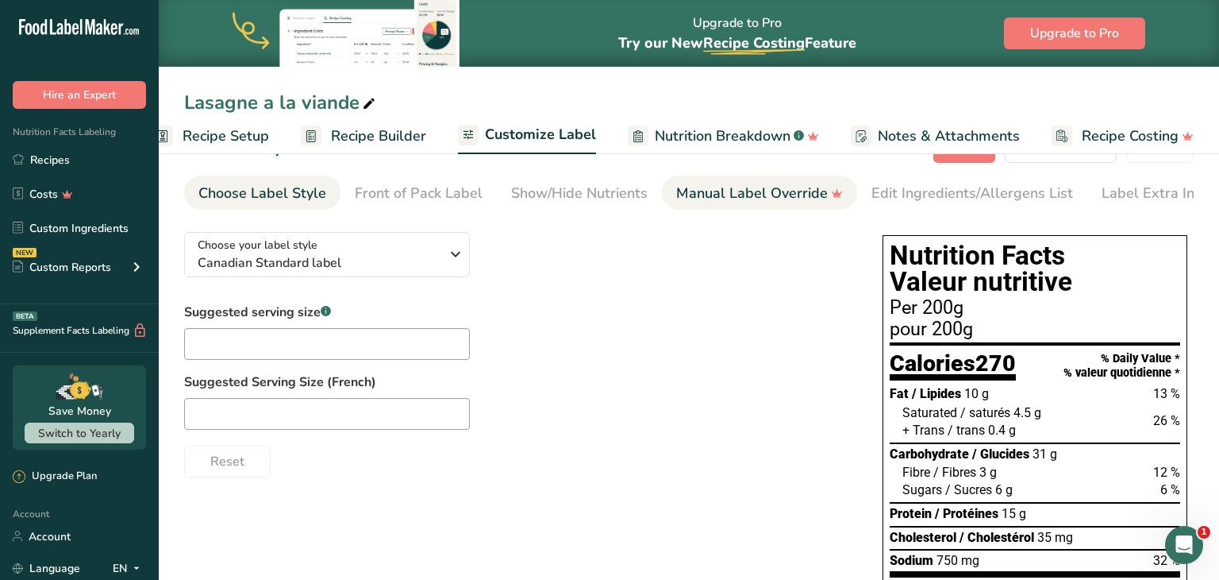
scroll to position [44, 0]
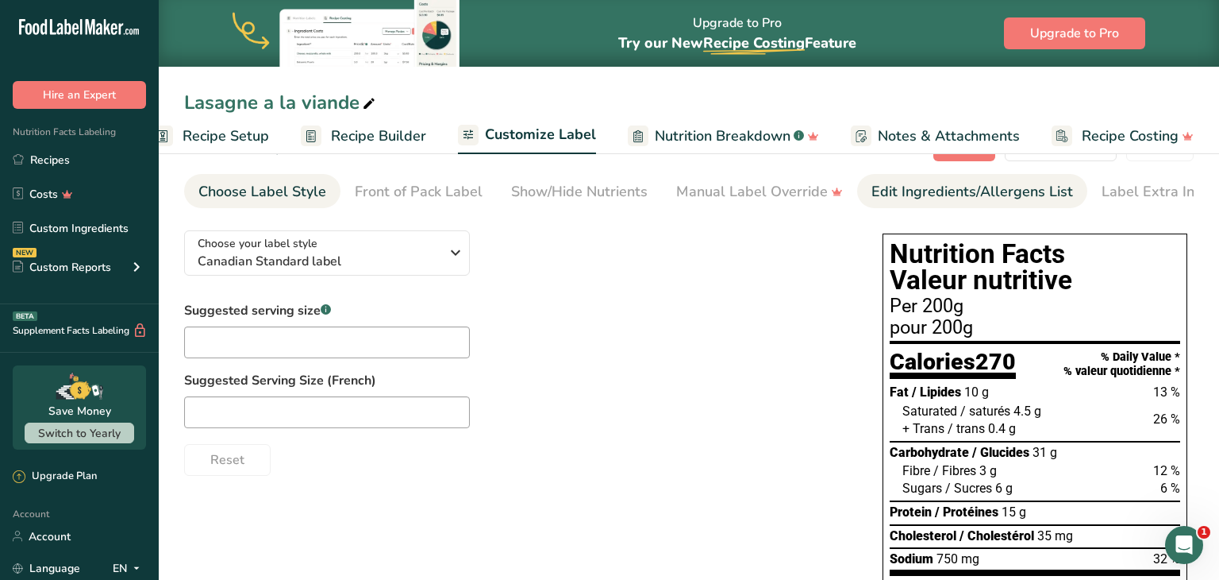
click at [946, 198] on div "Edit Ingredients/Allergens List" at bounding box center [973, 191] width 202 height 21
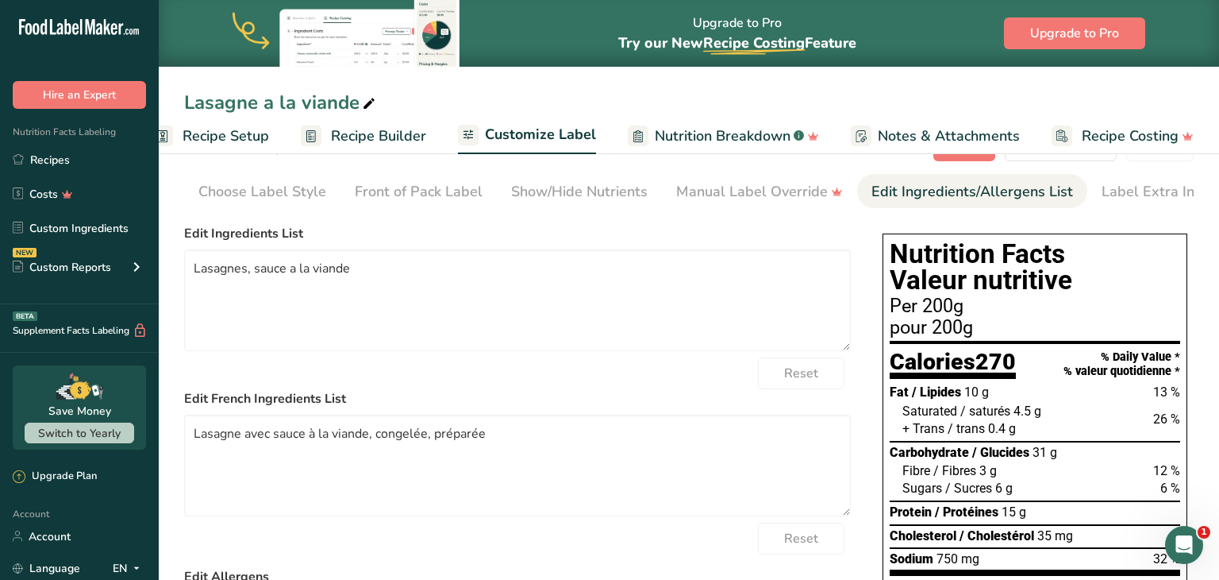
scroll to position [0, 16]
click at [803, 193] on div "Manual Label Override" at bounding box center [744, 191] width 167 height 21
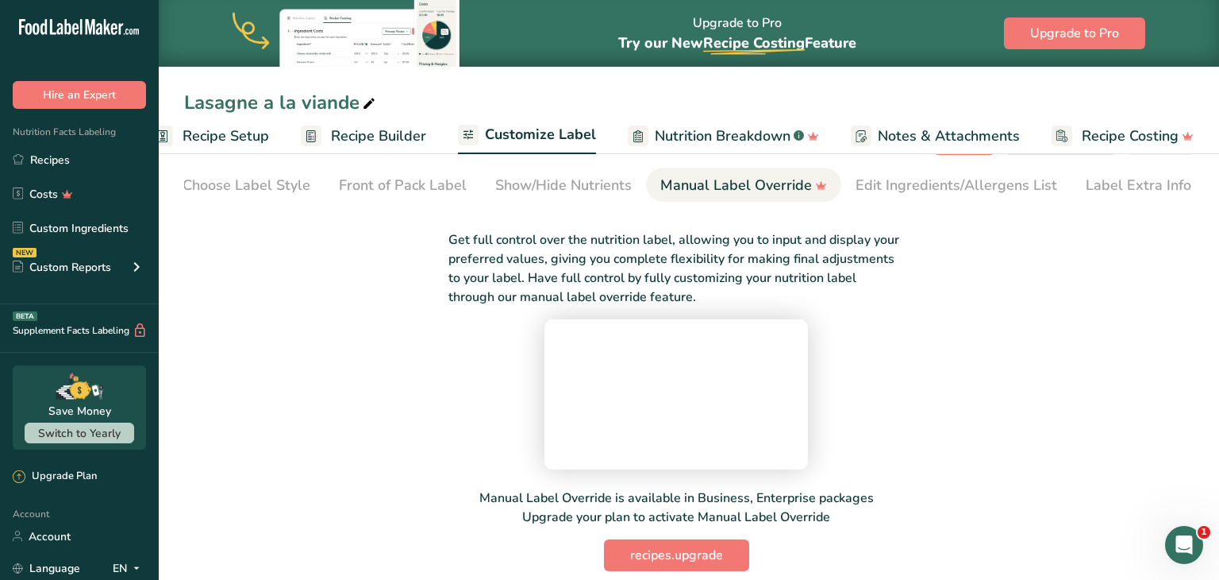
scroll to position [0, 0]
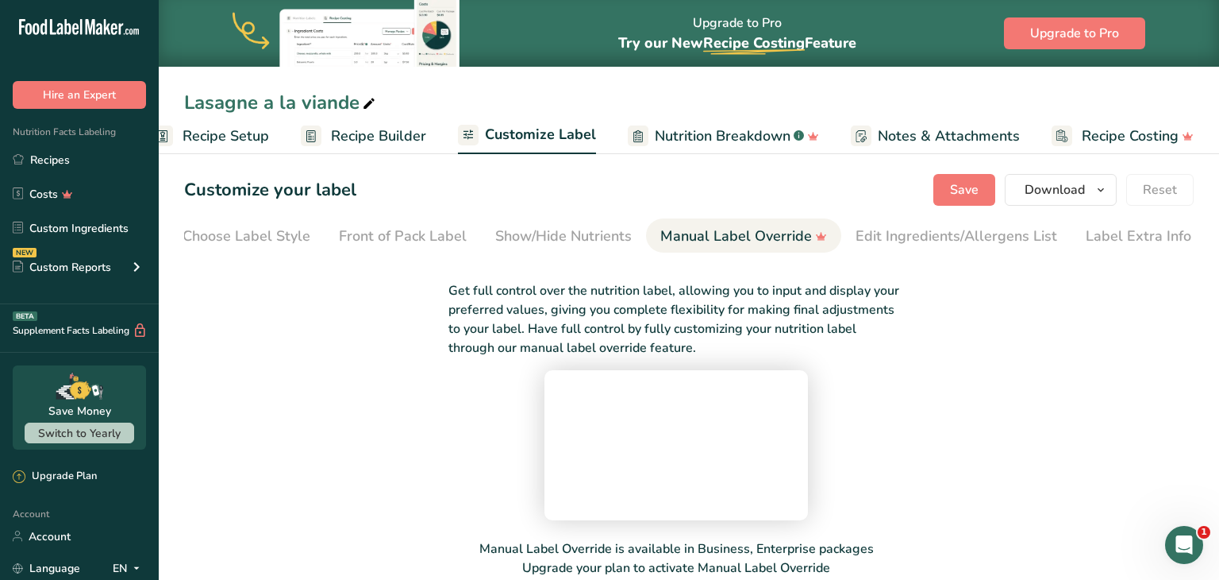
click at [661, 128] on span "Nutrition Breakdown" at bounding box center [723, 135] width 136 height 21
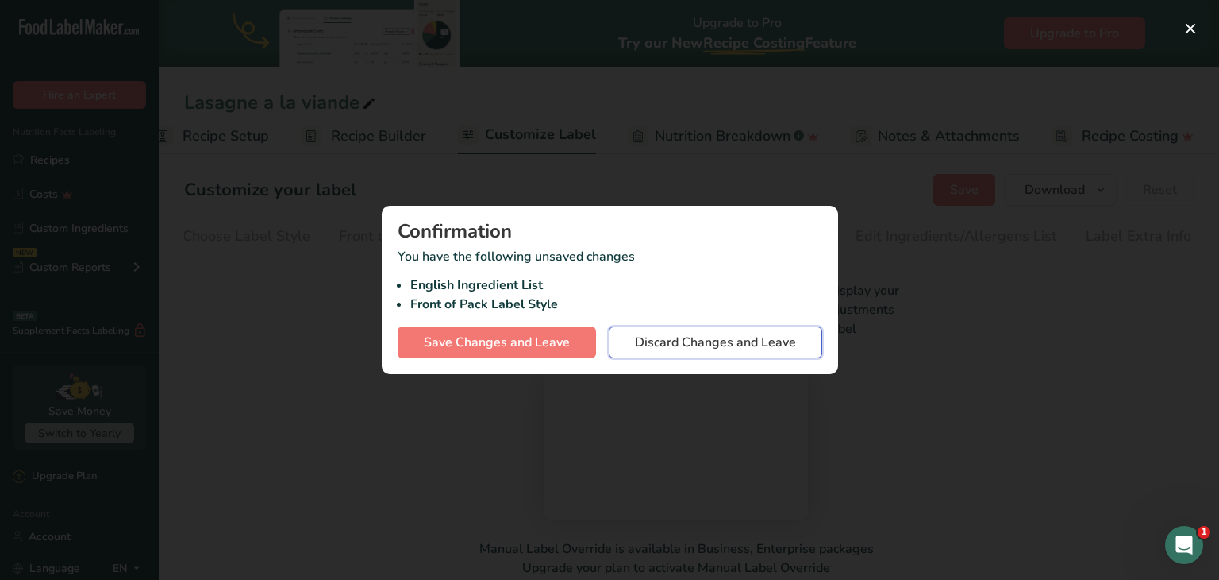
click at [688, 354] on button "Discard Changes and Leave" at bounding box center [716, 342] width 214 height 32
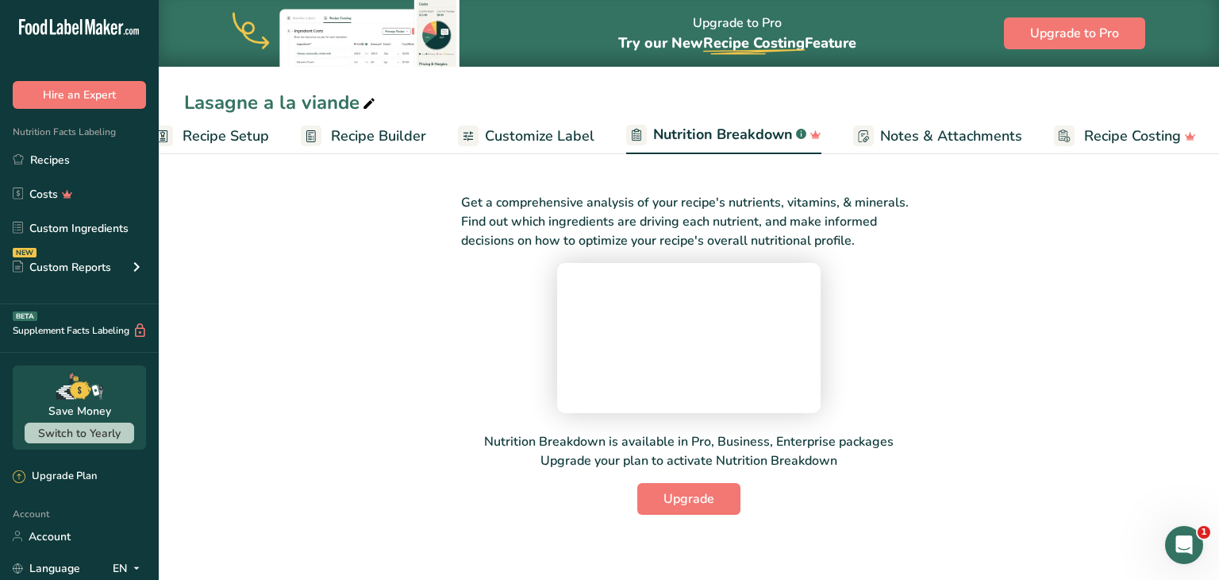
scroll to position [140, 0]
click at [359, 136] on span "Recipe Builder" at bounding box center [378, 135] width 95 height 21
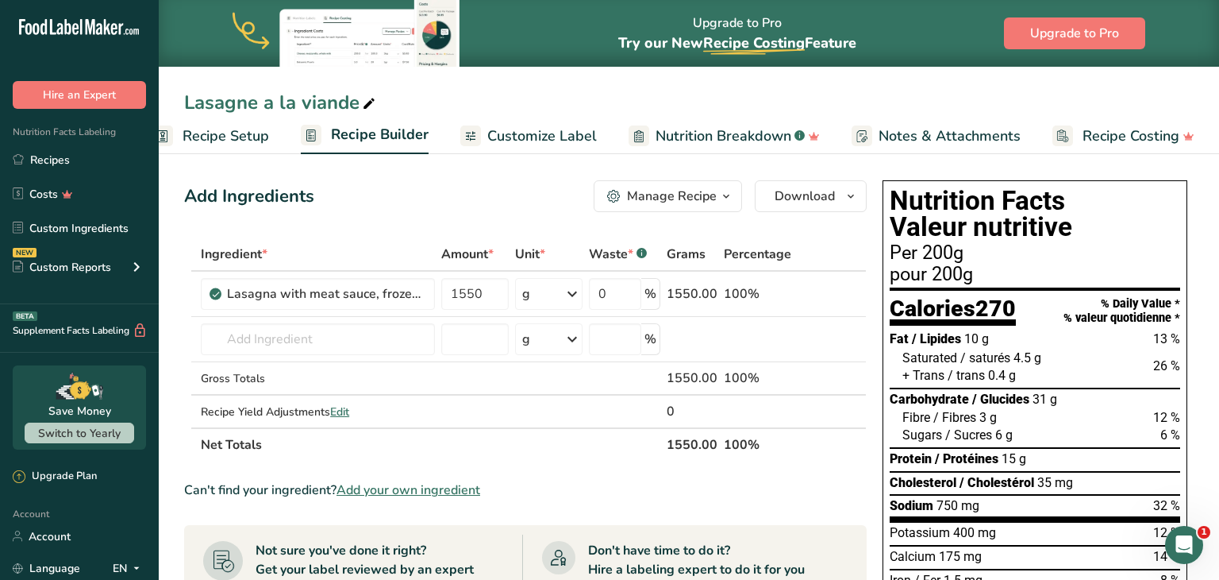
click at [669, 187] on div "Manage Recipe" at bounding box center [672, 196] width 90 height 19
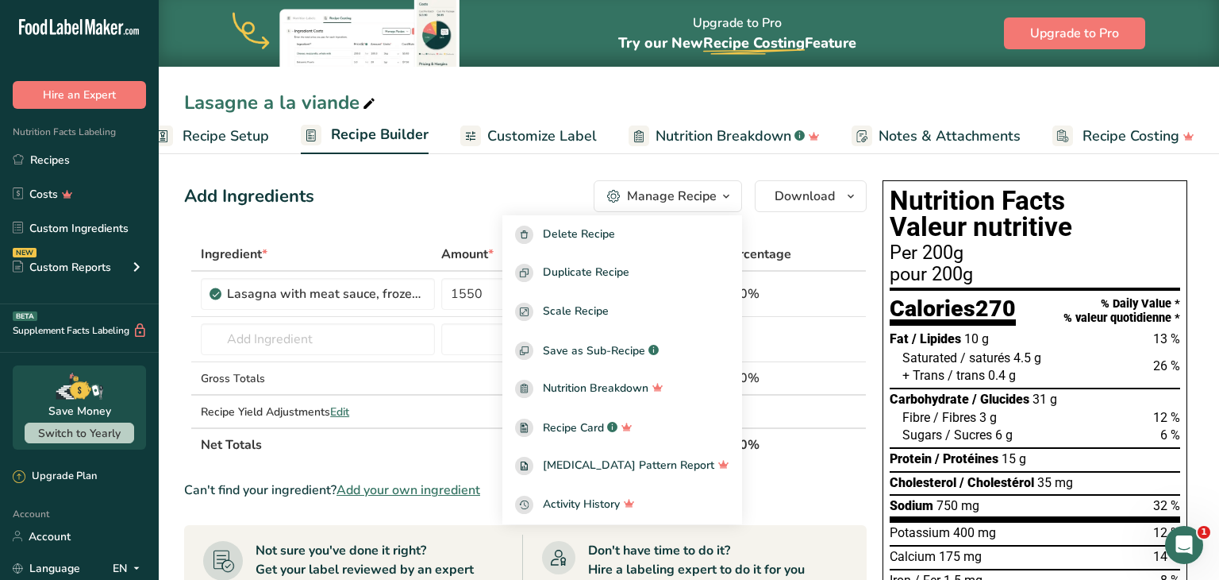
click at [471, 195] on div "Add Ingredients Manage Recipe Delete Recipe Duplicate Recipe Scale Recipe Save …" at bounding box center [525, 196] width 683 height 32
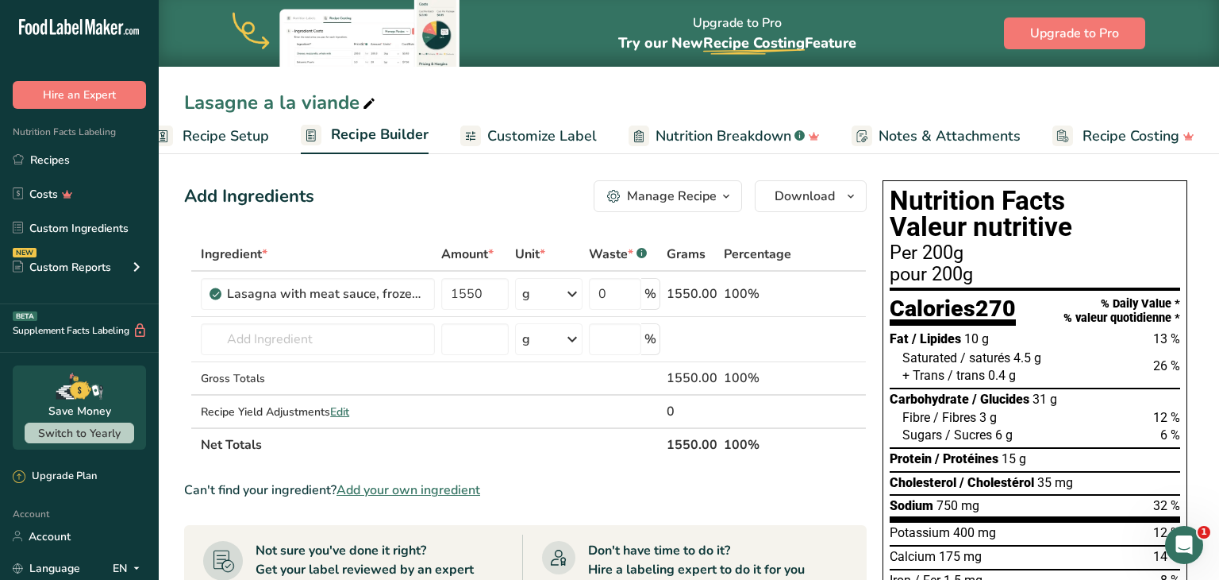
click at [248, 129] on span "Recipe Setup" at bounding box center [226, 135] width 87 height 21
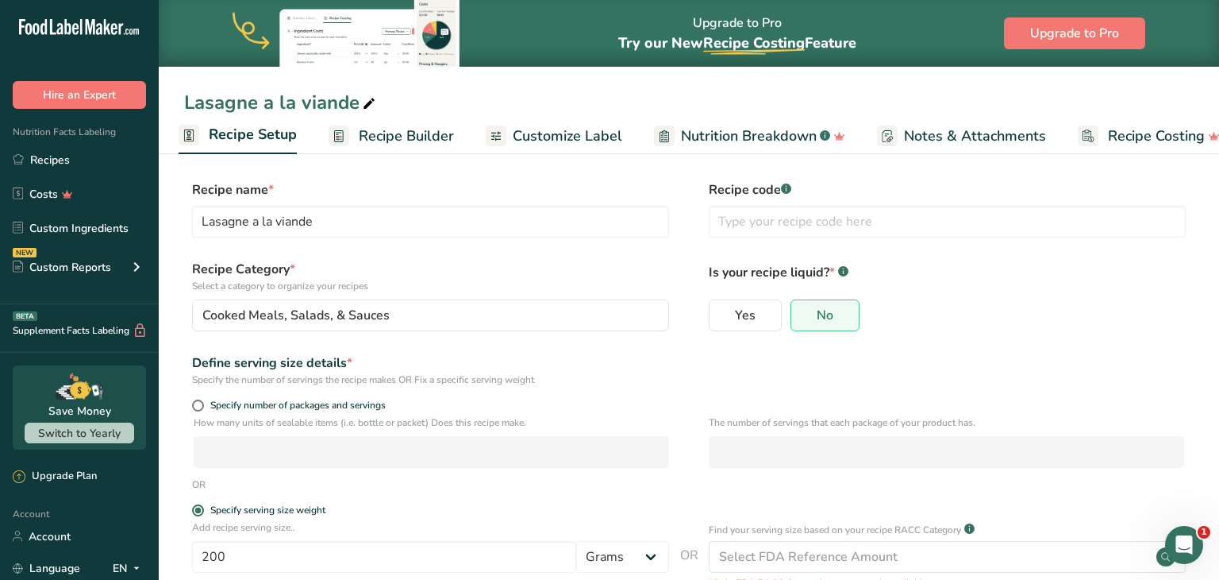
click at [406, 134] on span "Recipe Builder" at bounding box center [406, 135] width 95 height 21
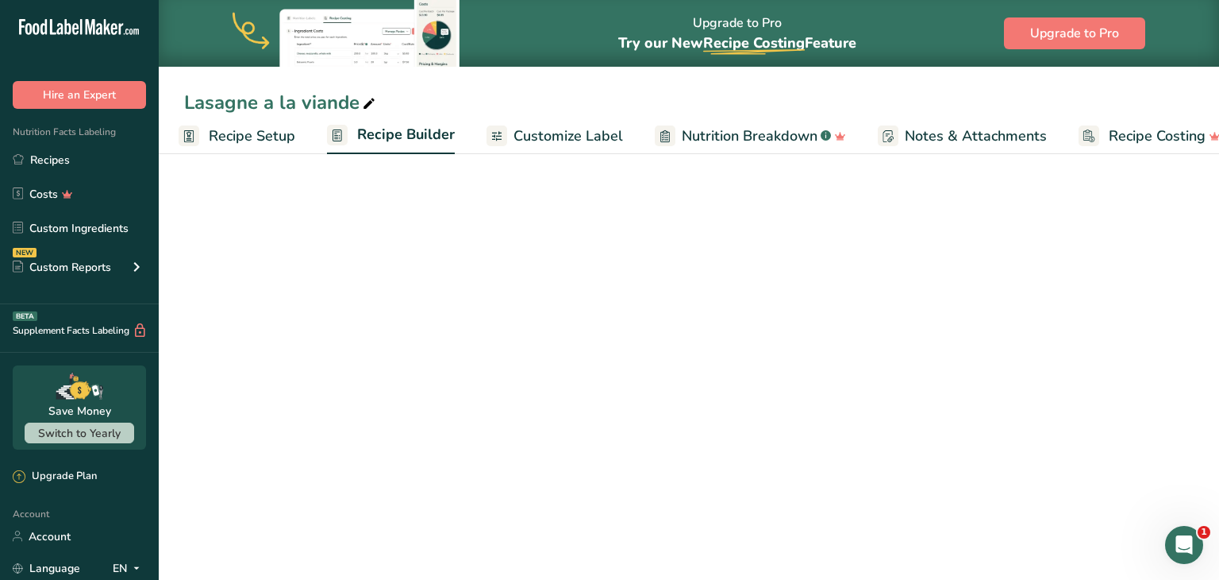
scroll to position [0, 32]
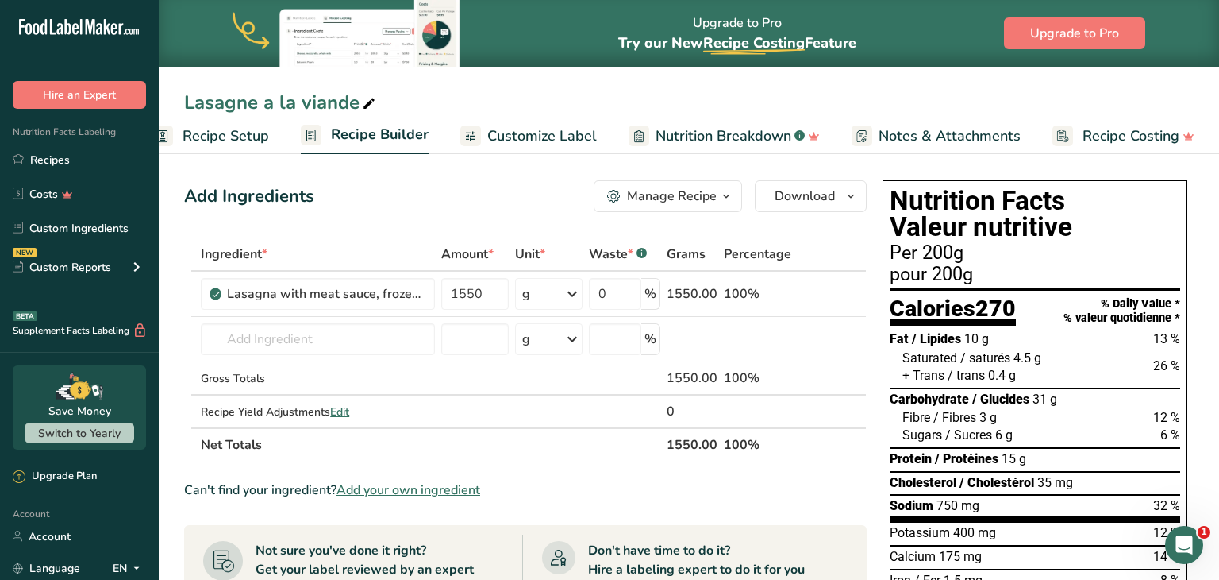
click at [551, 135] on span "Customize Label" at bounding box center [542, 135] width 110 height 21
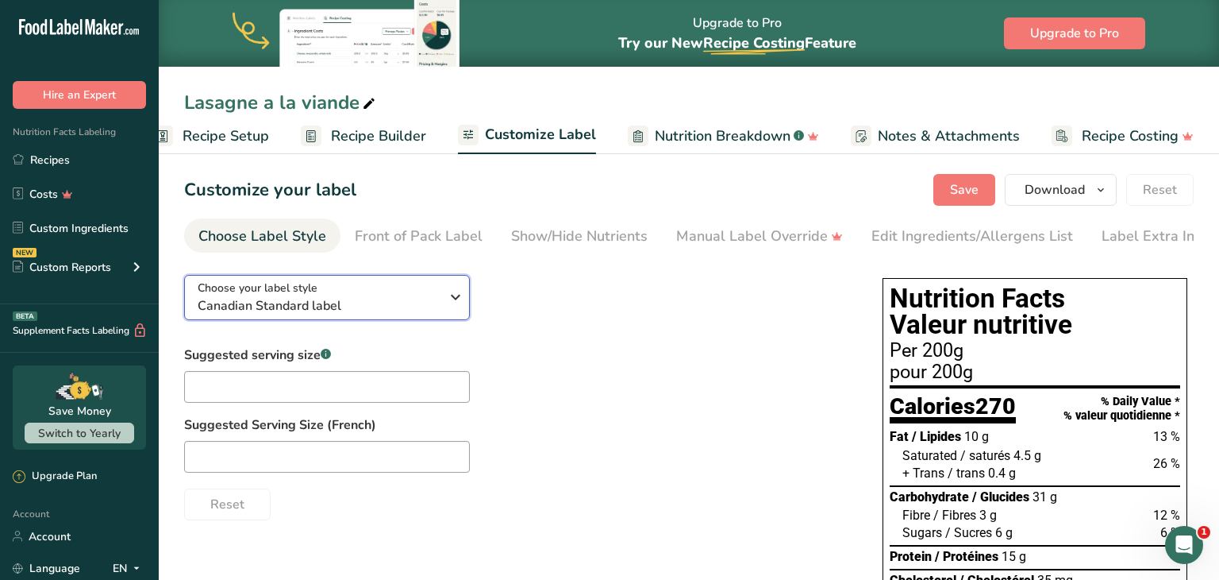
click at [457, 310] on icon "button" at bounding box center [455, 297] width 19 height 29
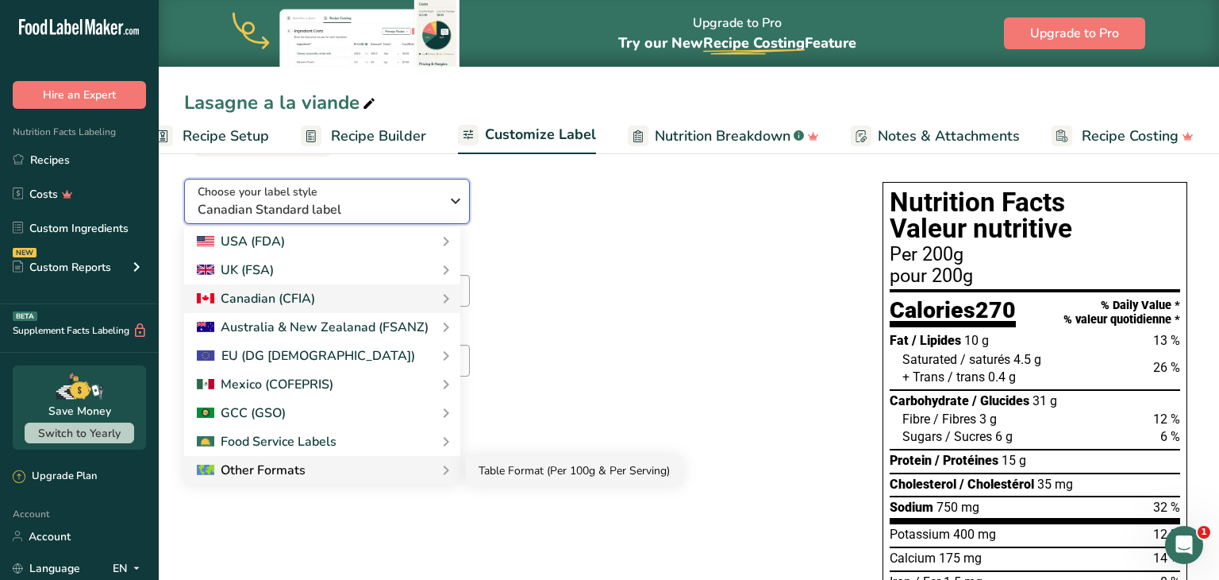
scroll to position [76, 0]
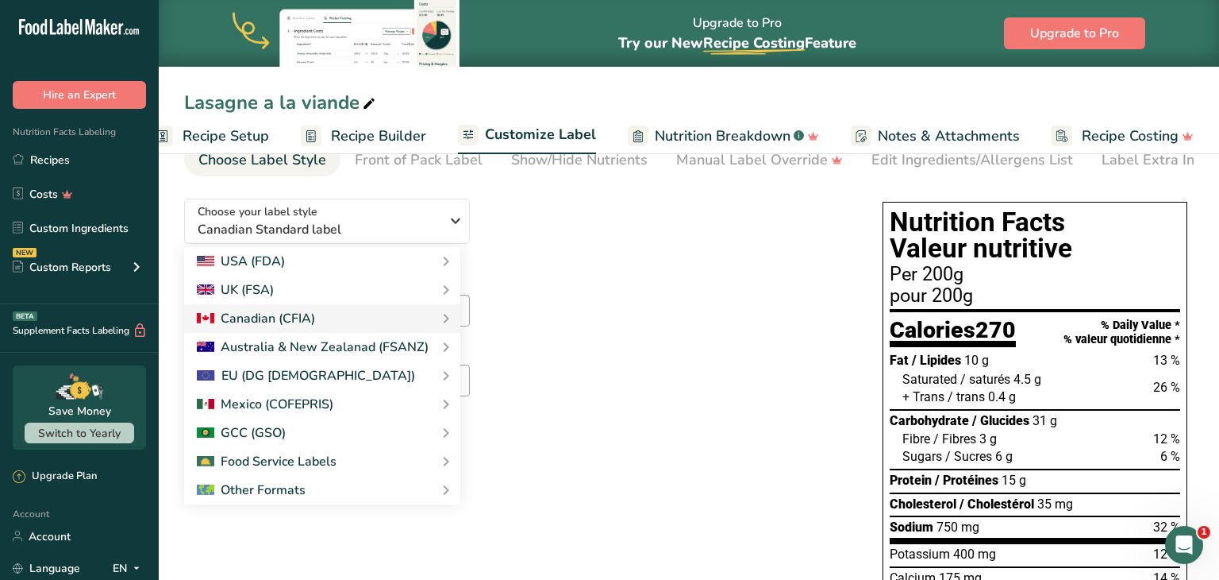
click at [606, 337] on div "Suggested serving size .a-a{fill:#347362;}.b-a{fill:#fff;} Suggested Serving Si…" at bounding box center [517, 356] width 667 height 175
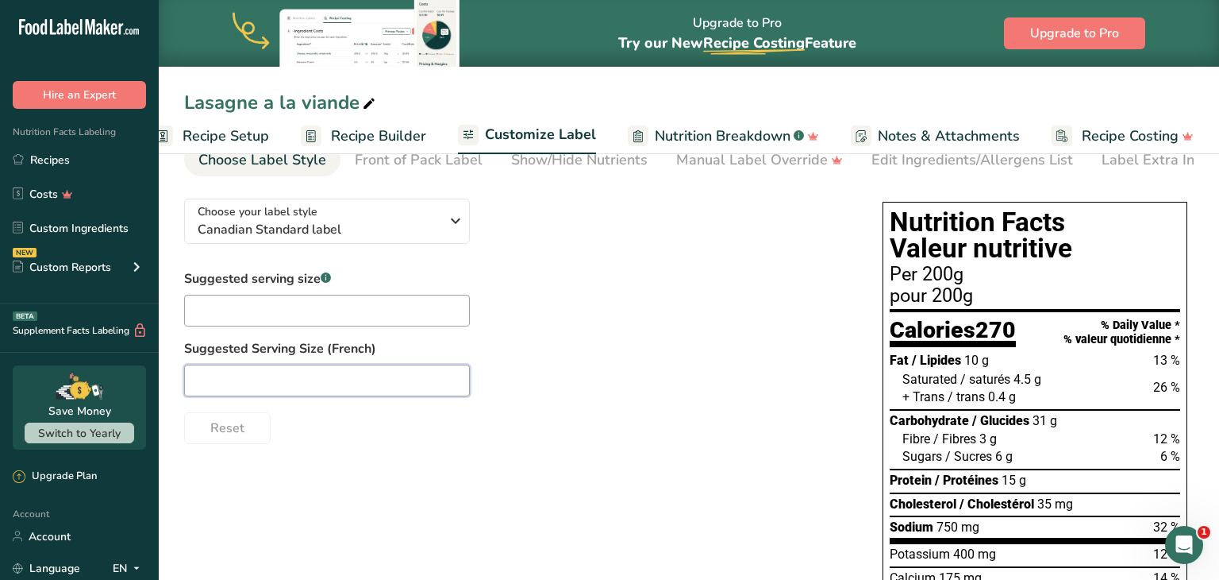
click at [404, 384] on input "text" at bounding box center [327, 380] width 286 height 32
click at [799, 383] on div at bounding box center [517, 380] width 667 height 32
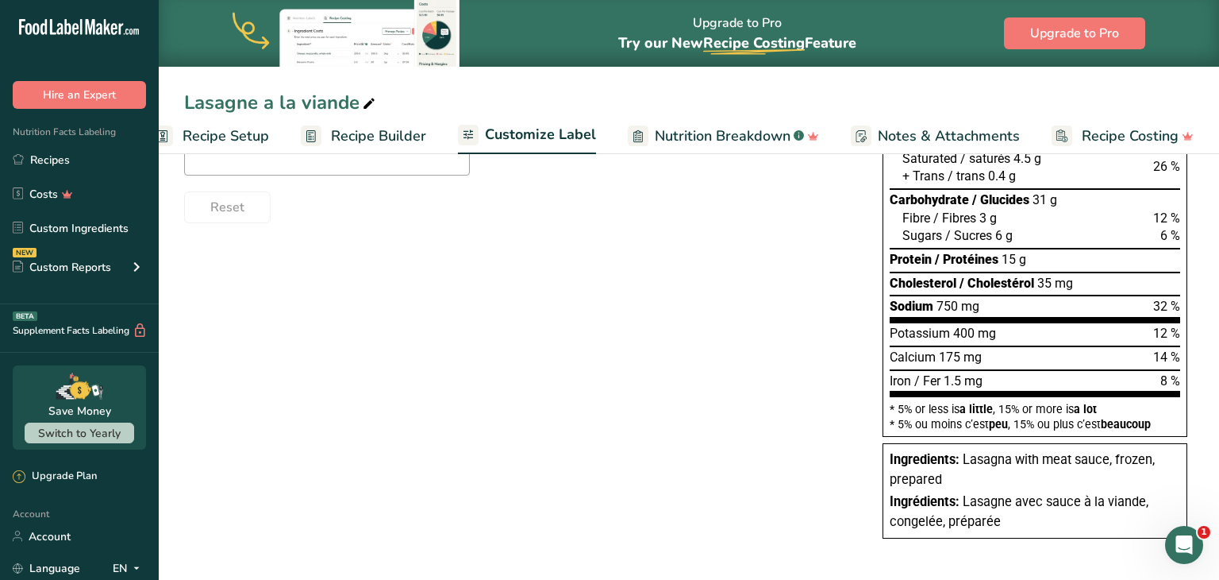
scroll to position [0, 0]
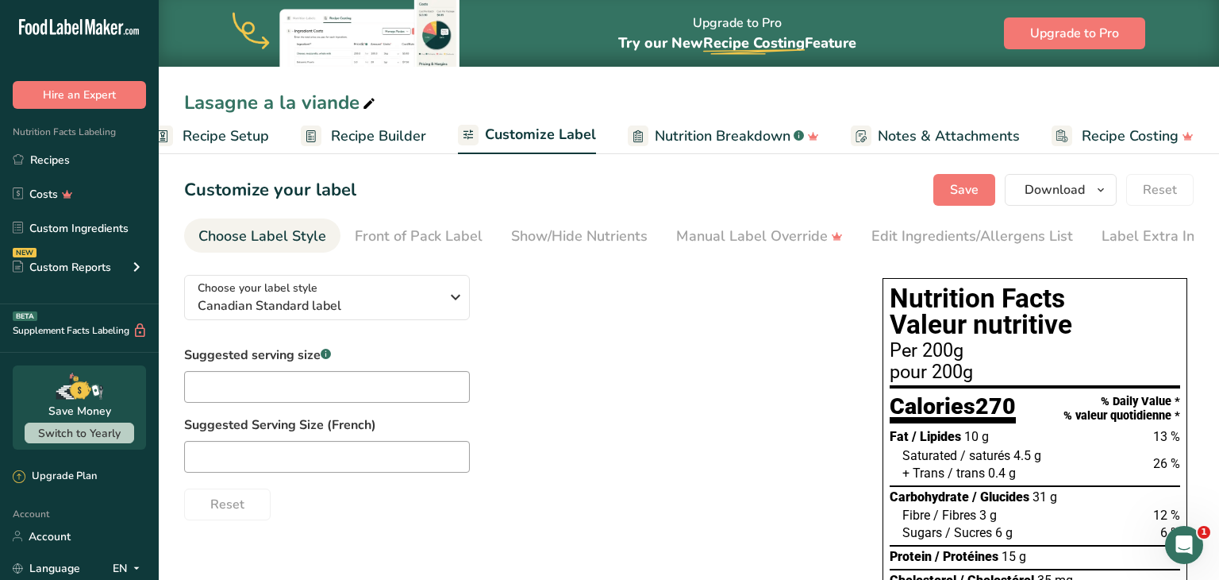
click at [247, 129] on span "Recipe Setup" at bounding box center [226, 135] width 87 height 21
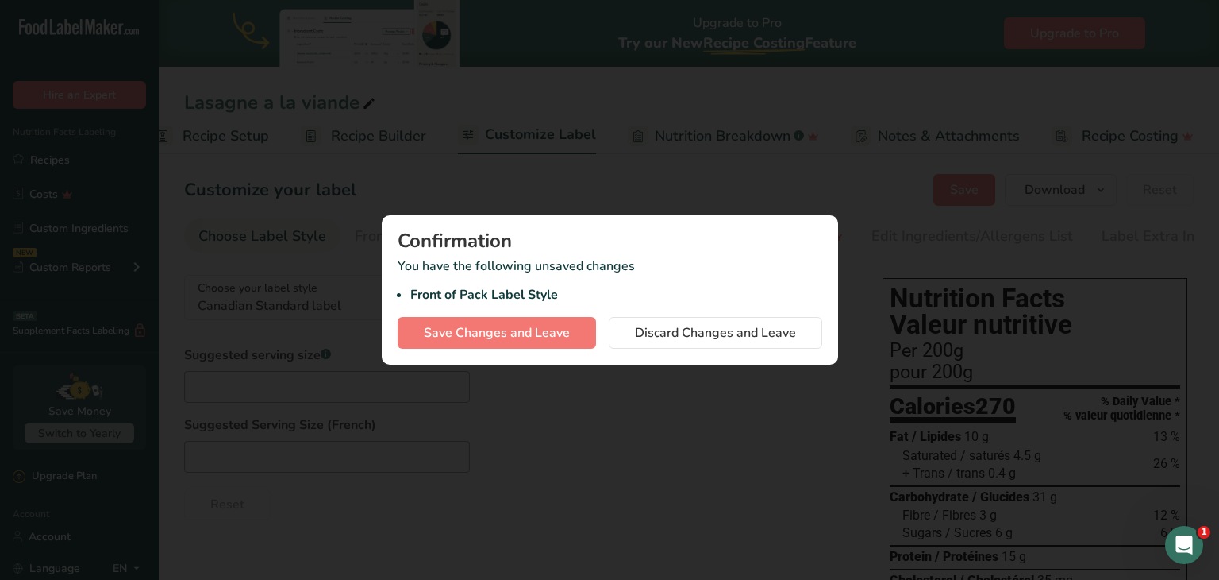
scroll to position [0, 6]
click at [697, 337] on span "Discard Changes and Leave" at bounding box center [715, 332] width 161 height 19
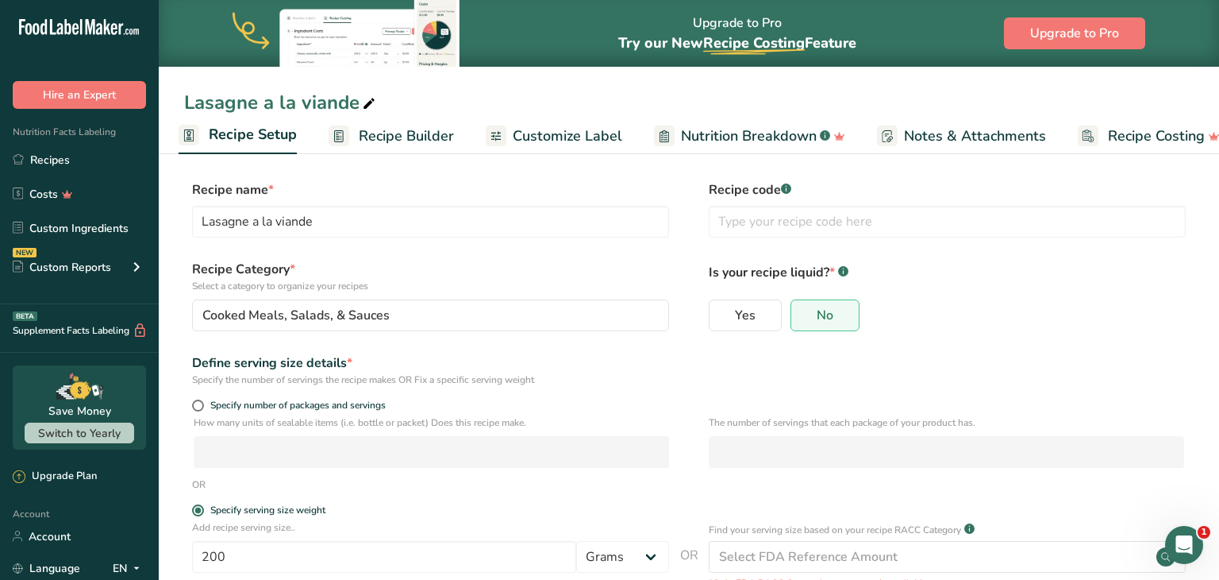
click at [401, 122] on link "Recipe Builder" at bounding box center [391, 136] width 125 height 36
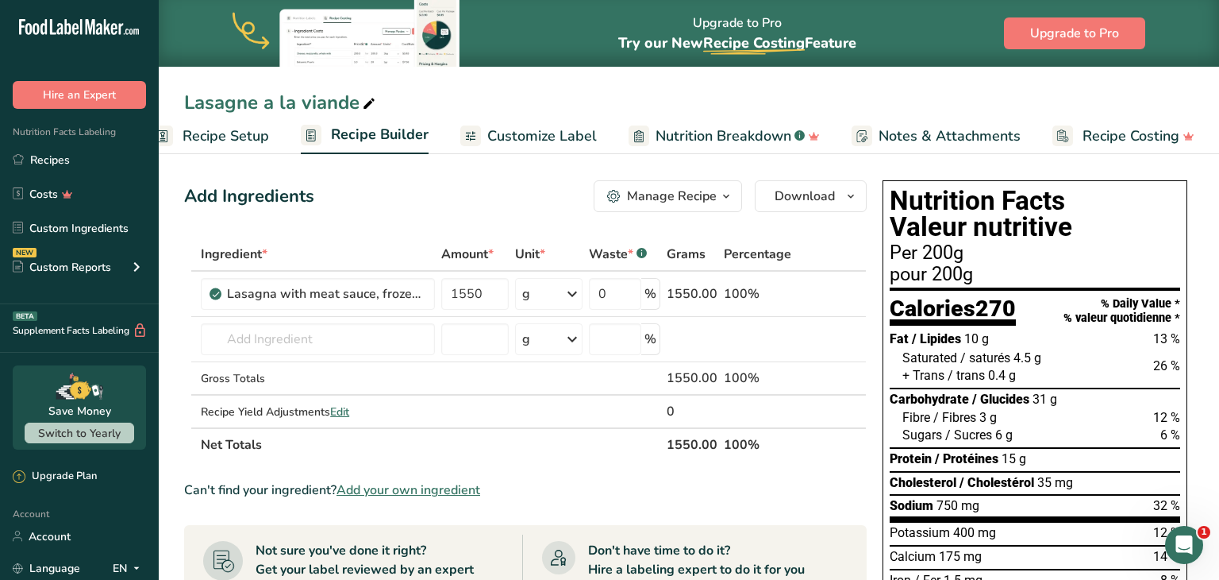
click at [706, 135] on span "Nutrition Breakdown" at bounding box center [724, 135] width 136 height 21
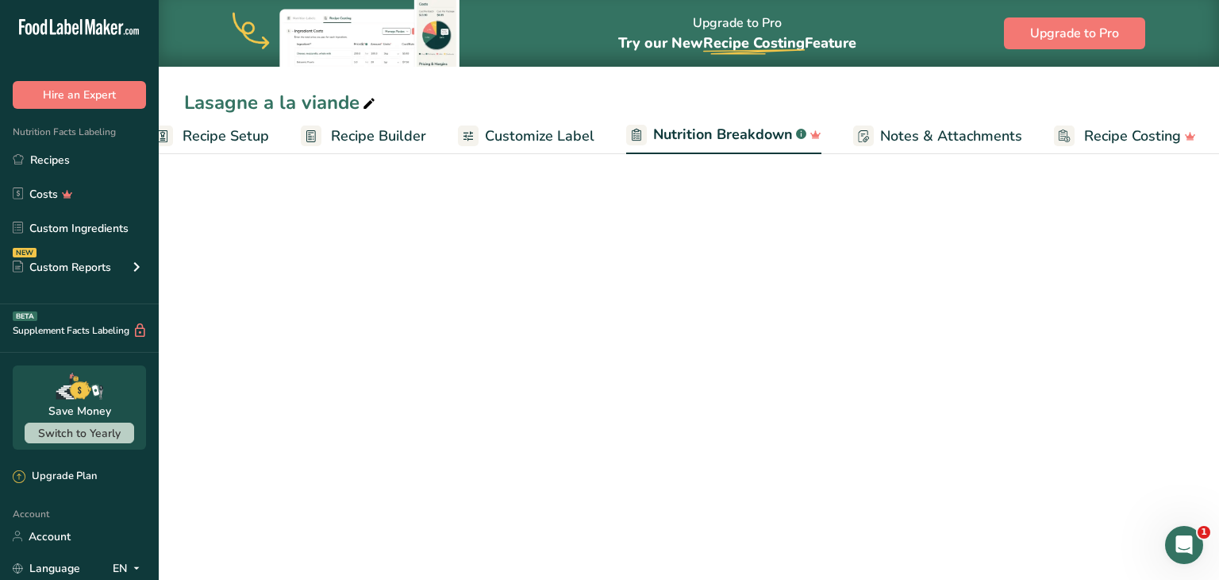
scroll to position [0, 33]
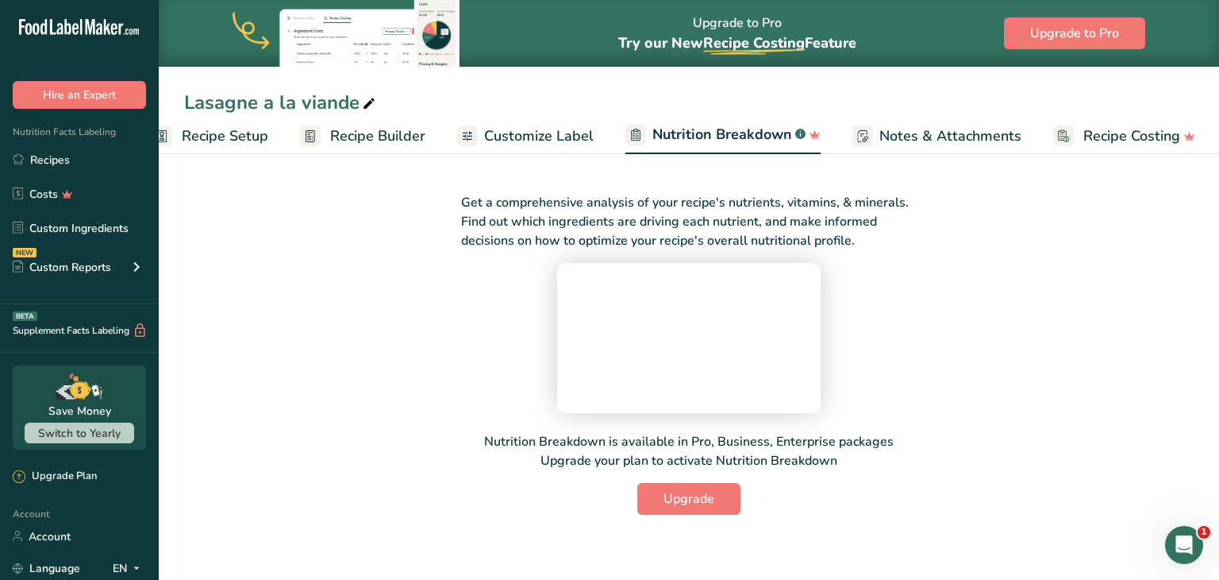
click at [573, 141] on span "Customize Label" at bounding box center [539, 135] width 110 height 21
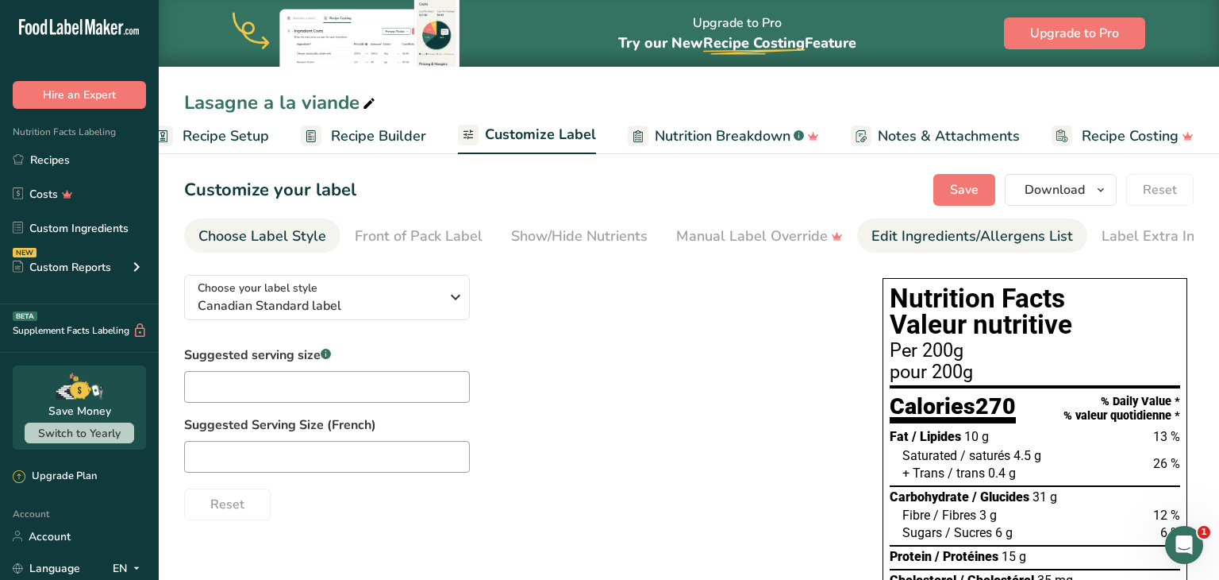
click at [888, 229] on div "Edit Ingredients/Allergens List" at bounding box center [973, 235] width 202 height 21
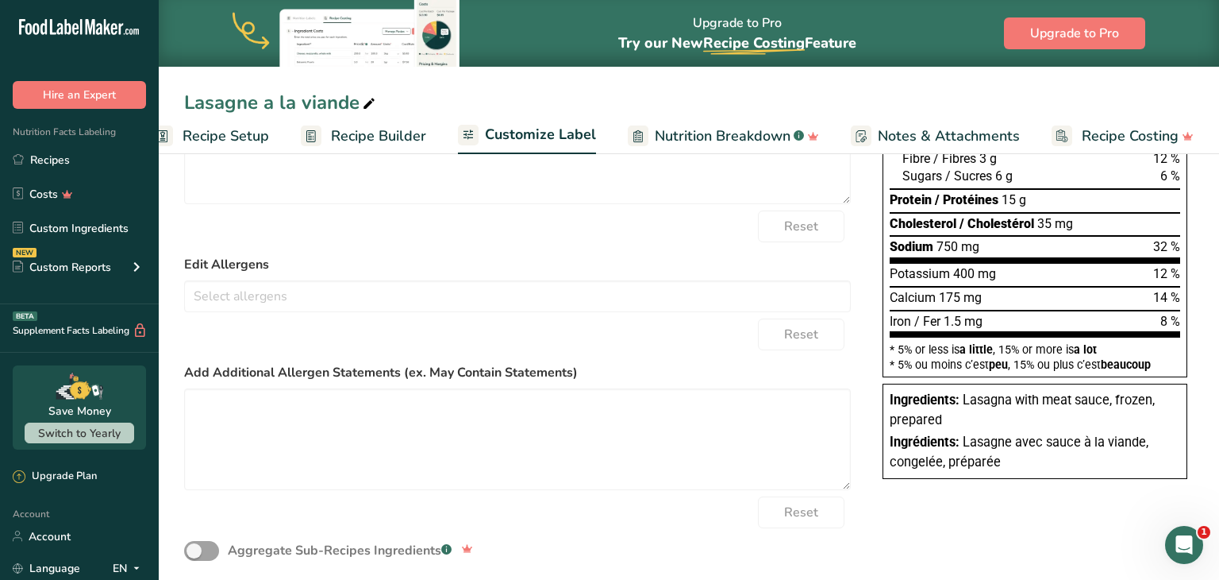
scroll to position [358, 0]
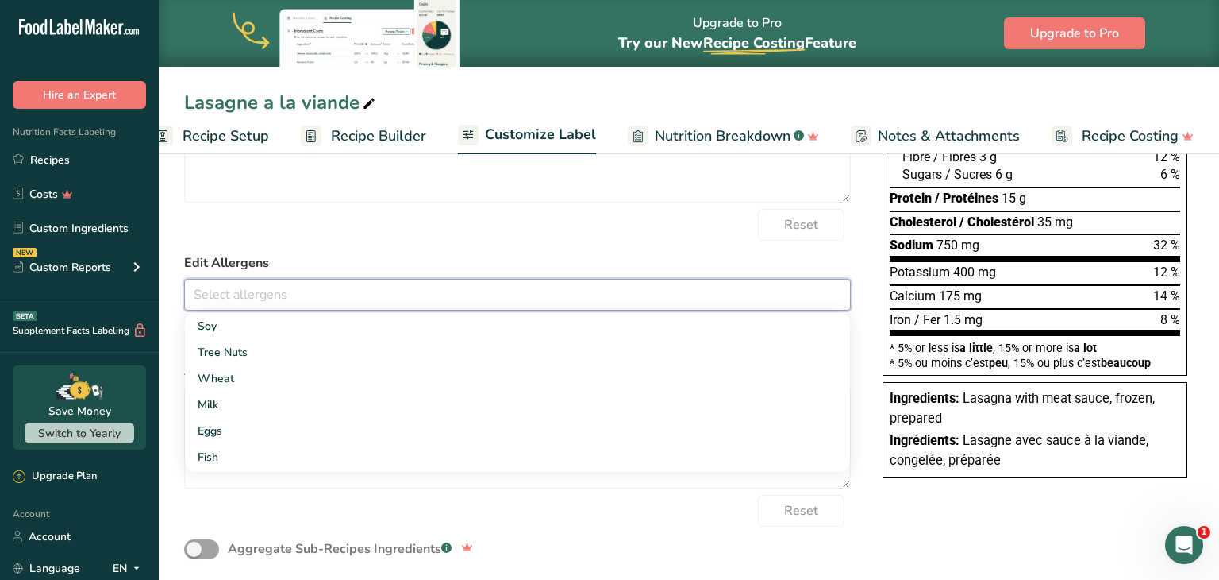
click at [563, 299] on input "text" at bounding box center [517, 294] width 665 height 25
click at [473, 405] on link "Milk" at bounding box center [517, 404] width 665 height 26
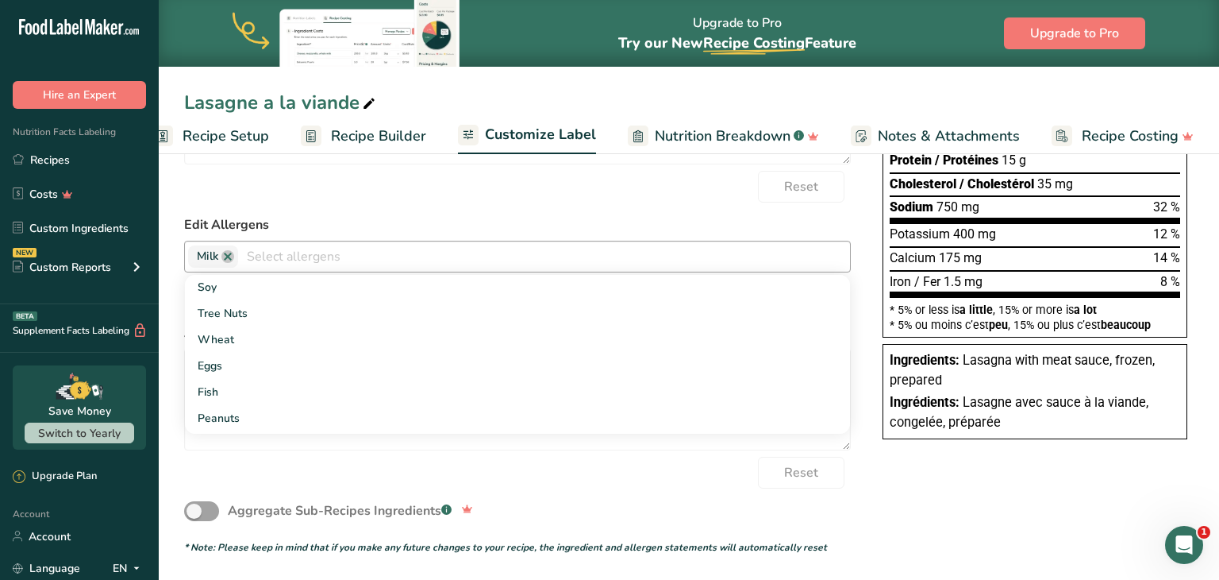
scroll to position [0, 0]
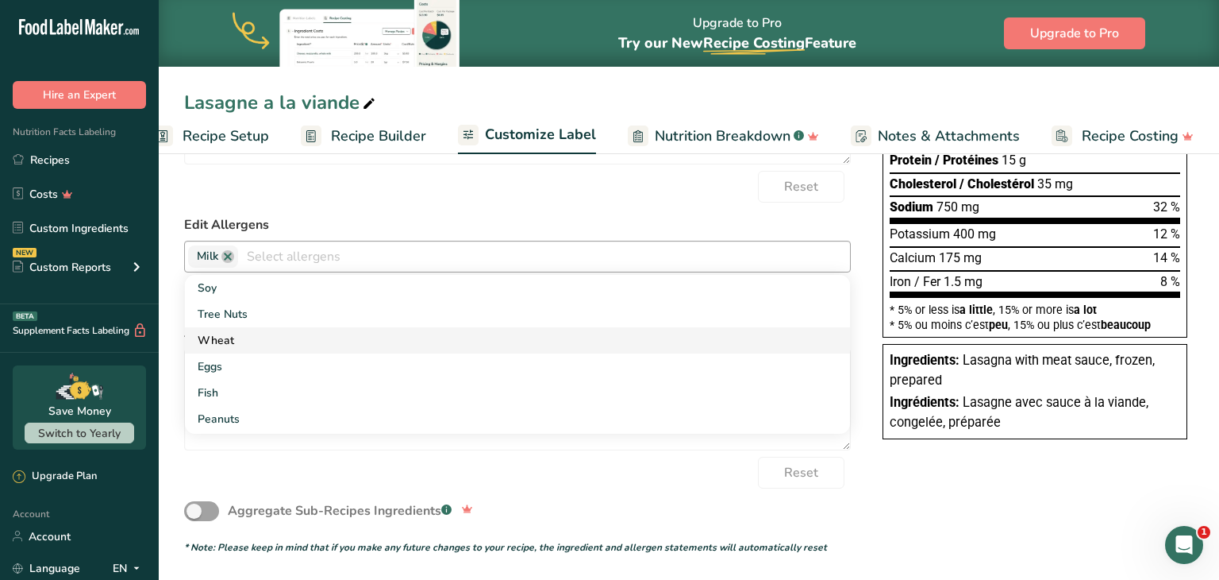
click at [464, 336] on link "Wheat" at bounding box center [517, 340] width 665 height 26
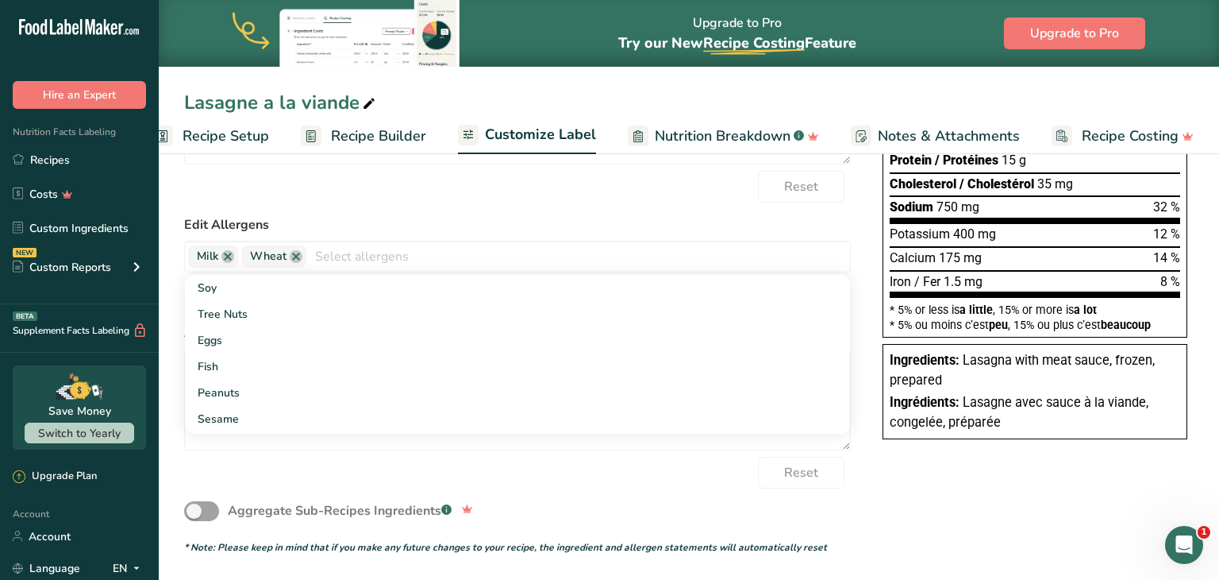
click at [518, 211] on form "Edit Ingredients List Lasagna with meat sauce, frozen, prepared Reset Edit Fren…" at bounding box center [517, 213] width 667 height 682
